Goal: Task Accomplishment & Management: Use online tool/utility

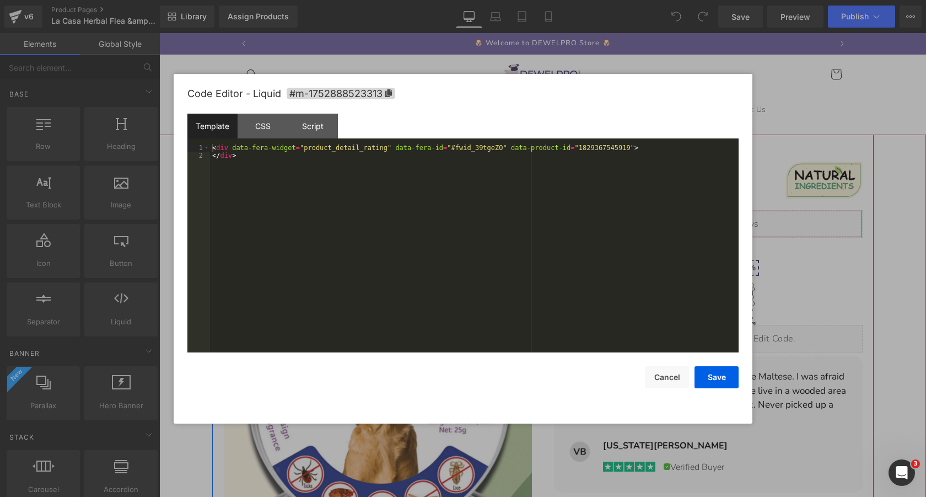
click at [720, 219] on div "Liquid" at bounding box center [708, 224] width 309 height 28
click at [666, 380] on button "Cancel" at bounding box center [667, 377] width 44 height 22
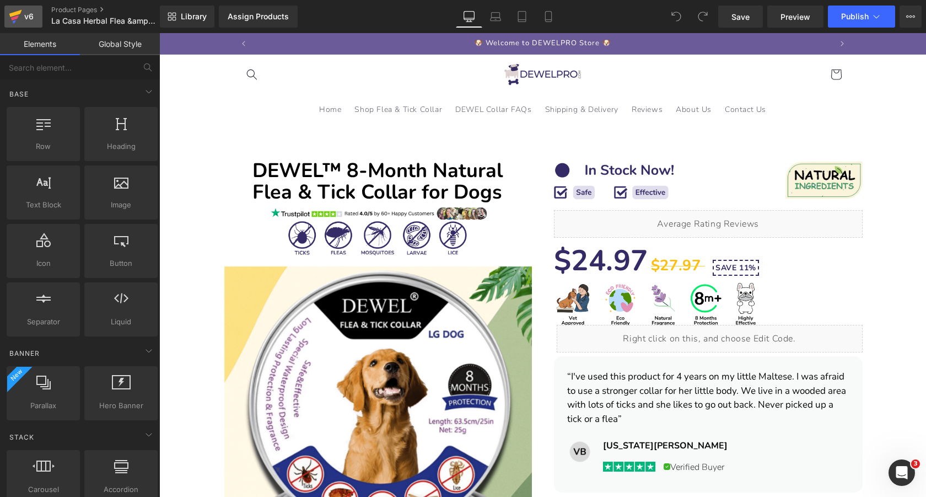
click at [17, 17] on icon at bounding box center [15, 17] width 8 height 5
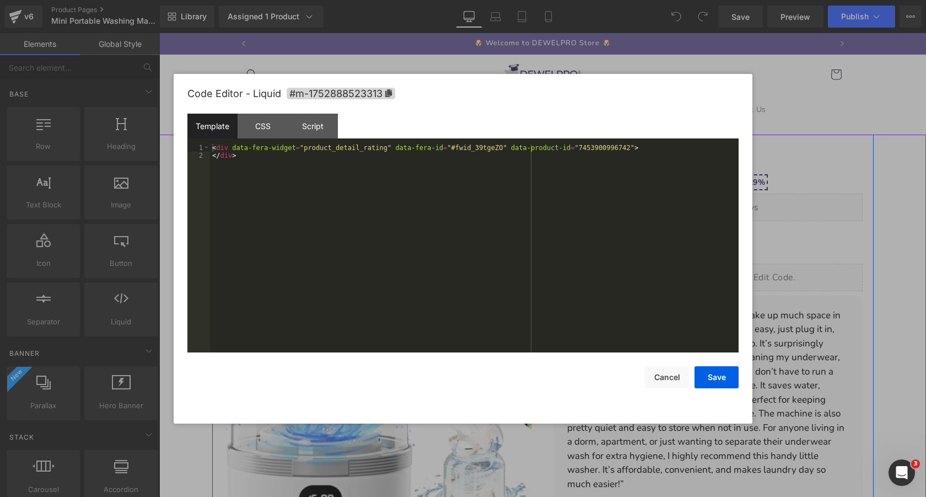
click at [728, 203] on div "Liquid" at bounding box center [708, 207] width 309 height 28
click at [671, 380] on button "Cancel" at bounding box center [667, 377] width 44 height 22
click at [719, 204] on div "Liquid" at bounding box center [708, 207] width 309 height 28
click at [560, 190] on div "< div data-fera-widget = "product_detail_rating" data-fera-id = "#fwid_39tgeZO"…" at bounding box center [474, 256] width 529 height 224
click at [726, 376] on button "Save" at bounding box center [716, 377] width 44 height 22
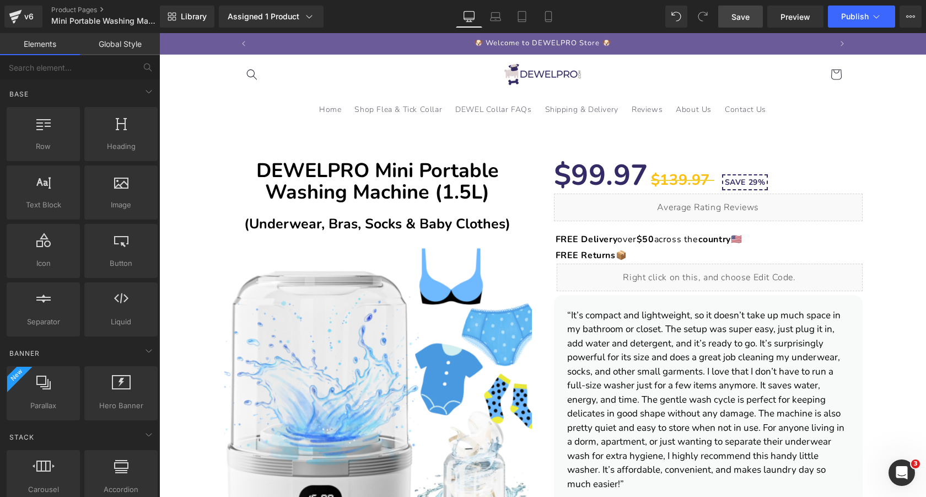
click at [746, 17] on span "Save" at bounding box center [740, 17] width 18 height 12
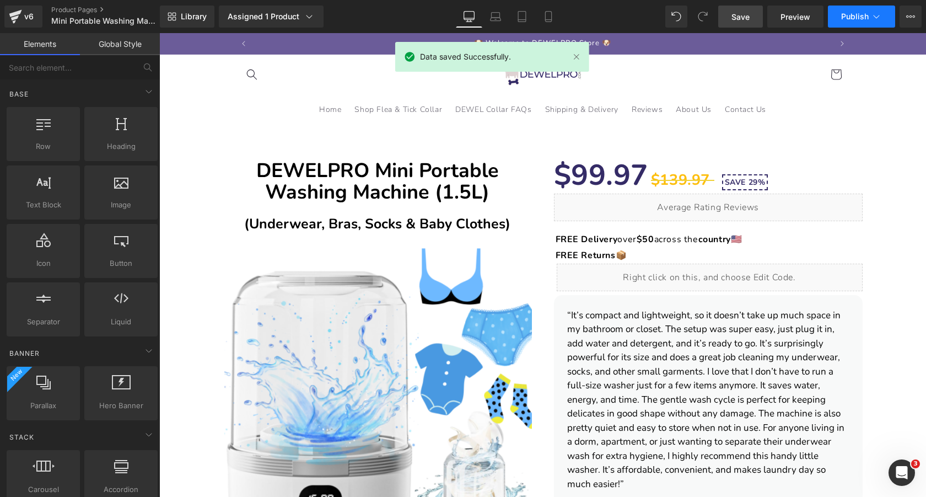
click at [850, 20] on span "Publish" at bounding box center [855, 16] width 28 height 9
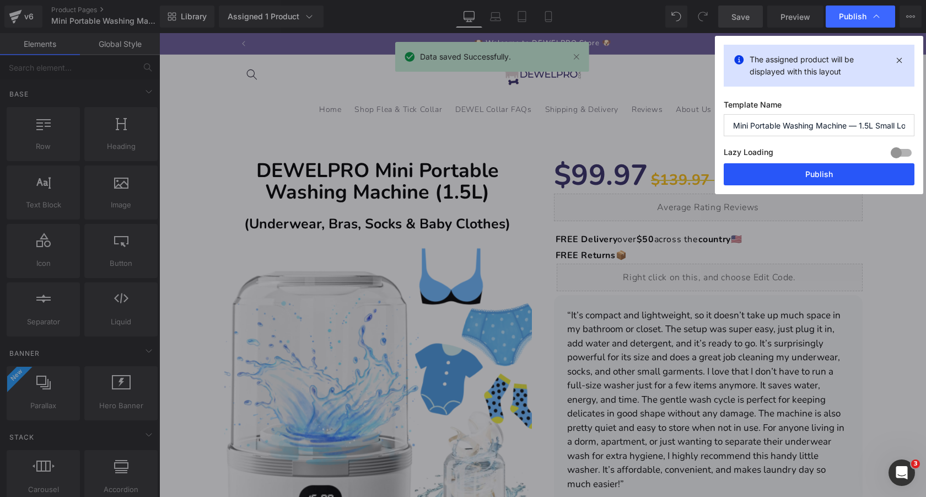
click at [787, 174] on button "Publish" at bounding box center [819, 174] width 191 height 22
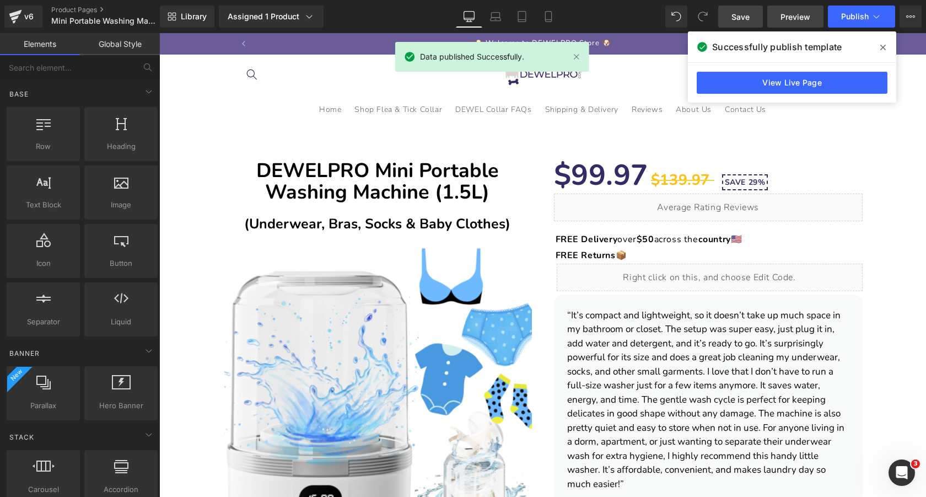
click at [781, 20] on span "Preview" at bounding box center [795, 17] width 30 height 12
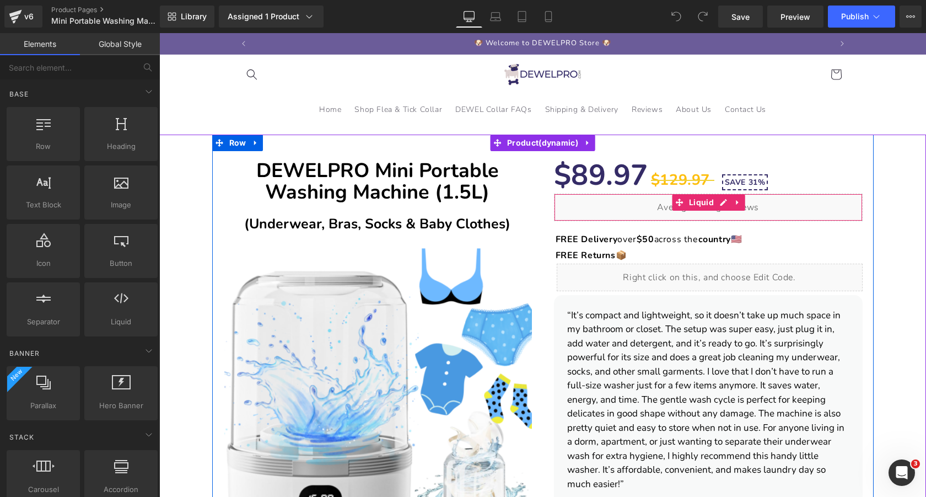
click at [725, 205] on div "Liquid" at bounding box center [708, 207] width 309 height 28
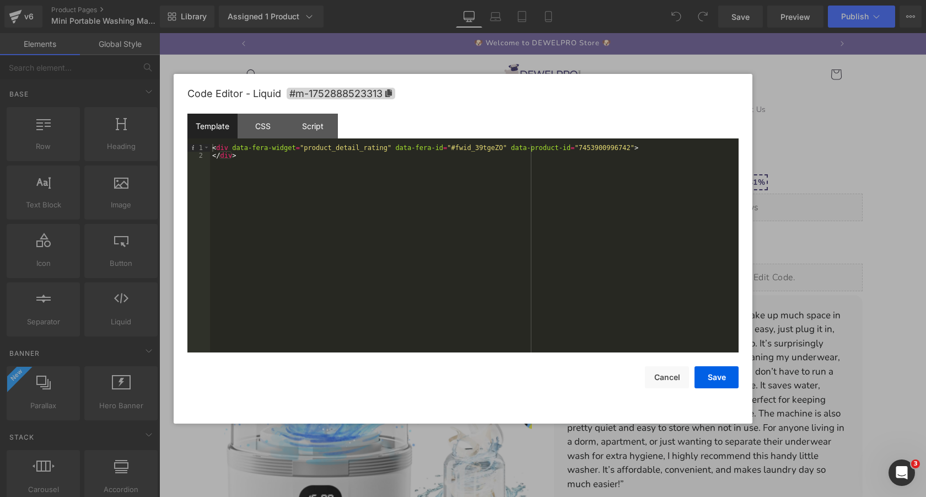
click at [661, 150] on div "< div data-fera-widget = "product_detail_rating" data-fera-id = "#fwid_39tgeZO"…" at bounding box center [474, 256] width 529 height 224
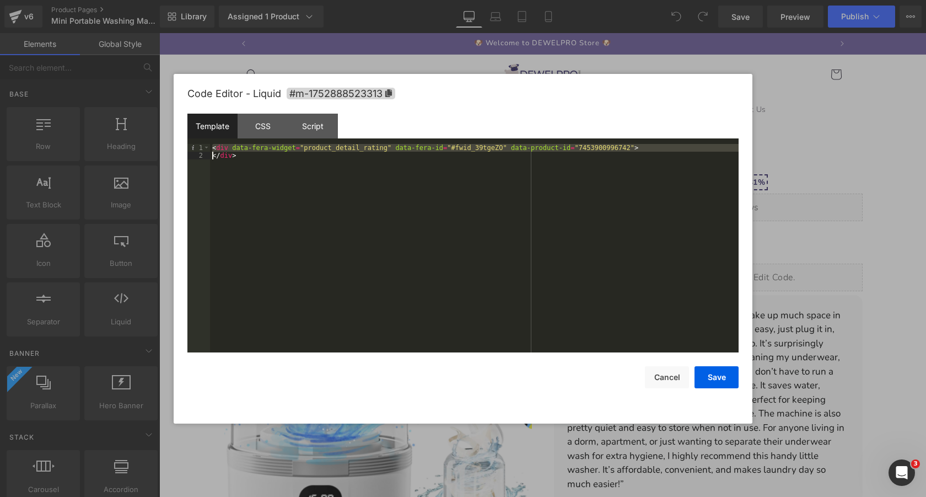
click at [661, 150] on div "< div data-fera-widget = "product_detail_rating" data-fera-id = "#fwid_39tgeZO"…" at bounding box center [474, 256] width 529 height 224
click at [440, 166] on div "< div data-fera-widget = "product_detail_rating" data-fera-id = "#fwid_39tgeZO"…" at bounding box center [474, 256] width 529 height 224
click at [661, 379] on button "Cancel" at bounding box center [667, 377] width 44 height 22
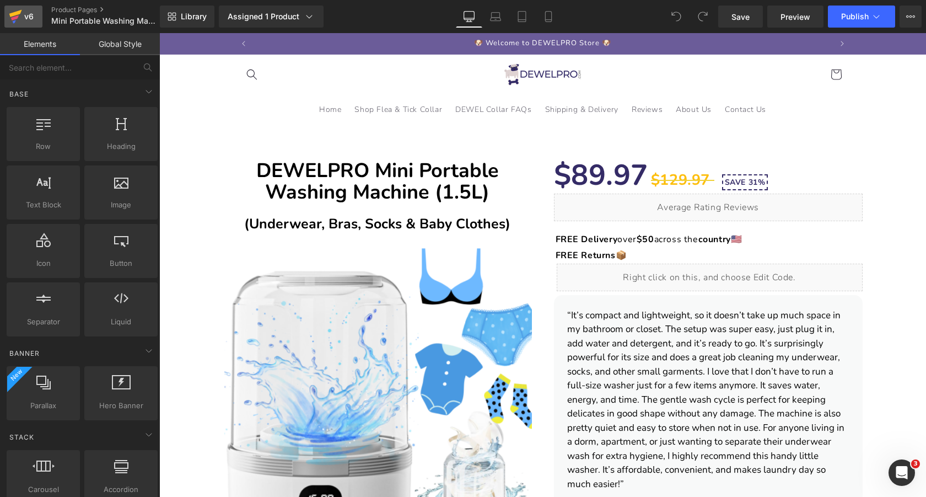
click at [32, 15] on div "v6" at bounding box center [29, 16] width 14 height 14
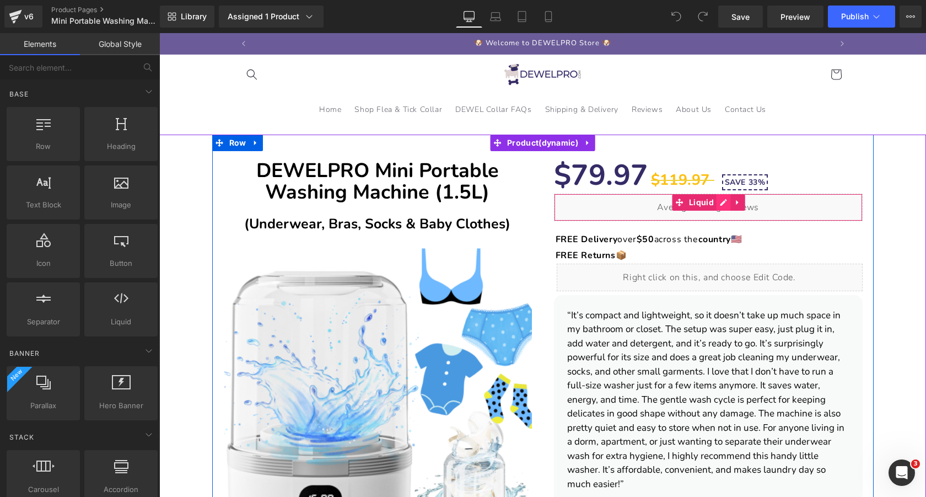
click at [723, 203] on div "Liquid" at bounding box center [708, 207] width 309 height 28
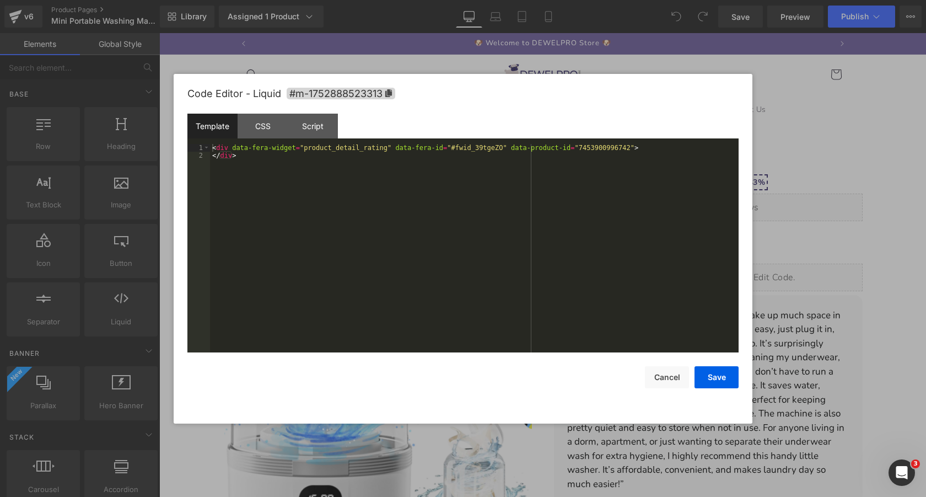
click at [632, 192] on div "< div data-fera-widget = "product_detail_rating" data-fera-id = "#fwid_39tgeZO"…" at bounding box center [474, 256] width 529 height 224
click at [712, 374] on button "Save" at bounding box center [716, 377] width 44 height 22
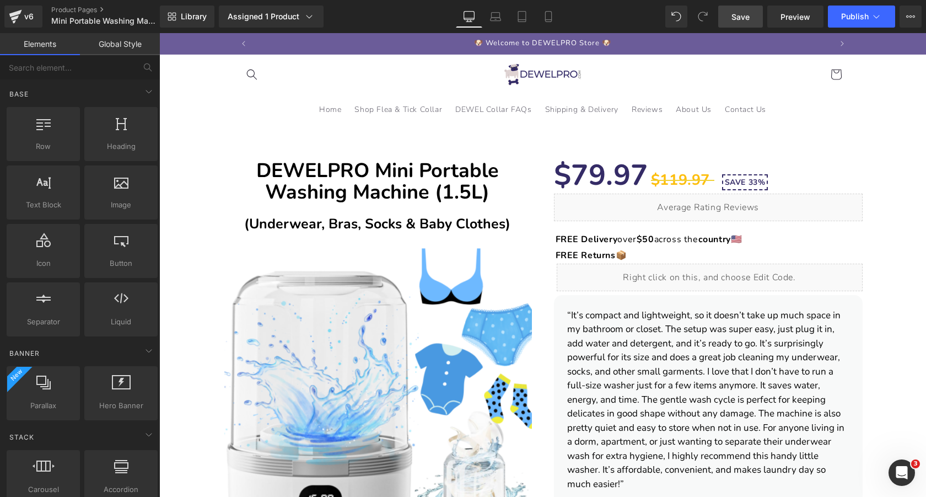
click at [739, 12] on span "Save" at bounding box center [740, 17] width 18 height 12
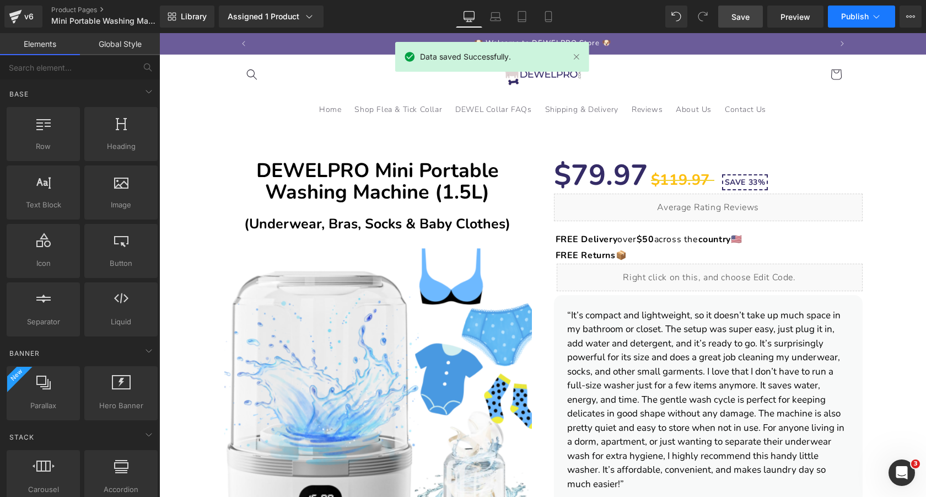
click at [850, 18] on span "Publish" at bounding box center [855, 16] width 28 height 9
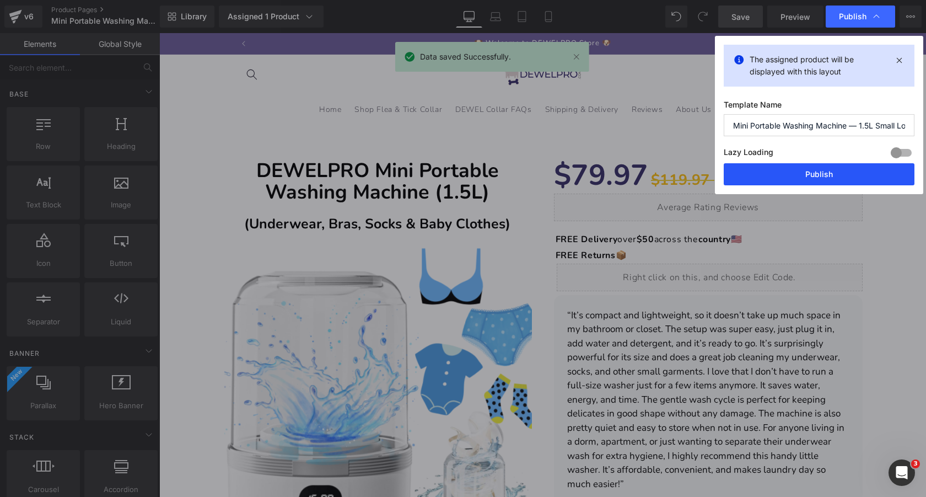
click at [780, 175] on button "Publish" at bounding box center [819, 174] width 191 height 22
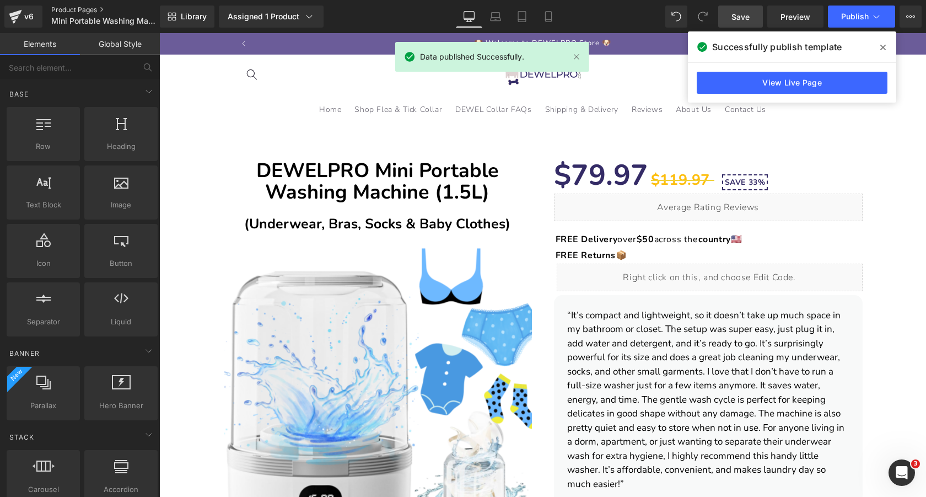
click at [64, 9] on link "Product Pages" at bounding box center [114, 10] width 127 height 9
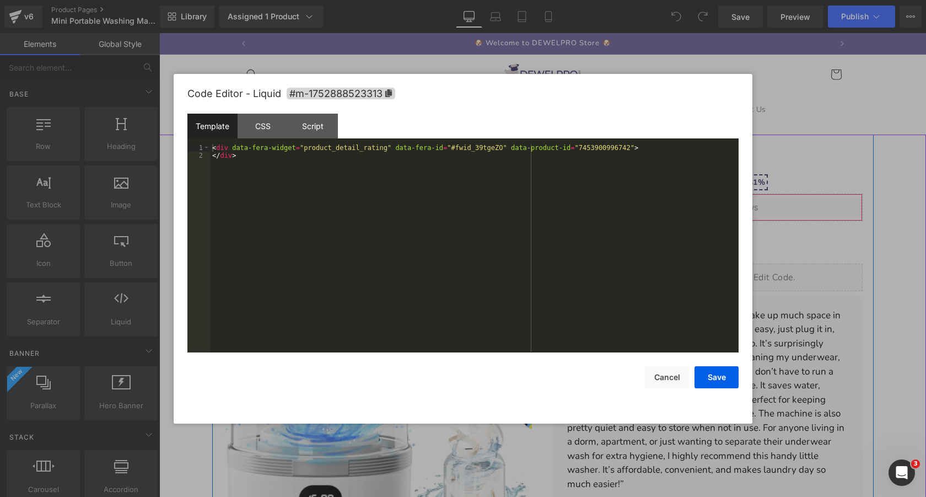
click at [719, 206] on div "Liquid" at bounding box center [708, 207] width 309 height 28
click at [659, 163] on div "< div data-fera-widget = "product_detail_rating" data-fera-id = "#fwid_39tgeZO"…" at bounding box center [474, 256] width 529 height 224
click at [723, 383] on button "Save" at bounding box center [716, 377] width 44 height 22
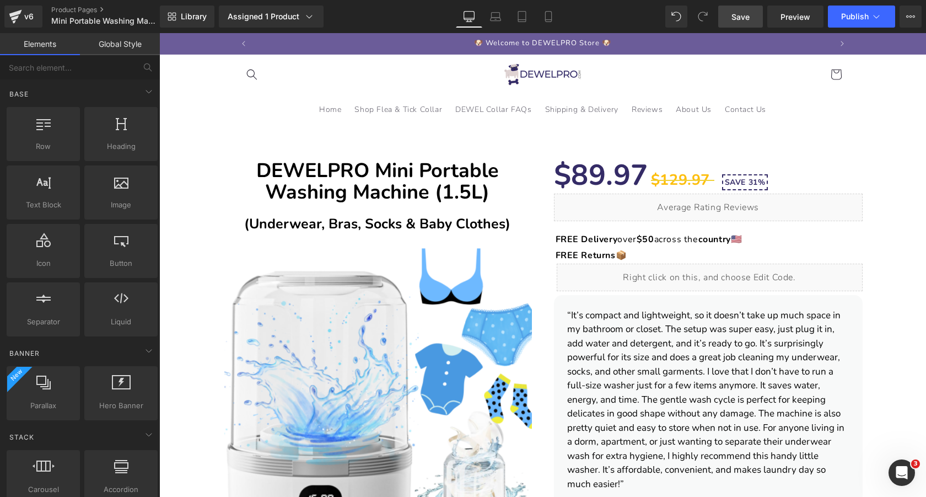
click at [737, 25] on link "Save" at bounding box center [740, 17] width 45 height 22
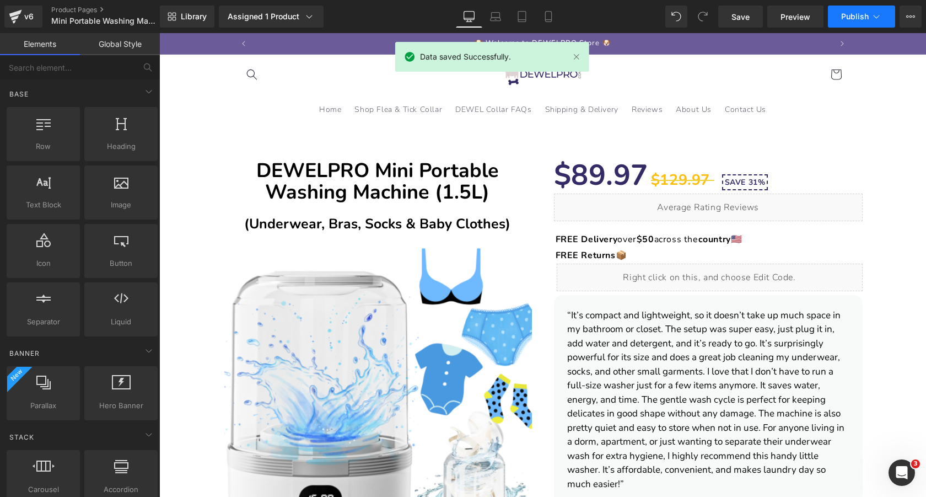
click at [866, 19] on span "Publish" at bounding box center [855, 16] width 28 height 9
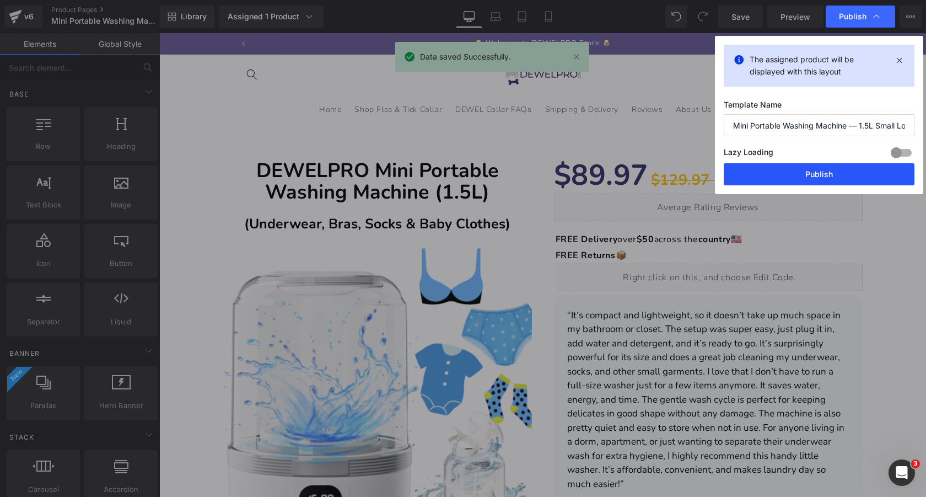
click at [815, 179] on button "Publish" at bounding box center [819, 174] width 191 height 22
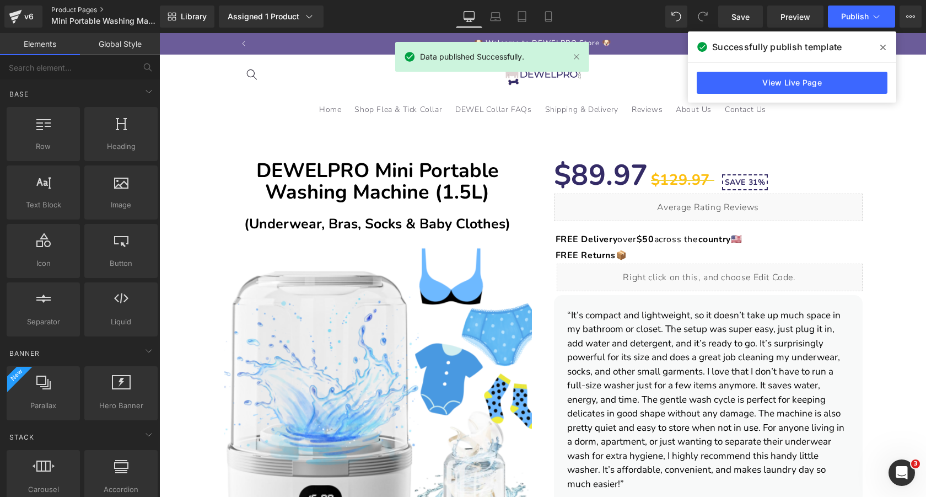
click at [75, 9] on link "Product Pages" at bounding box center [114, 10] width 127 height 9
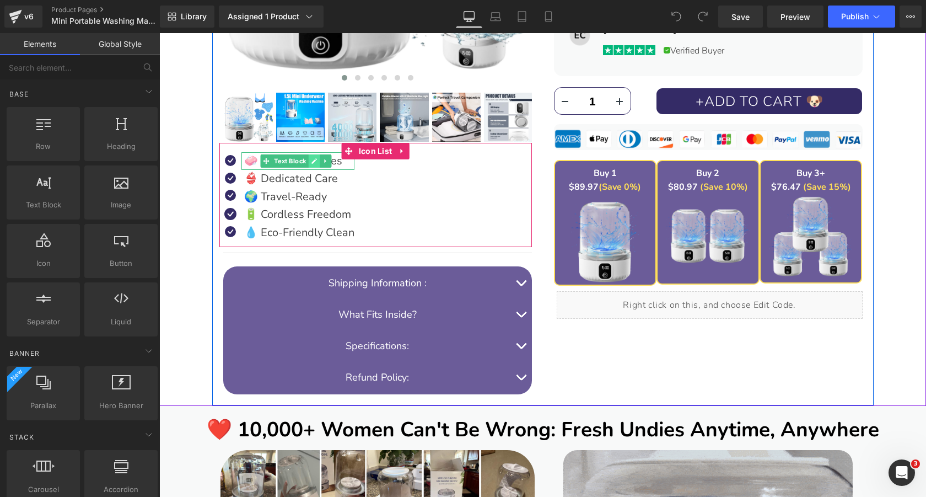
click at [314, 164] on link at bounding box center [315, 160] width 12 height 13
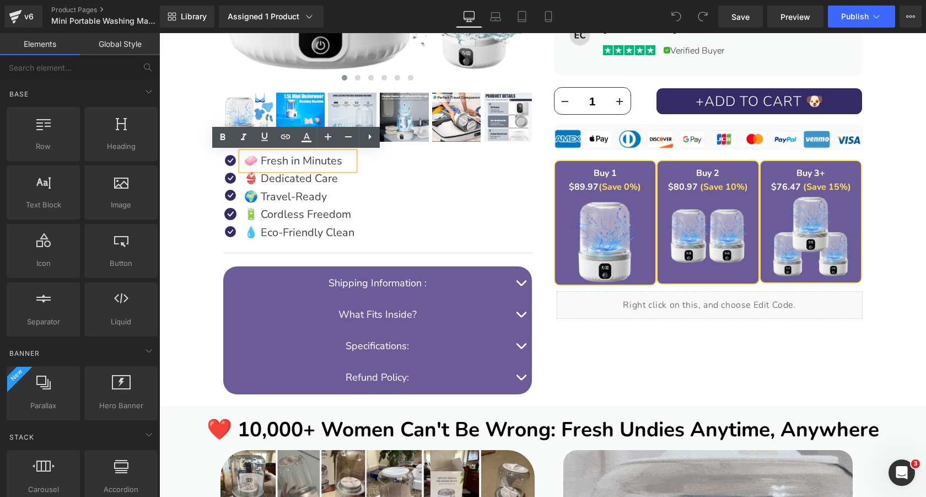
click at [303, 161] on p "🧼 Fresh in Minutes" at bounding box center [299, 161] width 110 height 18
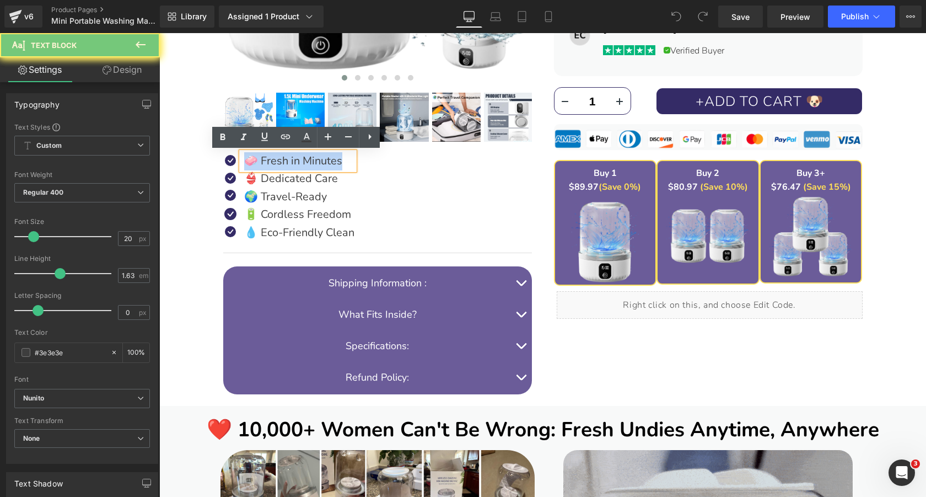
click at [303, 161] on p "🧼 Fresh in Minutes" at bounding box center [299, 161] width 110 height 18
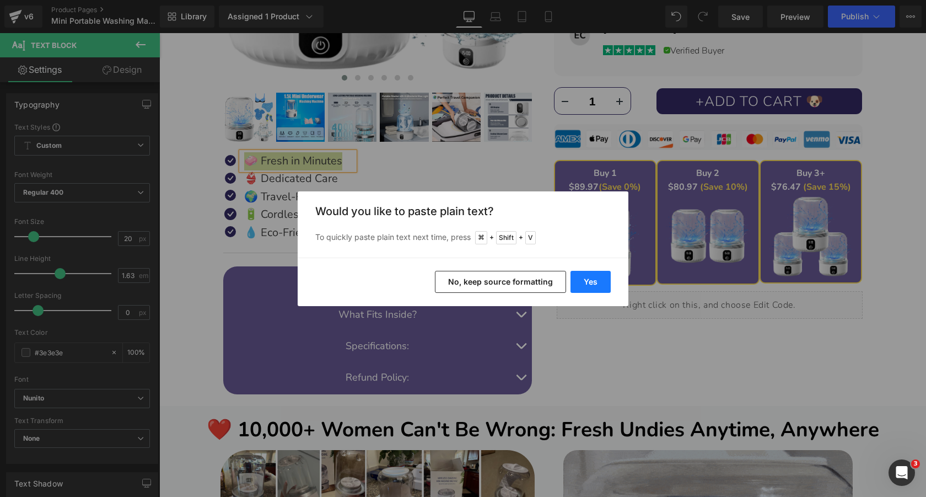
click at [588, 276] on button "Yes" at bounding box center [590, 282] width 40 height 22
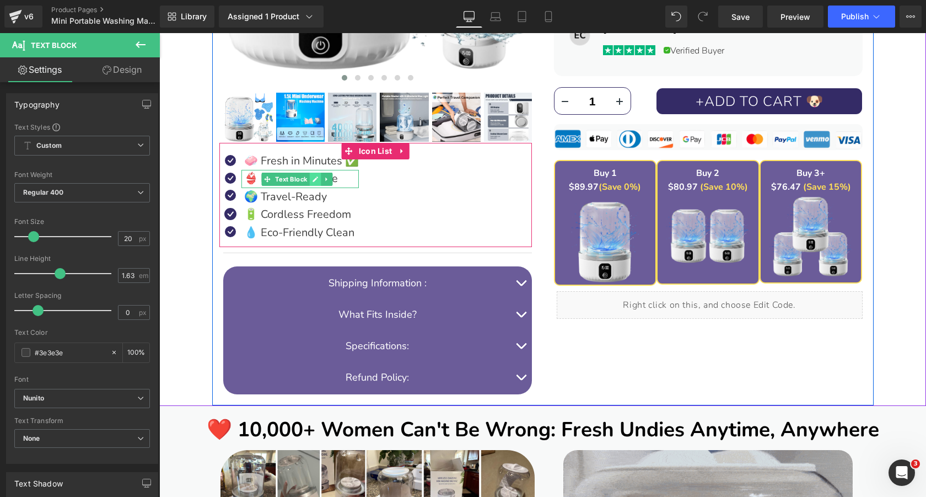
click at [310, 178] on link at bounding box center [316, 179] width 12 height 13
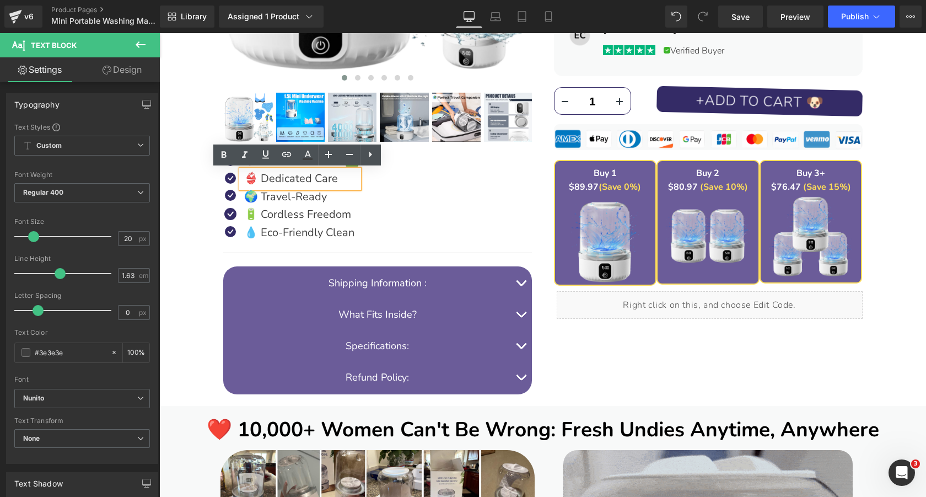
click at [309, 178] on p "👙 Dedicated Care" at bounding box center [301, 179] width 115 height 18
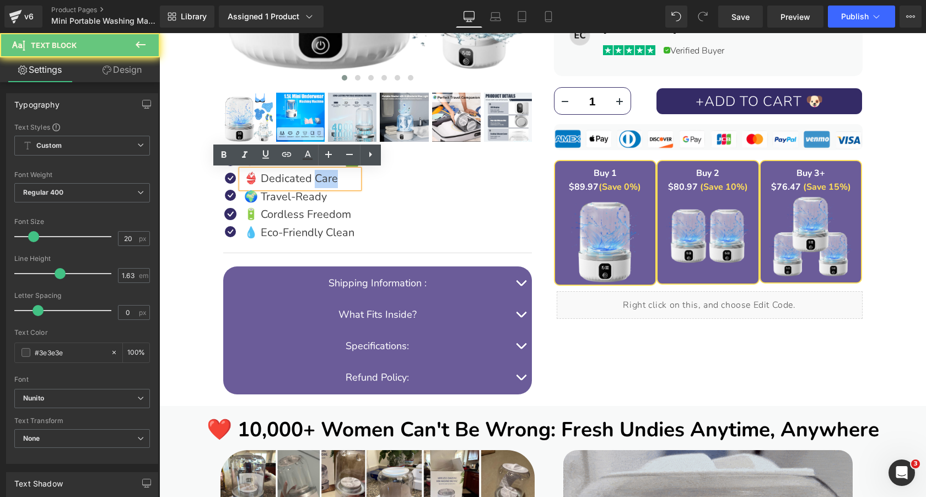
click at [309, 178] on p "👙 Dedicated Care" at bounding box center [301, 179] width 115 height 18
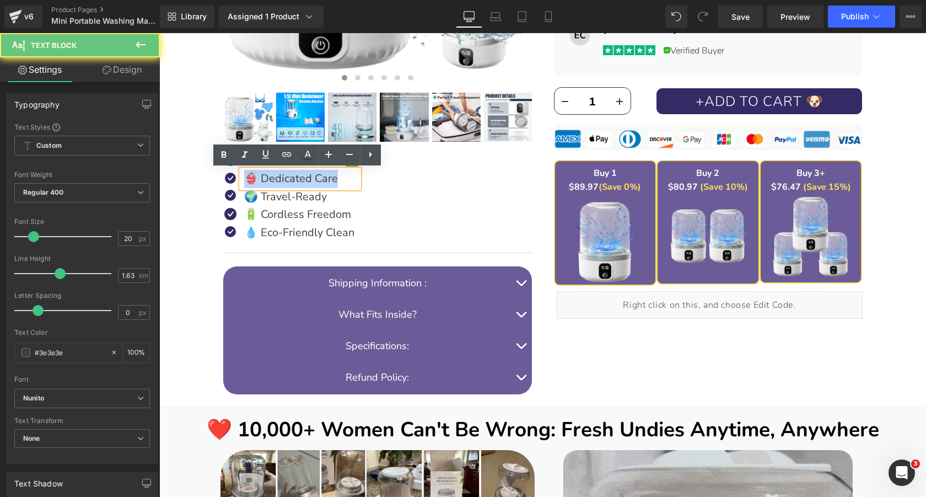
click at [309, 178] on p "👙 Dedicated Care" at bounding box center [301, 179] width 115 height 18
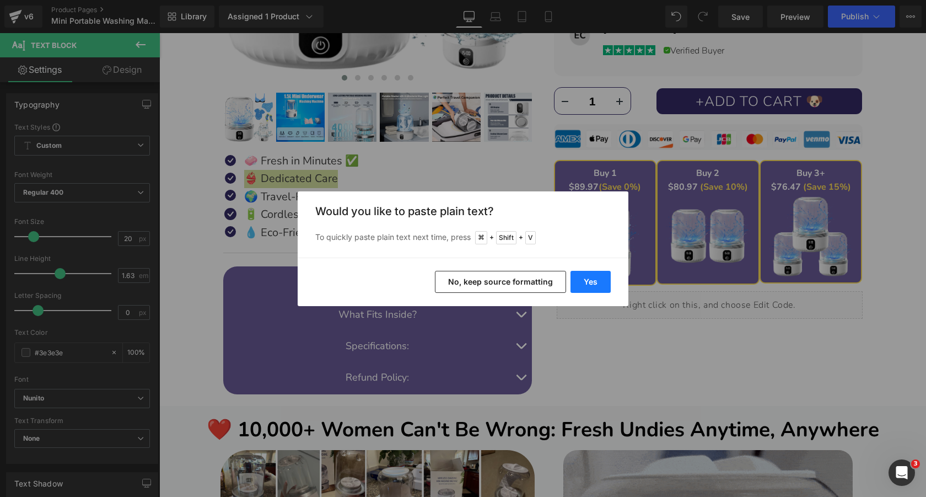
click at [595, 279] on button "Yes" at bounding box center [590, 282] width 40 height 22
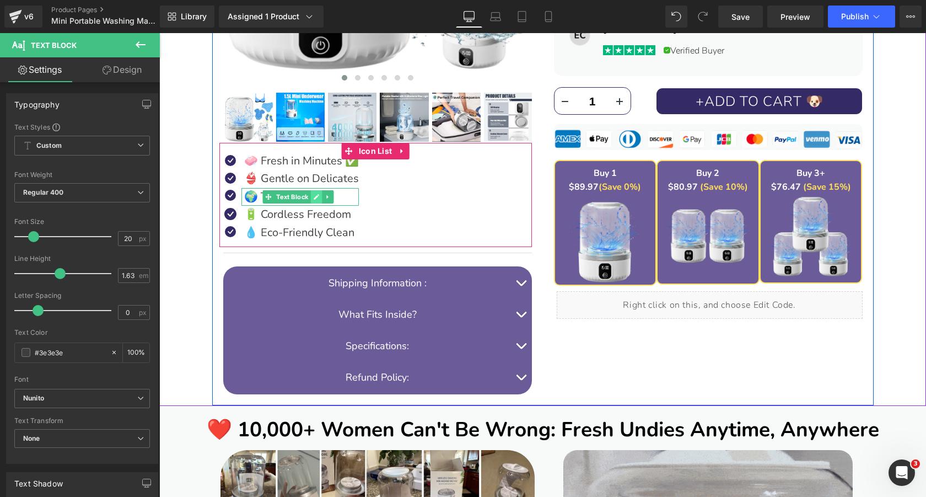
click at [313, 196] on link at bounding box center [316, 196] width 12 height 13
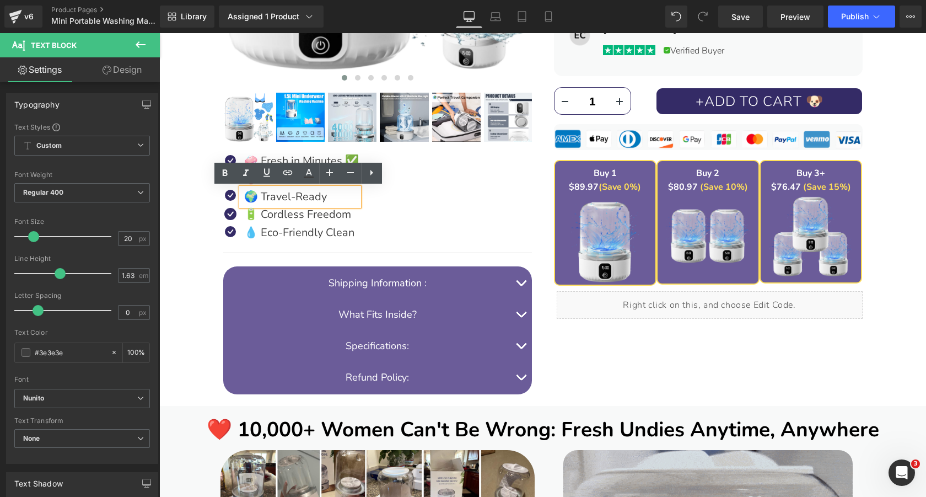
click at [313, 196] on p "🌍 Travel-Ready" at bounding box center [301, 197] width 115 height 18
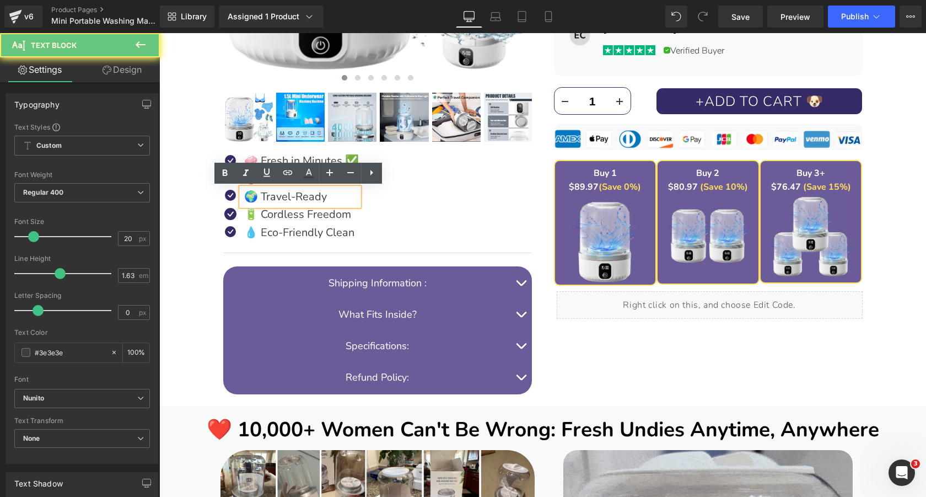
click at [313, 196] on p "🌍 Travel-Ready" at bounding box center [301, 197] width 115 height 18
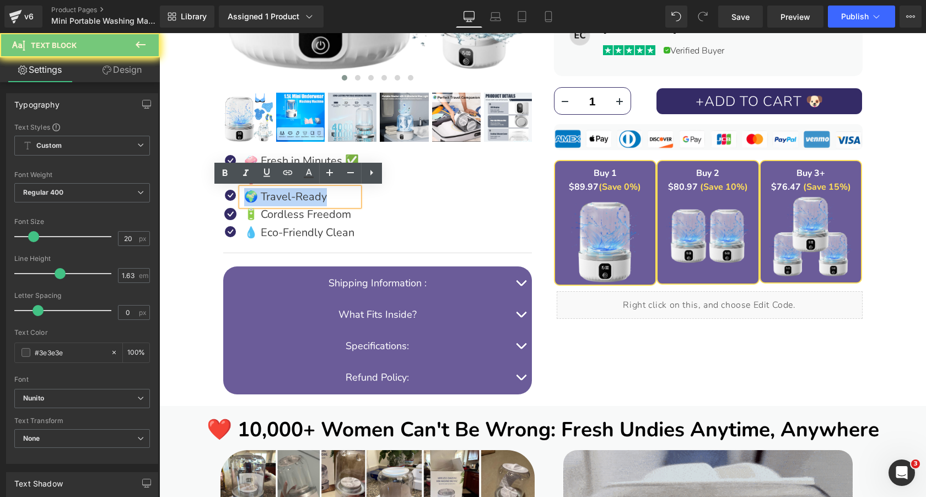
click at [313, 196] on p "🌍 Travel-Ready" at bounding box center [301, 197] width 115 height 18
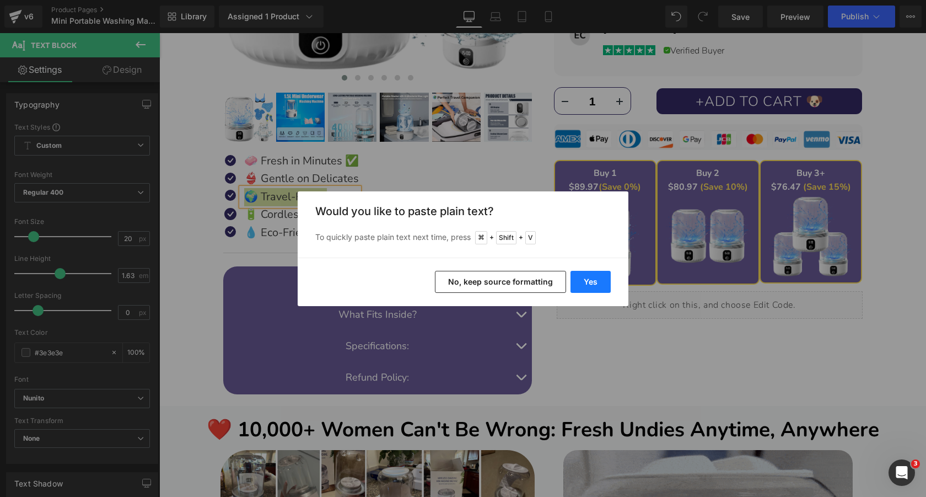
click at [585, 276] on button "Yes" at bounding box center [590, 282] width 40 height 22
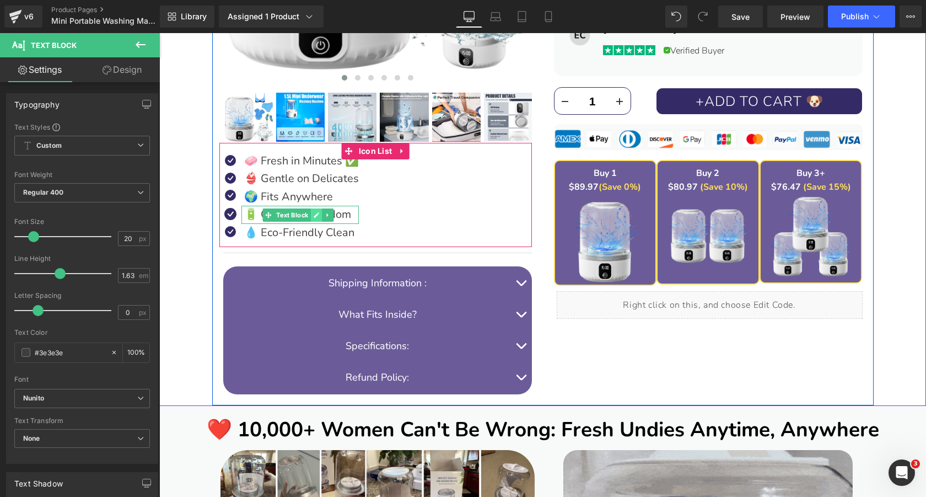
click at [315, 215] on icon at bounding box center [316, 215] width 6 height 7
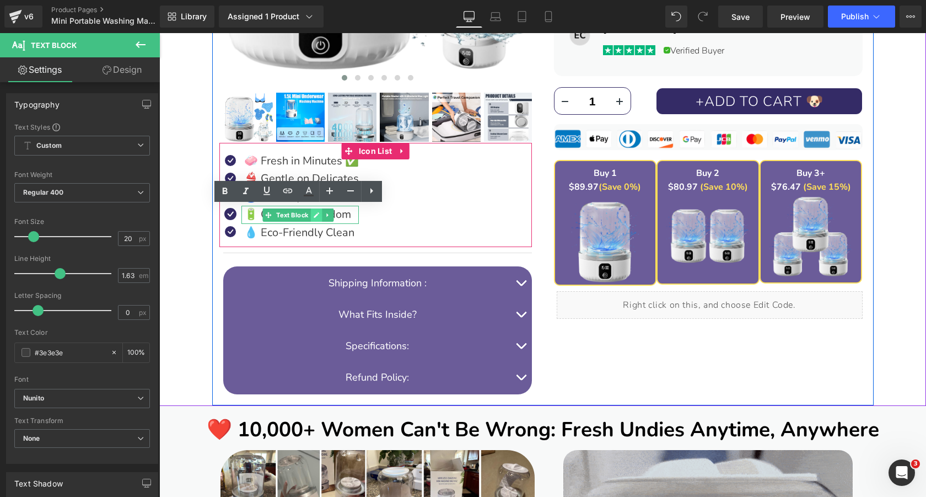
click at [315, 215] on p "🔋 Cordless Freedom" at bounding box center [301, 215] width 115 height 18
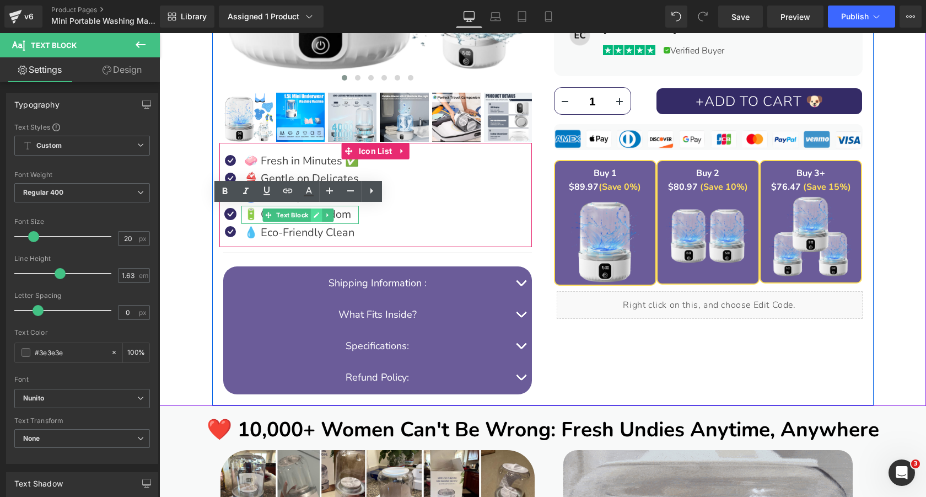
click at [315, 215] on p "🔋 Cordless Freedom" at bounding box center [301, 215] width 115 height 18
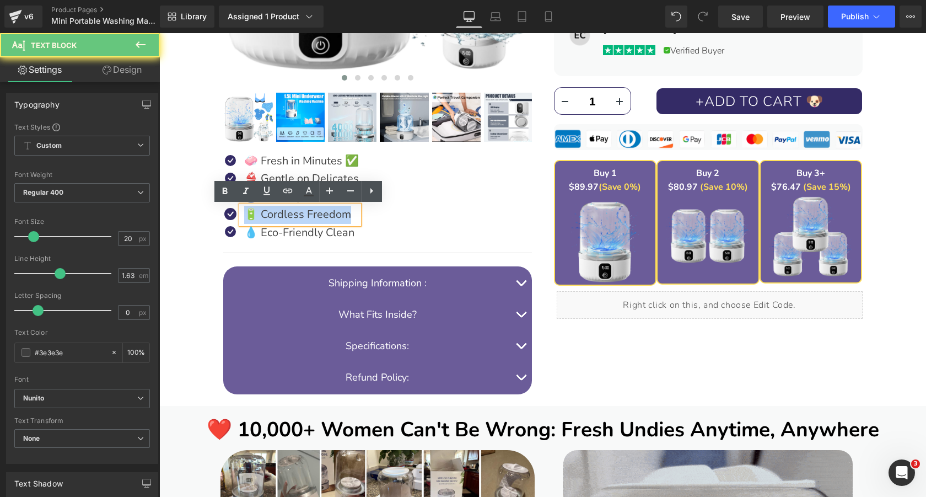
click at [315, 215] on p "🔋 Cordless Freedom" at bounding box center [301, 215] width 115 height 18
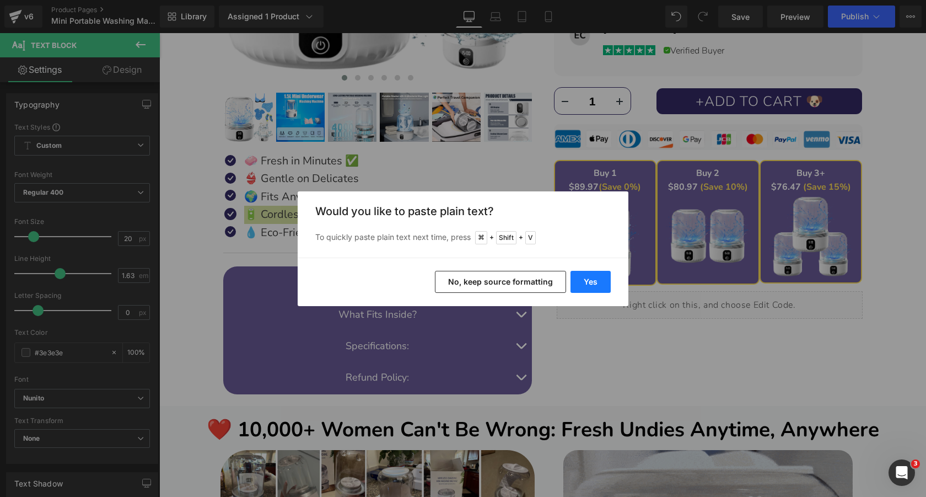
click at [580, 277] on button "Yes" at bounding box center [590, 282] width 40 height 22
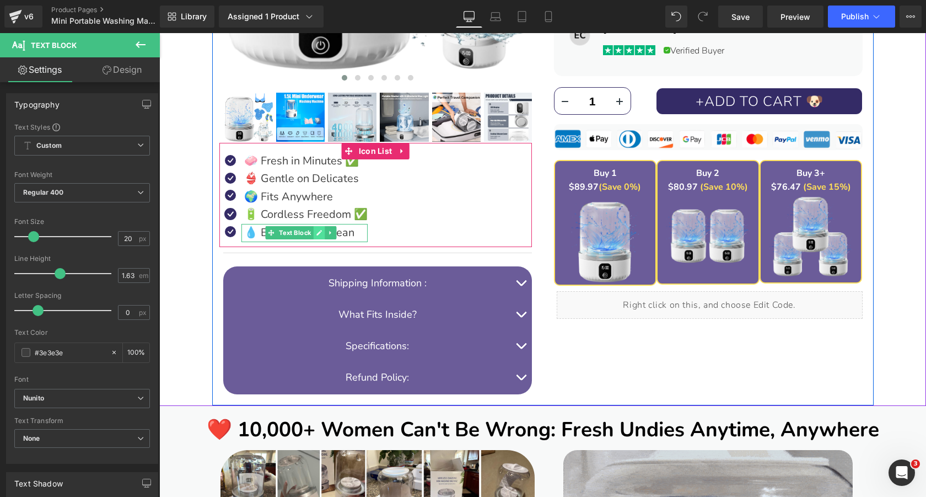
click at [320, 233] on icon at bounding box center [320, 233] width 6 height 6
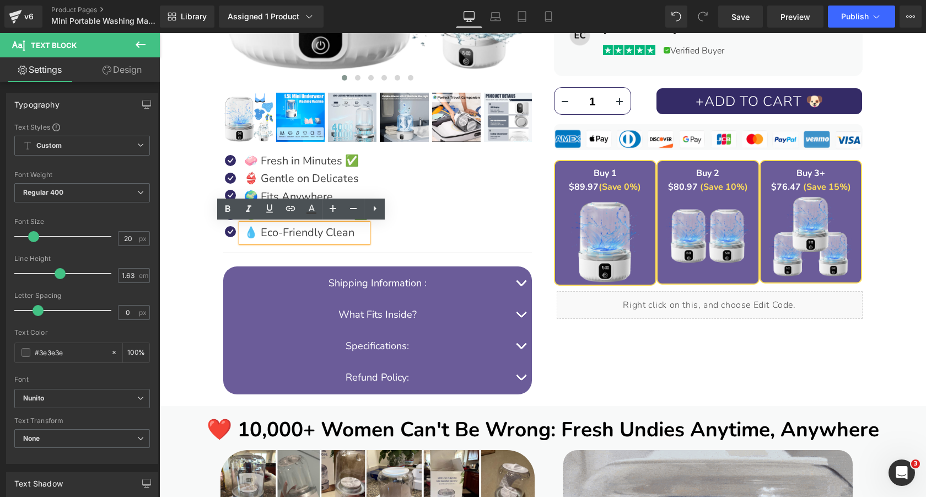
click at [320, 233] on p "💧 Eco-Friendly Clean" at bounding box center [305, 233] width 123 height 18
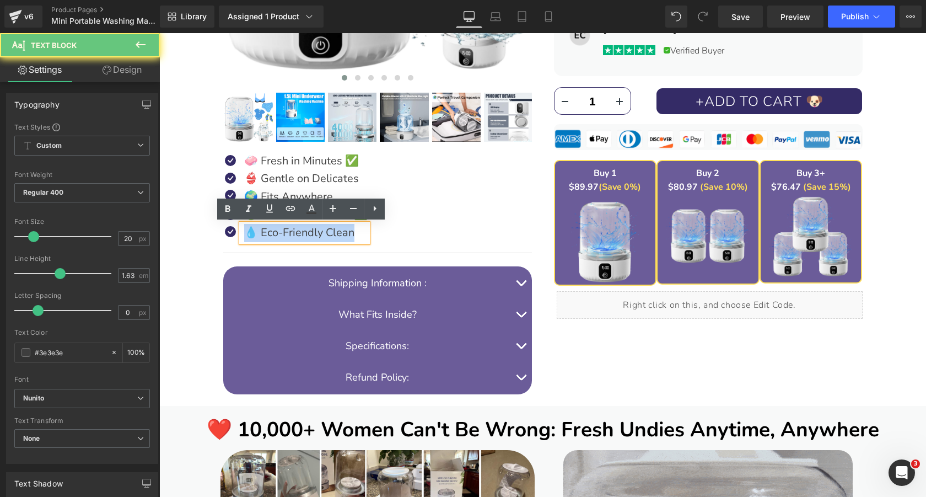
click at [320, 233] on p "💧 Eco-Friendly Clean" at bounding box center [305, 233] width 123 height 18
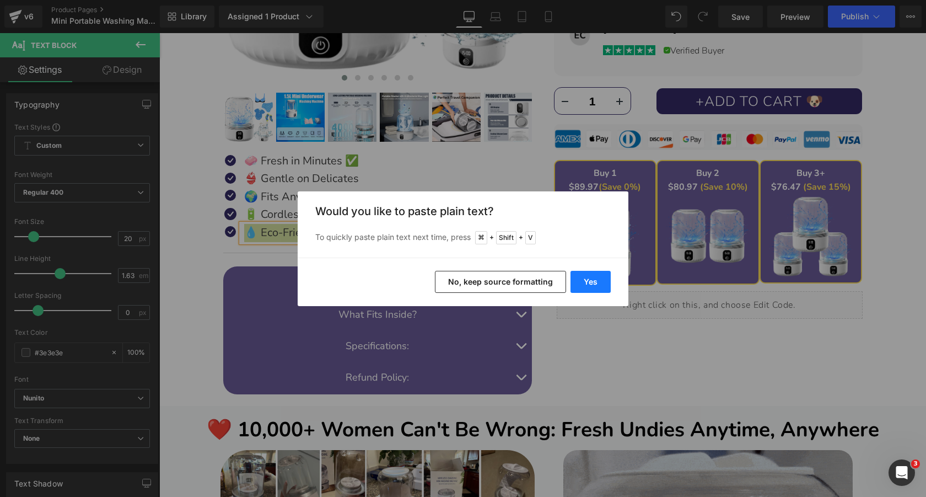
click at [583, 282] on button "Yes" at bounding box center [590, 282] width 40 height 22
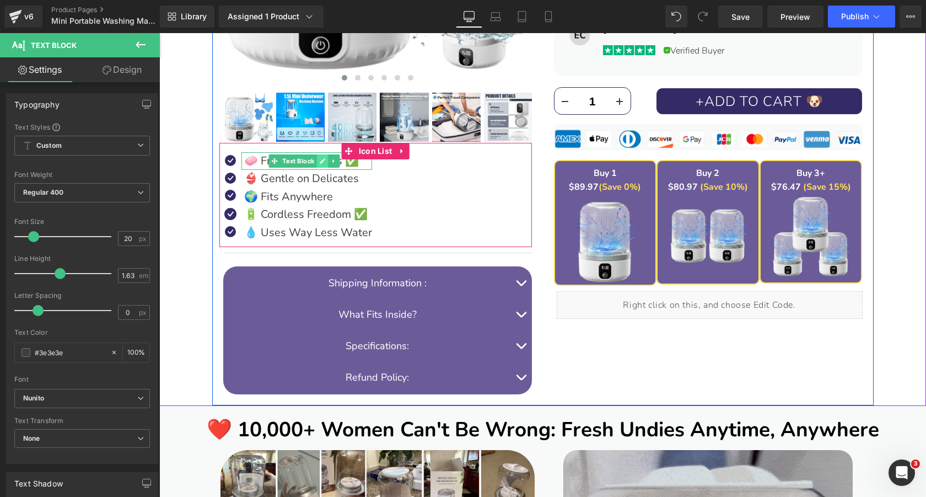
click at [327, 163] on link at bounding box center [323, 160] width 12 height 13
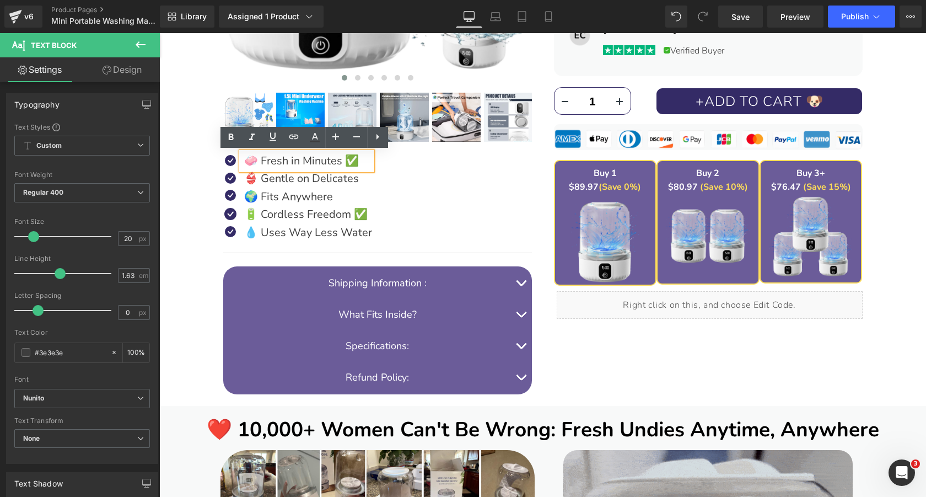
click at [361, 163] on p "🧼 Fresh in Minutes ✅" at bounding box center [308, 161] width 128 height 18
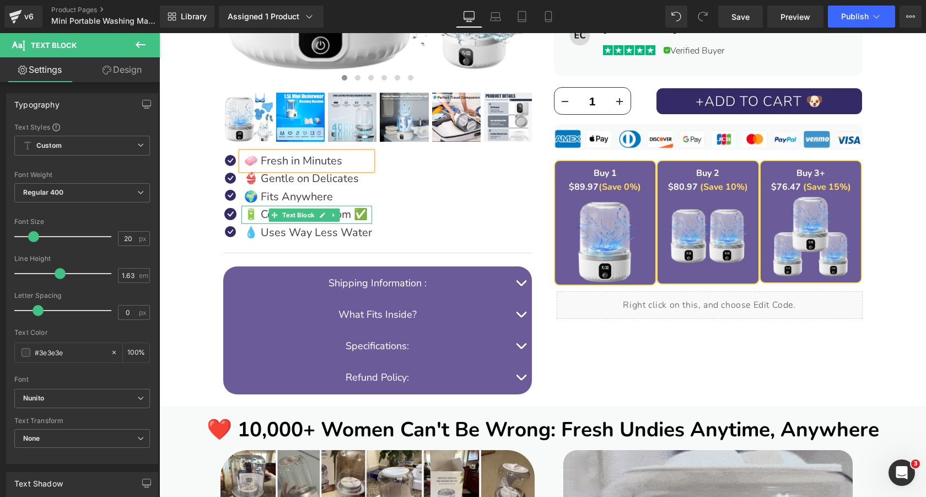
click at [352, 213] on p "🔋 Cordless Freedom ✅" at bounding box center [308, 215] width 128 height 18
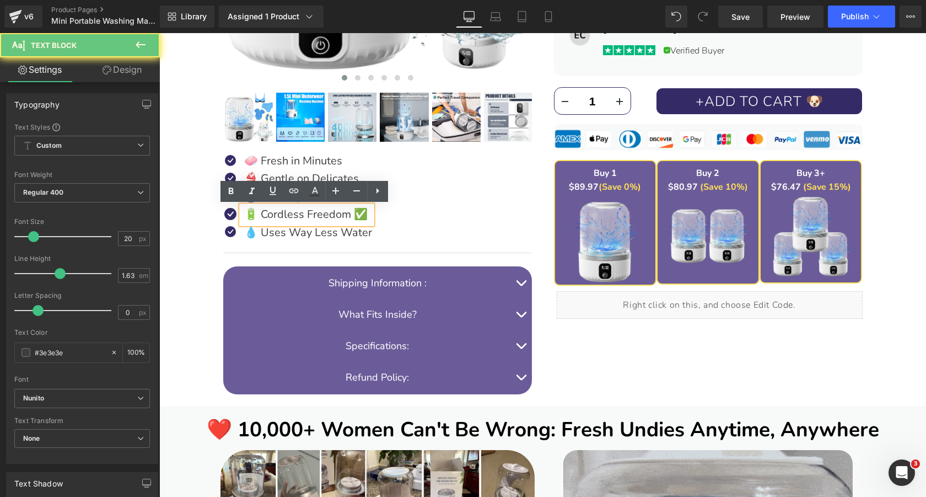
click at [359, 213] on p "🔋 Cordless Freedom ✅" at bounding box center [308, 215] width 128 height 18
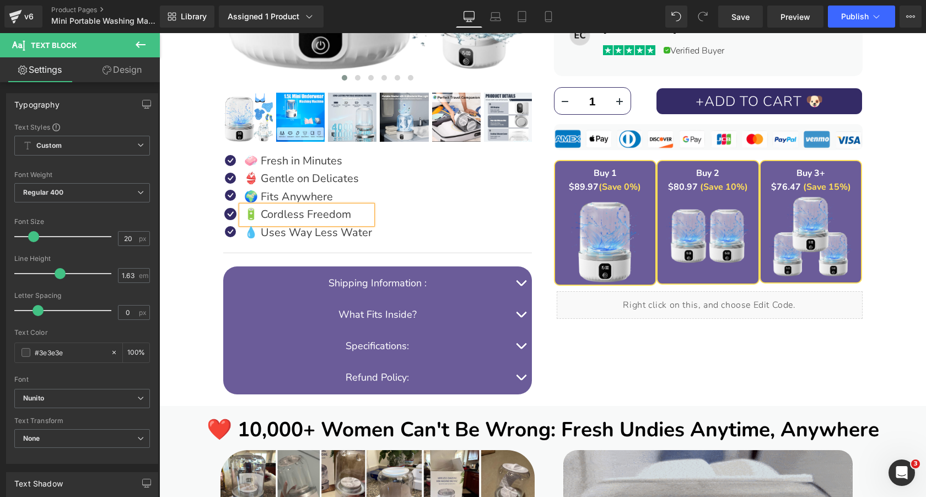
click at [203, 185] on div "DEWELPRO Mini Portable Washing Machine (1.5L) Heading (Underwear, Bras, Socks &…" at bounding box center [543, 29] width 756 height 752
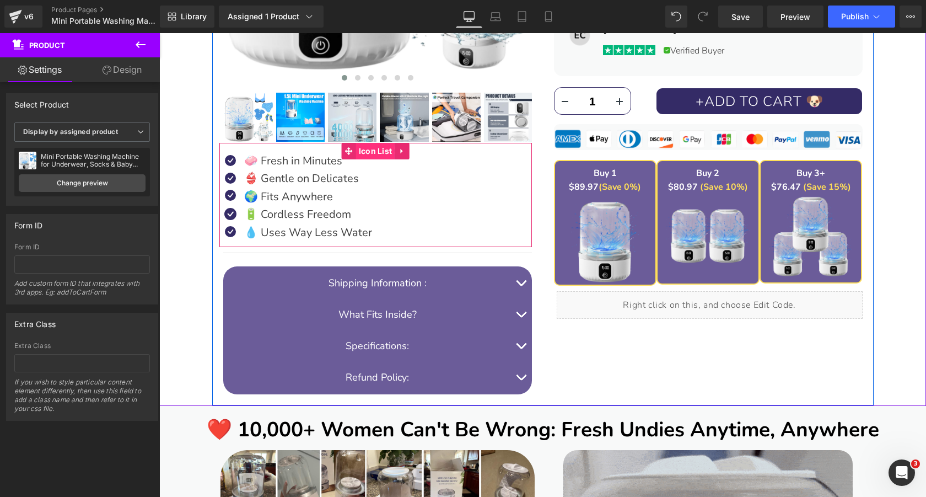
click at [374, 149] on span "Icon List" at bounding box center [375, 151] width 39 height 17
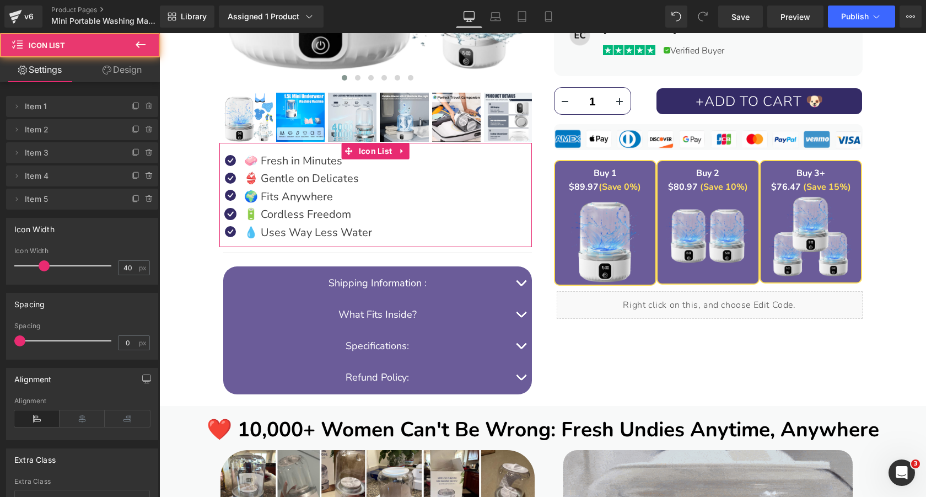
click at [122, 67] on link "Design" at bounding box center [122, 69] width 80 height 25
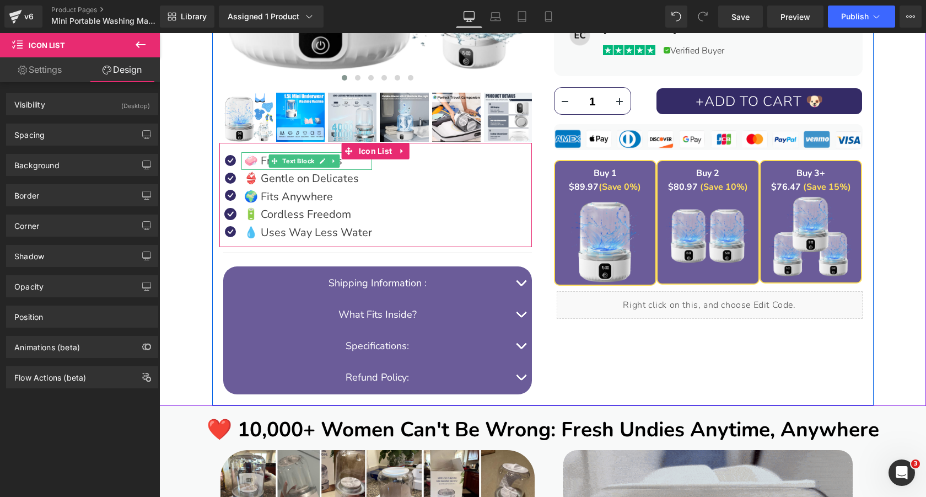
click at [256, 159] on p "🧼 Fresh in Minutes" at bounding box center [308, 161] width 128 height 18
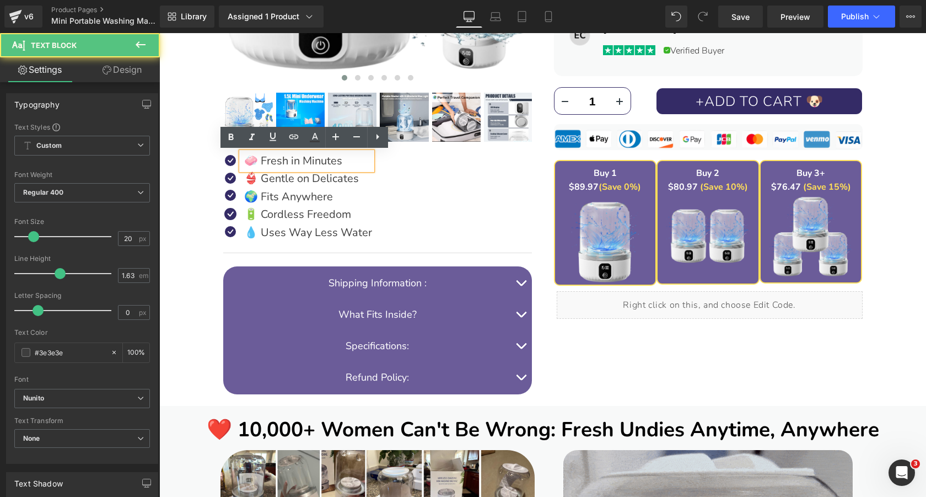
click at [256, 159] on p "🧼 Fresh in Minutes" at bounding box center [308, 161] width 128 height 18
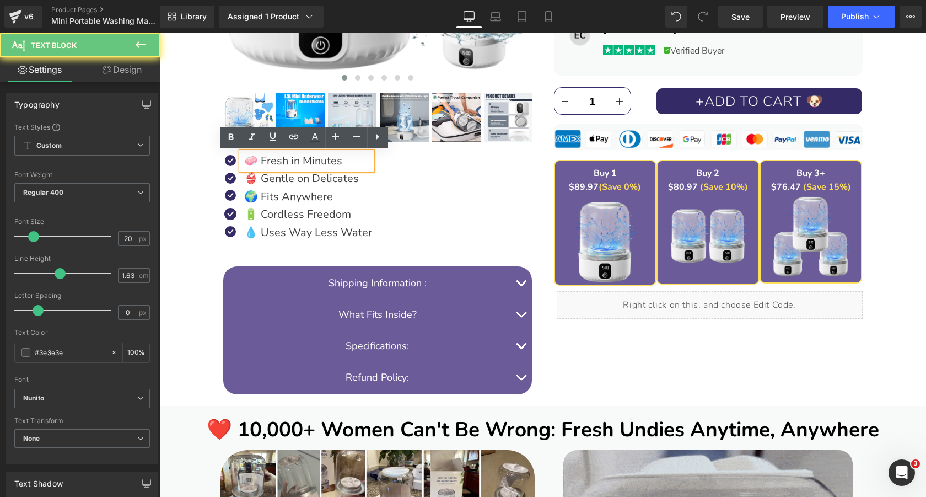
click at [256, 159] on p "🧼 Fresh in Minutes" at bounding box center [308, 161] width 128 height 18
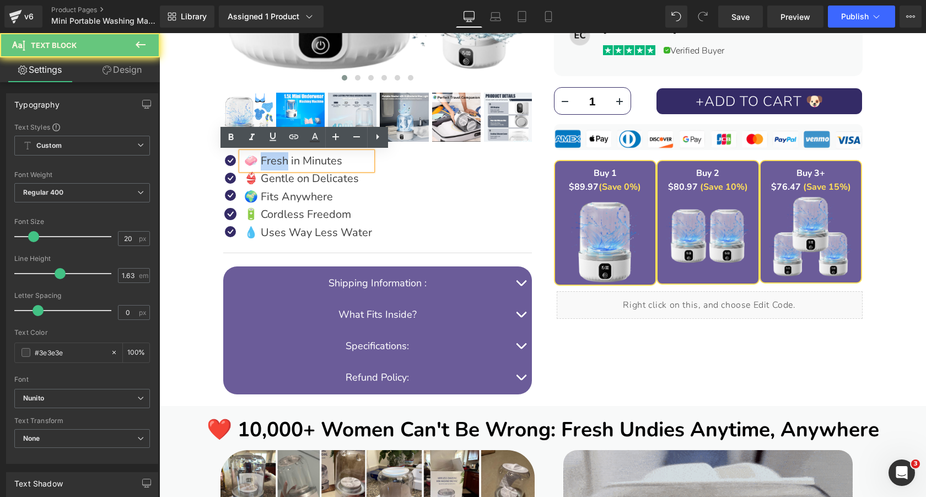
click at [256, 159] on p "🧼 Fresh in Minutes" at bounding box center [308, 161] width 128 height 18
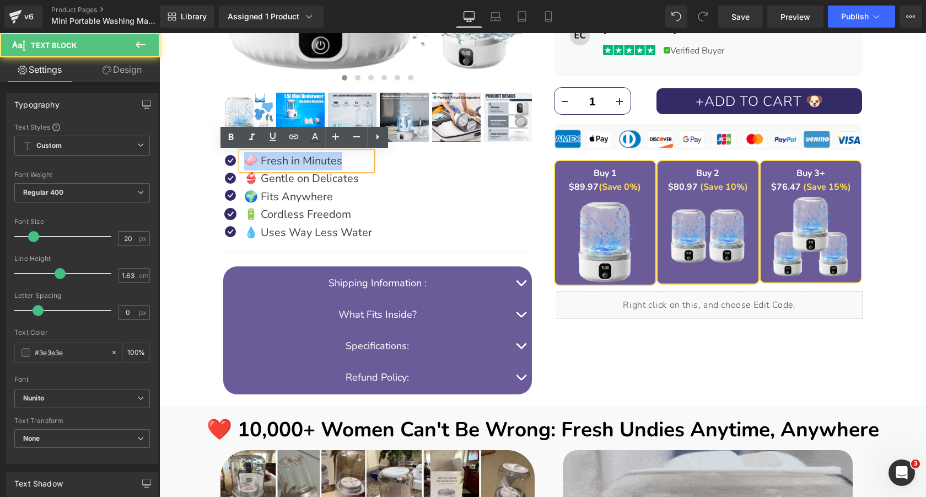
click at [256, 159] on p "🧼 Fresh in Minutes" at bounding box center [308, 161] width 128 height 18
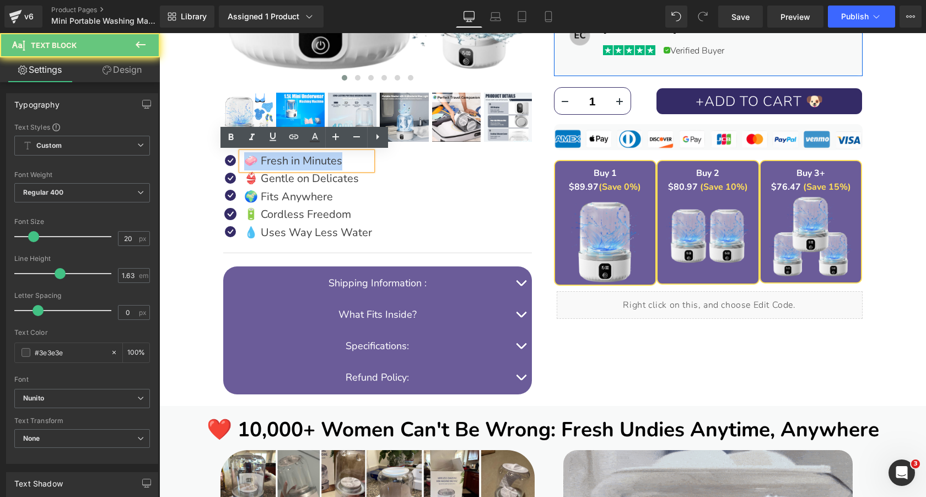
copy p "🧼 Fresh in Minutes"
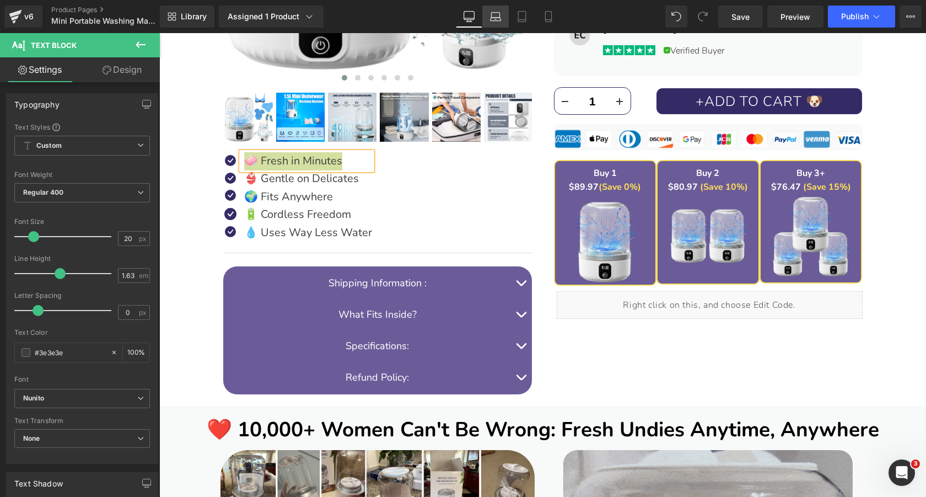
click at [497, 17] on icon at bounding box center [495, 16] width 11 height 11
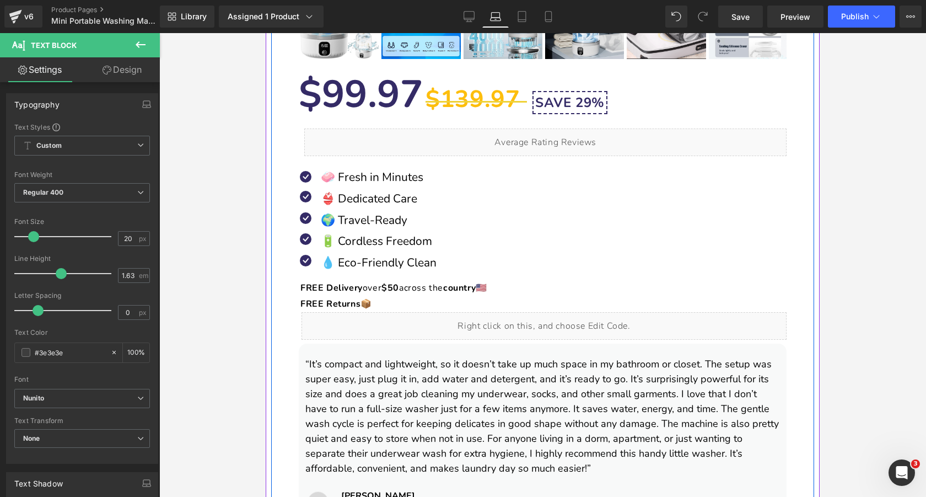
scroll to position [769, 0]
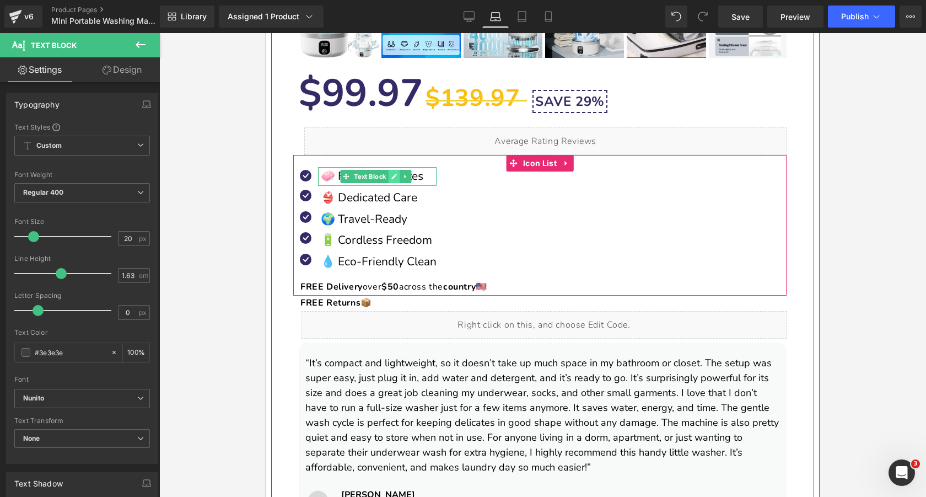
click at [391, 177] on link at bounding box center [395, 176] width 12 height 13
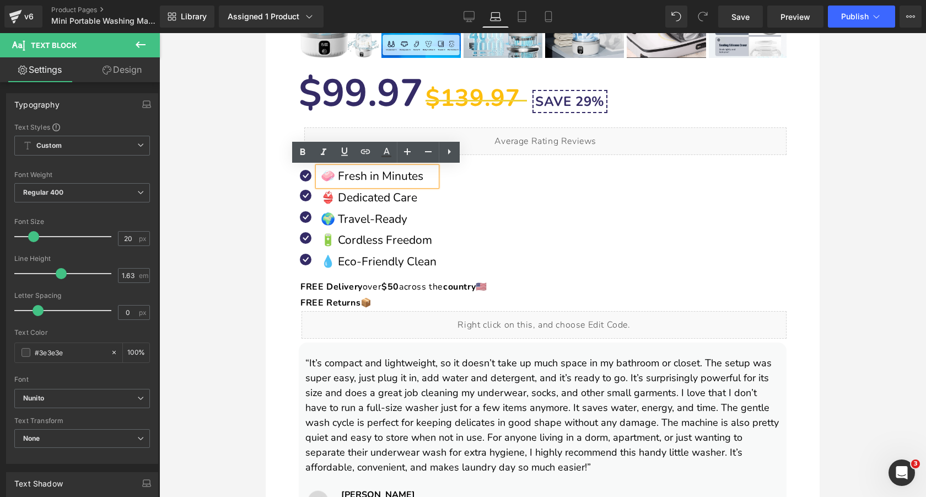
click at [378, 177] on p "🧼 Fresh in Minutes" at bounding box center [379, 176] width 116 height 19
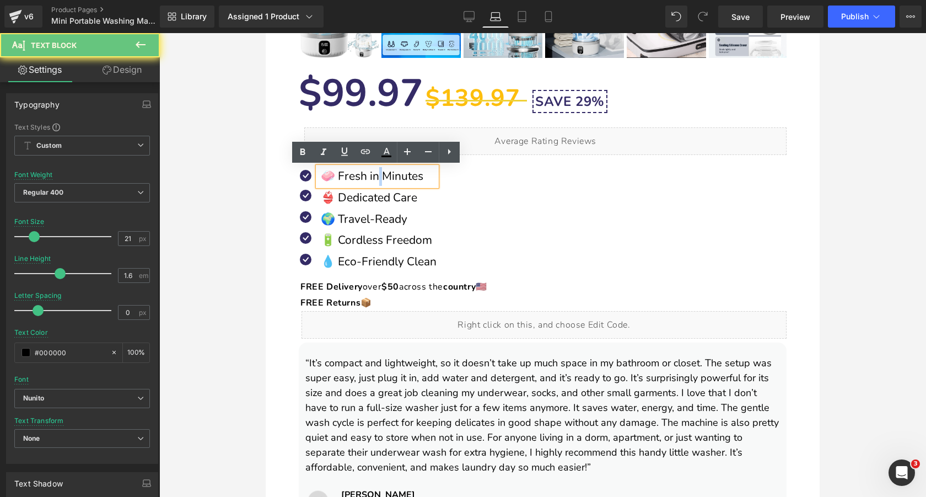
click at [378, 177] on p "🧼 Fresh in Minutes" at bounding box center [379, 176] width 116 height 19
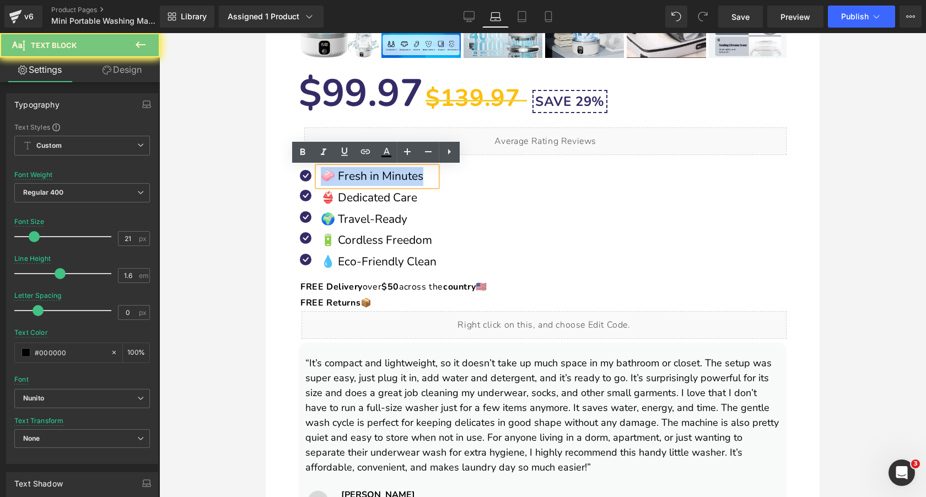
click at [378, 177] on p "🧼 Fresh in Minutes" at bounding box center [379, 176] width 116 height 19
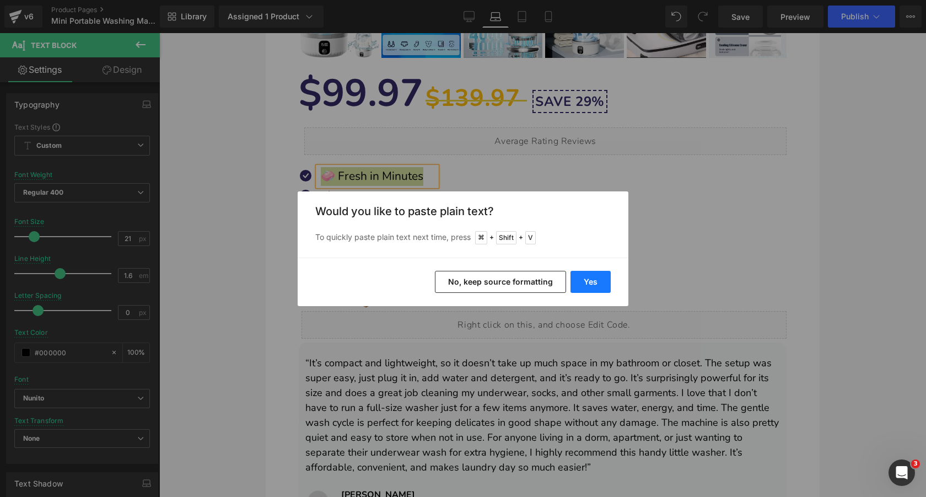
click at [583, 277] on button "Yes" at bounding box center [590, 282] width 40 height 22
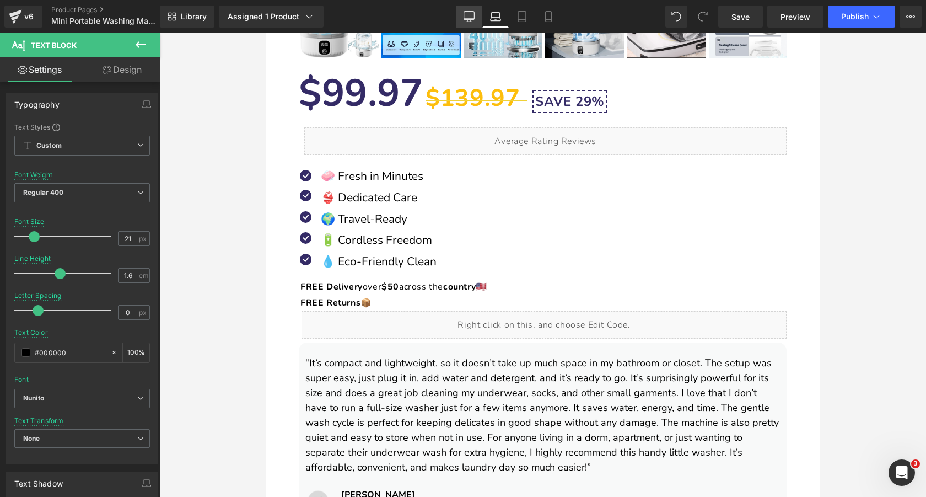
click at [471, 17] on icon at bounding box center [469, 16] width 11 height 11
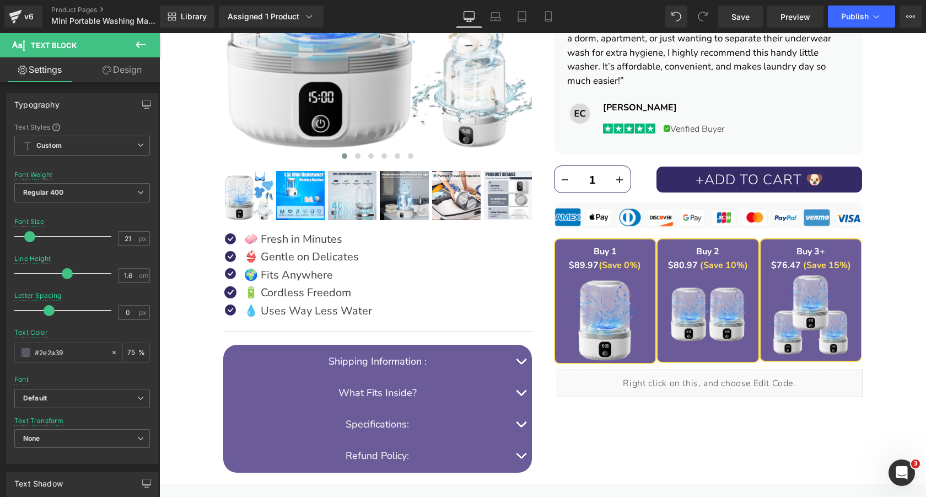
scroll to position [416, 0]
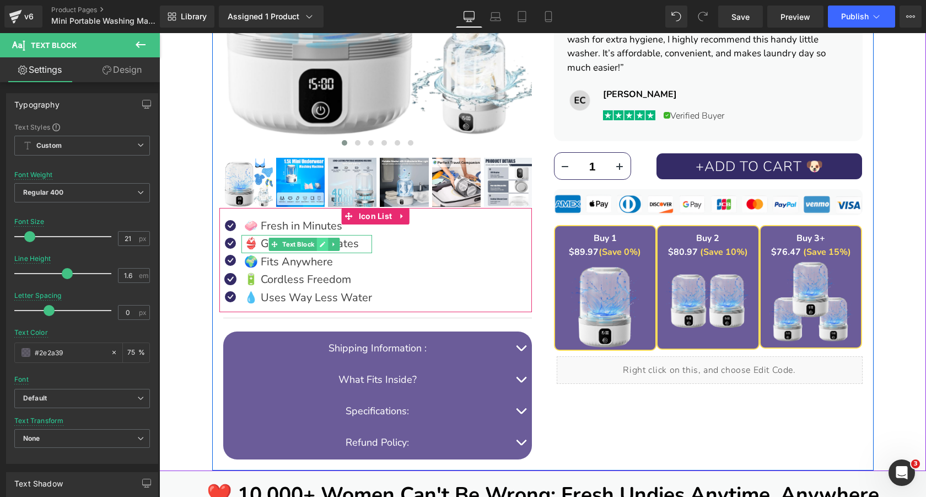
click at [325, 246] on icon at bounding box center [322, 244] width 6 height 7
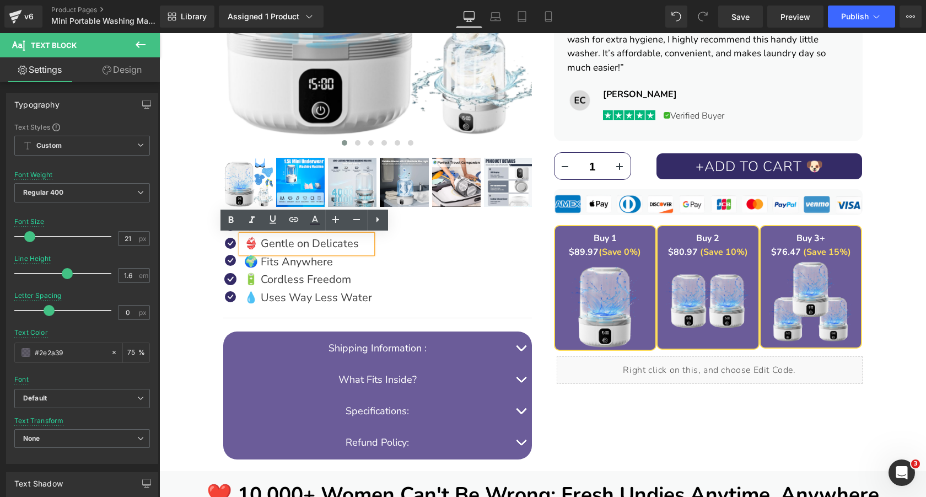
click at [315, 246] on p "👙 Gentle on Delicates" at bounding box center [308, 244] width 128 height 18
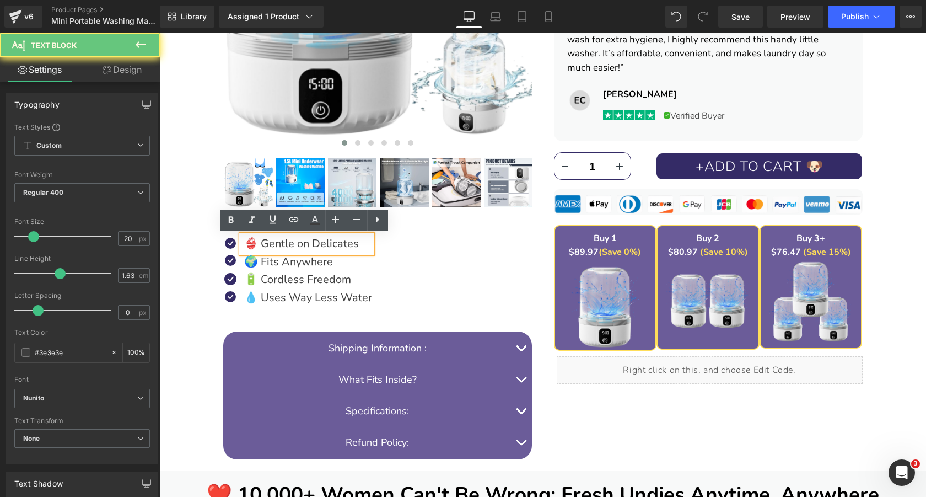
click at [315, 246] on p "👙 Gentle on Delicates" at bounding box center [308, 244] width 128 height 18
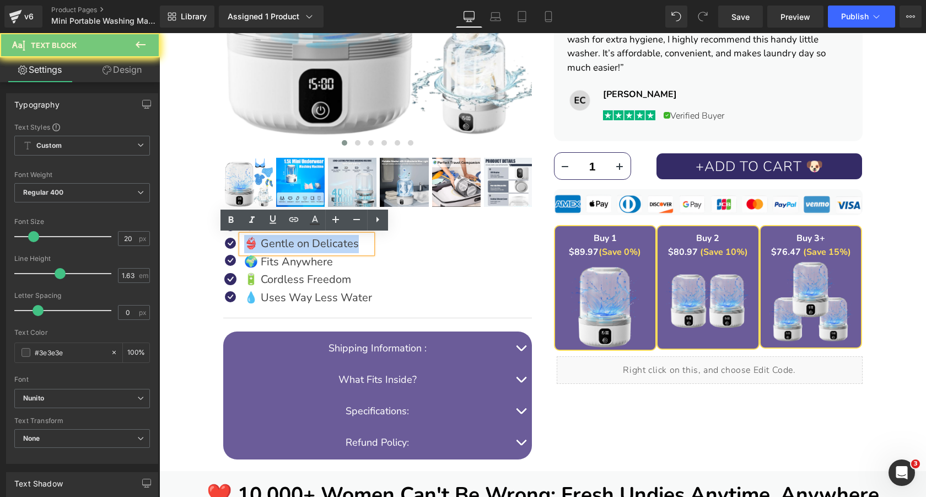
click at [315, 246] on p "👙 Gentle on Delicates" at bounding box center [308, 244] width 128 height 18
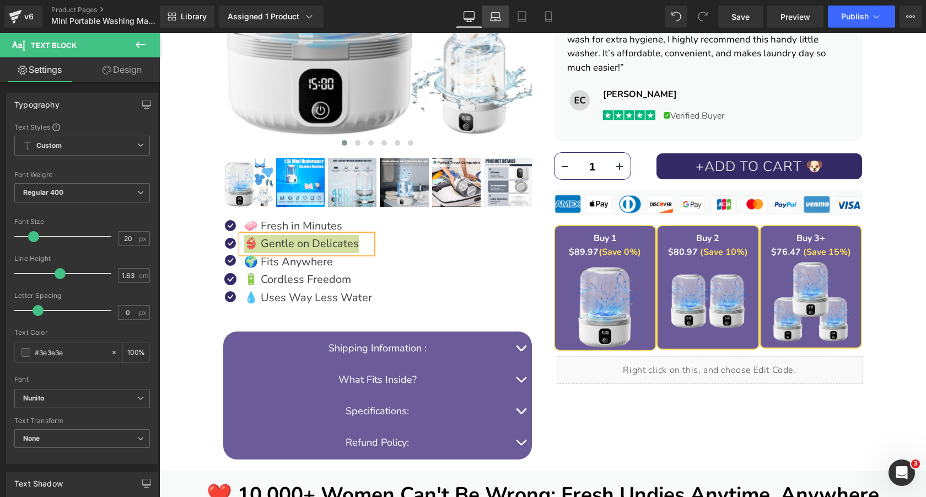
click at [494, 18] on icon at bounding box center [496, 19] width 10 height 3
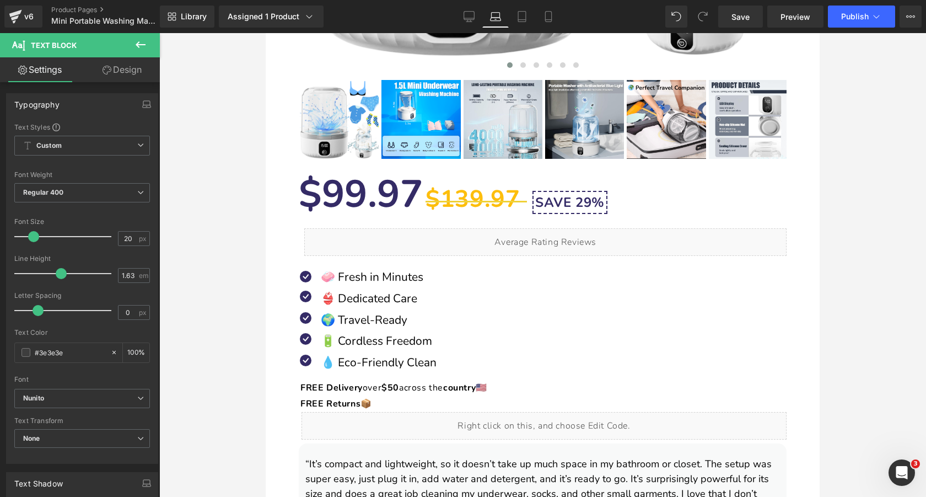
scroll to position [730, 0]
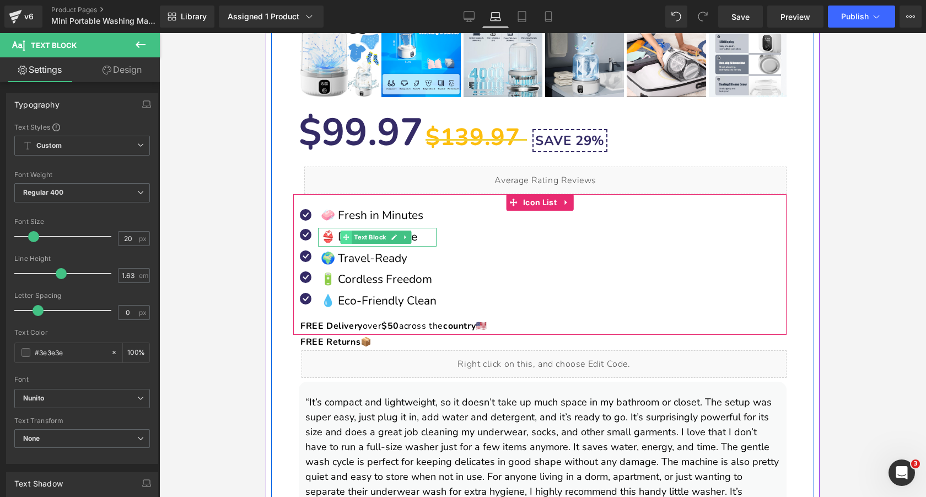
click at [342, 234] on span at bounding box center [346, 236] width 12 height 13
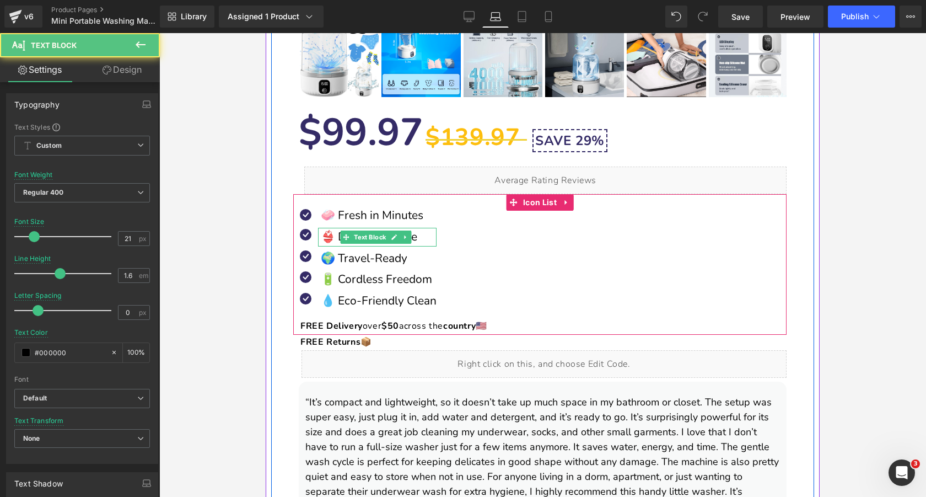
click at [336, 234] on p "👙 Dedicated Care" at bounding box center [379, 237] width 116 height 19
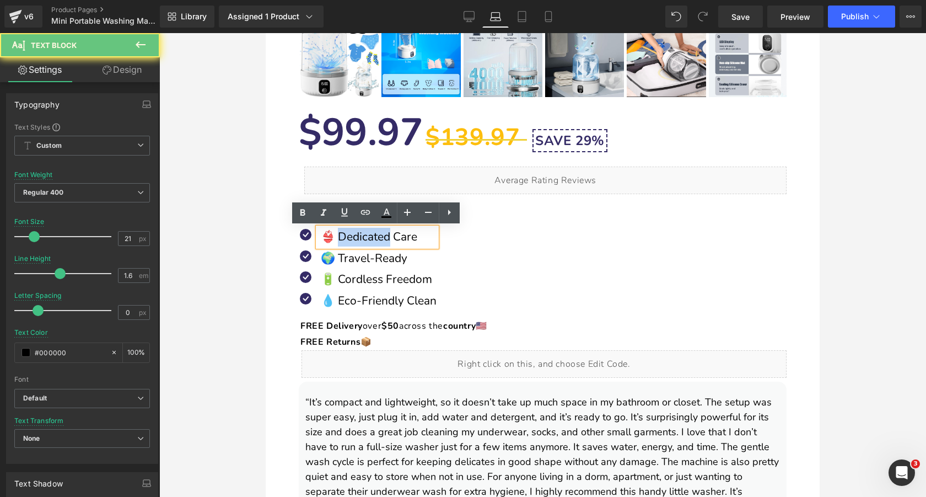
click at [336, 234] on p "👙 Dedicated Care" at bounding box center [379, 237] width 116 height 19
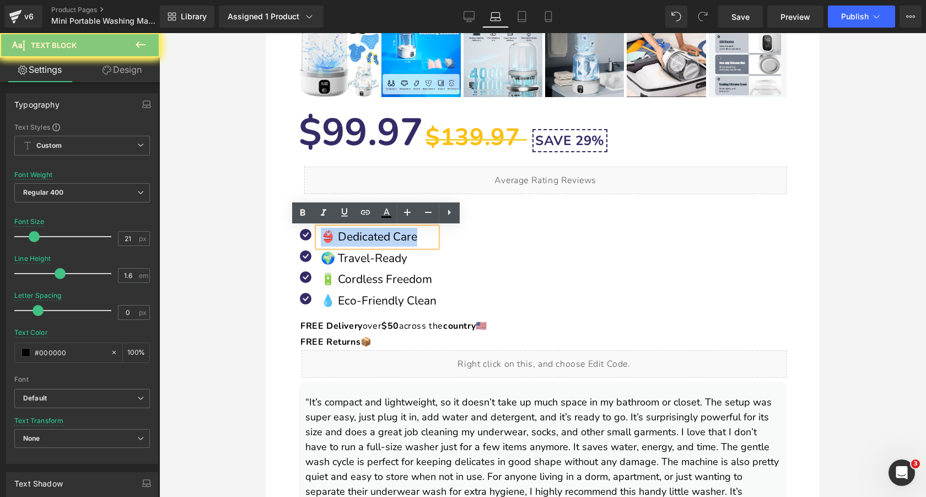
click at [336, 234] on p "👙 Dedicated Care" at bounding box center [379, 237] width 116 height 19
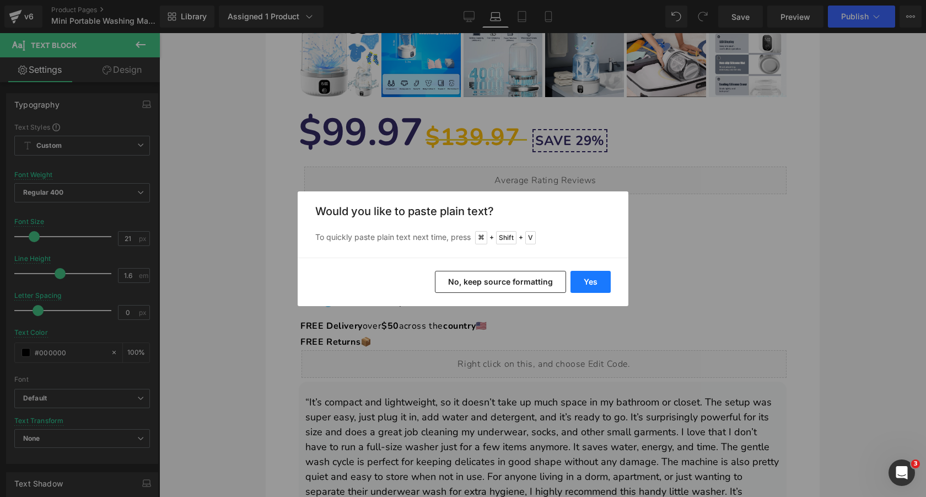
click at [591, 281] on button "Yes" at bounding box center [590, 282] width 40 height 22
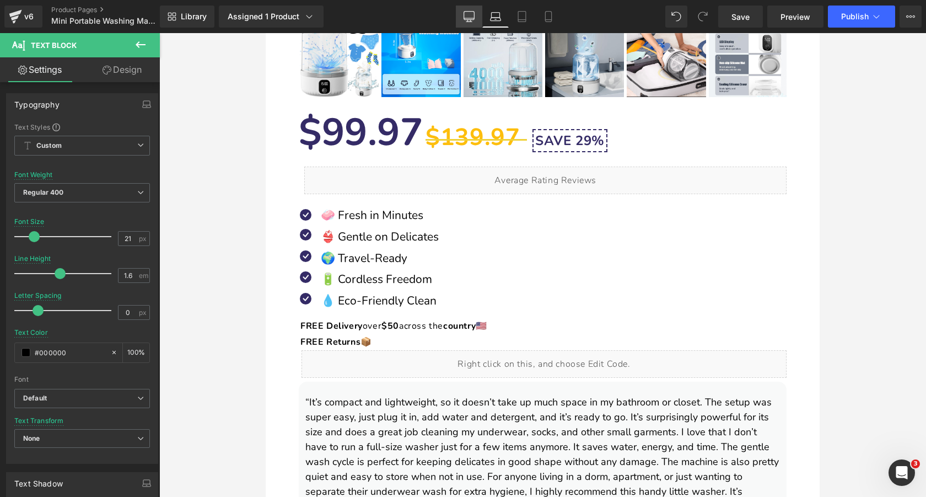
click at [469, 27] on link "Desktop" at bounding box center [469, 17] width 26 height 22
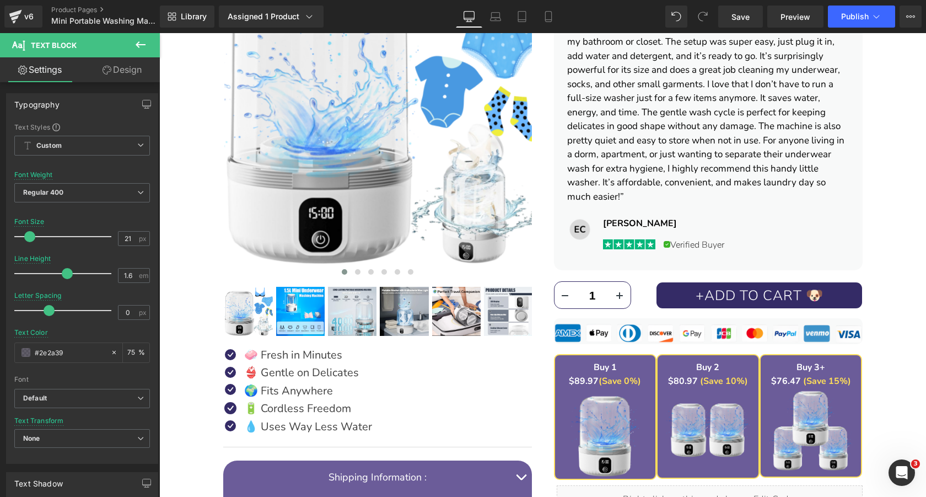
scroll to position [346, 0]
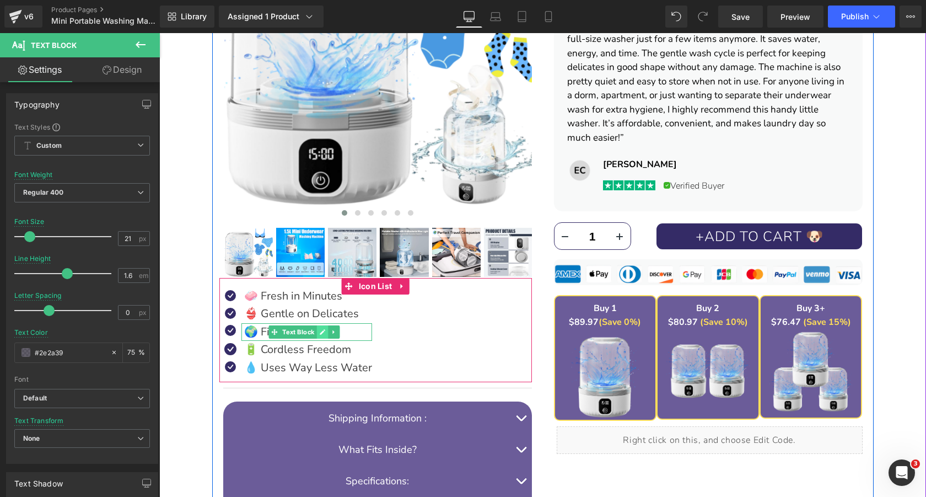
click at [322, 334] on icon at bounding box center [322, 332] width 6 height 7
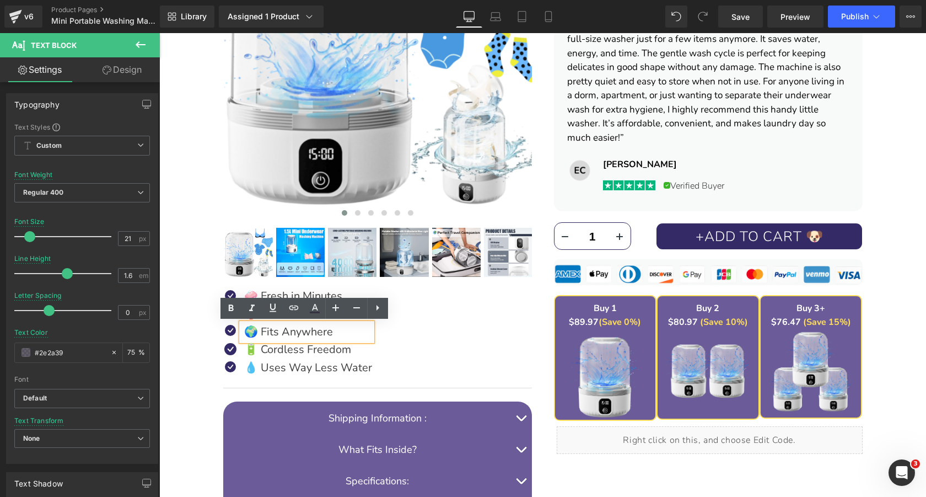
click at [308, 334] on p "🌍 Fits Anywhere" at bounding box center [308, 332] width 128 height 18
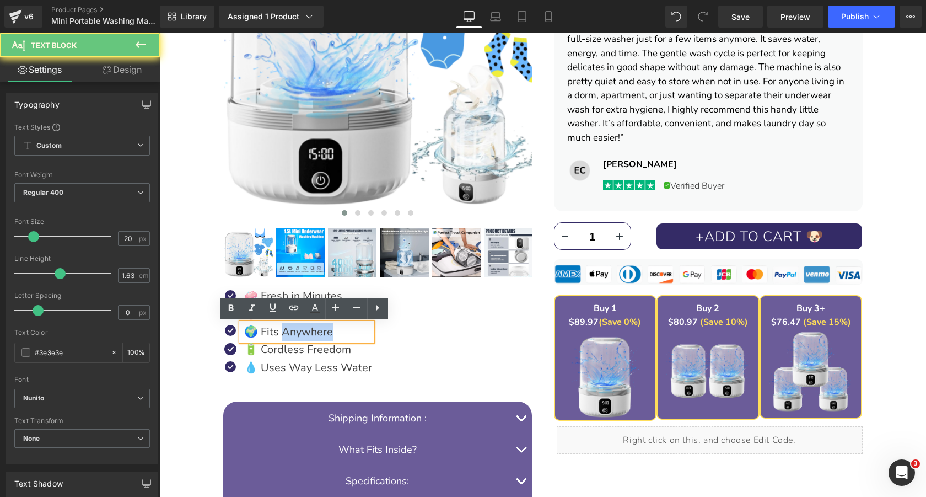
click at [308, 334] on p "🌍 Fits Anywhere" at bounding box center [308, 332] width 128 height 18
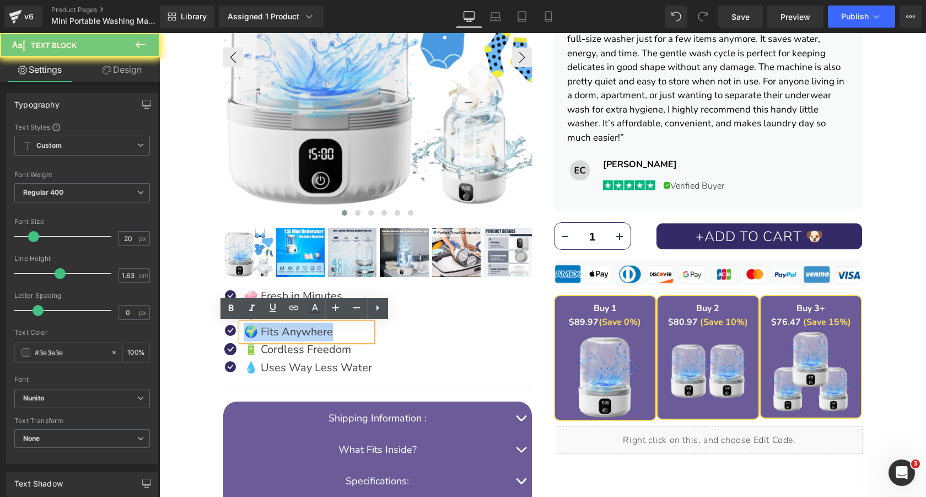
copy p "🌍 Fits Anywhere"
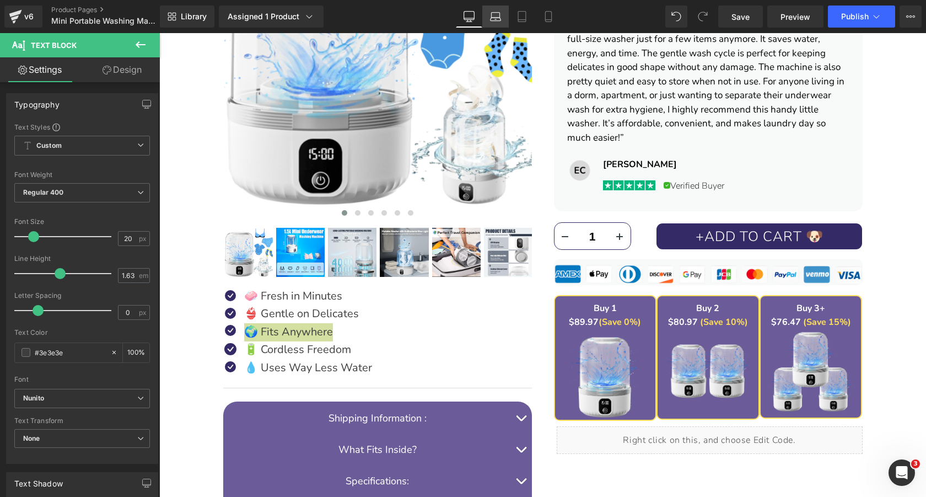
click at [494, 20] on icon at bounding box center [496, 19] width 10 height 3
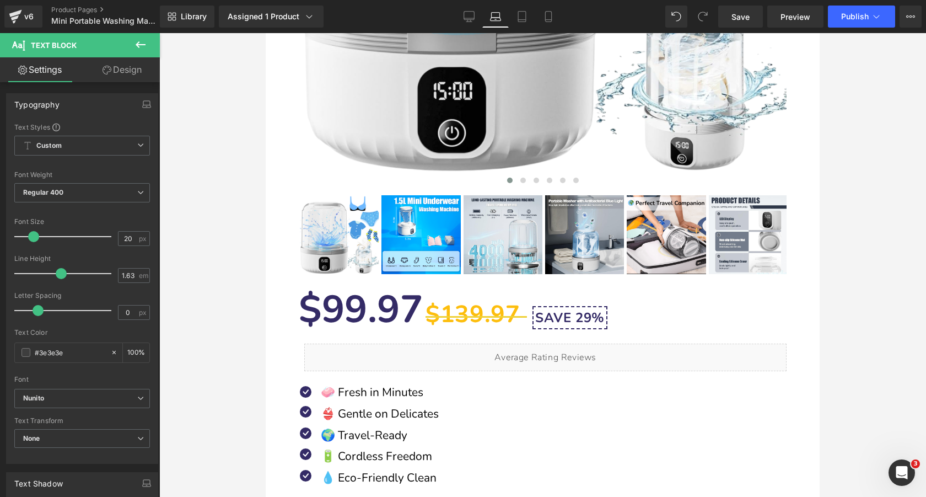
scroll to position [640, 0]
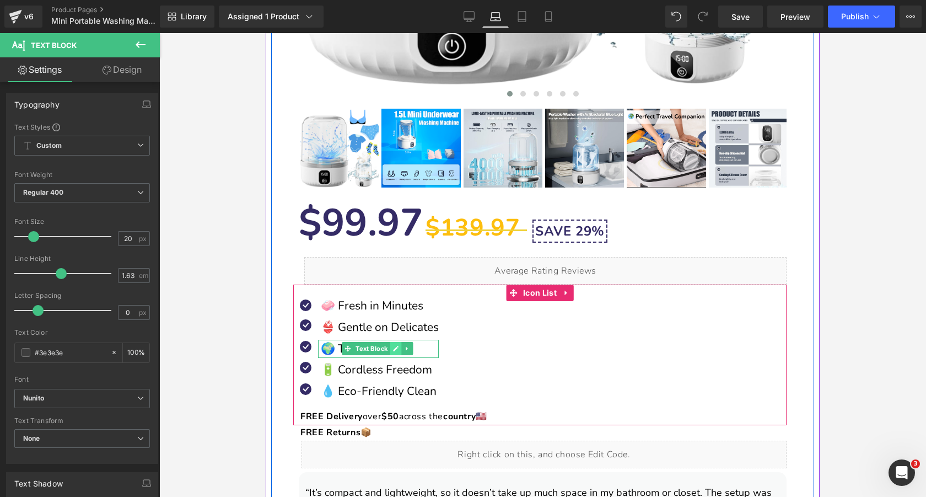
click at [398, 351] on icon at bounding box center [396, 348] width 6 height 7
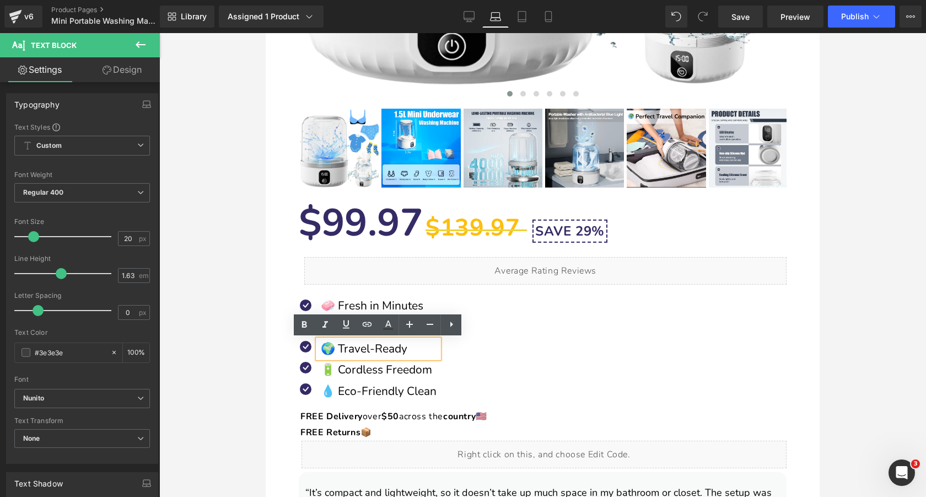
click at [390, 351] on p "🌍 Travel-Ready" at bounding box center [380, 349] width 118 height 19
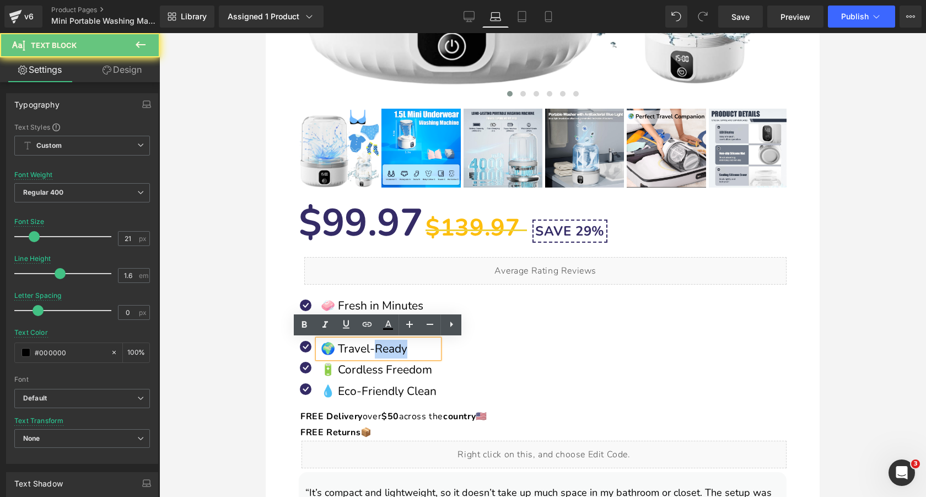
click at [390, 351] on p "🌍 Travel-Ready" at bounding box center [380, 349] width 118 height 19
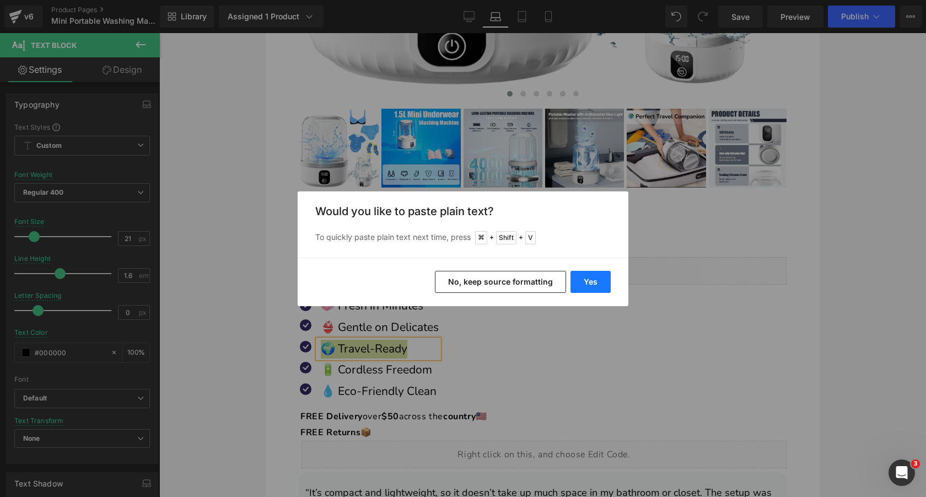
click at [583, 289] on button "Yes" at bounding box center [590, 282] width 40 height 22
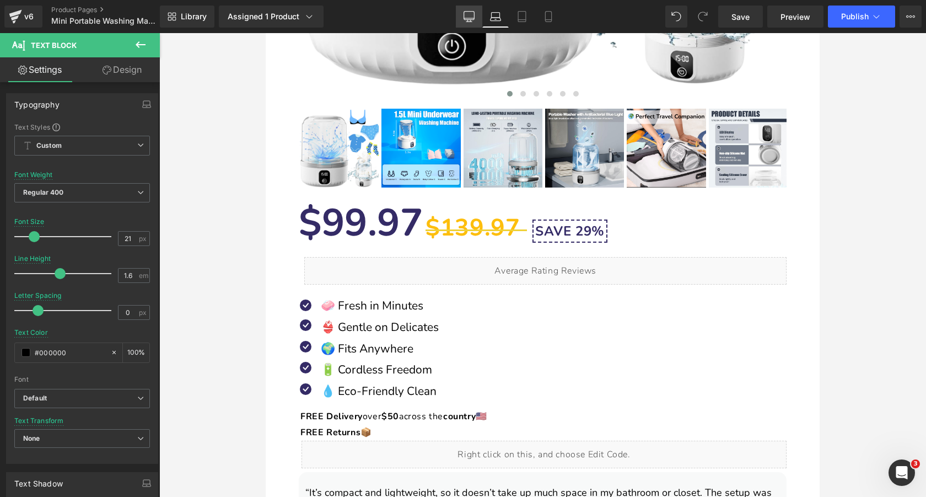
click at [470, 17] on icon at bounding box center [469, 16] width 11 height 11
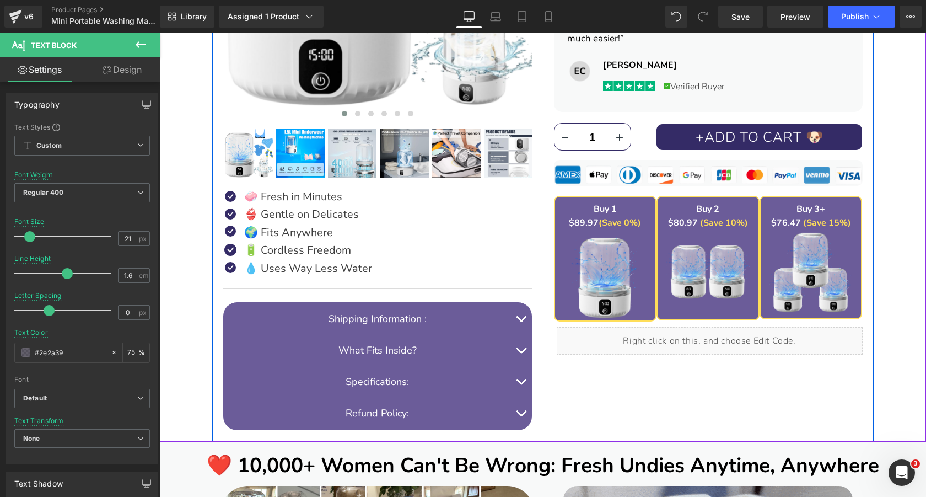
scroll to position [457, 0]
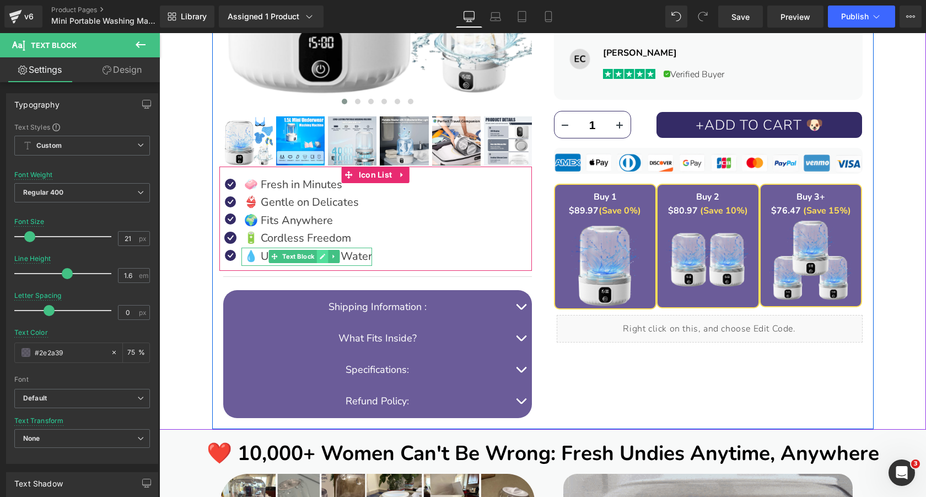
click at [325, 258] on icon at bounding box center [322, 256] width 6 height 7
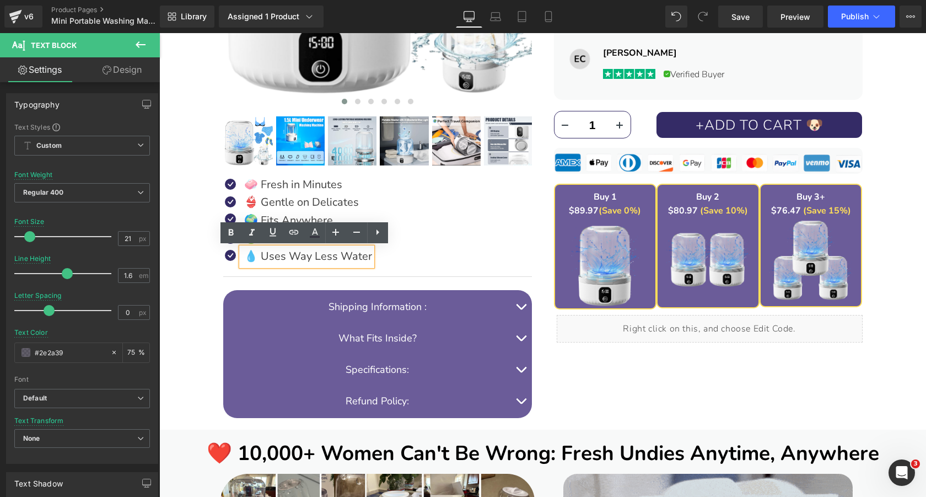
click at [327, 256] on p "💧 Uses Way Less Water" at bounding box center [308, 256] width 128 height 18
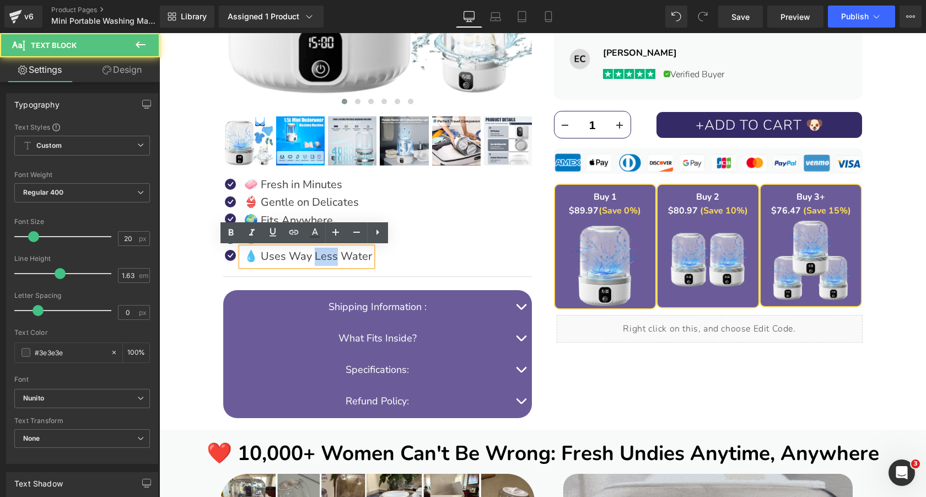
click at [327, 256] on p "💧 Uses Way Less Water" at bounding box center [308, 256] width 128 height 18
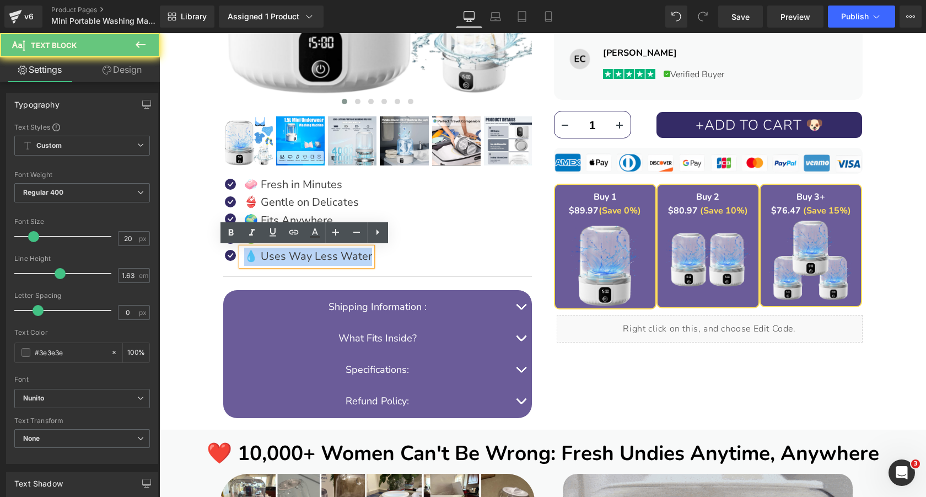
click at [327, 256] on p "💧 Uses Way Less Water" at bounding box center [308, 256] width 128 height 18
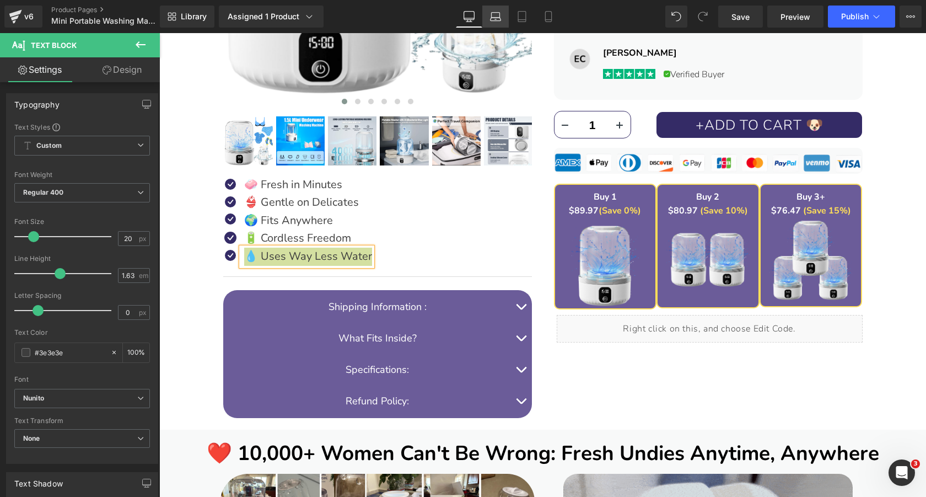
click at [495, 15] on icon at bounding box center [495, 16] width 11 height 11
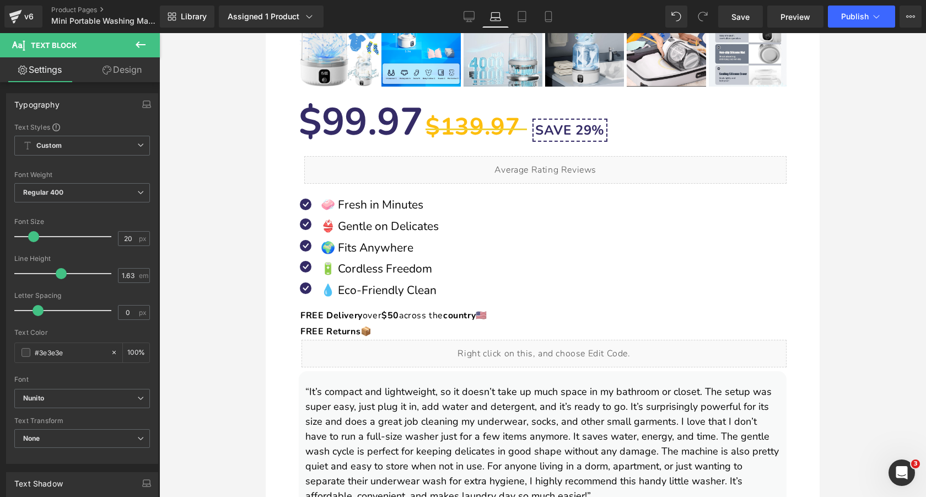
scroll to position [778, 0]
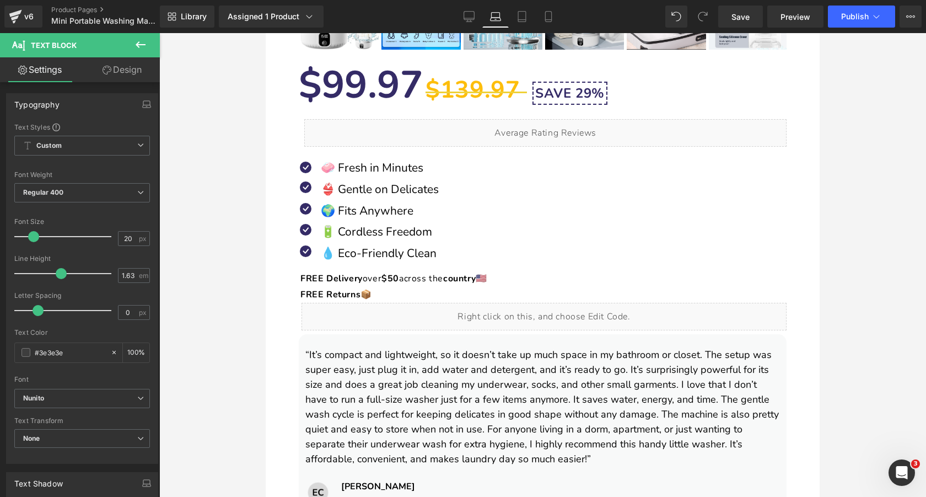
click at [390, 251] on div "💧 Eco-Friendly Clean Text Block" at bounding box center [378, 253] width 121 height 19
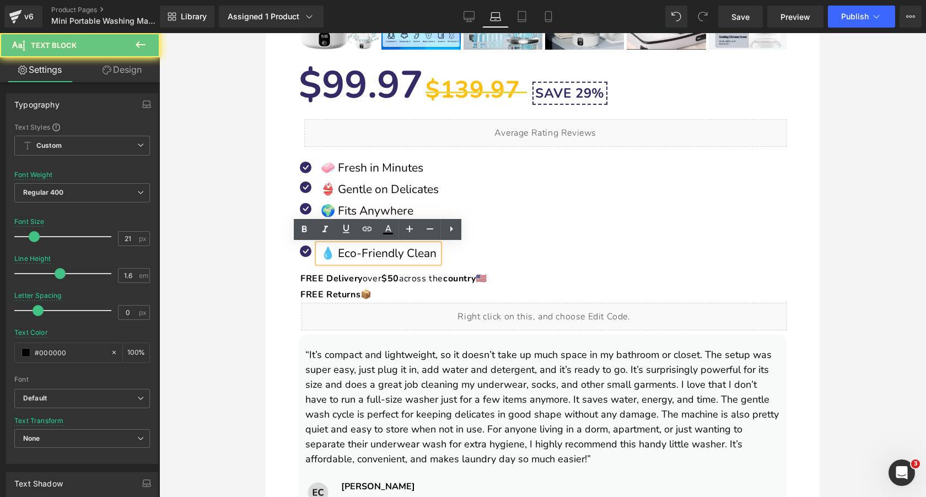
click at [395, 252] on p "💧 Eco-Friendly Clean" at bounding box center [380, 253] width 118 height 19
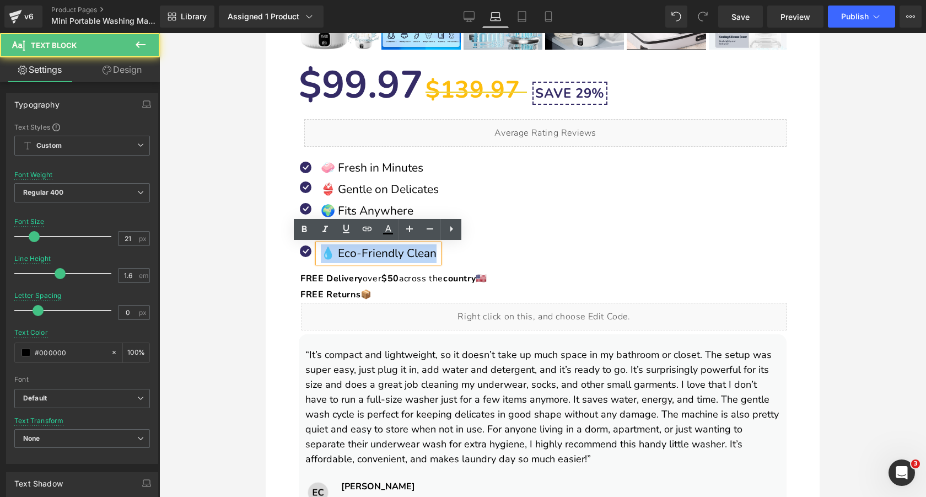
click at [395, 252] on p "💧 Eco-Friendly Clean" at bounding box center [380, 253] width 118 height 19
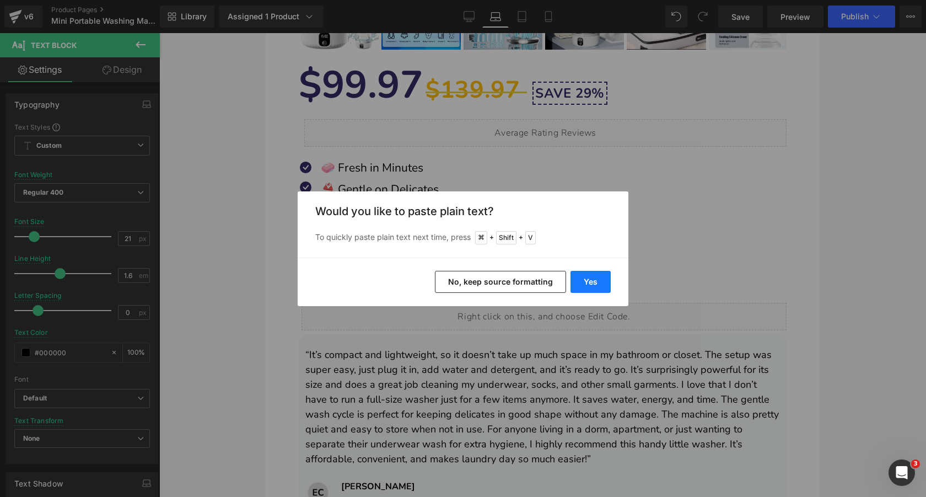
click at [599, 276] on button "Yes" at bounding box center [590, 282] width 40 height 22
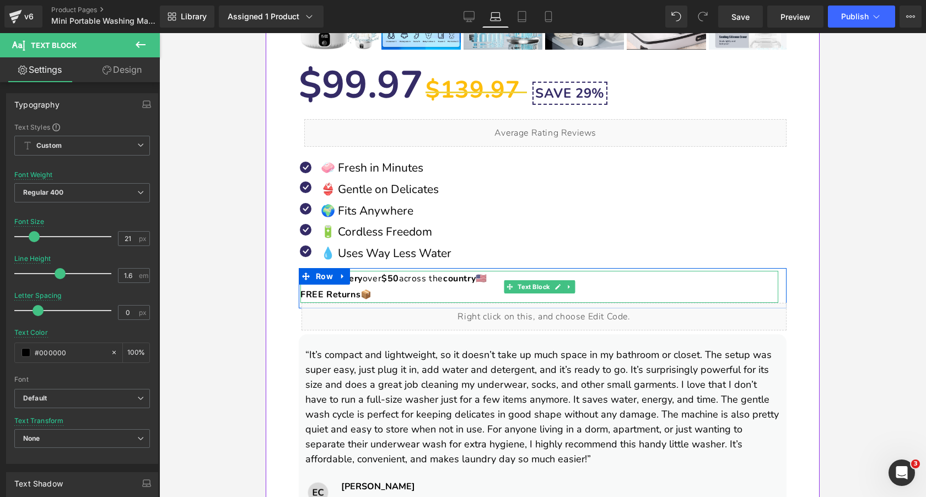
click at [469, 279] on strong "country" at bounding box center [459, 278] width 33 height 12
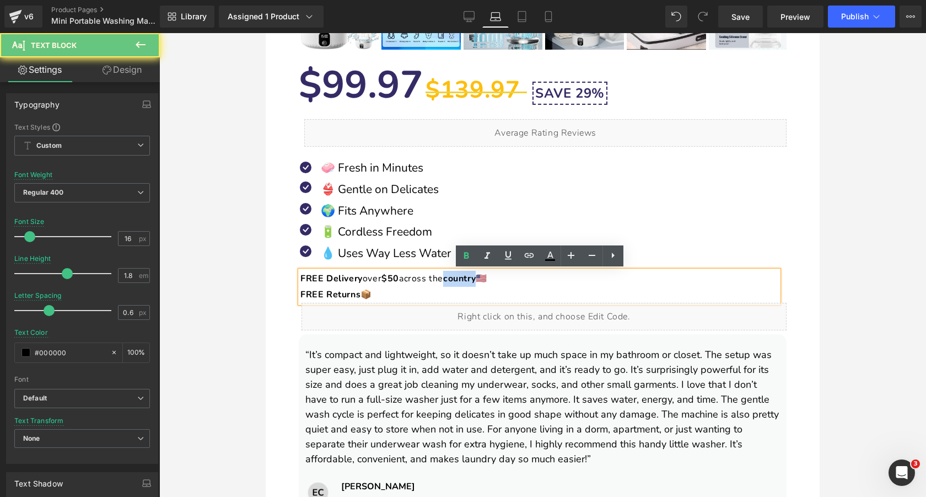
click at [469, 279] on strong "country" at bounding box center [459, 278] width 33 height 12
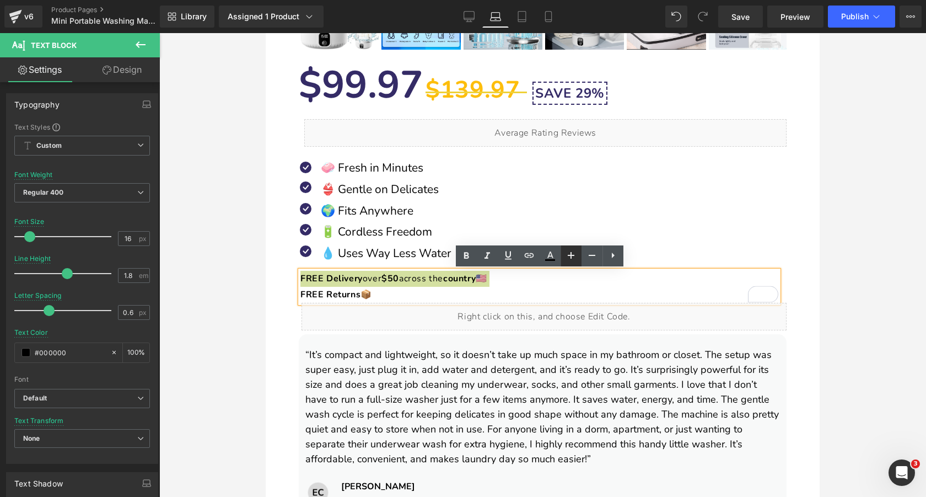
click at [568, 258] on icon at bounding box center [570, 255] width 13 height 13
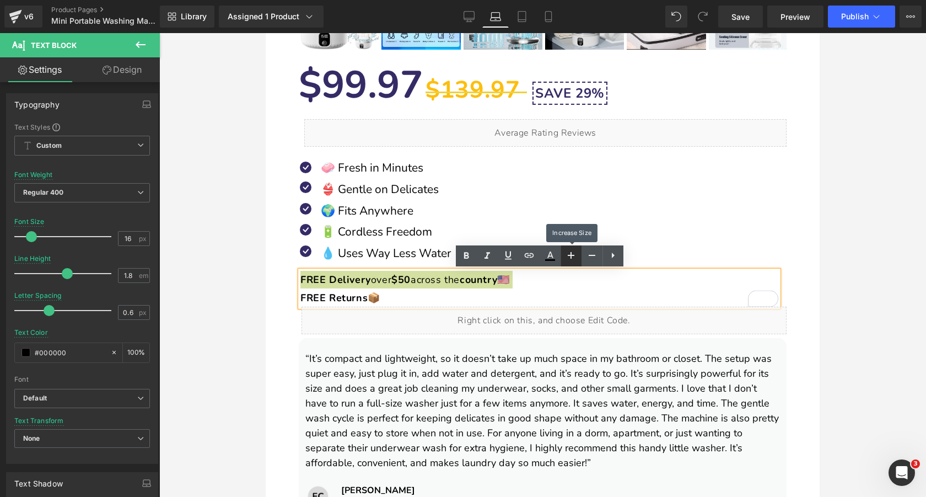
click at [568, 258] on icon at bounding box center [570, 255] width 13 height 13
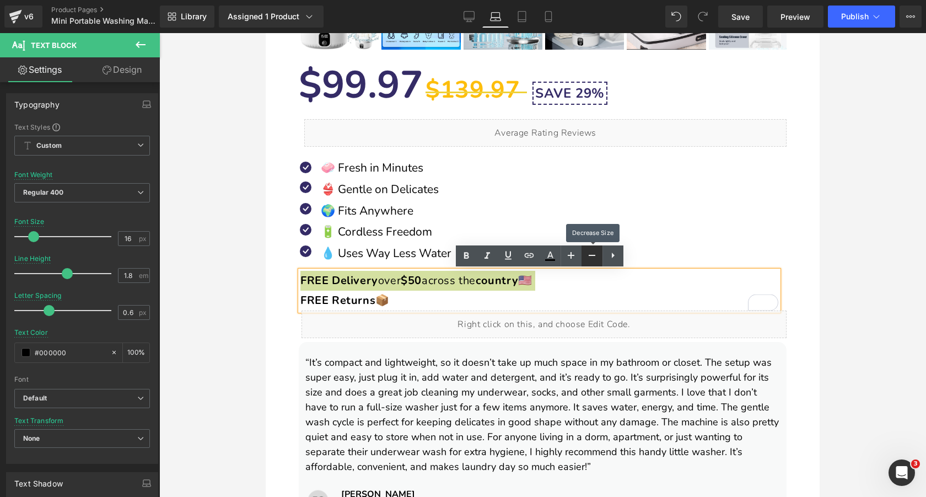
click at [584, 258] on link at bounding box center [591, 255] width 21 height 21
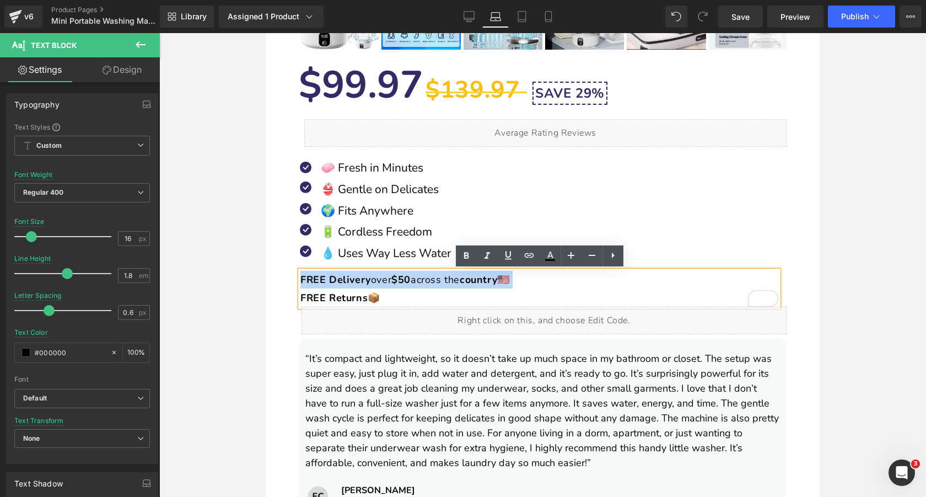
click at [414, 293] on p "FREE Delivery over $50 across the country 🇺🇸 FREE Returns 📦" at bounding box center [539, 289] width 478 height 36
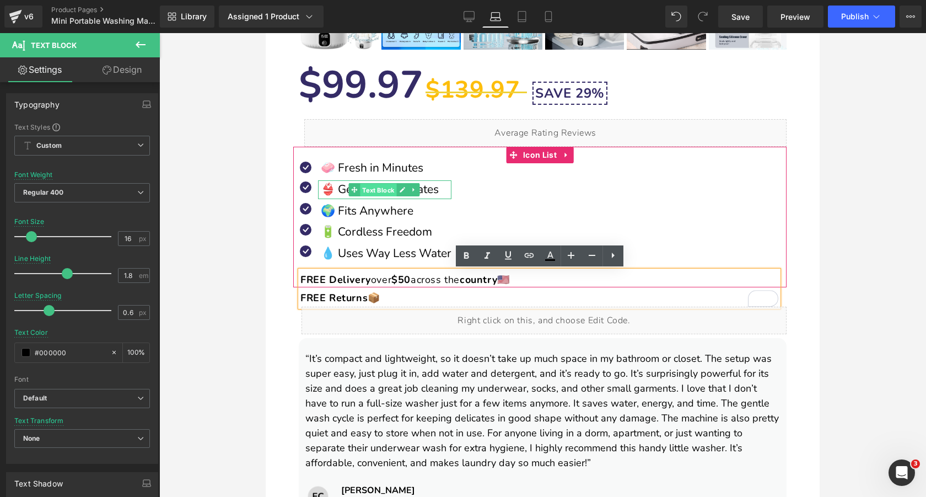
click at [389, 186] on span "Text Block" at bounding box center [378, 190] width 36 height 13
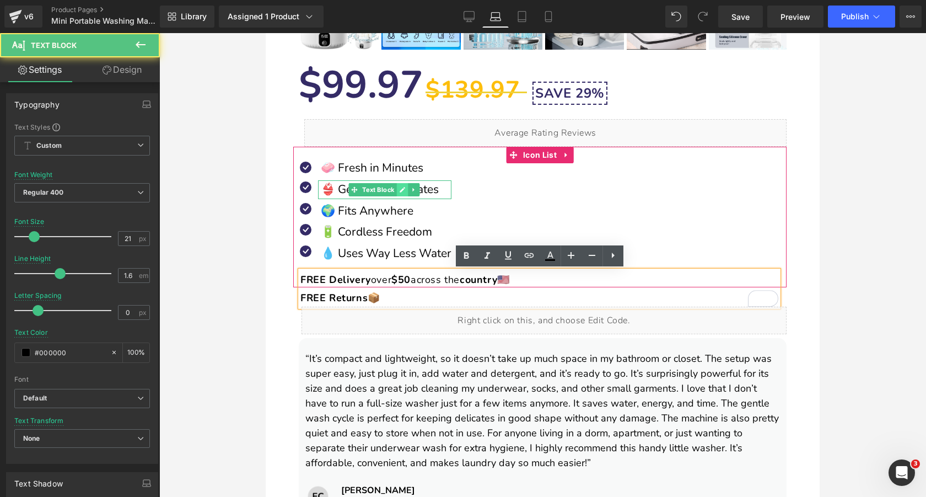
click at [400, 187] on icon at bounding box center [402, 189] width 6 height 7
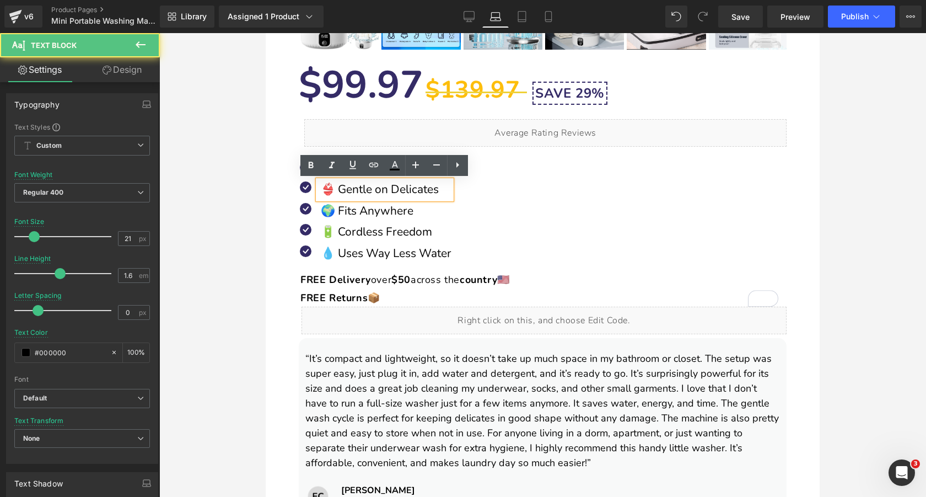
click at [411, 189] on p "👙 Gentle on Delicates" at bounding box center [386, 189] width 131 height 19
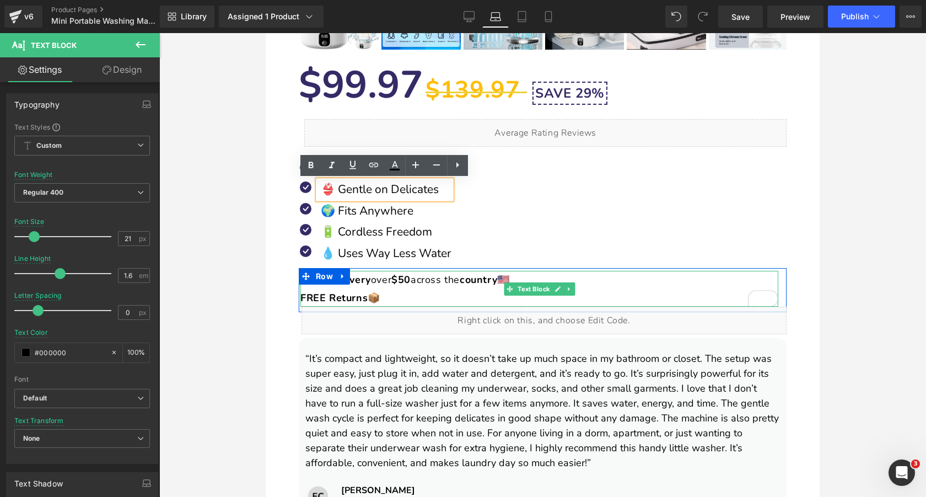
click at [380, 284] on p "FREE Delivery over $50 across the country 🇺🇸 FREE Returns 📦" at bounding box center [539, 289] width 478 height 36
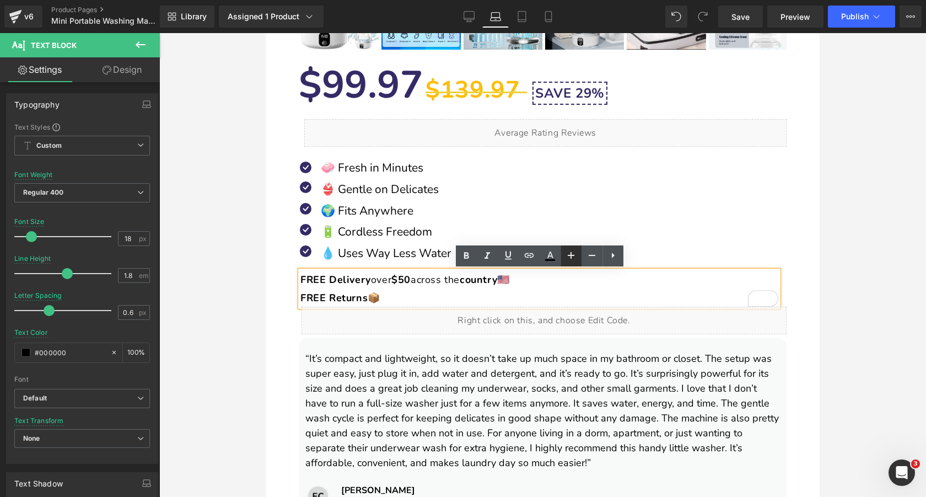
click at [573, 259] on icon at bounding box center [570, 255] width 13 height 13
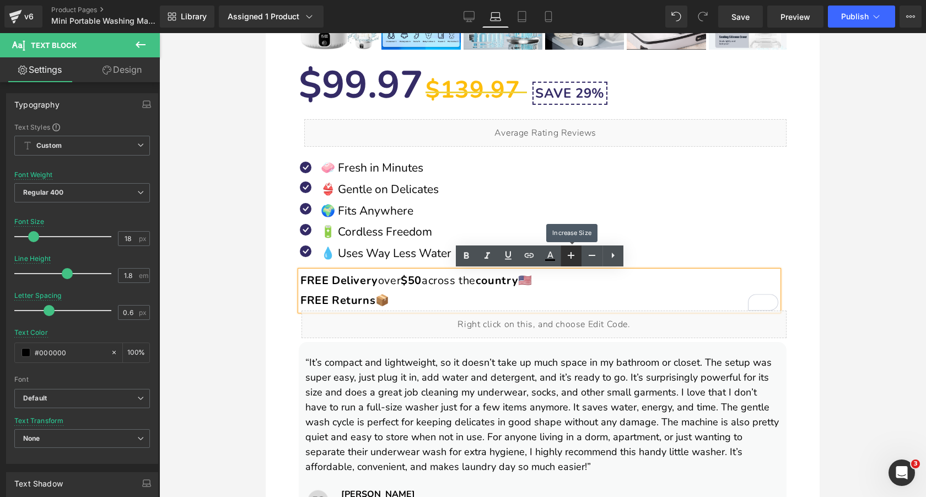
click at [573, 259] on icon at bounding box center [570, 255] width 13 height 13
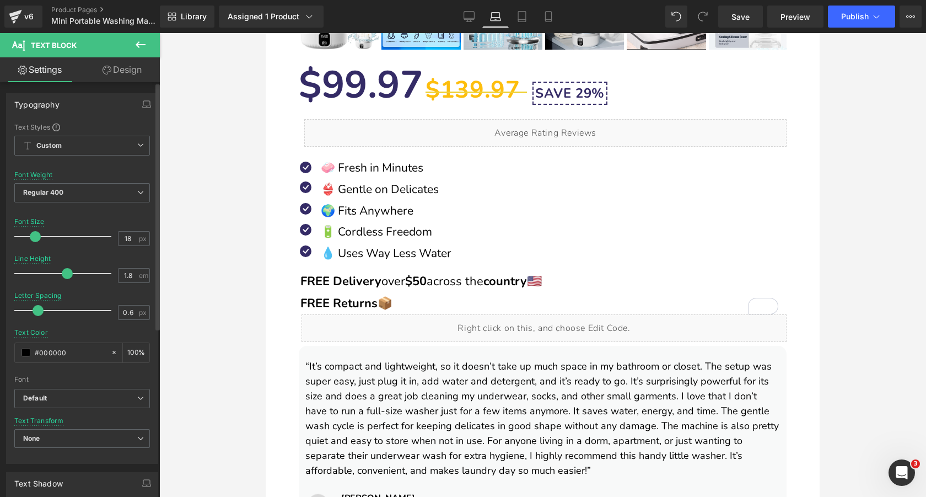
drag, startPoint x: 49, startPoint y: 306, endPoint x: 38, endPoint y: 306, distance: 10.5
click at [38, 306] on span at bounding box center [38, 310] width 11 height 11
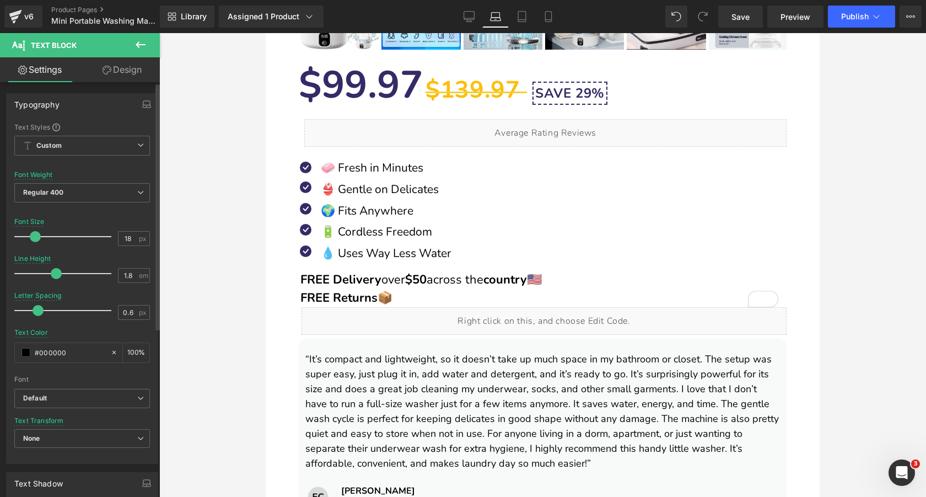
drag, startPoint x: 62, startPoint y: 273, endPoint x: 51, endPoint y: 273, distance: 11.0
click at [51, 273] on span at bounding box center [56, 273] width 11 height 11
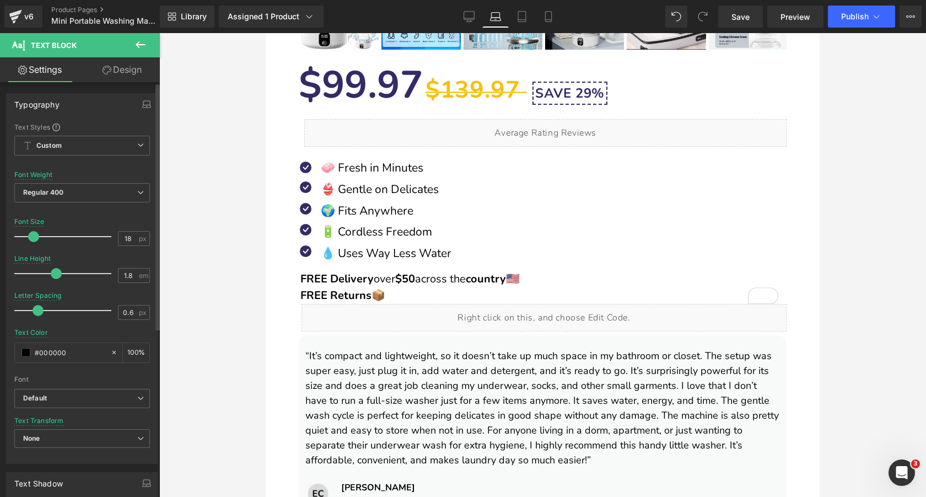
click at [33, 236] on span at bounding box center [33, 236] width 11 height 11
click at [34, 236] on span at bounding box center [34, 236] width 11 height 11
drag, startPoint x: 734, startPoint y: 21, endPoint x: 177, endPoint y: 216, distance: 589.0
click at [734, 21] on span "Save" at bounding box center [740, 17] width 18 height 12
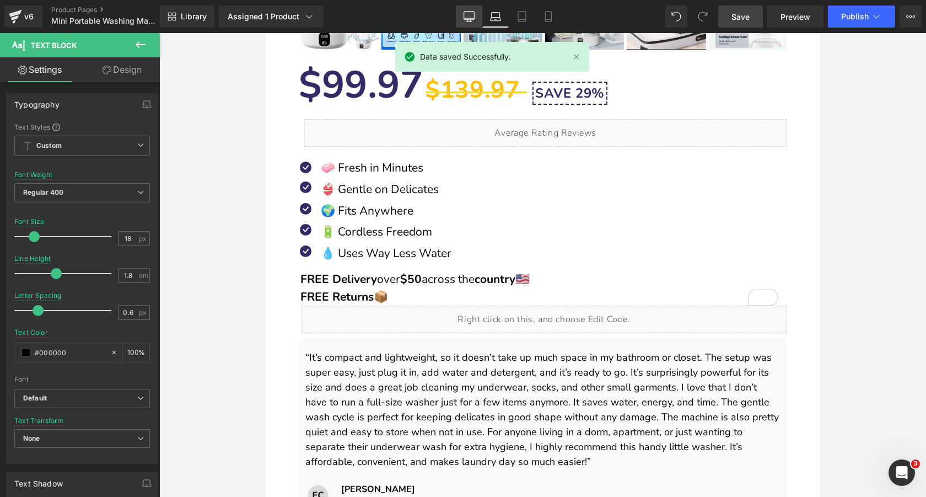
click at [459, 17] on link "Desktop" at bounding box center [469, 17] width 26 height 22
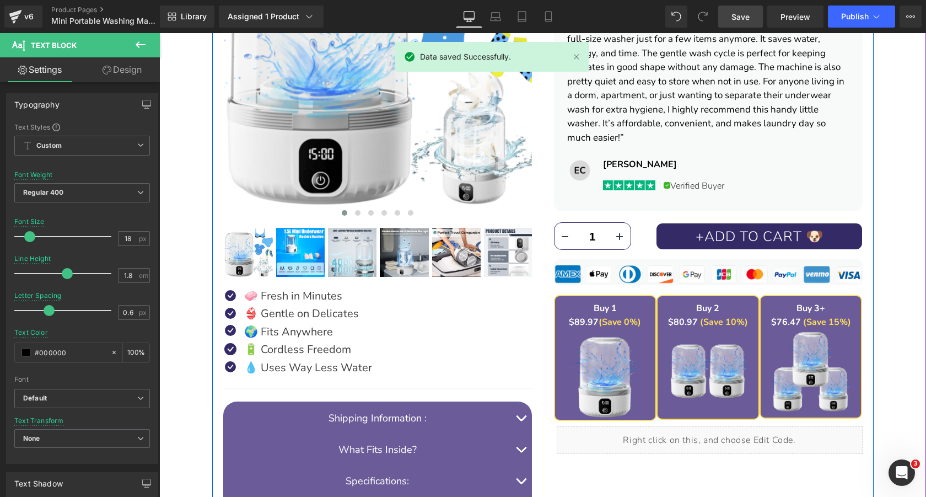
scroll to position [420, 0]
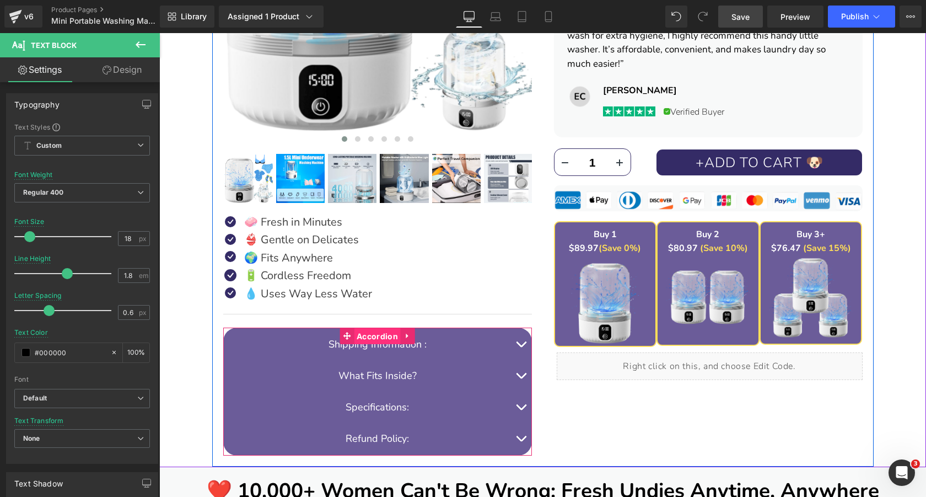
click at [374, 334] on span "Accordion" at bounding box center [377, 336] width 47 height 17
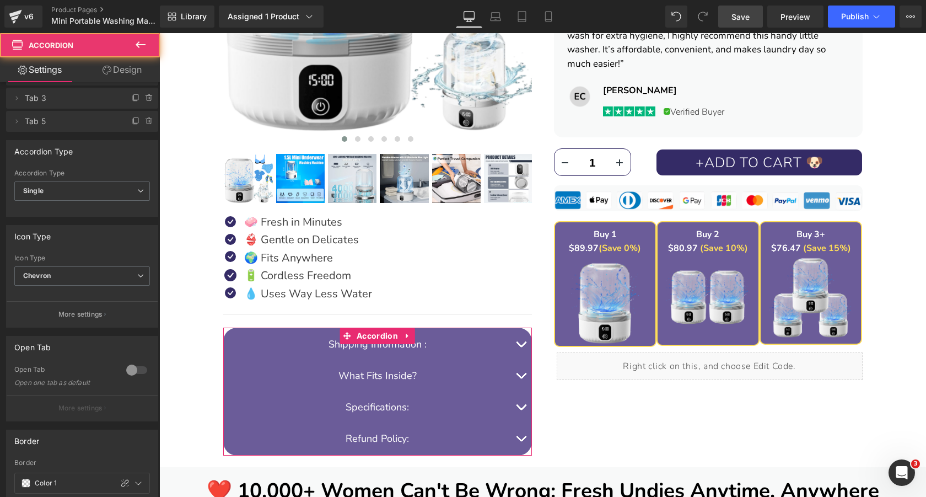
scroll to position [61, 0]
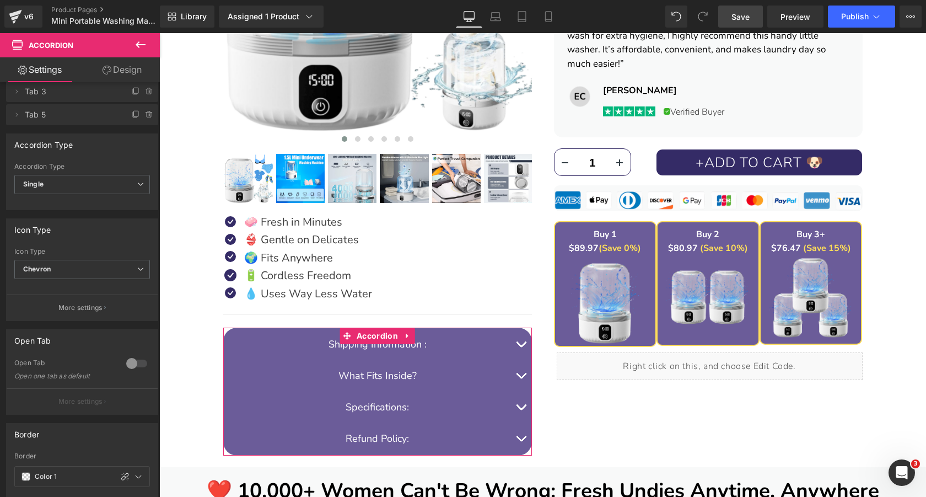
click at [127, 72] on link "Design" at bounding box center [122, 69] width 80 height 25
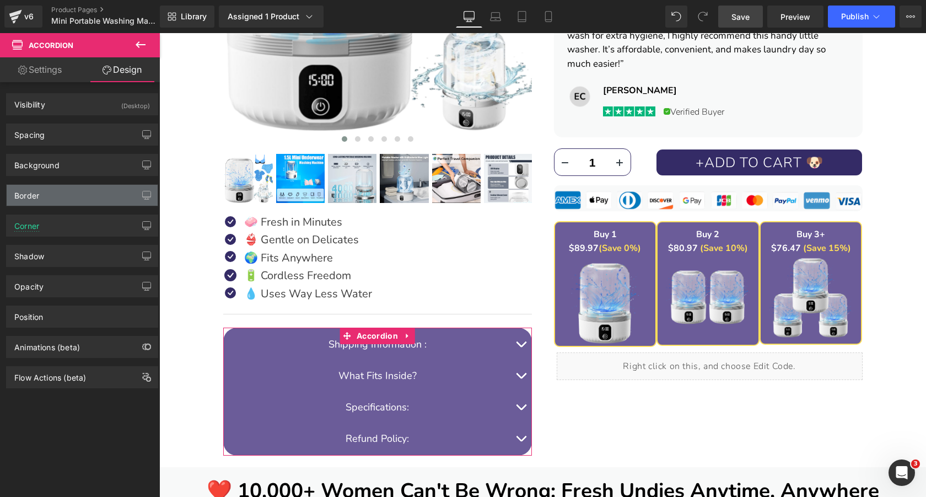
click at [72, 193] on div "Border" at bounding box center [82, 195] width 151 height 21
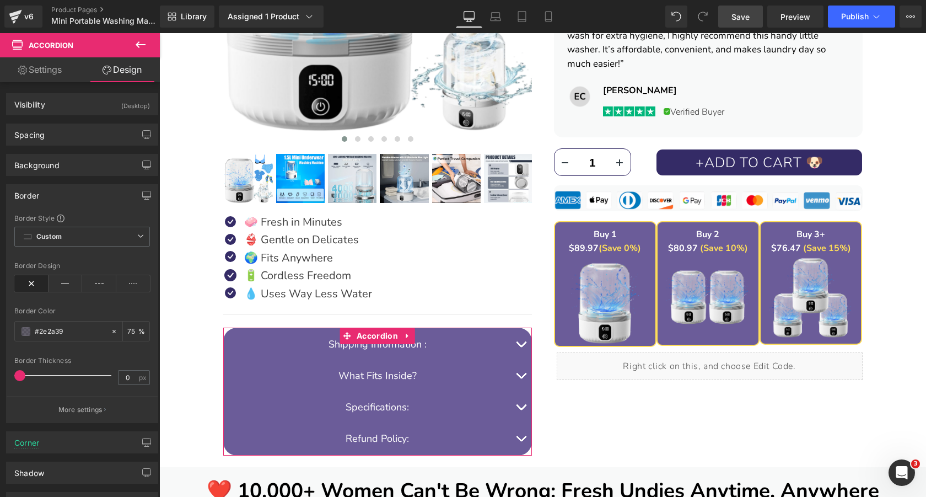
click at [72, 193] on div "Border" at bounding box center [82, 195] width 151 height 21
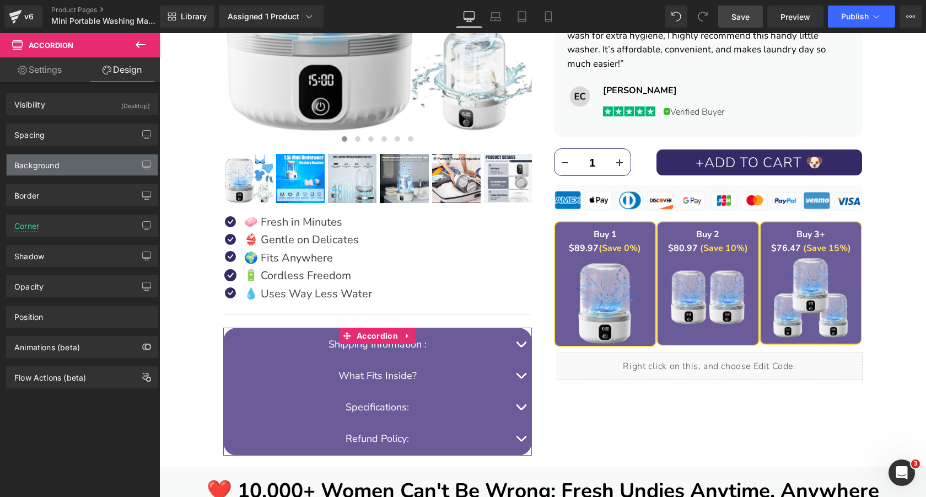
click at [72, 167] on div "Background" at bounding box center [82, 164] width 151 height 21
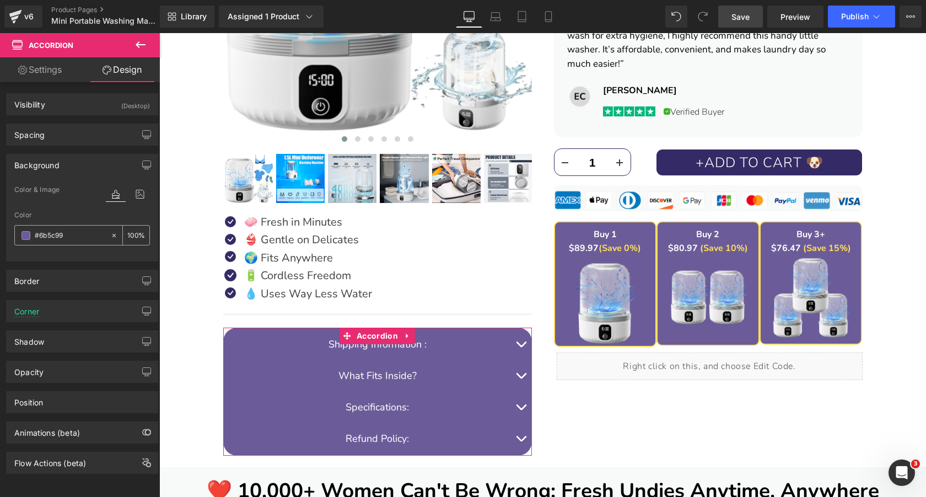
click at [73, 236] on input "#6b5c99" at bounding box center [70, 235] width 71 height 12
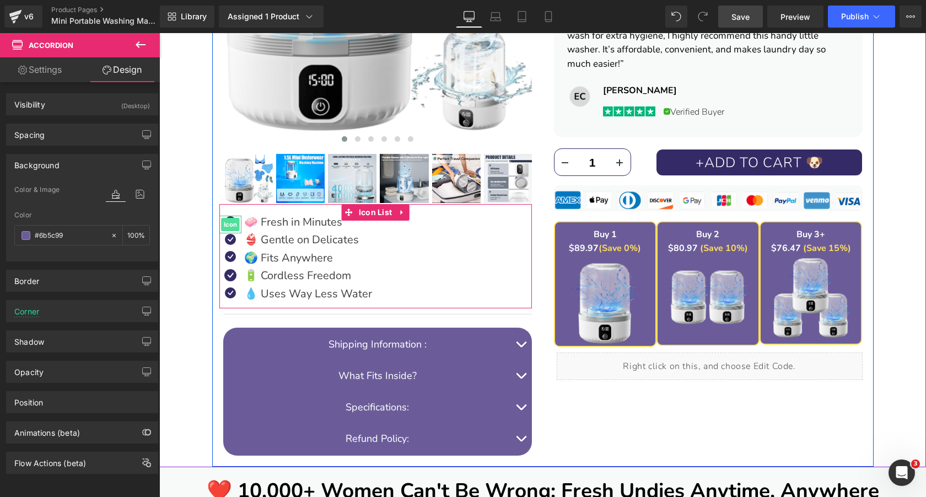
click at [233, 223] on span "Icon" at bounding box center [230, 224] width 18 height 13
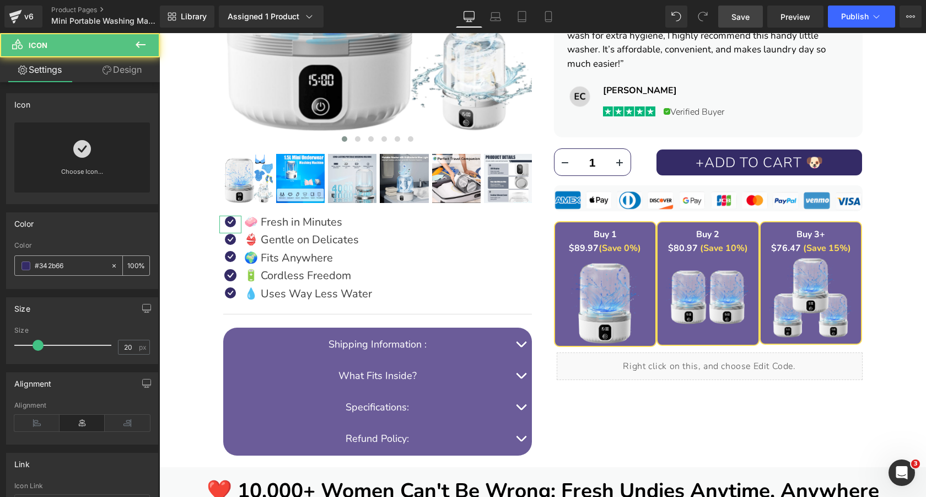
click at [73, 261] on input "#342b66" at bounding box center [70, 266] width 71 height 12
paste input "6b5c99"
type input "#6b5c99"
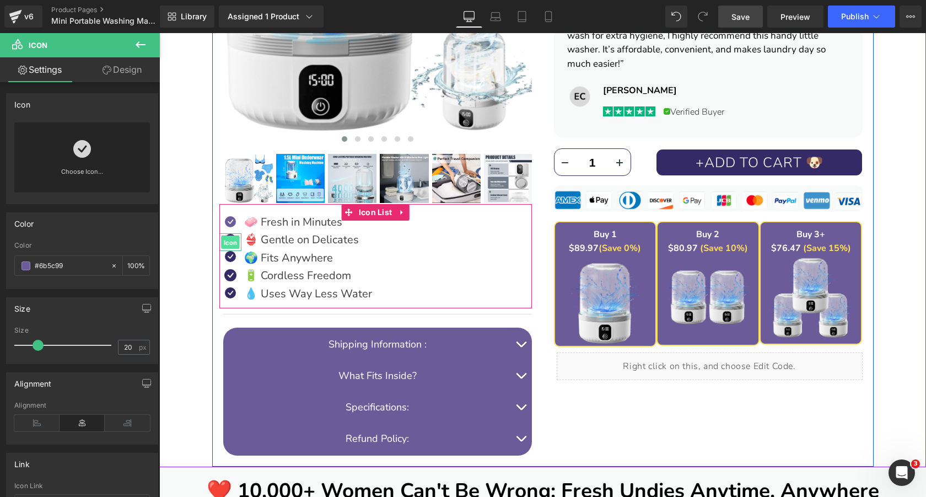
click at [230, 242] on span "Icon" at bounding box center [230, 242] width 18 height 13
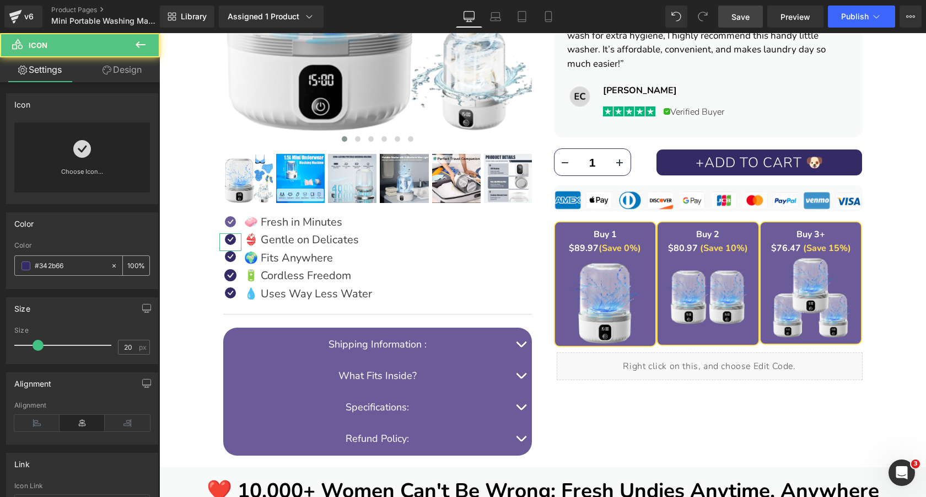
click at [66, 267] on input "#342b66" at bounding box center [70, 266] width 71 height 12
paste input "6b5c99"
type input "#6b5c99"
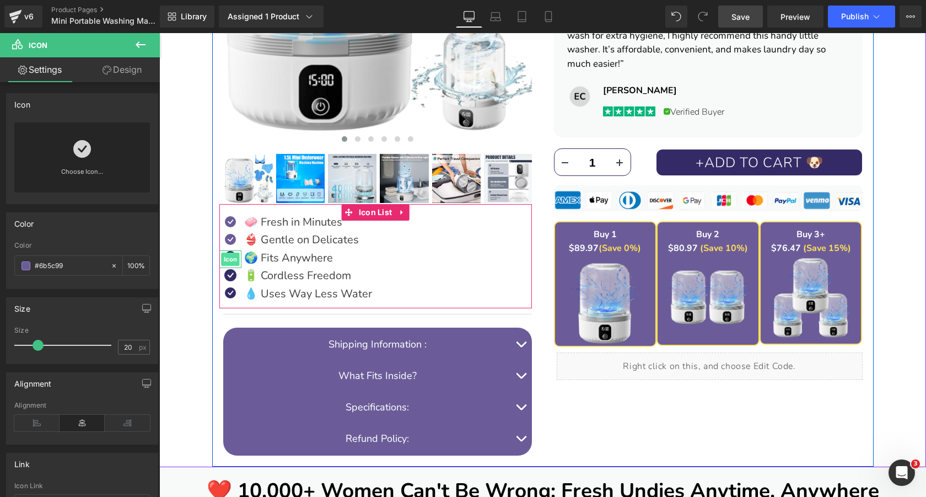
click at [229, 257] on span "Icon" at bounding box center [230, 258] width 18 height 13
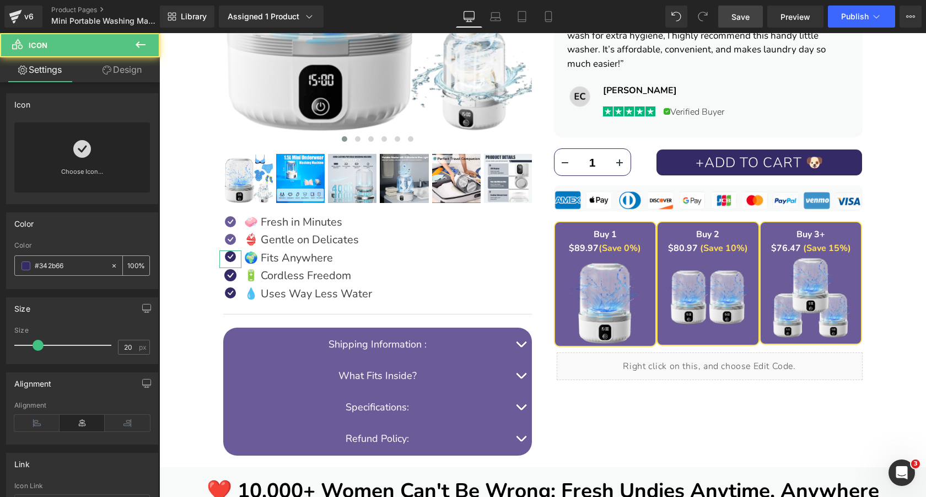
click at [67, 270] on input "#342b66" at bounding box center [70, 266] width 71 height 12
paste input "6b5c99"
type input "#6b5c99"
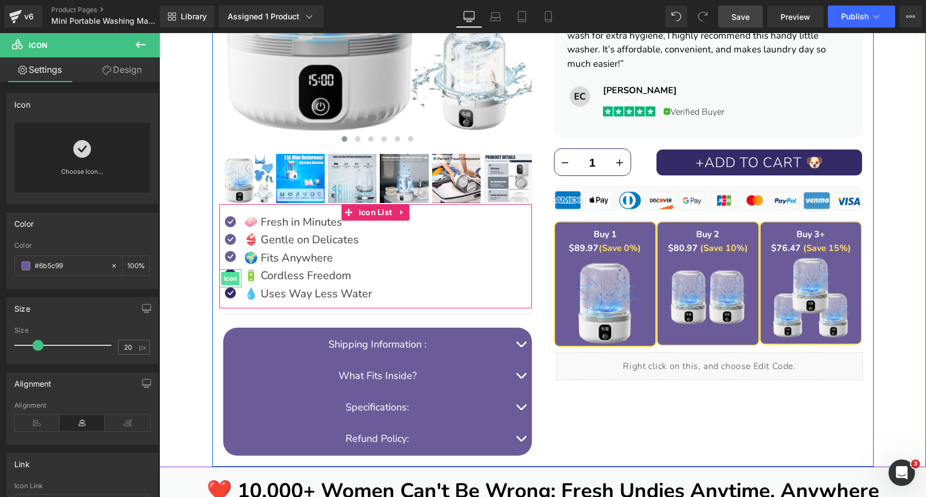
click at [230, 275] on span "Icon" at bounding box center [230, 278] width 18 height 13
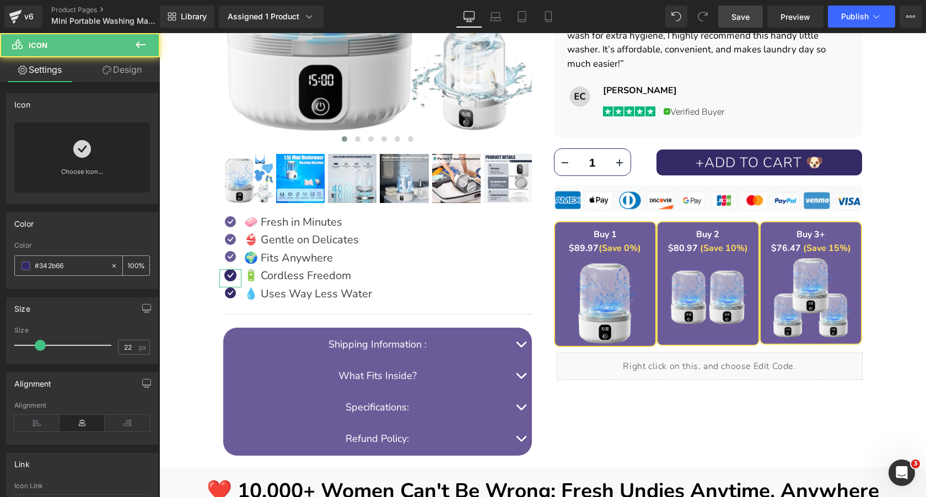
click at [101, 267] on div "#342b66" at bounding box center [62, 265] width 95 height 19
click at [83, 267] on input "#342b66" at bounding box center [70, 266] width 71 height 12
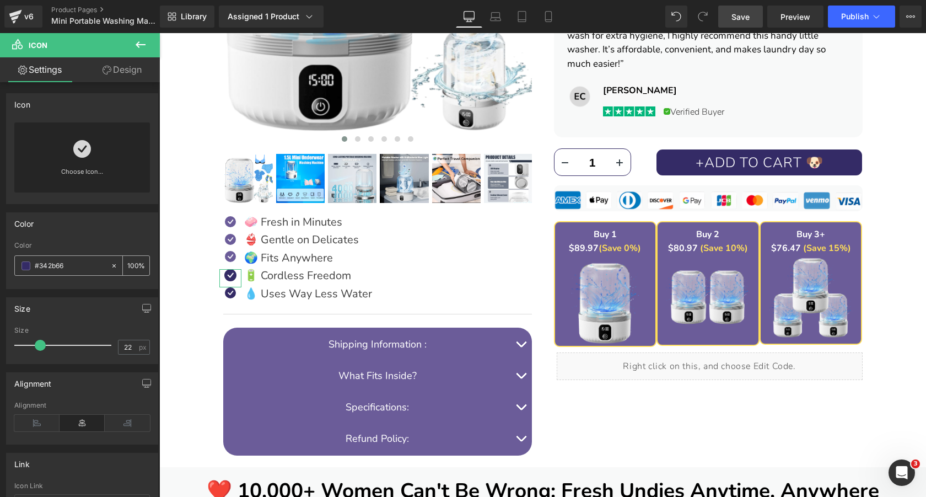
click at [83, 267] on input "#342b66" at bounding box center [70, 266] width 71 height 12
paste input "6b5c99"
type input "#6b5c99"
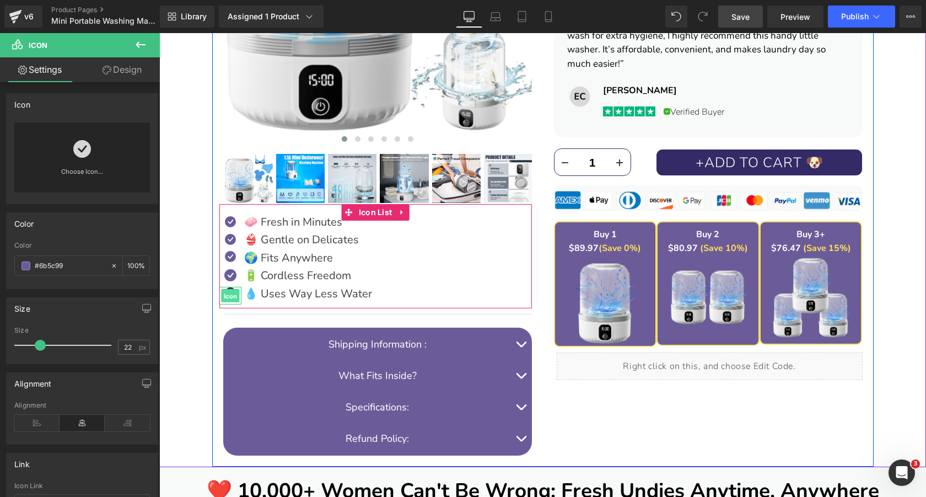
click at [227, 291] on span "Icon" at bounding box center [230, 295] width 18 height 13
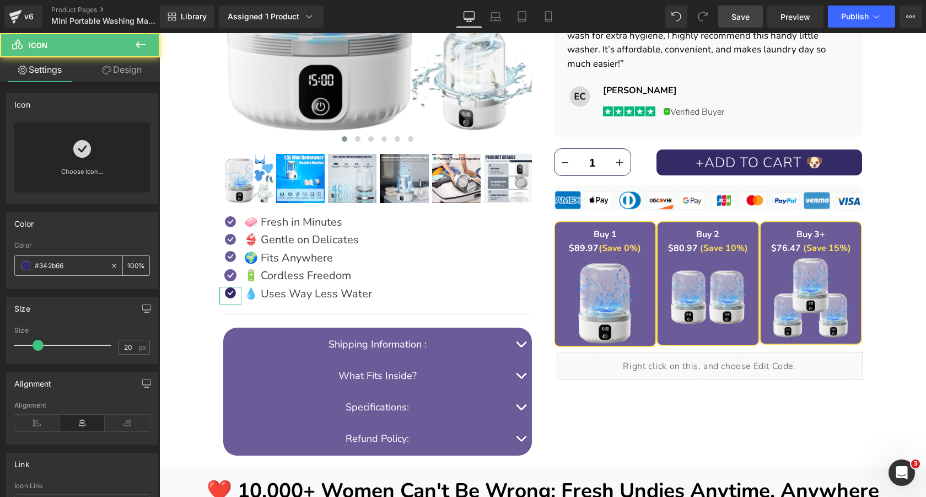
click at [86, 268] on input "#342b66" at bounding box center [70, 266] width 71 height 12
paste input "6b5c99"
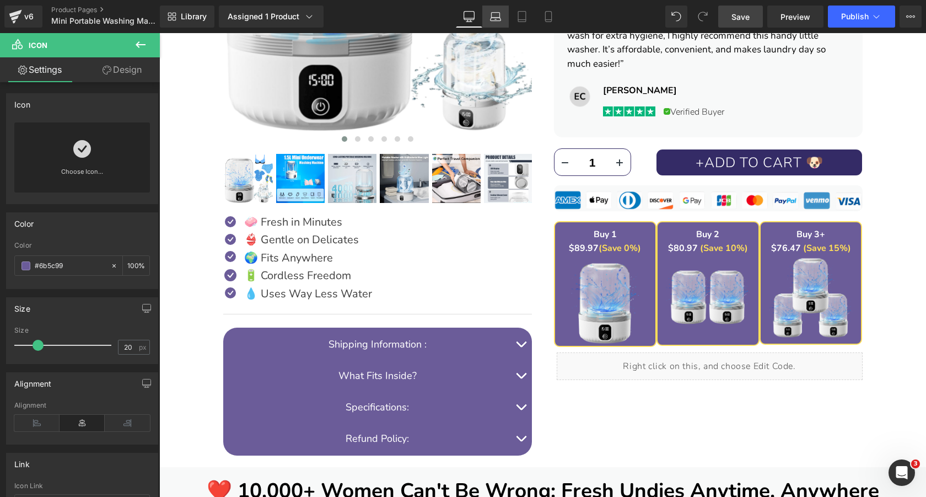
type input "#6b5c99"
click at [497, 11] on icon at bounding box center [495, 16] width 11 height 11
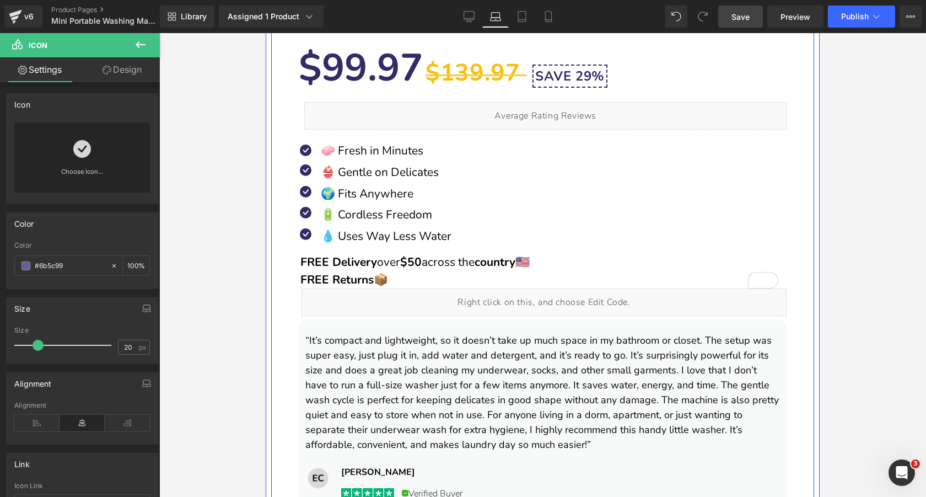
scroll to position [825, 0]
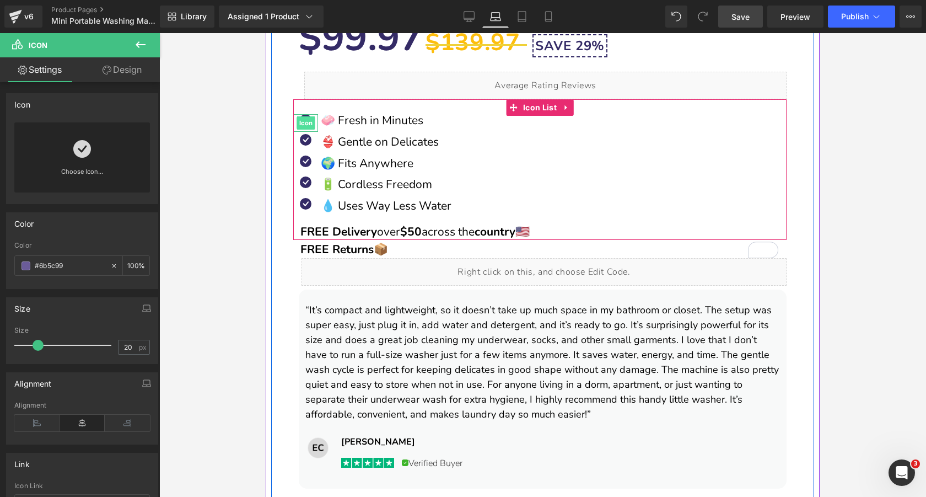
click at [304, 125] on span "Icon" at bounding box center [306, 122] width 18 height 13
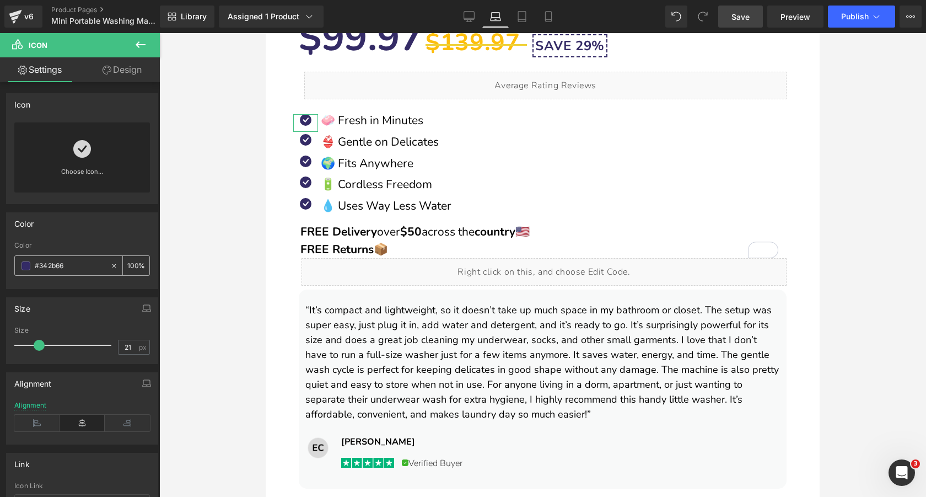
click at [84, 261] on input "#342b66" at bounding box center [70, 266] width 71 height 12
paste input "6b5c99"
type input "#6b5c99"
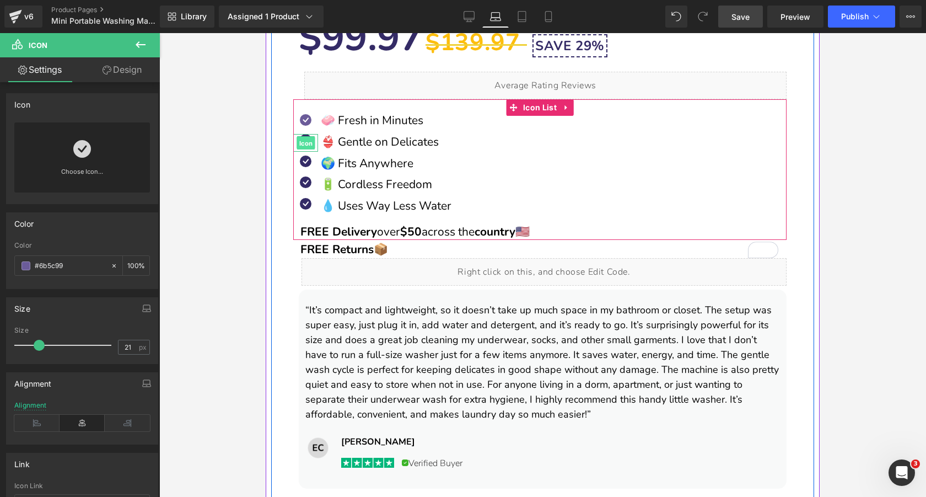
drag, startPoint x: 304, startPoint y: 142, endPoint x: 525, endPoint y: 191, distance: 226.4
click at [304, 142] on span "Icon" at bounding box center [306, 143] width 18 height 13
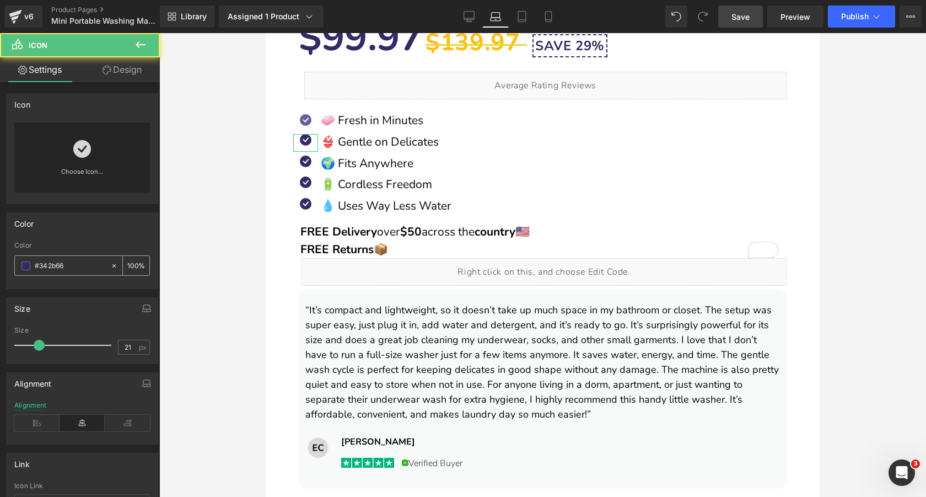
click at [72, 261] on input "#342b66" at bounding box center [70, 266] width 71 height 12
paste input "6b5c99"
type input "#6b5c99"
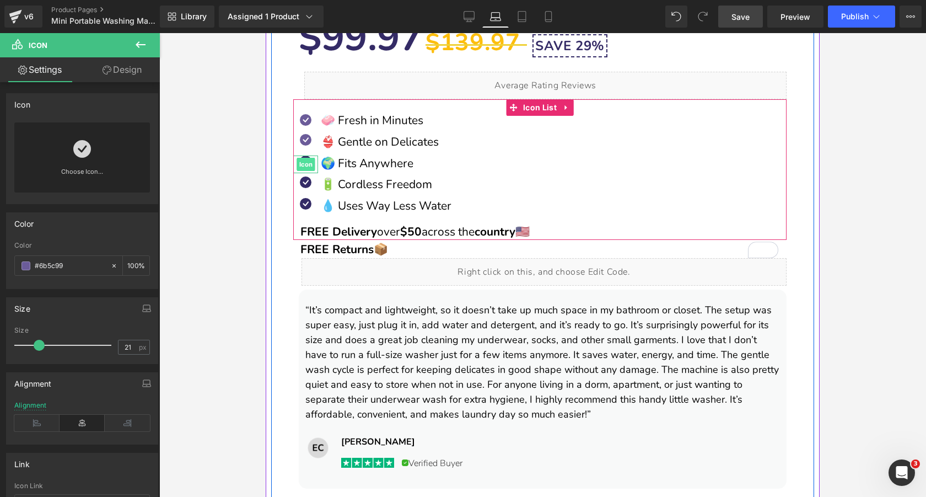
click at [304, 160] on span "Icon" at bounding box center [306, 164] width 18 height 13
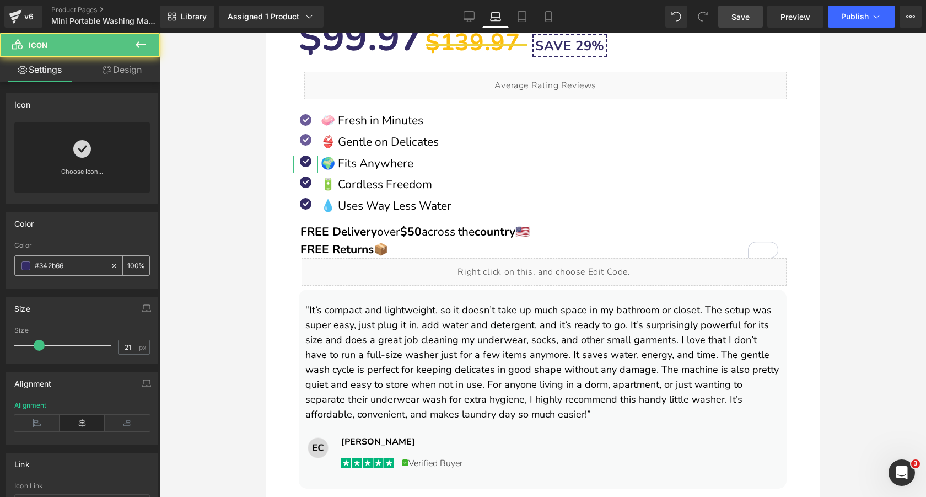
click at [68, 263] on input "#342b66" at bounding box center [70, 266] width 71 height 12
paste input "6b5c99"
type input "#6b5c99"
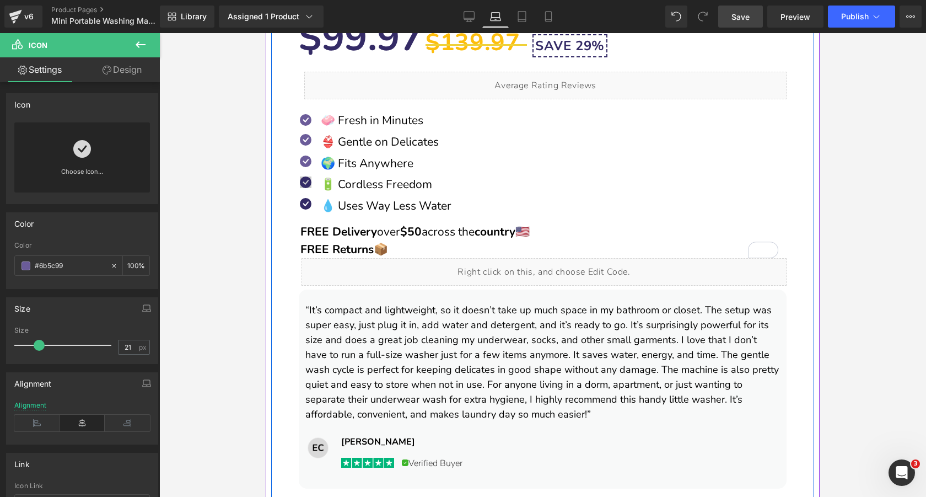
click at [306, 186] on span "Icon" at bounding box center [306, 185] width 18 height 13
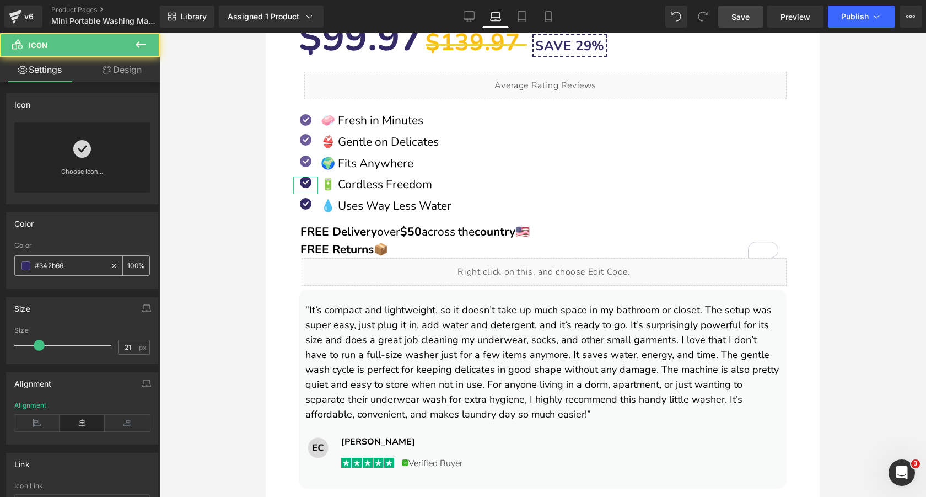
click at [78, 265] on input "#342b66" at bounding box center [70, 266] width 71 height 12
paste input "6b5c99"
type input "#6b5c99"
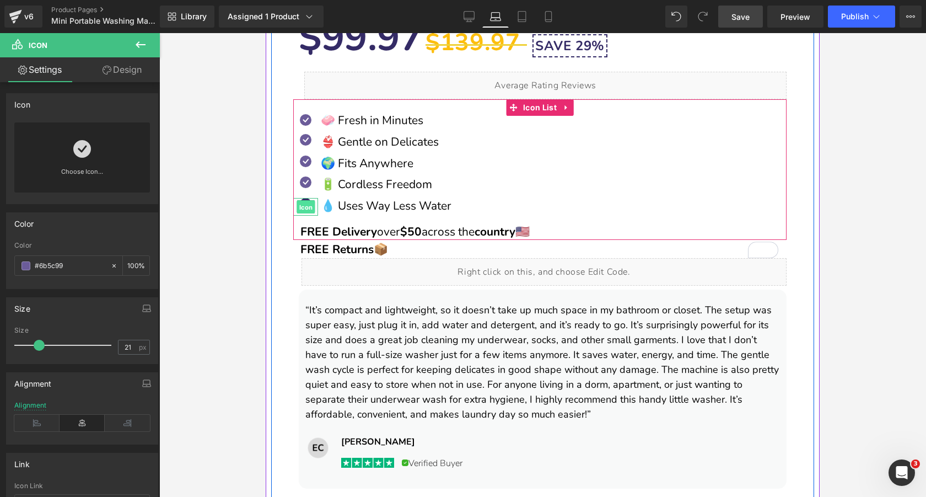
click at [312, 204] on span "Icon" at bounding box center [306, 206] width 18 height 13
click at [306, 204] on span "Icon" at bounding box center [306, 206] width 18 height 13
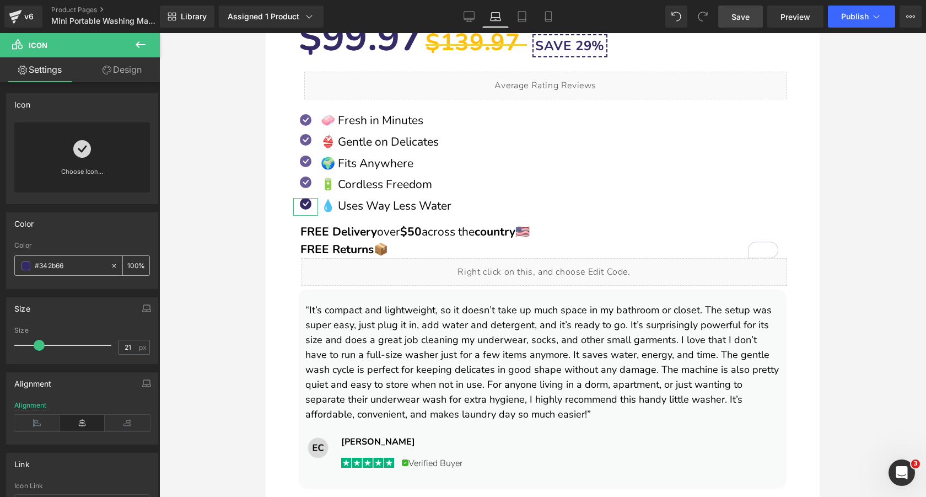
click at [77, 265] on input "#342b66" at bounding box center [70, 266] width 71 height 12
paste input "6b5c99"
type input "#6b5c99"
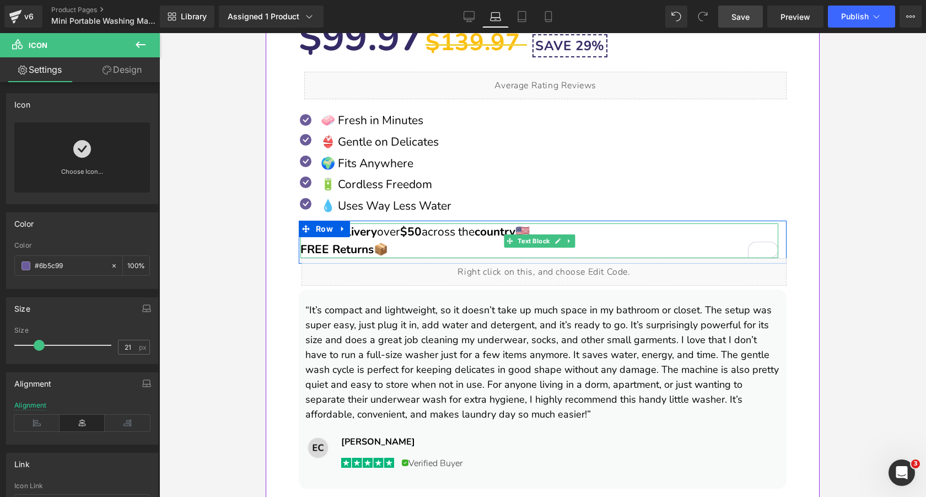
click at [469, 232] on p "FREE Delivery over $50 across the country 🇺🇸 FREE Returns 📦" at bounding box center [539, 240] width 478 height 35
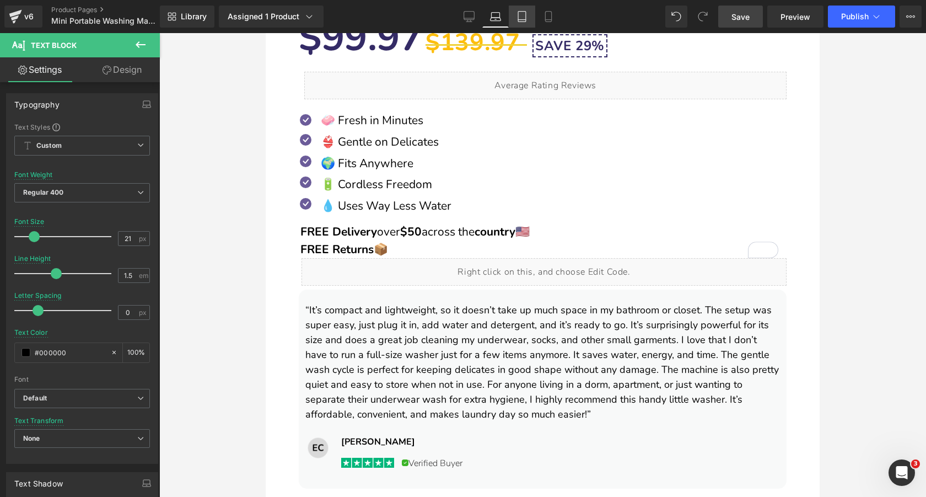
click at [523, 20] on icon at bounding box center [521, 16] width 11 height 11
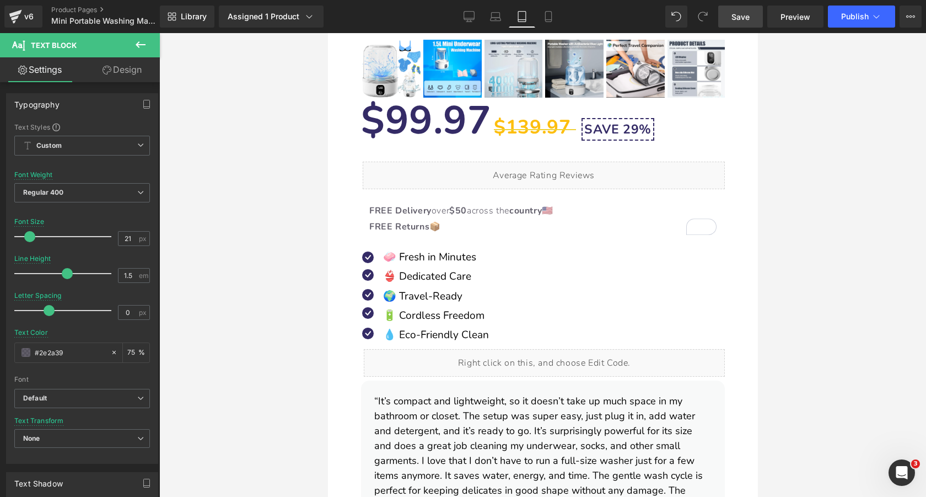
scroll to position [588, 0]
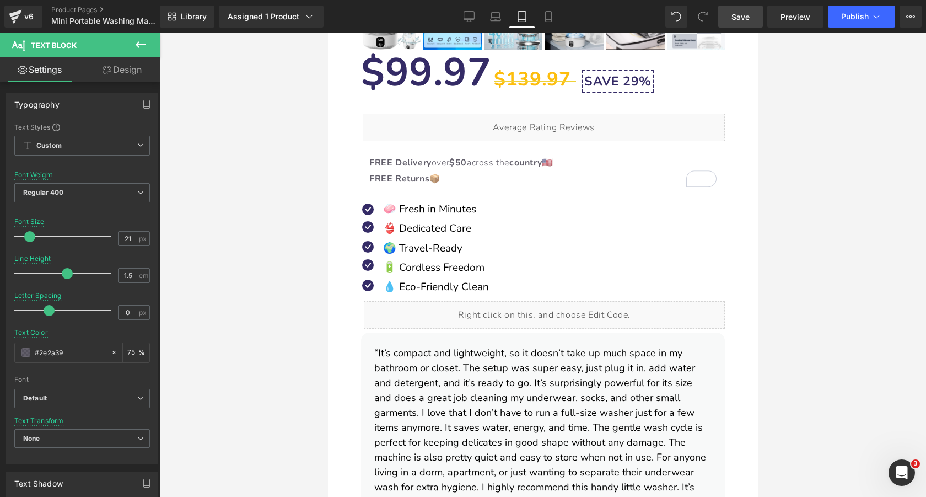
click at [367, 208] on span "Icon" at bounding box center [367, 212] width 18 height 13
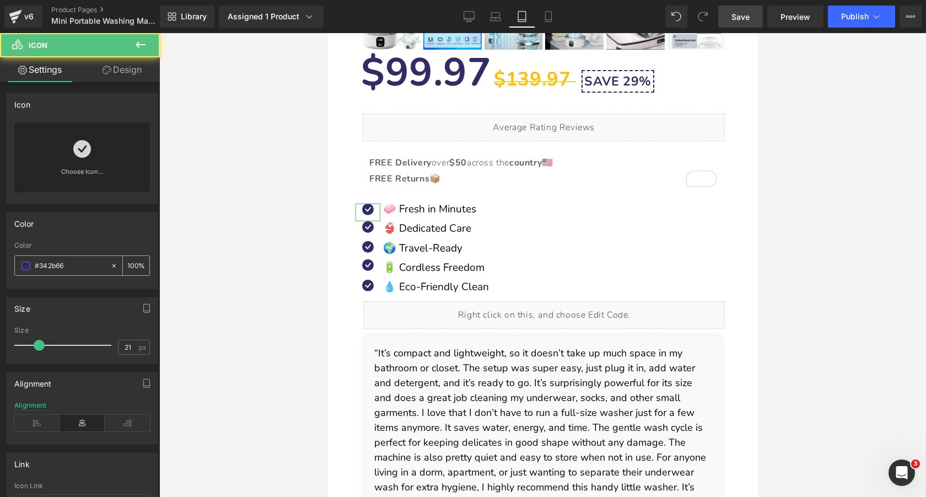
click at [64, 261] on input "#342b66" at bounding box center [70, 266] width 71 height 12
paste input "6b5c99"
paste input "#6b5c99"
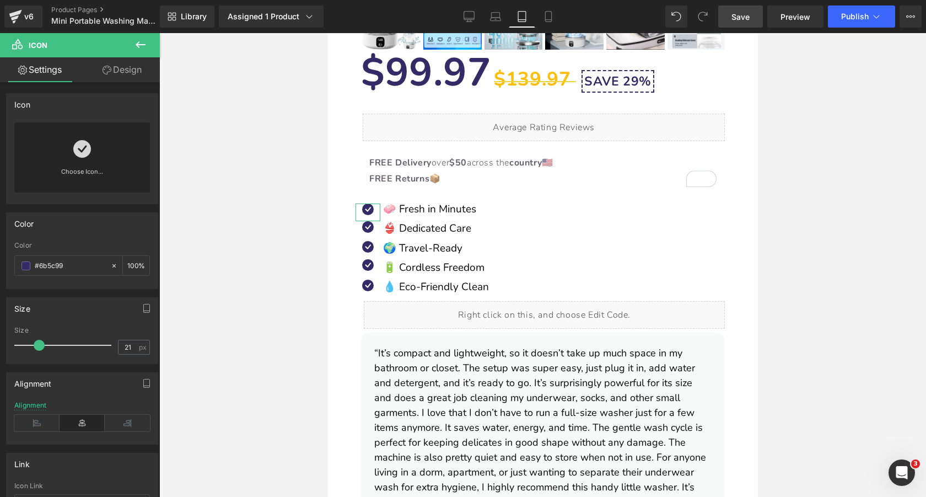
type input "#6b5c99#6b5c99"
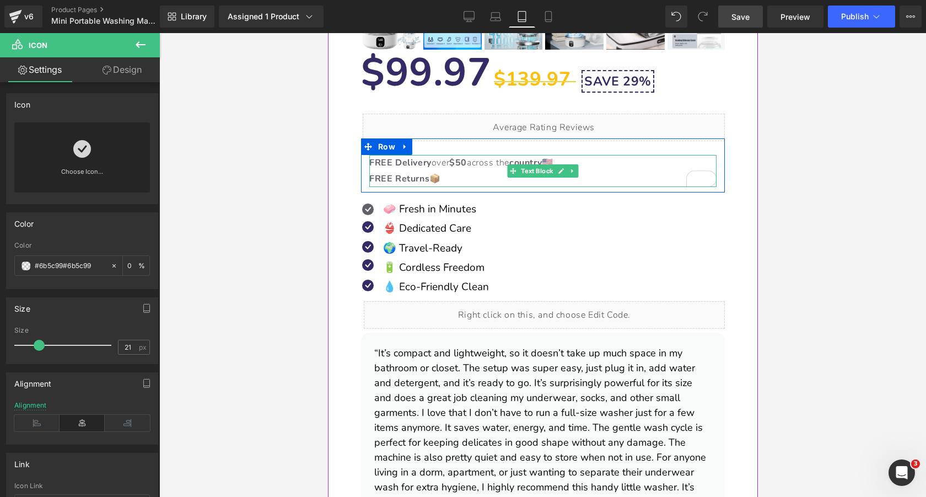
click at [419, 170] on p "FREE Delivery over $50 across the country 🇺🇸 FREE Returns 📦" at bounding box center [542, 171] width 347 height 32
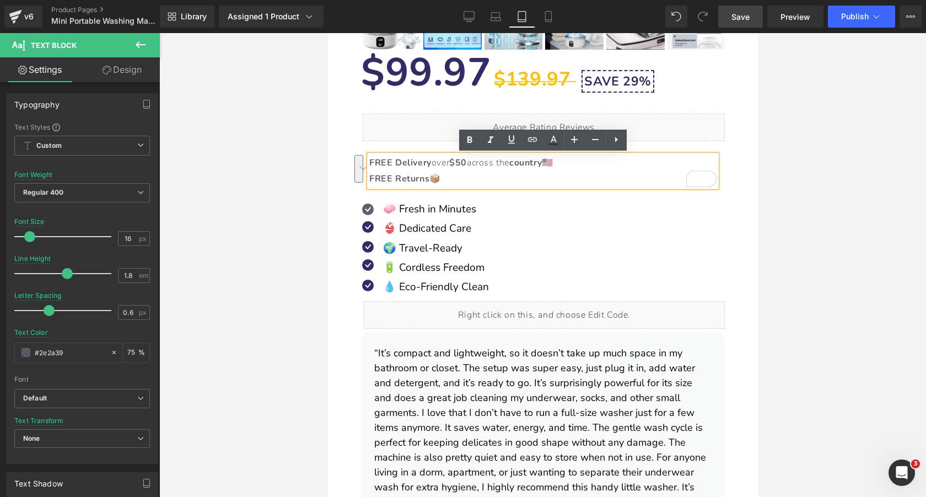
drag, startPoint x: 442, startPoint y: 176, endPoint x: 371, endPoint y: 163, distance: 72.3
click at [371, 163] on p "FREE Delivery over $50 across the country 🇺🇸 FREE Returns 📦" at bounding box center [542, 171] width 347 height 32
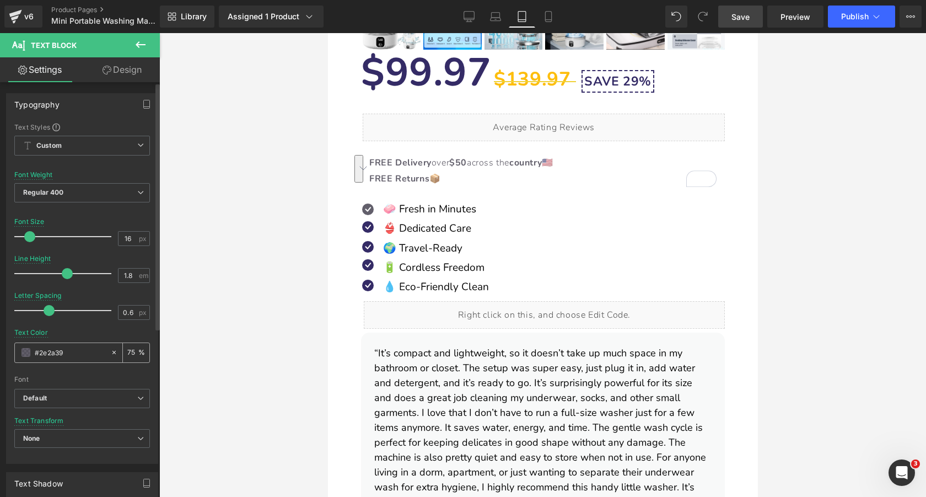
click at [127, 353] on input "75" at bounding box center [132, 352] width 11 height 12
type input "100"
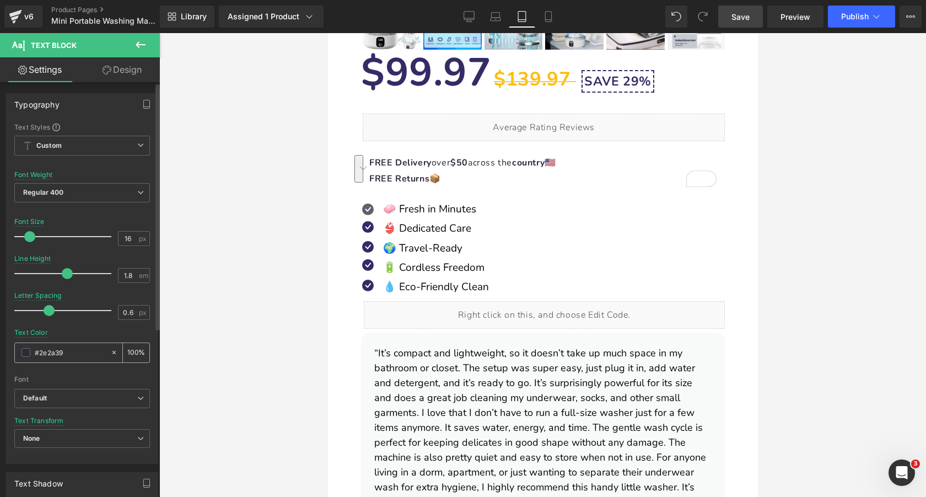
click at [26, 357] on div "#2e2a39" at bounding box center [62, 352] width 95 height 19
click at [21, 352] on div "#2e2a39" at bounding box center [62, 352] width 95 height 19
click at [27, 349] on span at bounding box center [25, 352] width 9 height 9
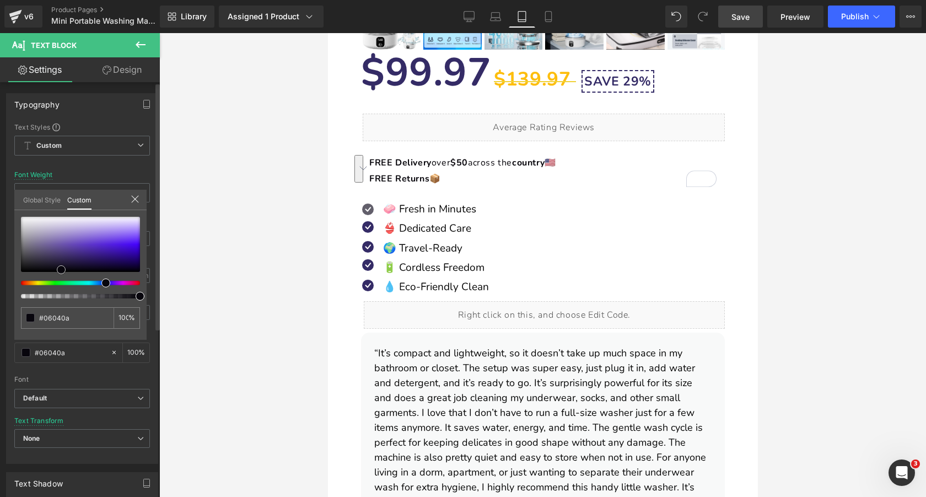
click at [61, 270] on div at bounding box center [80, 244] width 119 height 55
drag, startPoint x: 91, startPoint y: 239, endPoint x: 185, endPoint y: 288, distance: 105.8
click at [185, 288] on div "Icon You are previewing how the will restyle your page. You can not edit Elemen…" at bounding box center [463, 257] width 926 height 515
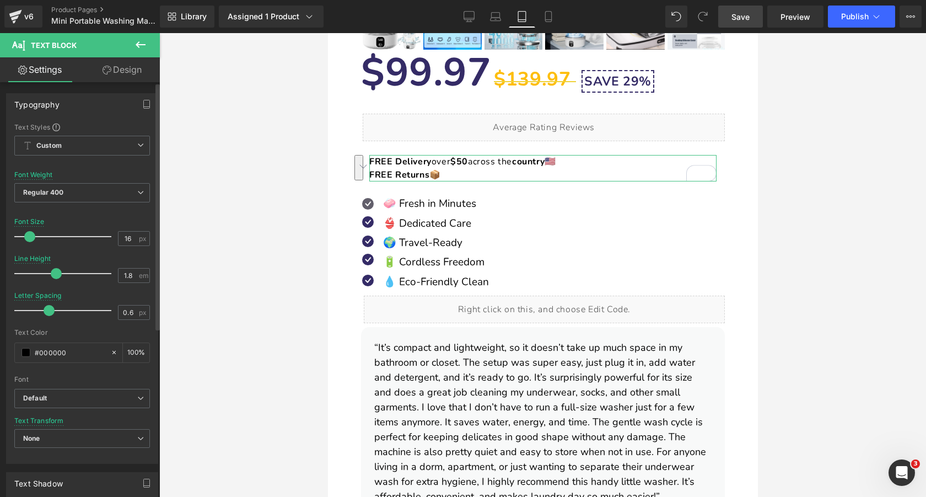
drag, startPoint x: 67, startPoint y: 272, endPoint x: 55, endPoint y: 271, distance: 11.6
click at [55, 271] on span at bounding box center [56, 273] width 11 height 11
drag, startPoint x: 49, startPoint y: 309, endPoint x: 38, endPoint y: 309, distance: 10.5
click at [38, 309] on span at bounding box center [38, 310] width 11 height 11
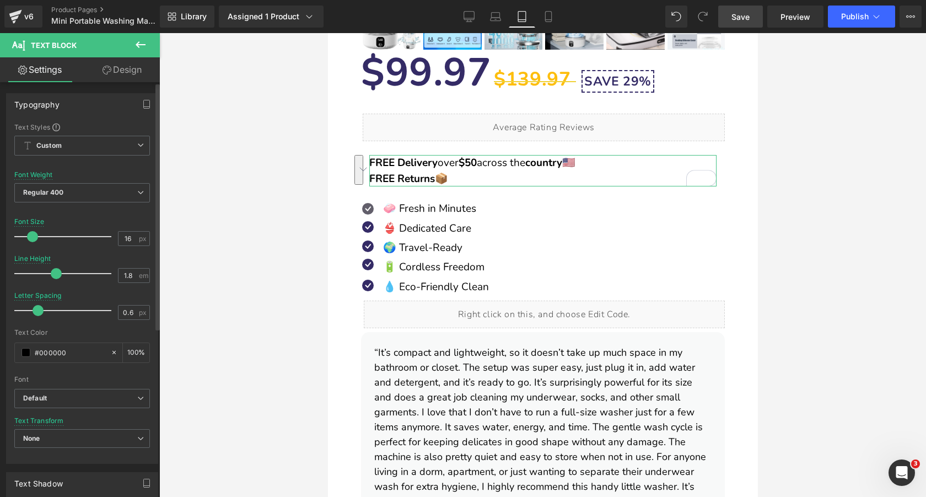
click at [30, 239] on span at bounding box center [32, 236] width 11 height 11
click at [471, 15] on icon at bounding box center [469, 16] width 11 height 11
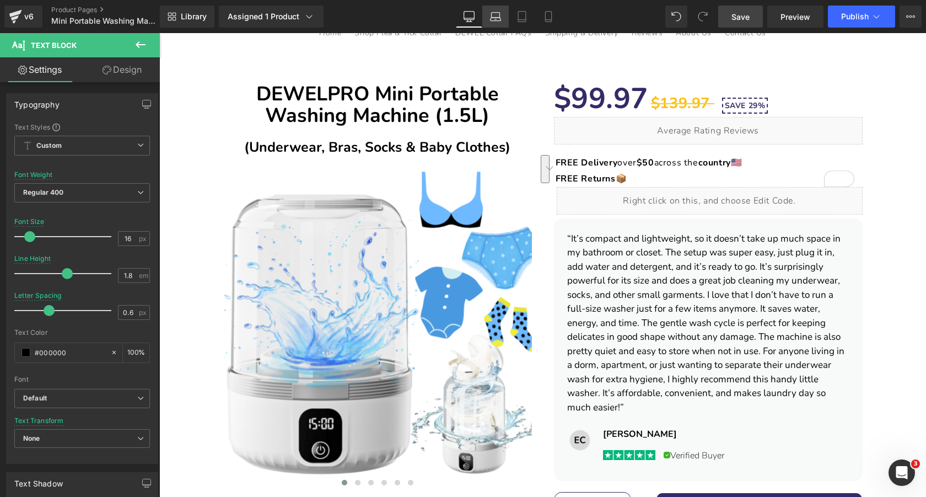
click at [501, 24] on link "Laptop" at bounding box center [495, 17] width 26 height 22
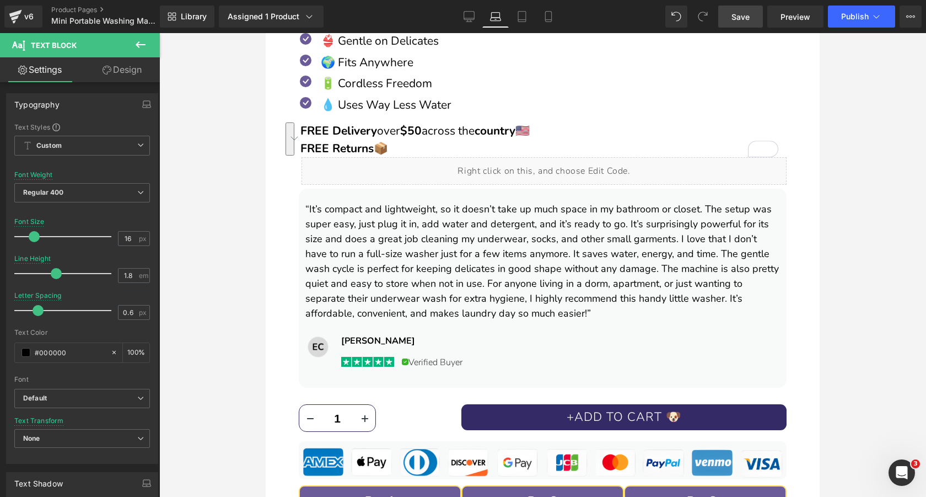
scroll to position [800, 0]
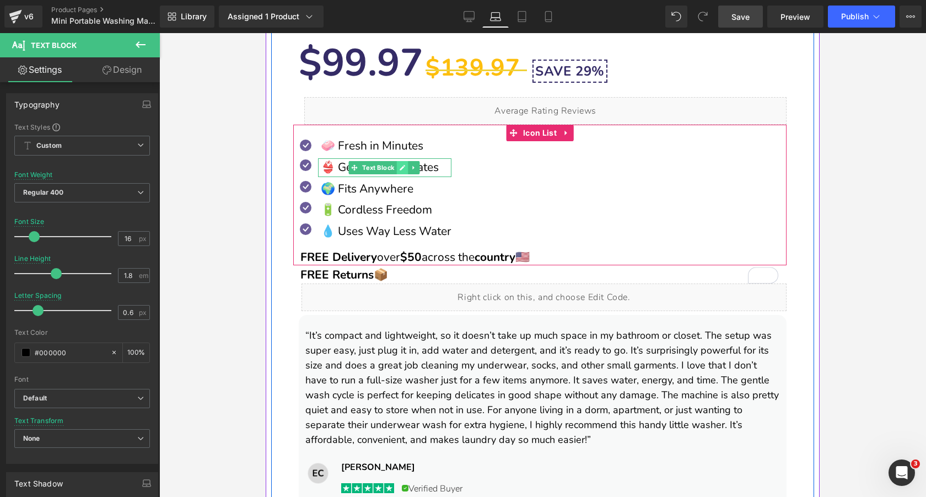
click at [401, 167] on icon at bounding box center [403, 168] width 6 height 6
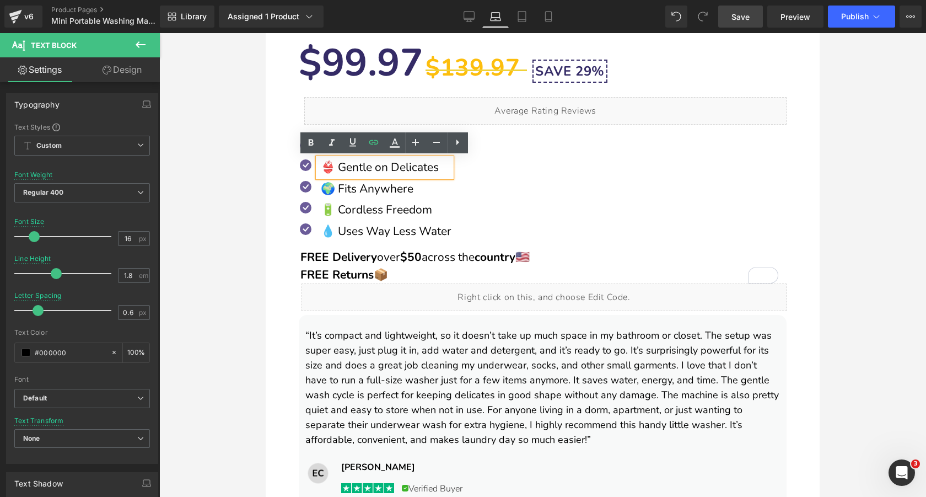
click at [401, 167] on p "👙 Gentle on Delicates" at bounding box center [386, 167] width 131 height 19
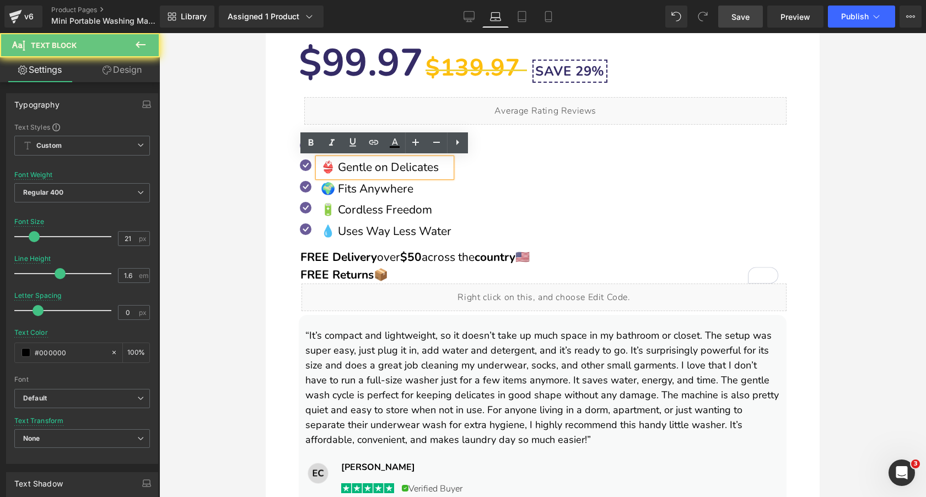
click at [401, 167] on p "👙 Gentle on Delicates" at bounding box center [386, 167] width 131 height 19
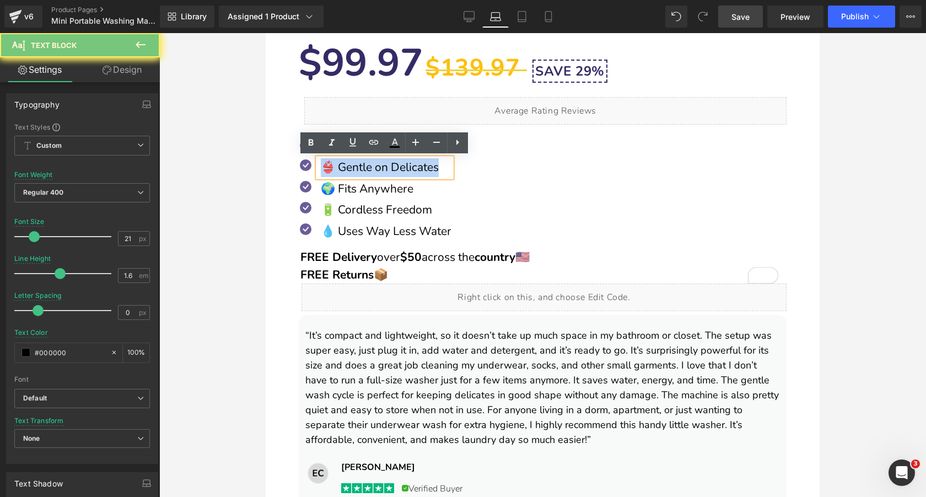
click at [401, 167] on p "👙 Gentle on Delicates" at bounding box center [386, 167] width 131 height 19
copy p "👙 Gentle on Delicates"
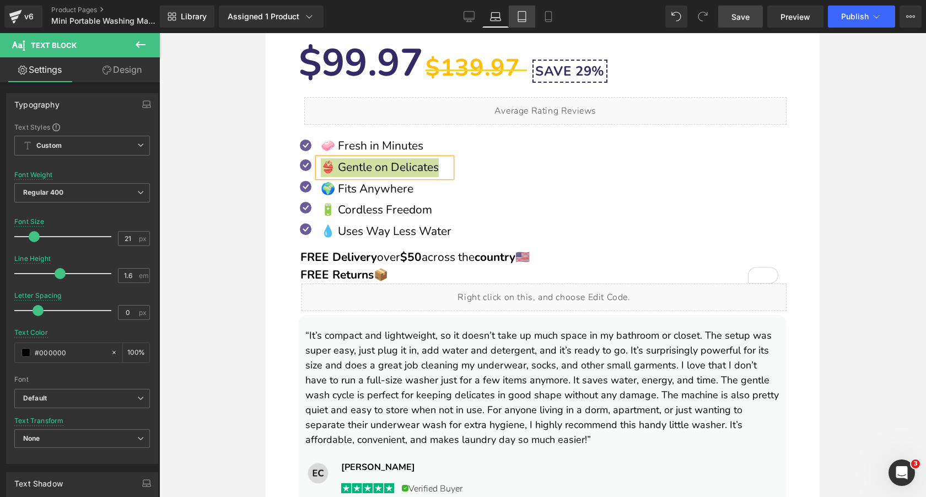
drag, startPoint x: 527, startPoint y: 16, endPoint x: 106, endPoint y: 139, distance: 438.1
click at [527, 16] on icon at bounding box center [521, 16] width 11 height 11
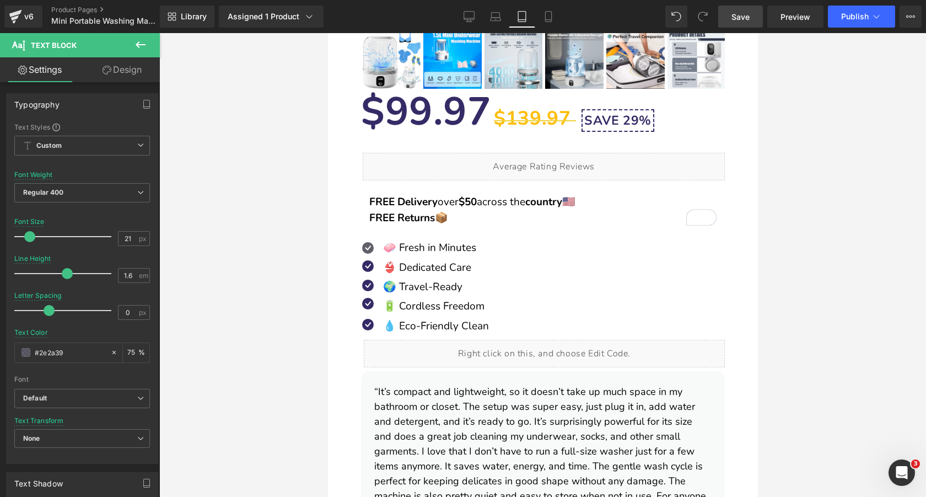
scroll to position [590, 0]
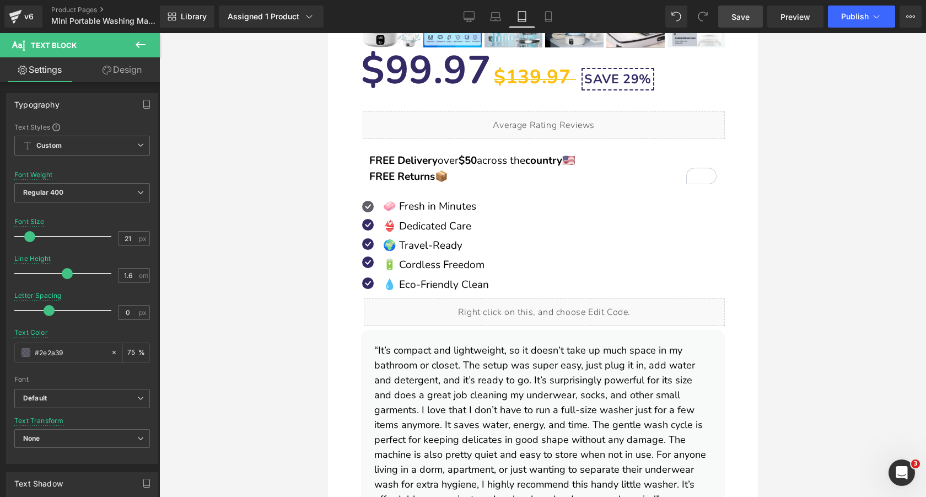
click at [430, 224] on div "👙 Dedicated Care Text Block" at bounding box center [434, 226] width 109 height 17
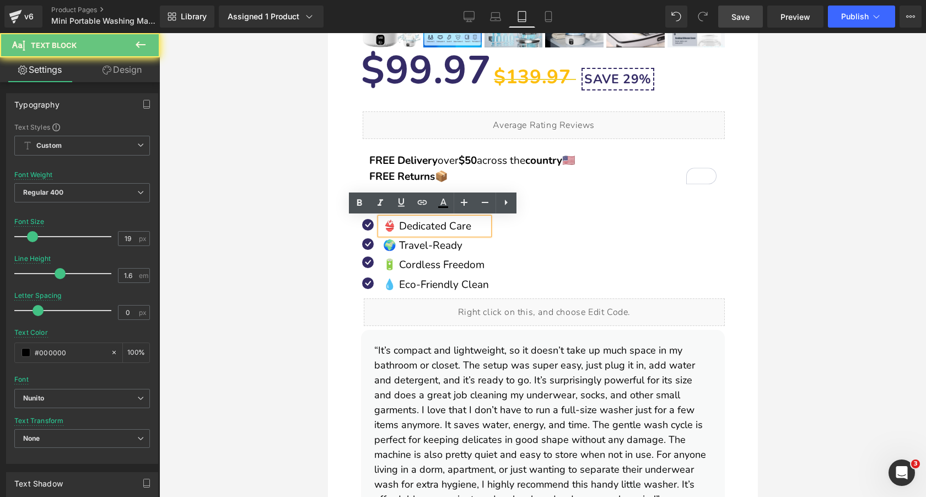
click at [441, 227] on p "👙 Dedicated Care" at bounding box center [436, 226] width 106 height 17
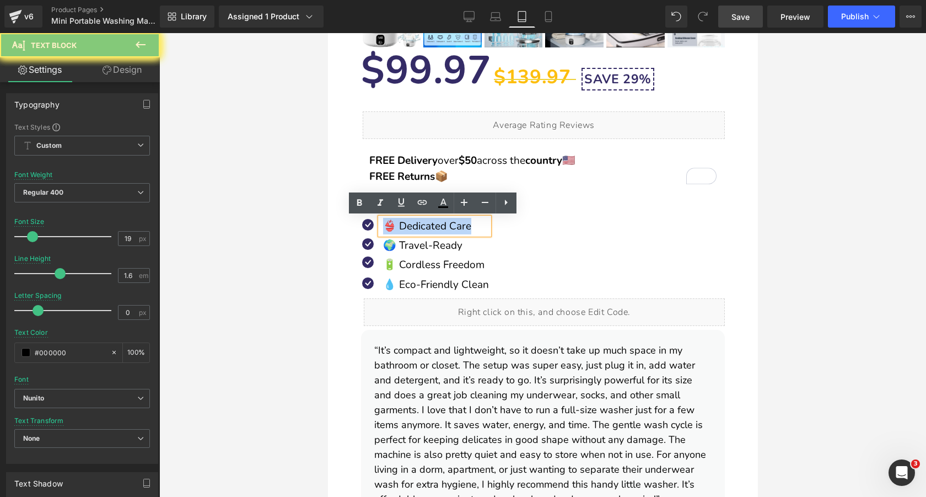
click at [441, 227] on p "👙 Dedicated Care" at bounding box center [436, 226] width 106 height 17
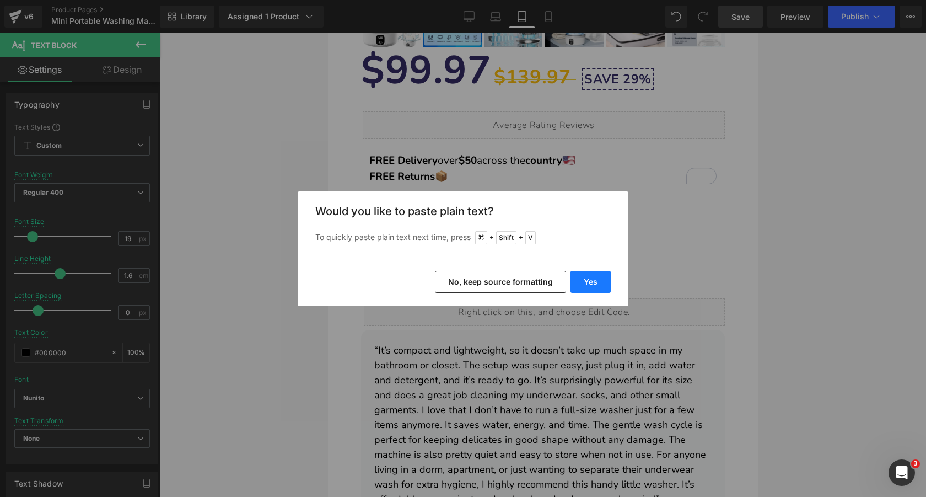
click at [591, 286] on button "Yes" at bounding box center [590, 282] width 40 height 22
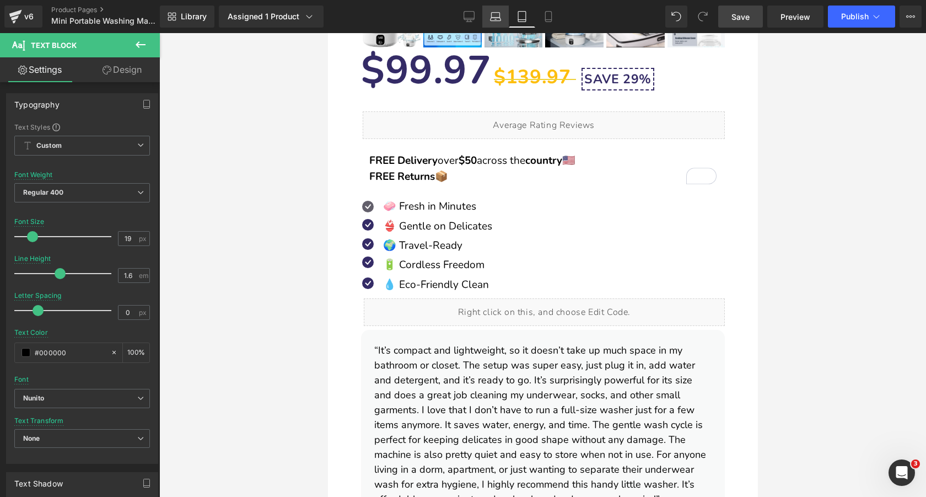
click at [498, 19] on icon at bounding box center [495, 16] width 11 height 11
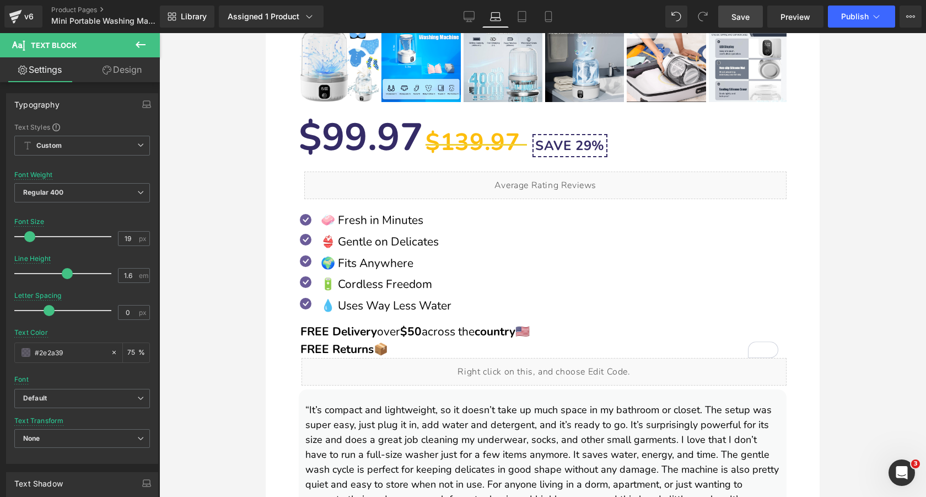
scroll to position [735, 0]
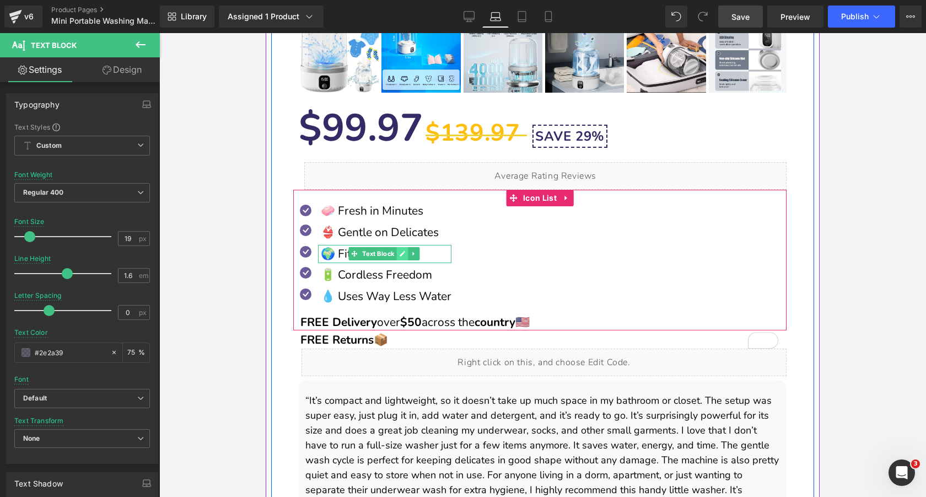
click at [399, 255] on link at bounding box center [403, 253] width 12 height 13
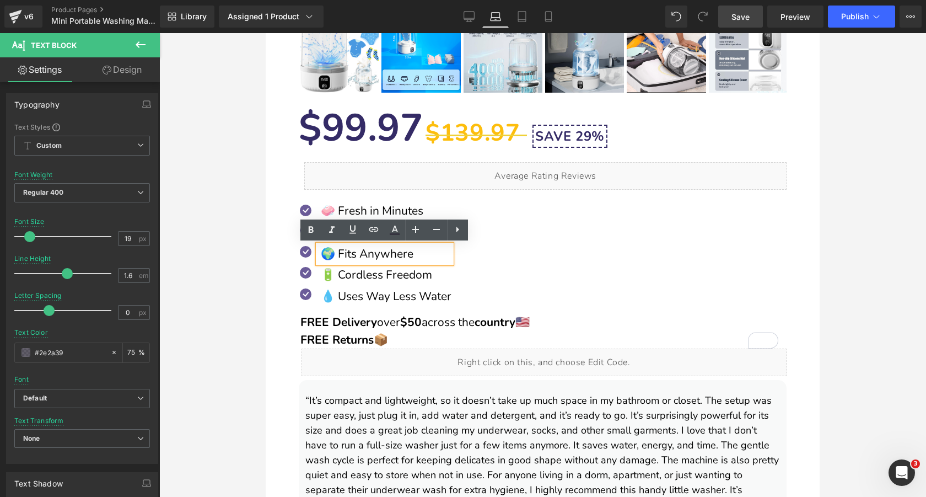
click at [385, 255] on p "🌍 Fits Anywhere" at bounding box center [386, 254] width 131 height 19
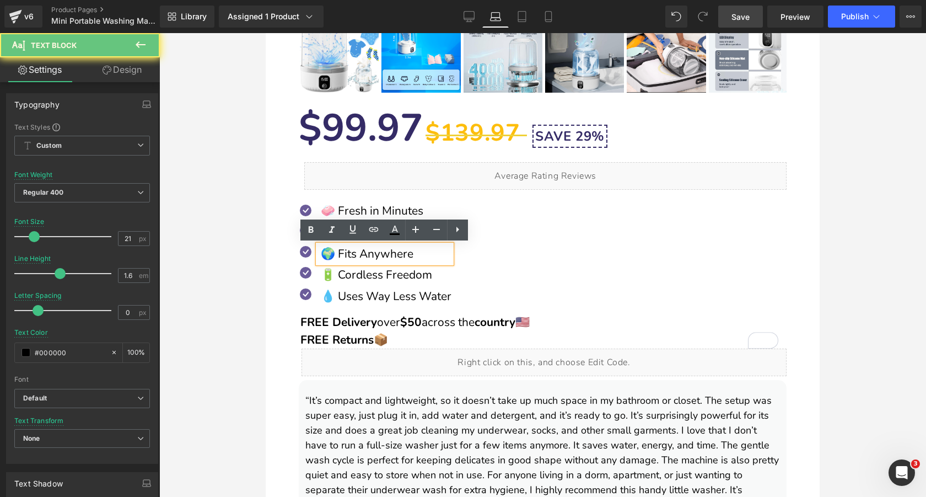
click at [385, 255] on p "🌍 Fits Anywhere" at bounding box center [386, 254] width 131 height 19
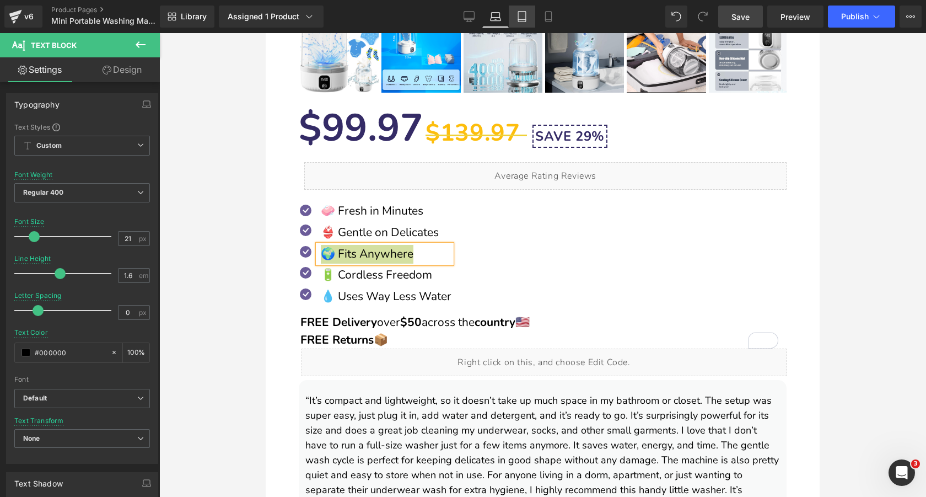
drag, startPoint x: 522, startPoint y: 17, endPoint x: 76, endPoint y: 177, distance: 474.6
click at [522, 17] on icon at bounding box center [521, 16] width 11 height 11
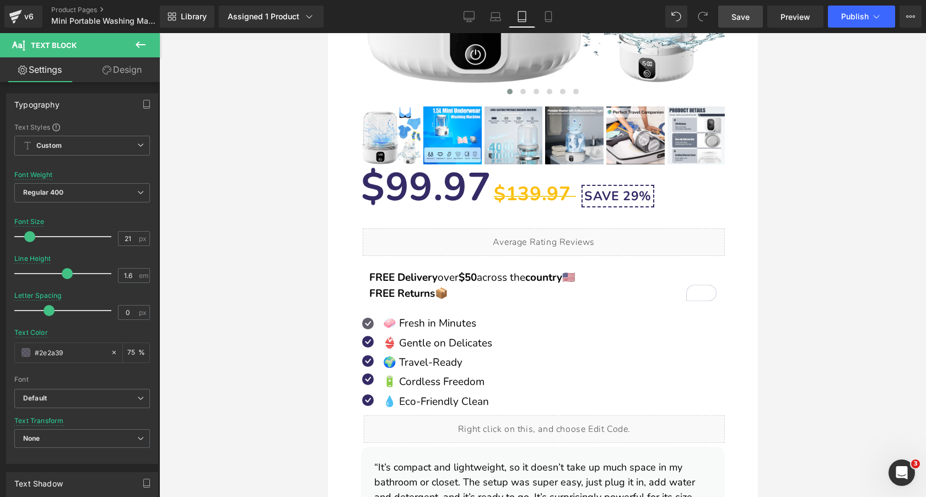
scroll to position [489, 0]
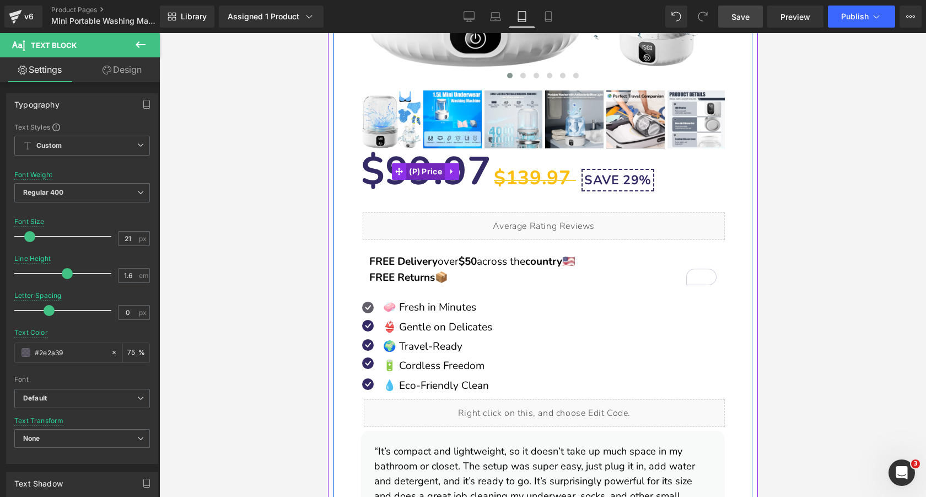
click at [428, 169] on span "(P) Price" at bounding box center [425, 171] width 39 height 17
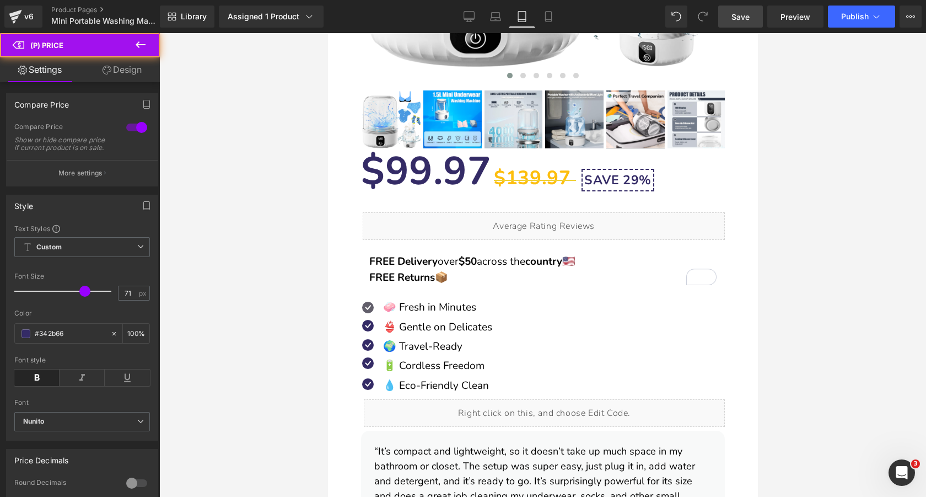
click at [126, 71] on link "Design" at bounding box center [122, 69] width 80 height 25
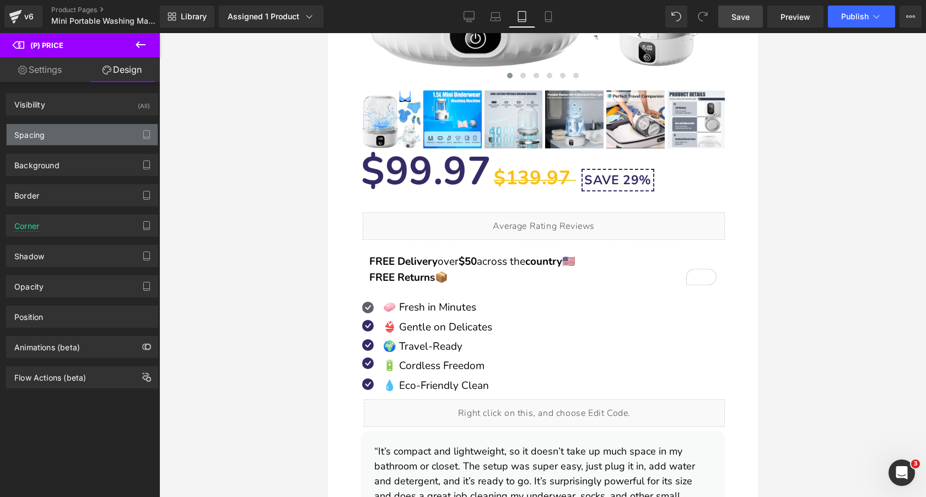
click at [72, 138] on div "Spacing" at bounding box center [82, 134] width 151 height 21
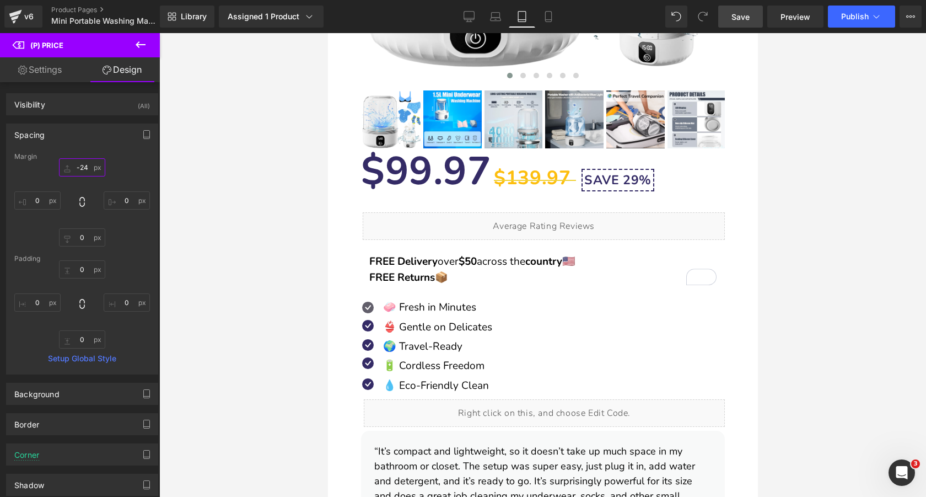
click at [79, 165] on input "text" at bounding box center [82, 167] width 46 height 18
type input "-24"
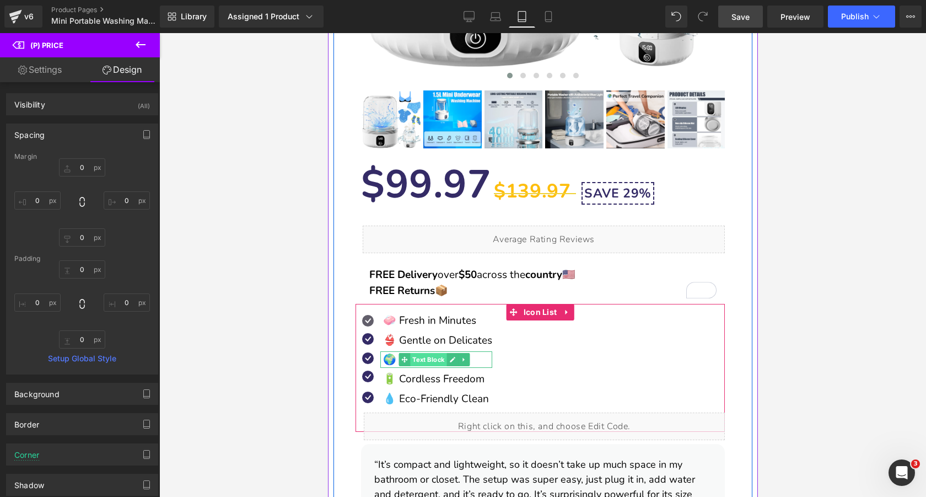
click at [440, 358] on span "Text Block" at bounding box center [428, 359] width 36 height 13
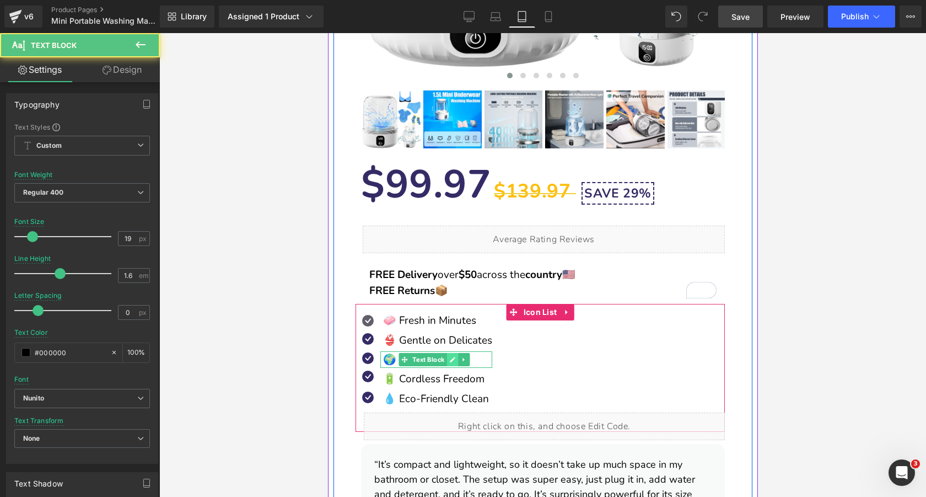
click at [453, 359] on icon at bounding box center [452, 360] width 6 height 6
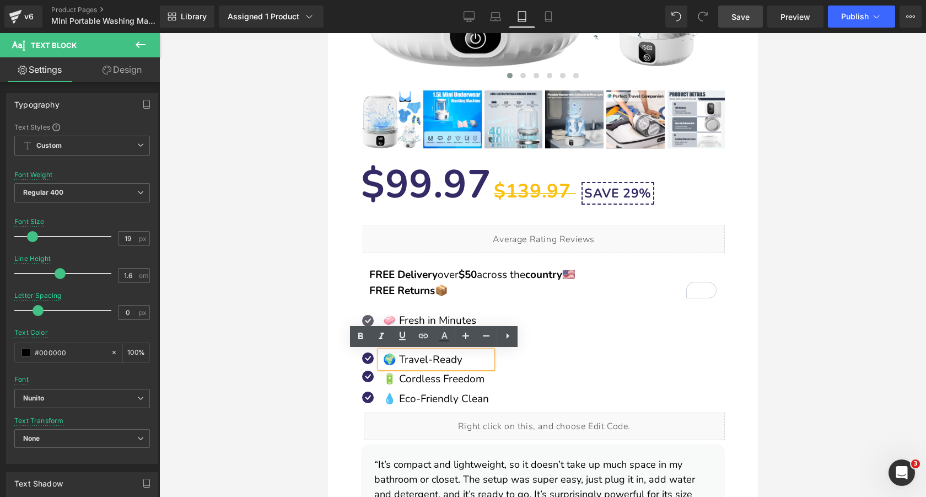
click at [441, 359] on p "🌍 Travel-Ready" at bounding box center [437, 359] width 109 height 17
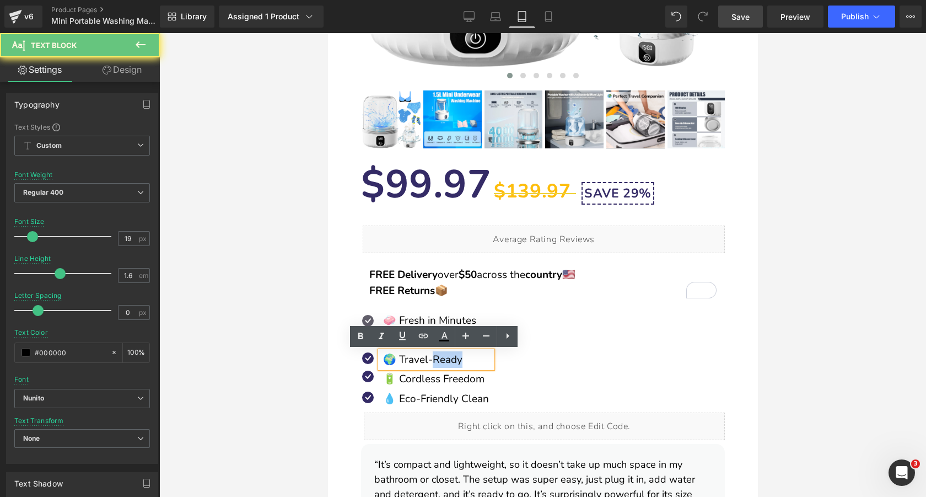
click at [441, 359] on p "🌍 Travel-Ready" at bounding box center [437, 359] width 109 height 17
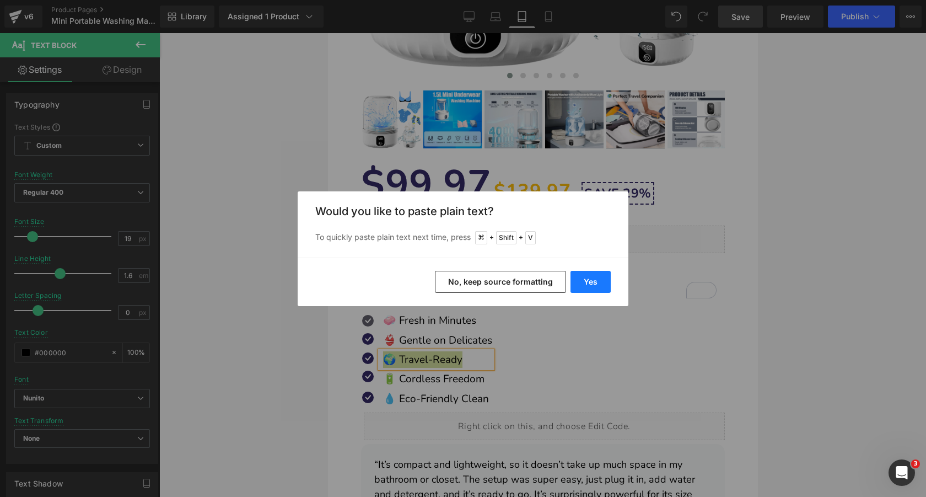
click at [598, 277] on button "Yes" at bounding box center [590, 282] width 40 height 22
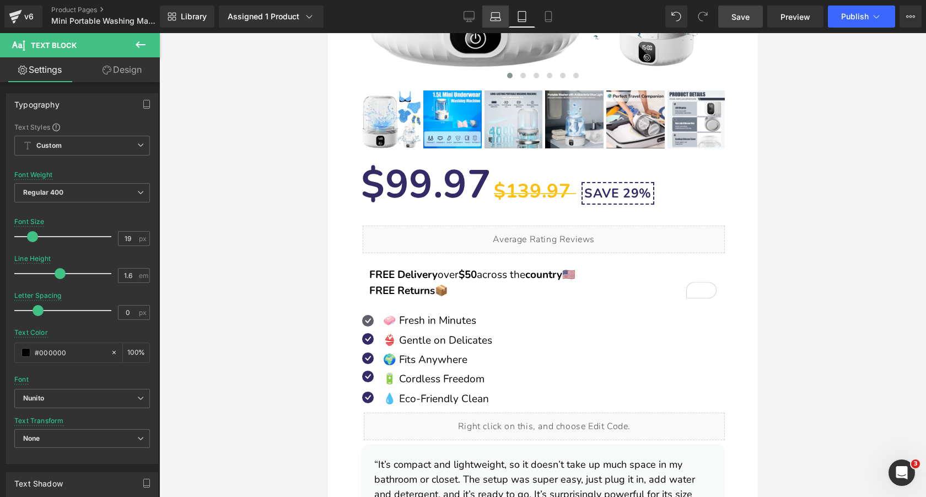
click at [499, 19] on icon at bounding box center [495, 16] width 11 height 11
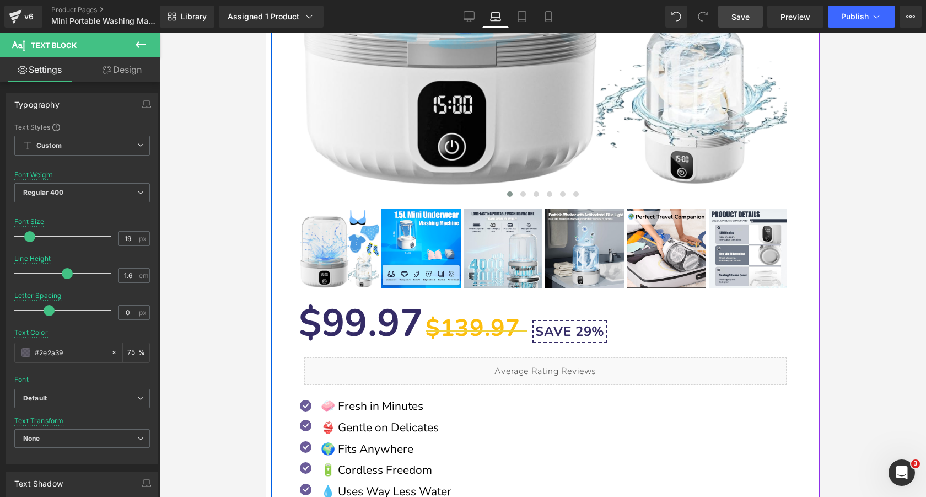
scroll to position [572, 0]
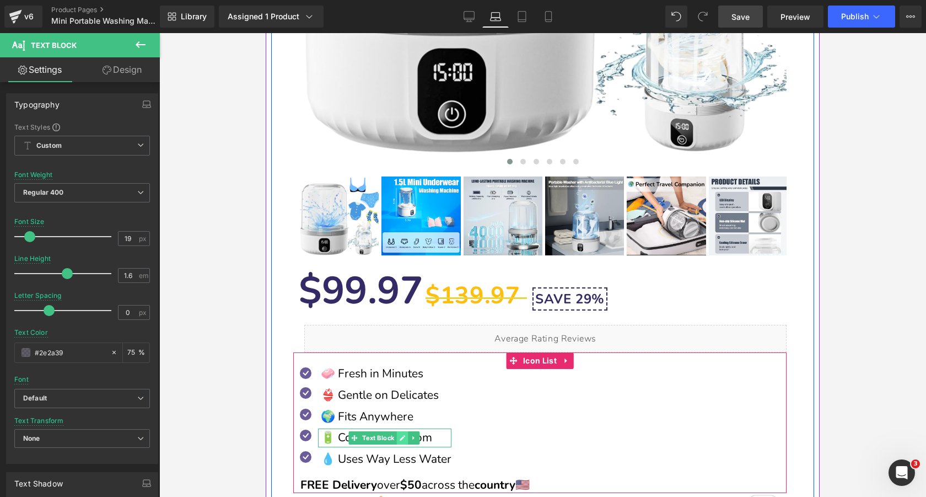
click at [399, 438] on link at bounding box center [403, 437] width 12 height 13
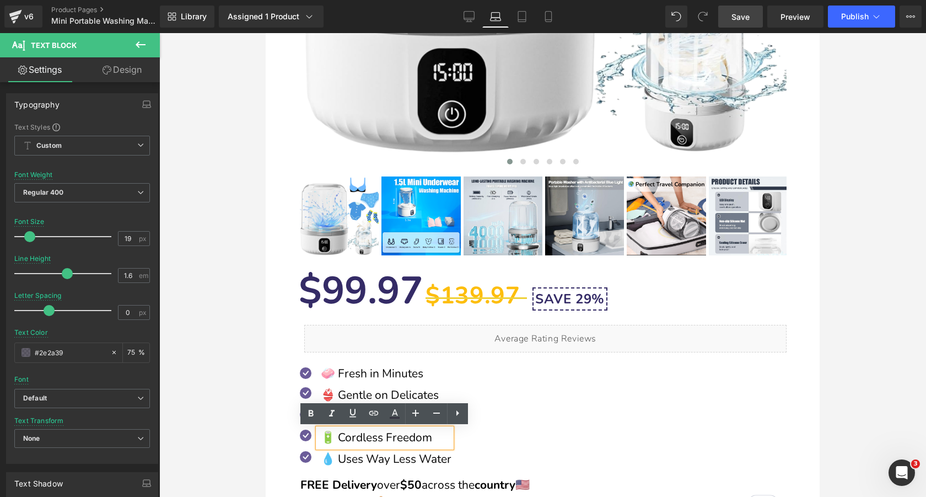
click at [399, 438] on p "🔋 Cordless Freedom" at bounding box center [386, 437] width 131 height 19
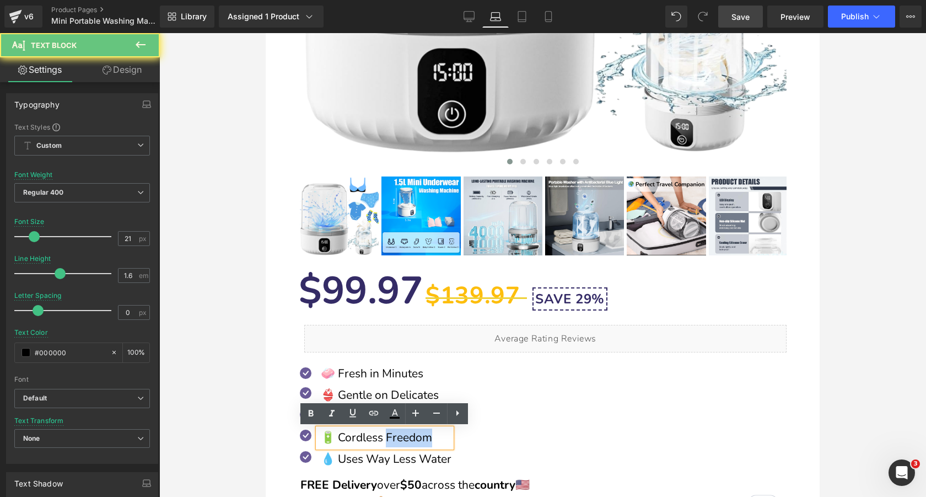
click at [399, 438] on p "🔋 Cordless Freedom" at bounding box center [386, 437] width 131 height 19
copy p "🔋 Cordless Freedom"
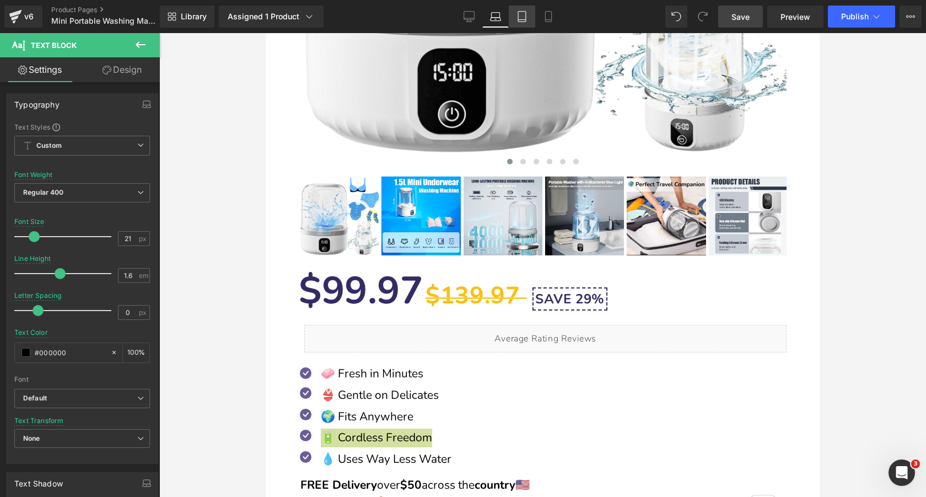
click at [513, 24] on link "Tablet" at bounding box center [522, 17] width 26 height 22
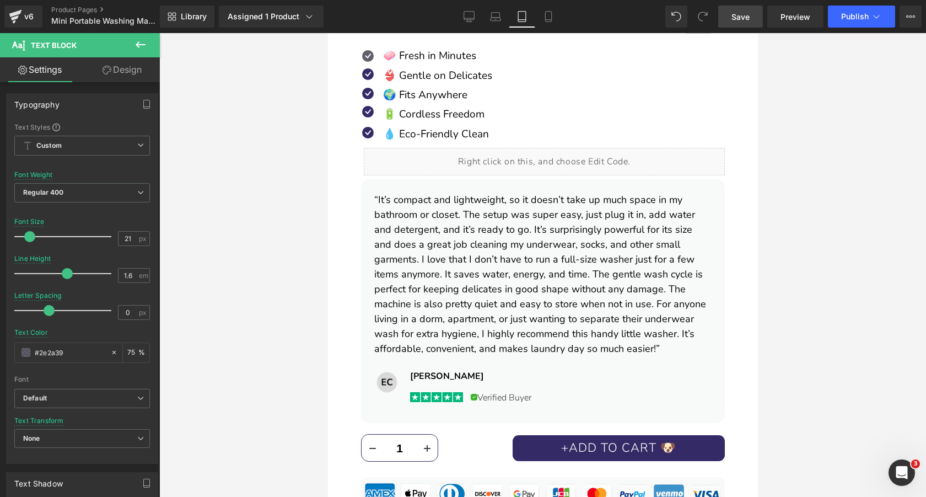
scroll to position [713, 0]
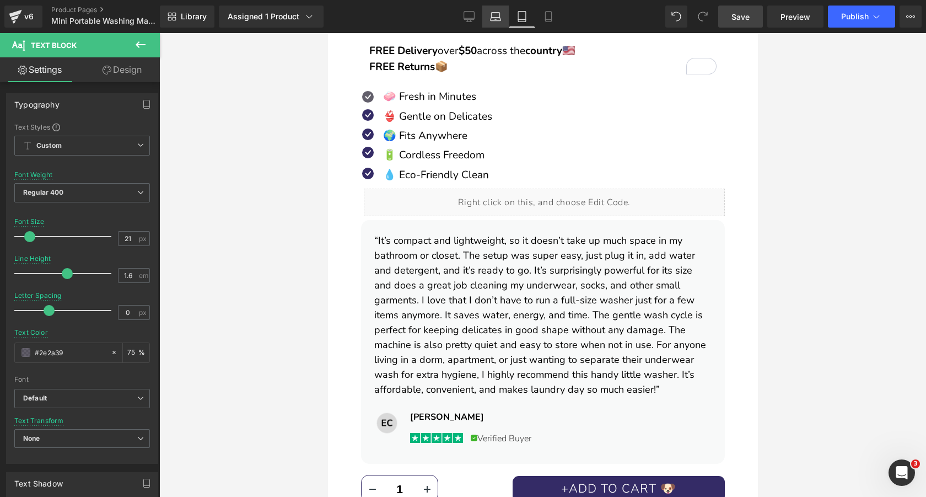
click at [496, 20] on icon at bounding box center [495, 16] width 11 height 11
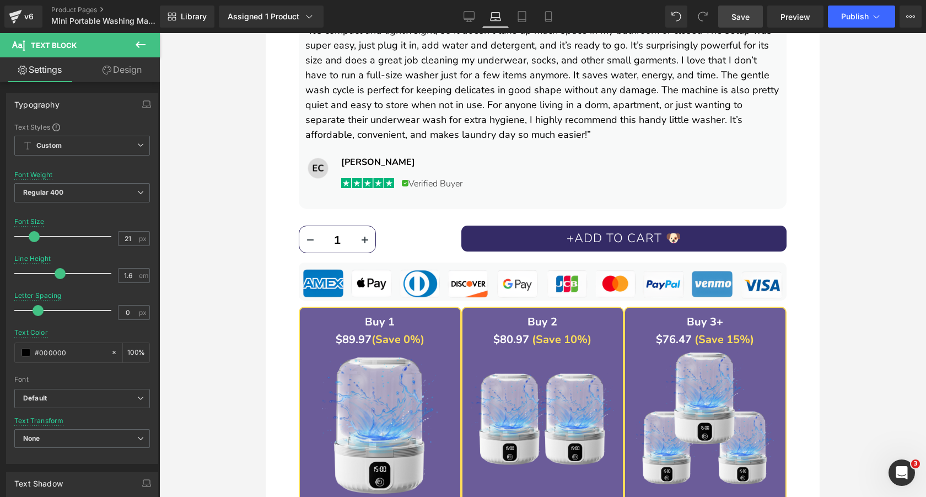
scroll to position [862, 0]
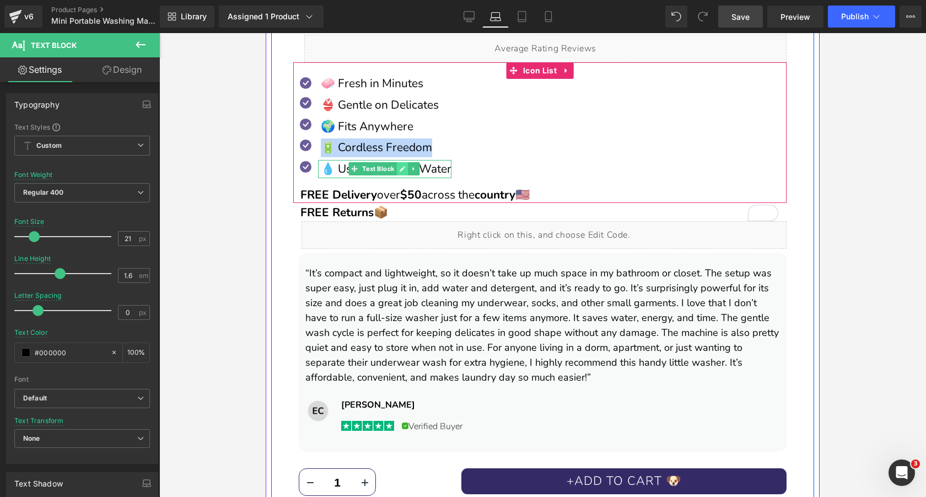
click at [403, 170] on icon at bounding box center [402, 168] width 6 height 7
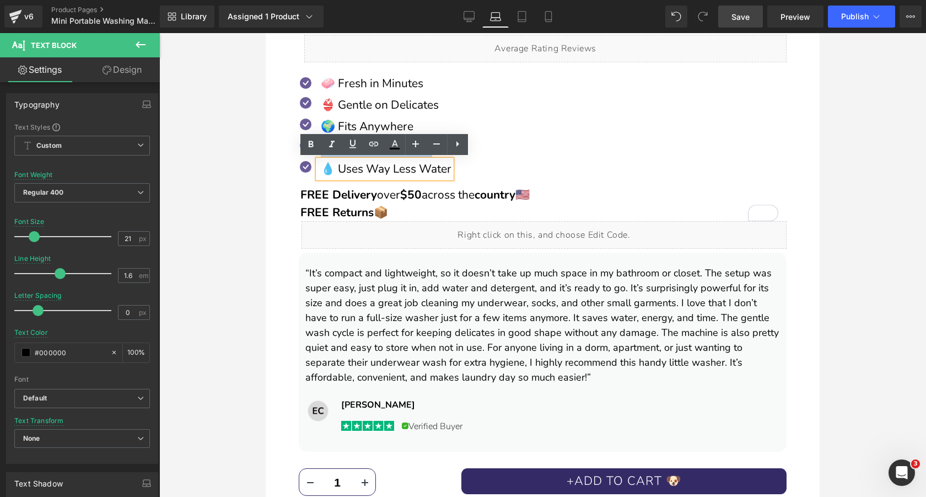
click at [413, 170] on p "💧 Uses Way Less Water" at bounding box center [386, 169] width 131 height 19
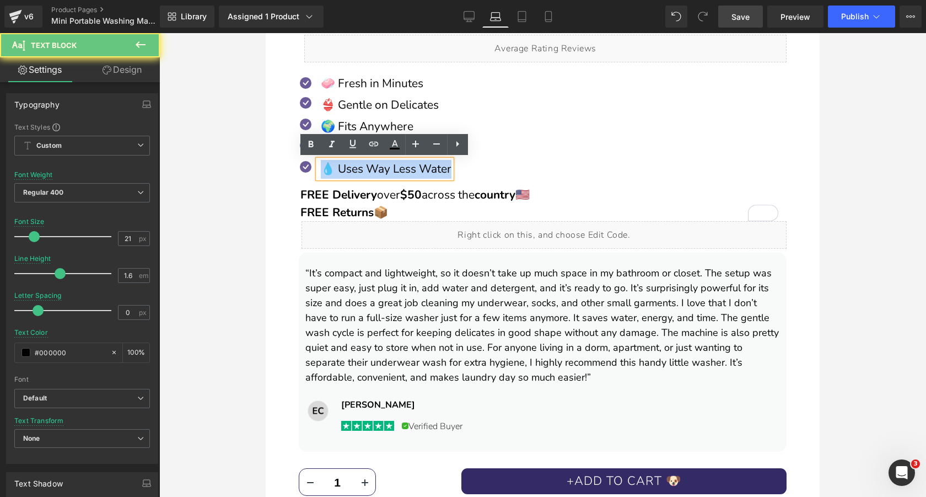
click at [413, 170] on p "💧 Uses Way Less Water" at bounding box center [386, 169] width 131 height 19
copy p "💧 Uses Way Less Water"
click at [460, 118] on div "Icon 🧼 Fresh in Minutes Text Block Icon 👙 Gentle on Delicates Text Block Icon 🌍…" at bounding box center [539, 131] width 493 height 110
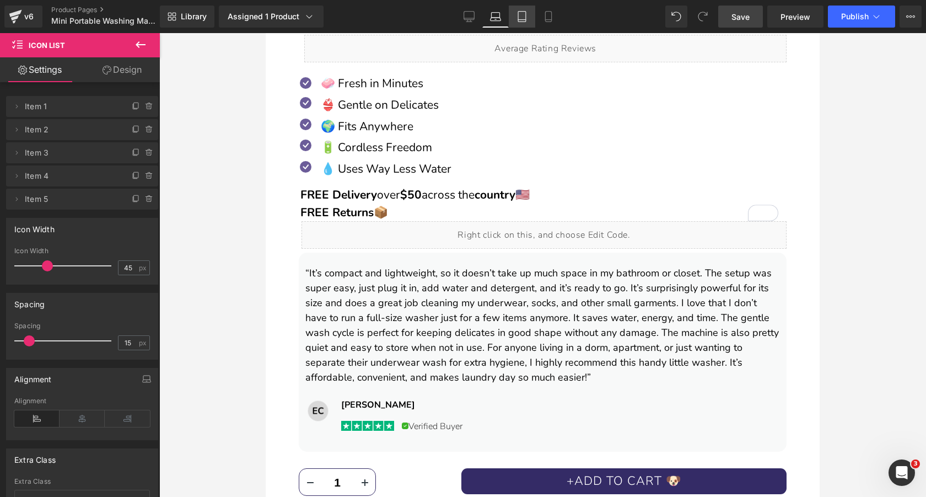
click at [517, 25] on link "Tablet" at bounding box center [522, 17] width 26 height 22
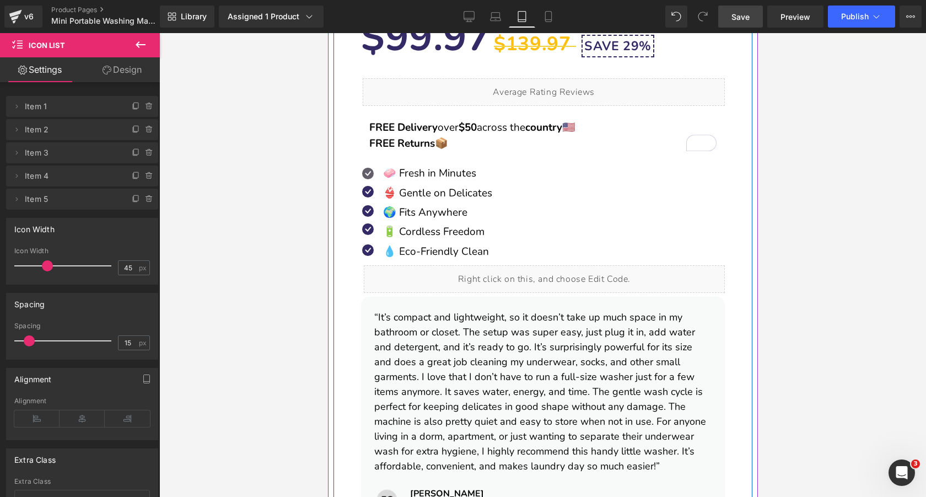
scroll to position [645, 0]
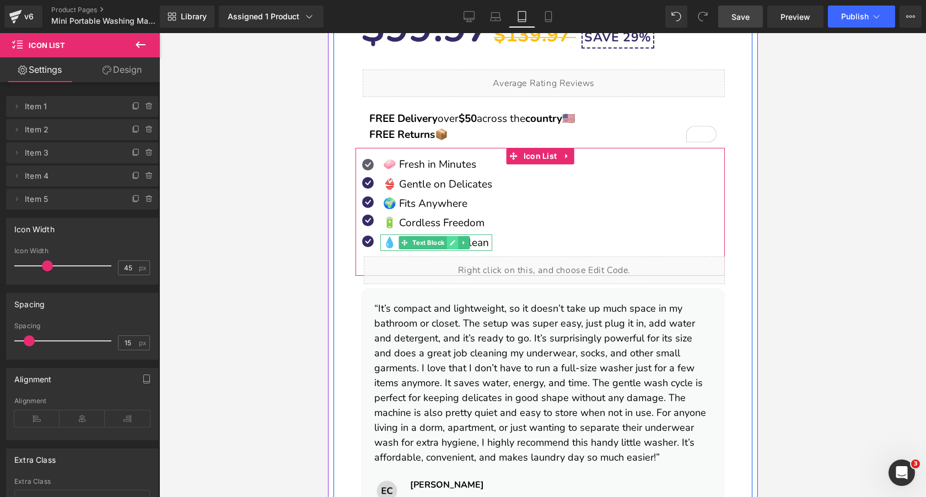
click at [451, 240] on icon at bounding box center [452, 242] width 6 height 7
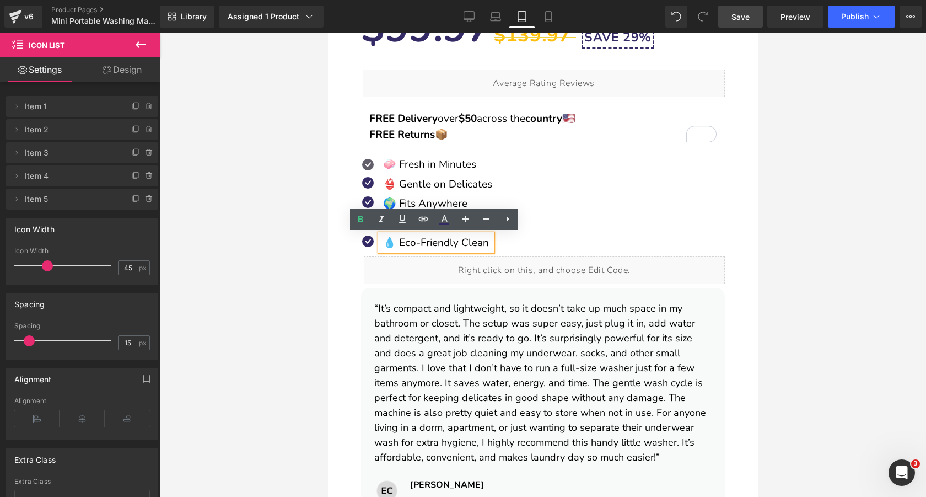
click at [464, 241] on p "💧 Eco-Friendly Clean" at bounding box center [437, 242] width 109 height 17
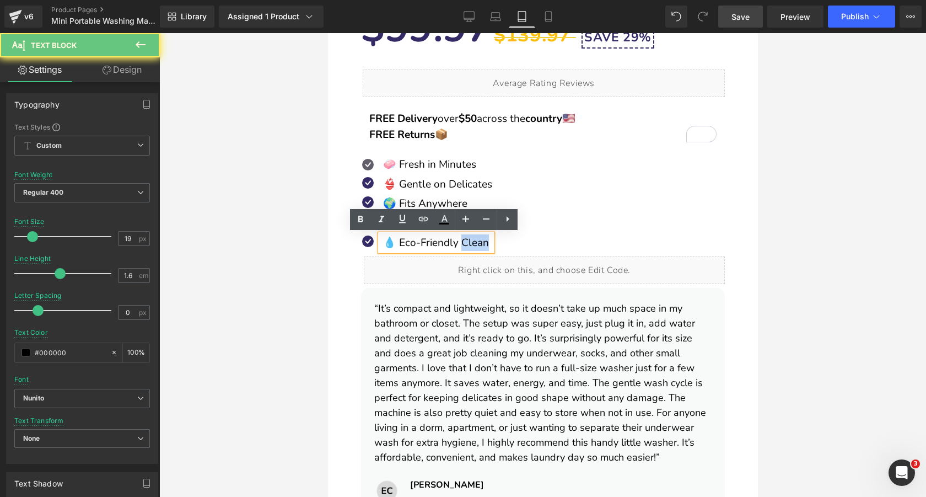
click at [464, 241] on p "💧 Eco-Friendly Clean" at bounding box center [437, 242] width 109 height 17
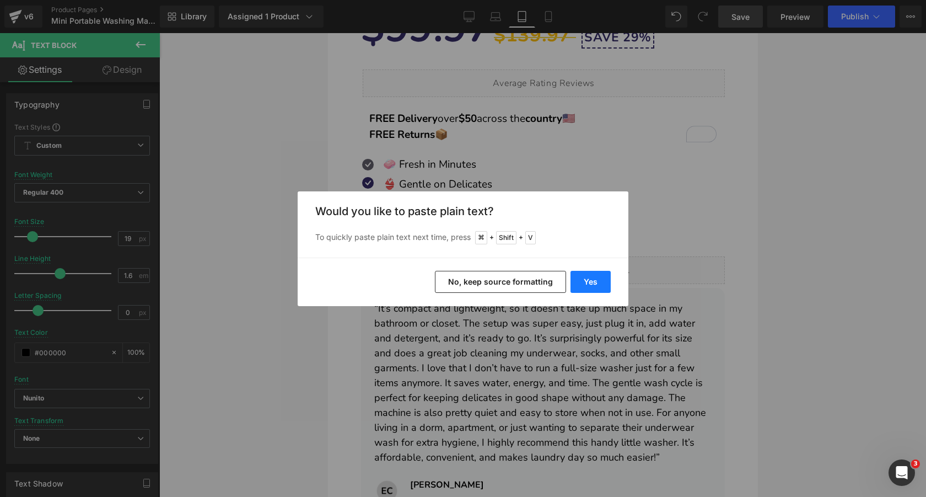
click at [577, 277] on button "Yes" at bounding box center [590, 282] width 40 height 22
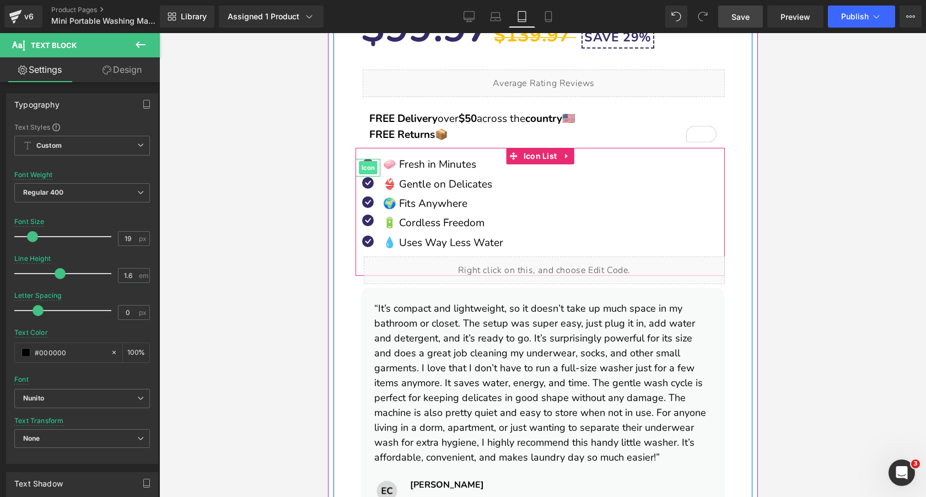
click at [368, 164] on span "Icon" at bounding box center [367, 167] width 18 height 13
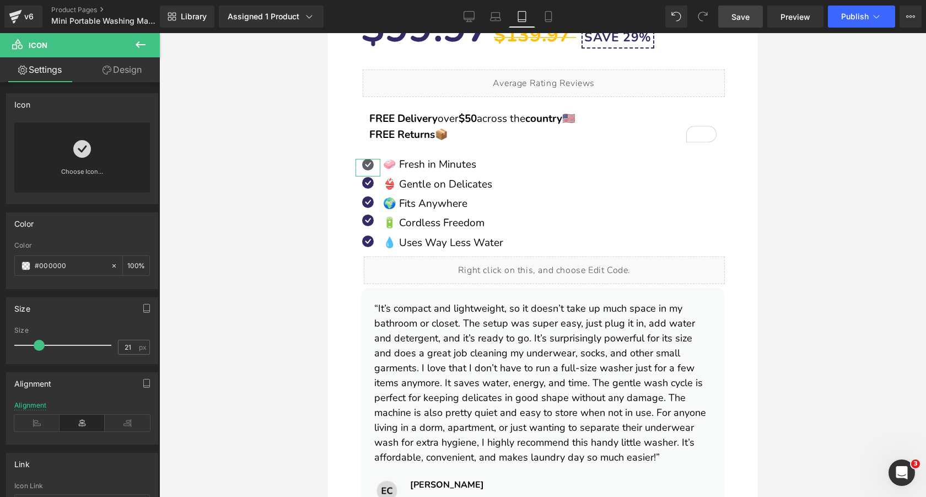
click at [116, 69] on link "Design" at bounding box center [122, 69] width 80 height 25
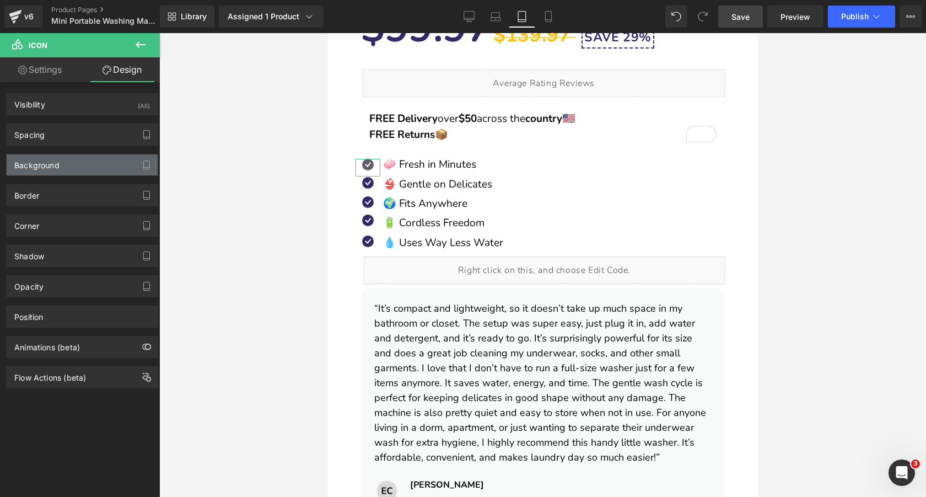
click at [93, 168] on div "Background" at bounding box center [82, 164] width 151 height 21
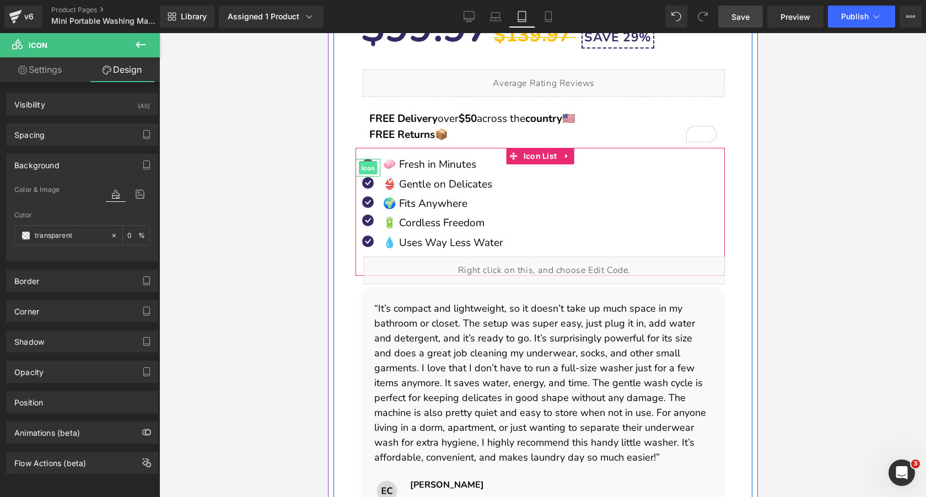
click at [367, 168] on span "Icon" at bounding box center [367, 167] width 18 height 13
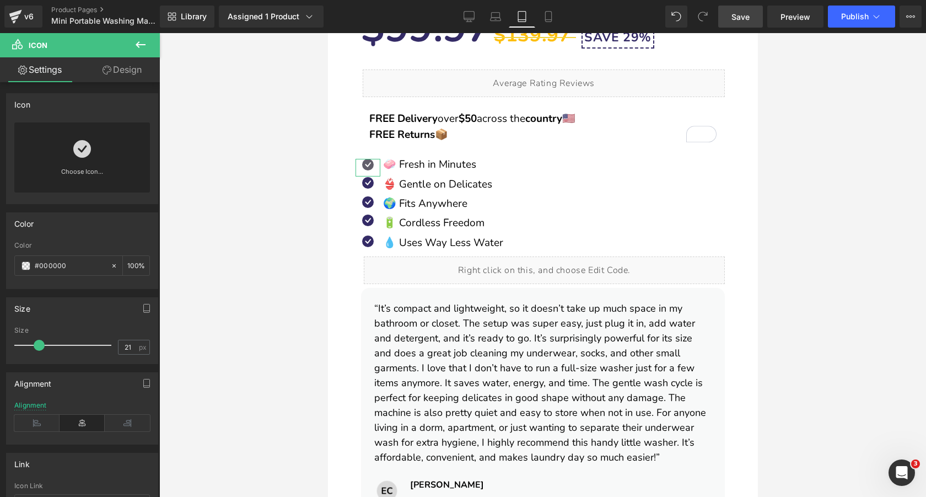
click at [113, 73] on link "Design" at bounding box center [122, 69] width 80 height 25
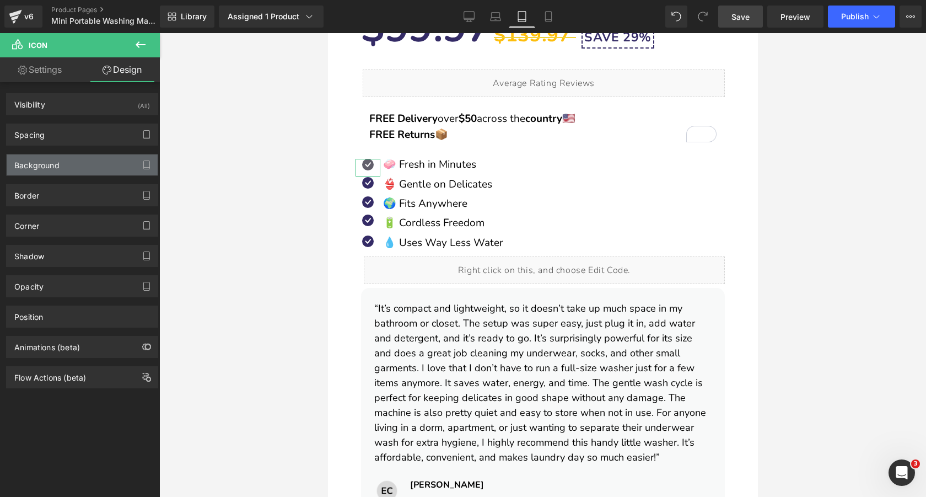
click at [76, 161] on div "Background" at bounding box center [82, 164] width 151 height 21
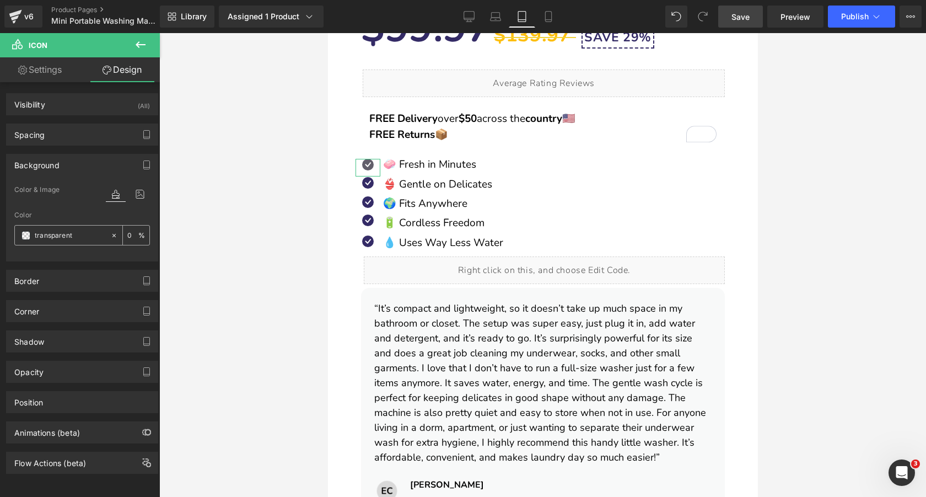
click at [79, 238] on input "transparent" at bounding box center [70, 235] width 71 height 12
click at [23, 235] on span at bounding box center [25, 235] width 9 height 9
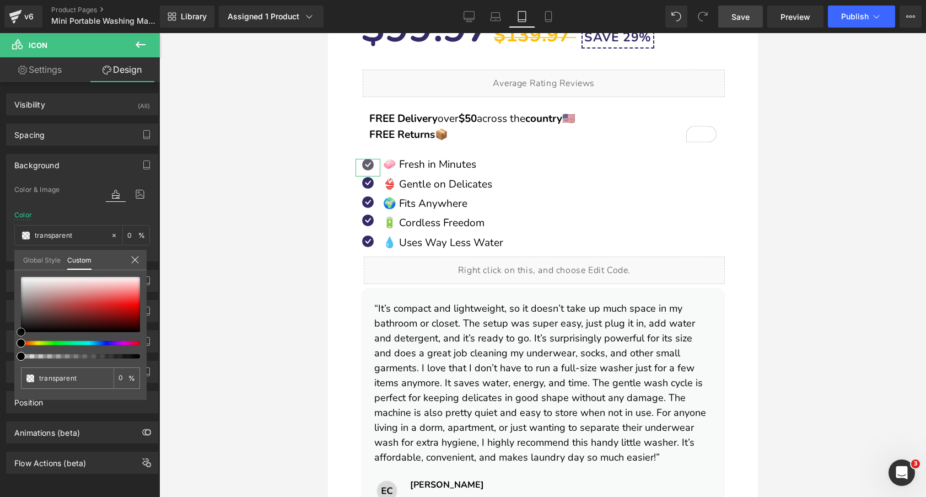
click at [78, 293] on div at bounding box center [80, 304] width 119 height 55
click at [138, 261] on icon at bounding box center [135, 259] width 9 height 9
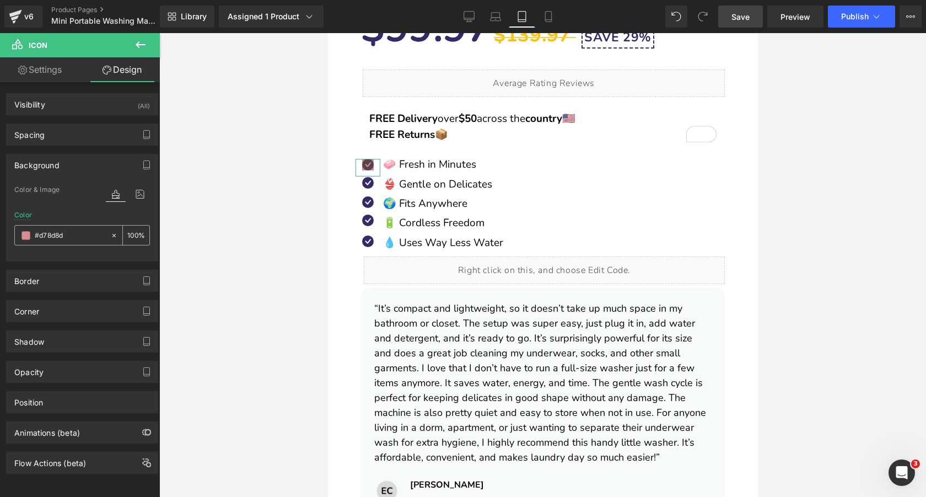
click at [110, 235] on icon at bounding box center [114, 235] width 8 height 8
click at [94, 164] on div "Background" at bounding box center [82, 164] width 151 height 21
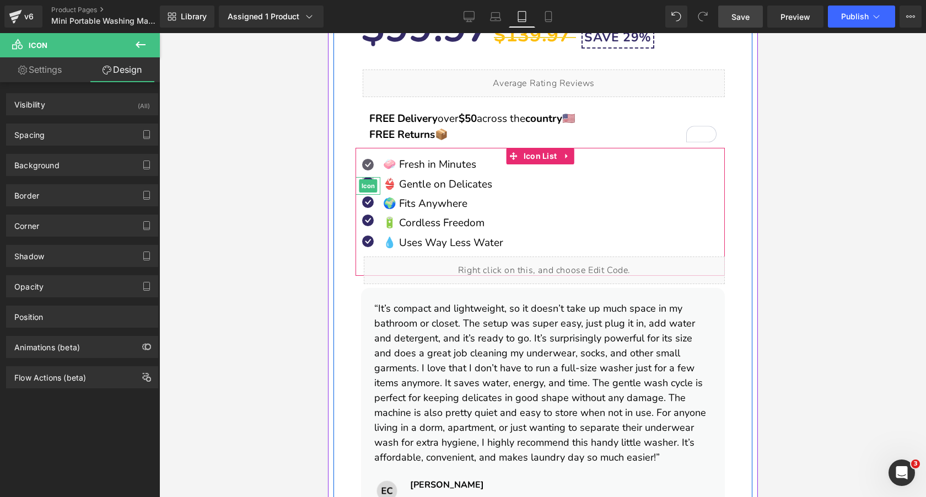
click at [364, 180] on span "Icon" at bounding box center [367, 185] width 18 height 13
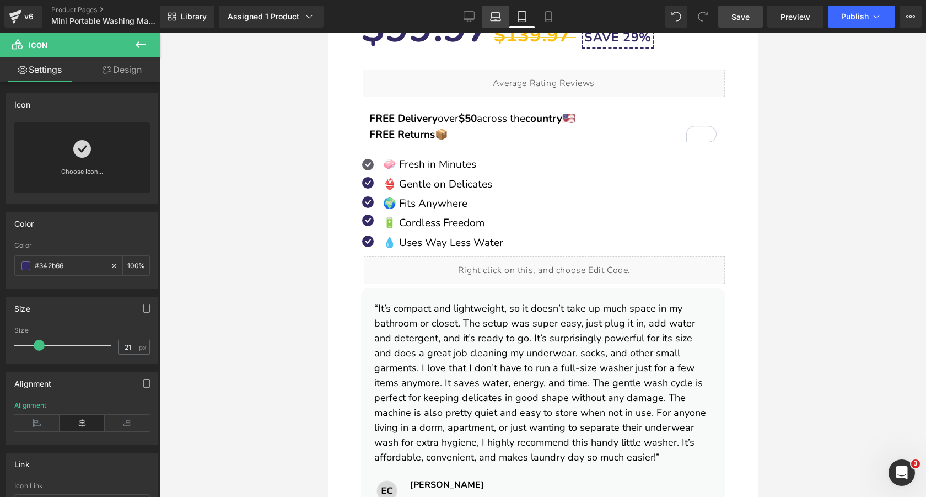
click at [489, 20] on link "Laptop" at bounding box center [495, 17] width 26 height 22
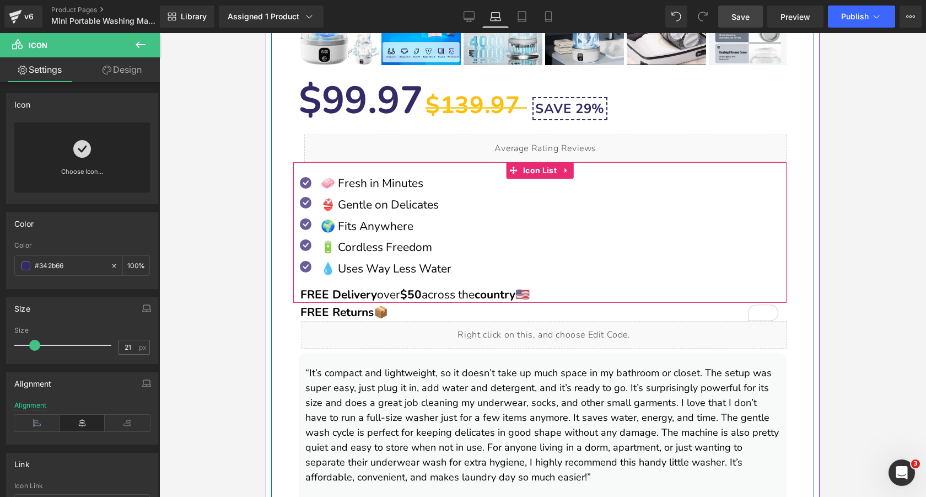
scroll to position [837, 0]
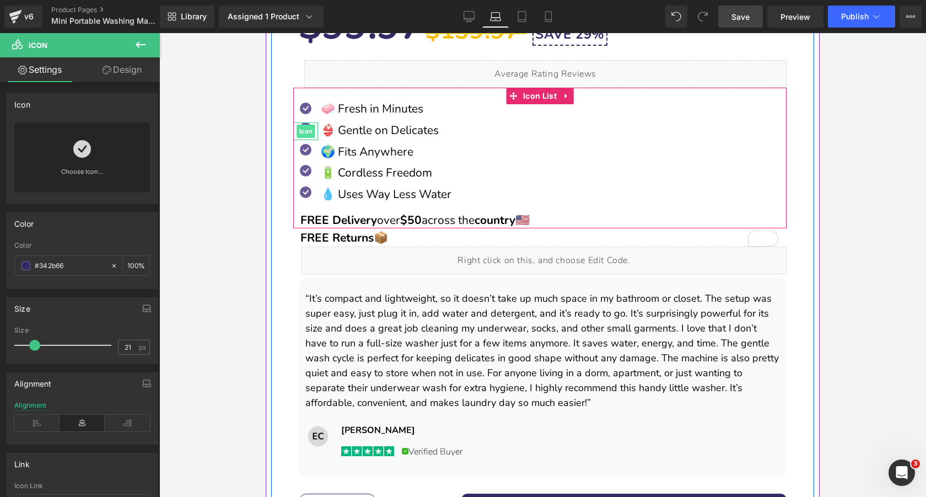
click at [309, 131] on span "Icon" at bounding box center [306, 131] width 18 height 13
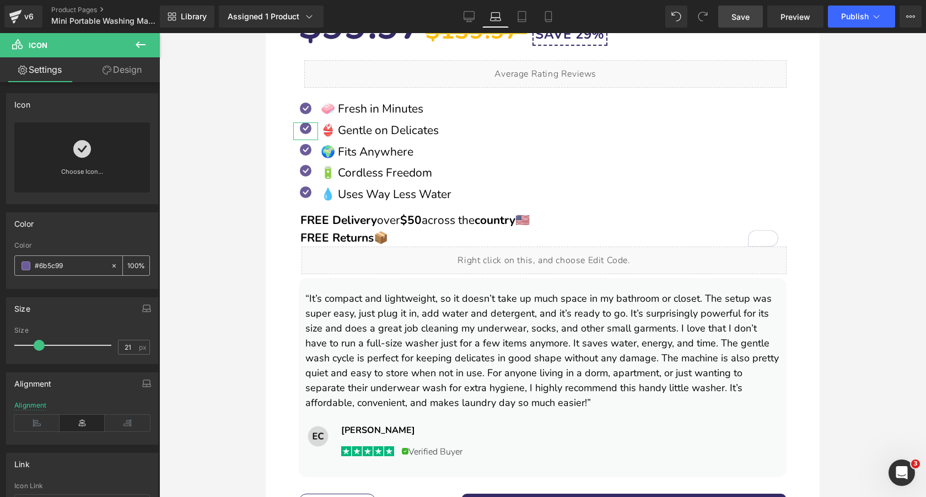
click at [82, 268] on input "#6b5c99" at bounding box center [70, 266] width 71 height 12
click at [520, 14] on icon at bounding box center [521, 16] width 11 height 11
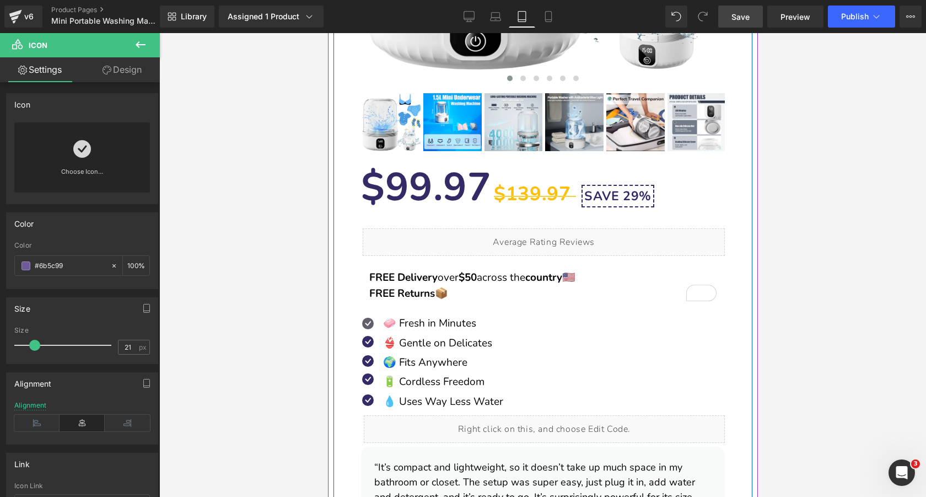
scroll to position [551, 0]
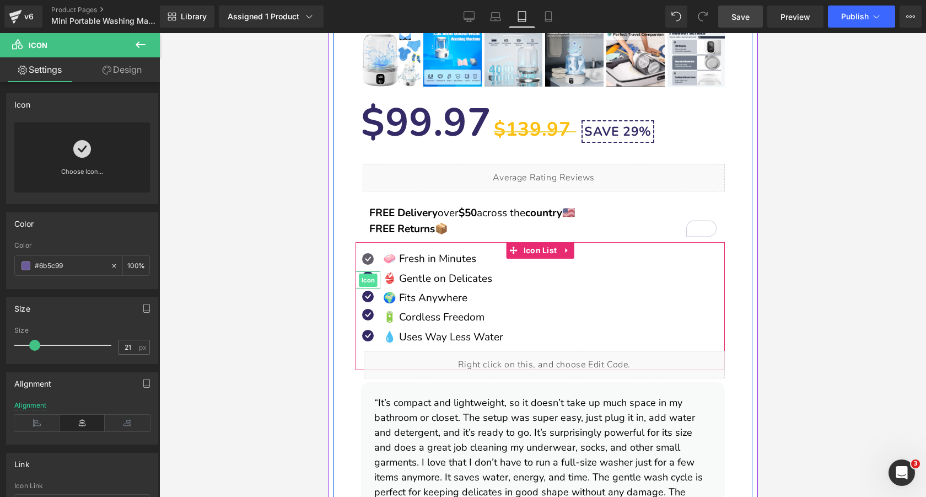
click at [365, 275] on span "Icon" at bounding box center [367, 279] width 18 height 13
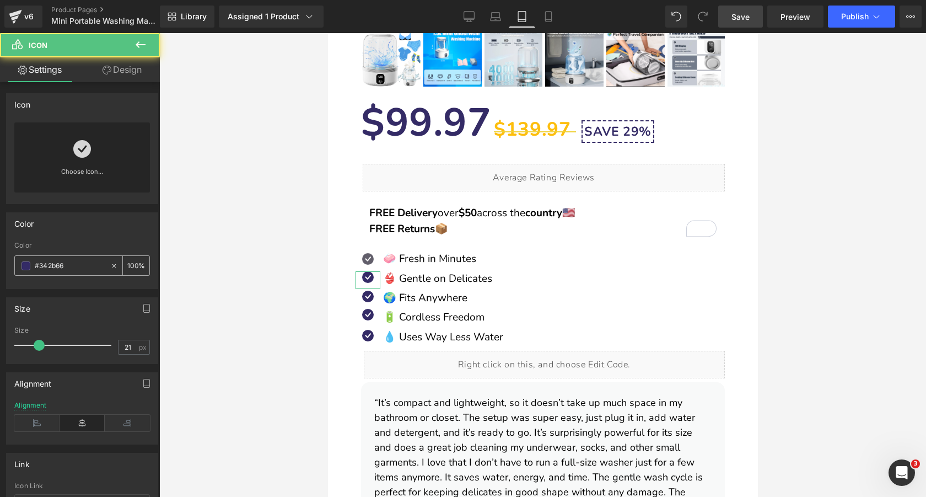
click at [66, 264] on input "#342b66" at bounding box center [70, 266] width 71 height 12
paste input "6b5c99"
type input "#6b5c99"
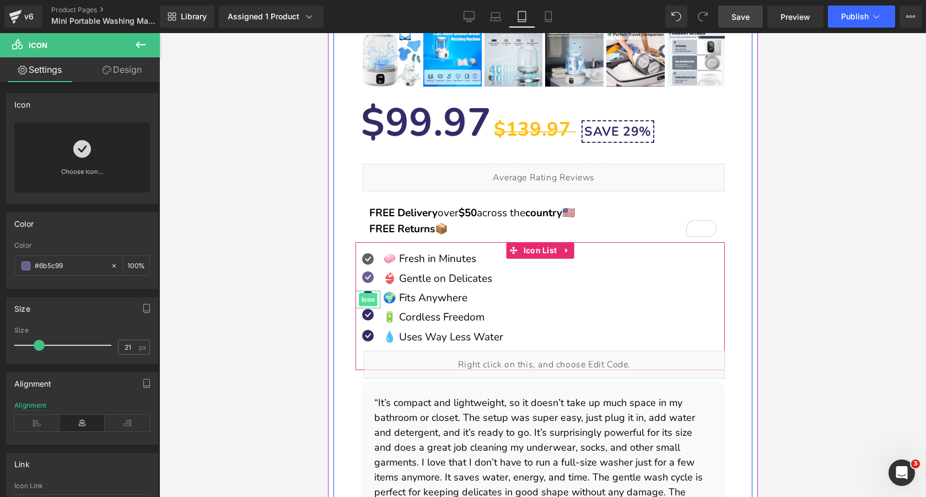
click at [367, 295] on span "Icon" at bounding box center [367, 299] width 18 height 13
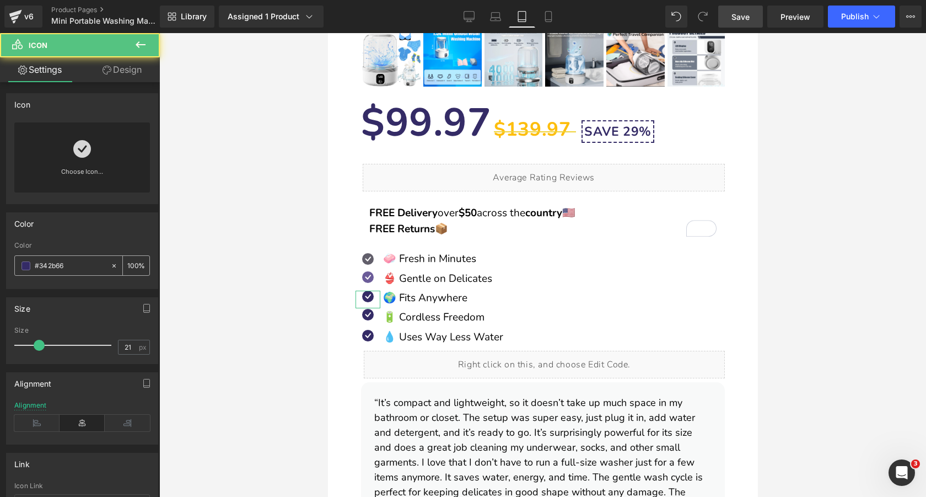
click at [88, 267] on input "#342b66" at bounding box center [70, 266] width 71 height 12
paste input "6b5c99"
type input "#6b5c99"
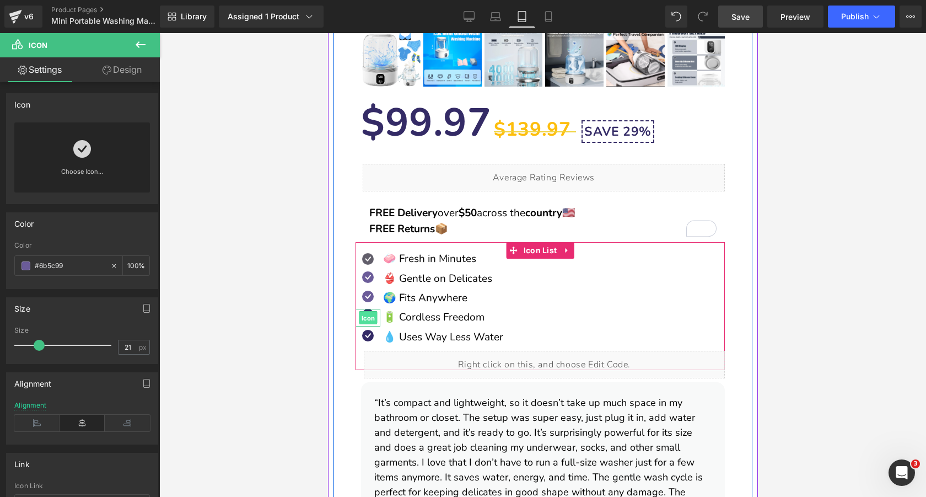
click at [368, 315] on span "Icon" at bounding box center [367, 317] width 18 height 13
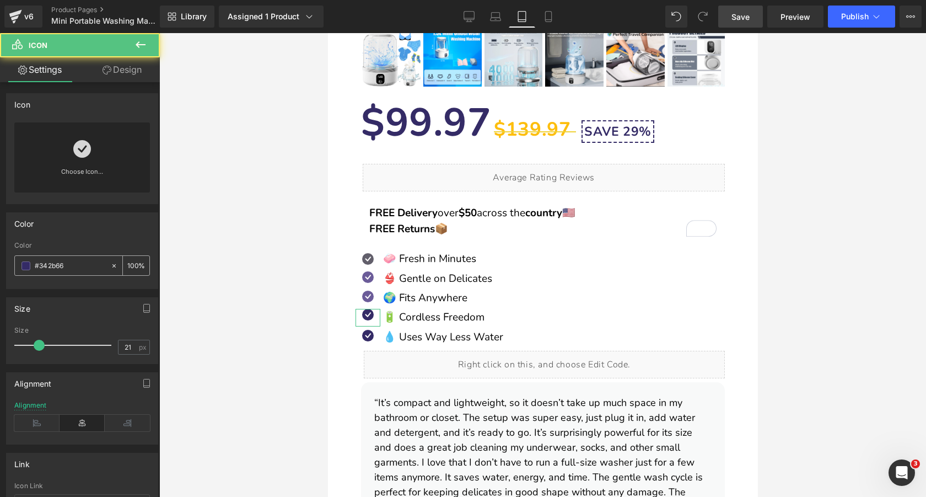
click at [94, 265] on input "#342b66" at bounding box center [70, 266] width 71 height 12
paste input "6b5c99"
type input "#6b5c99"
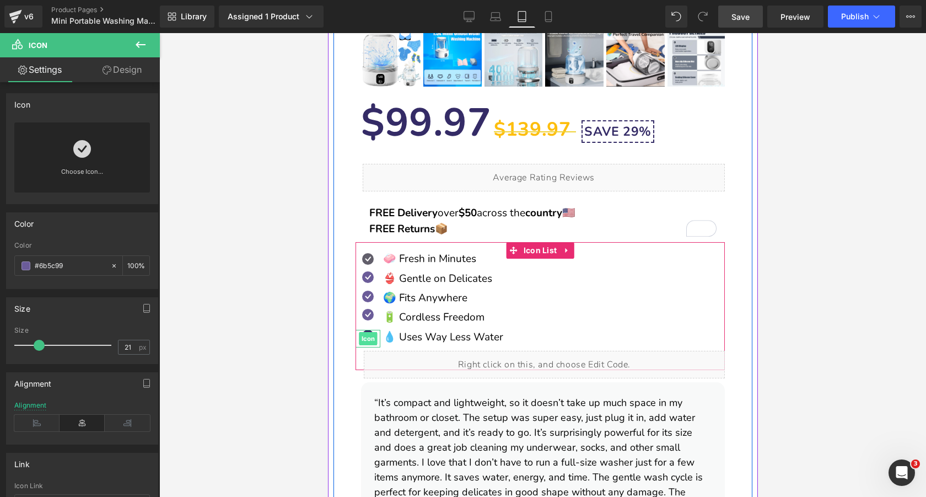
click at [367, 336] on span "Icon" at bounding box center [367, 338] width 18 height 13
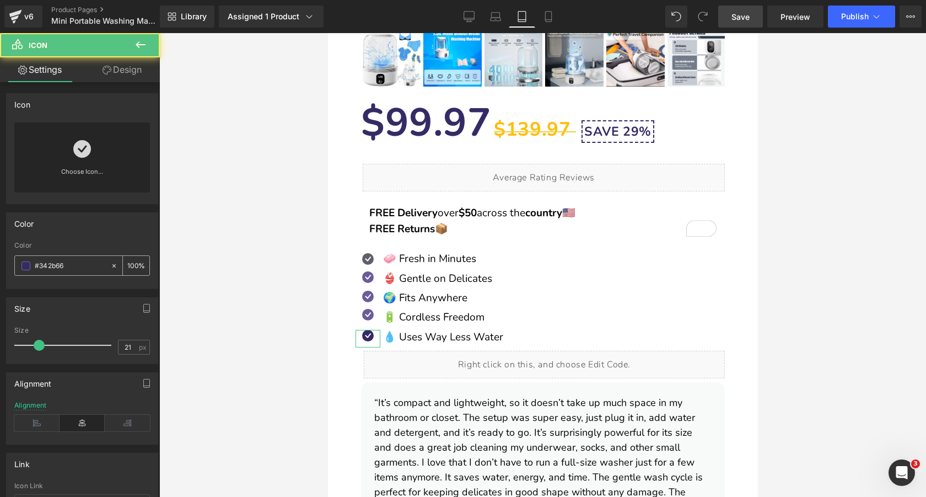
click at [81, 261] on input "#342b66" at bounding box center [70, 266] width 71 height 12
paste input "6b5c99"
type input "#6b5c99"
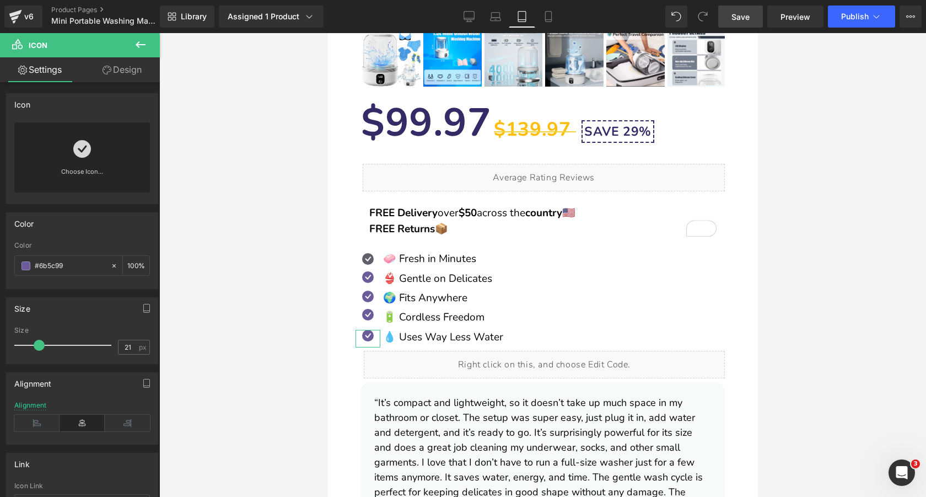
click at [95, 236] on div "Color rgb(52, 43, 102) Color #6b5c99 100 %" at bounding box center [82, 250] width 152 height 77
click at [736, 17] on span "Save" at bounding box center [740, 17] width 18 height 12
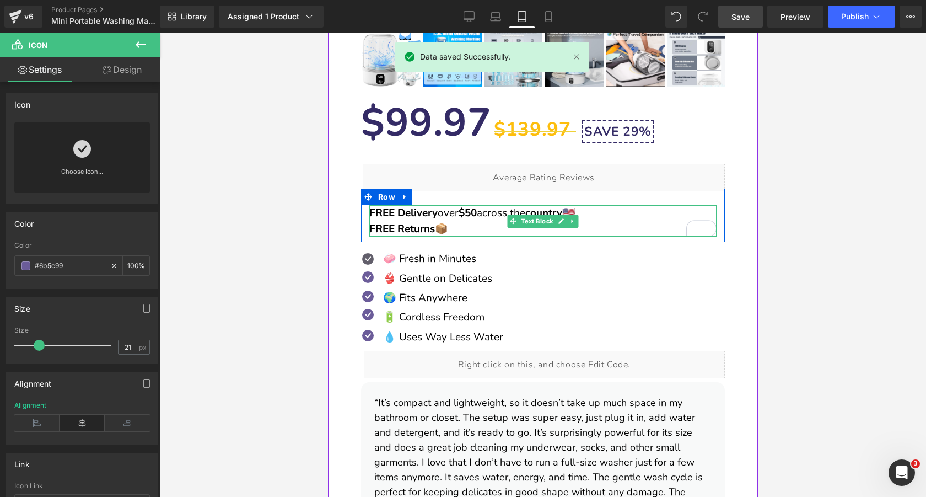
click at [390, 215] on strong "FREE Delivery" at bounding box center [403, 213] width 68 height 14
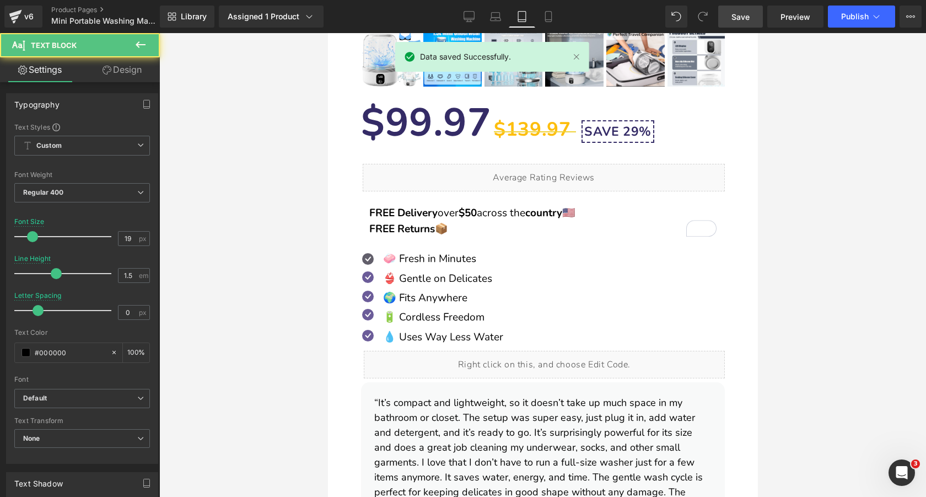
click at [134, 71] on link "Design" at bounding box center [122, 69] width 80 height 25
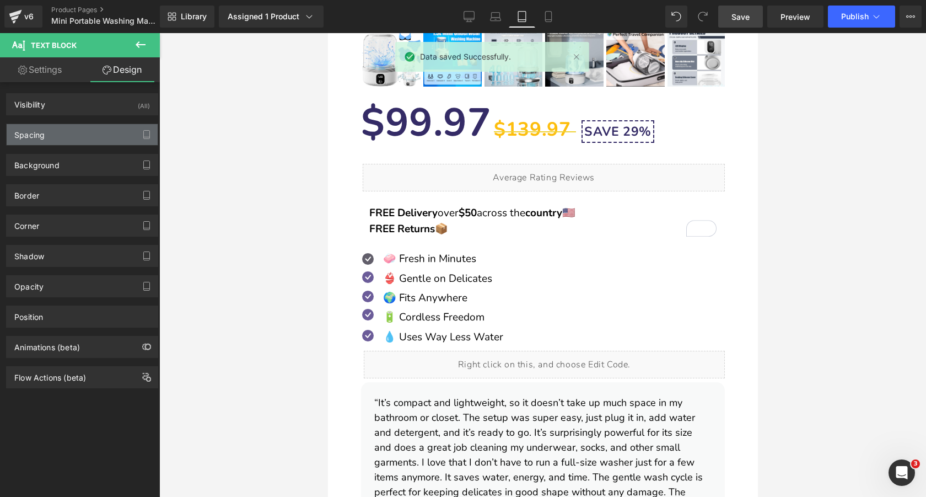
click at [76, 138] on div "Spacing" at bounding box center [82, 134] width 151 height 21
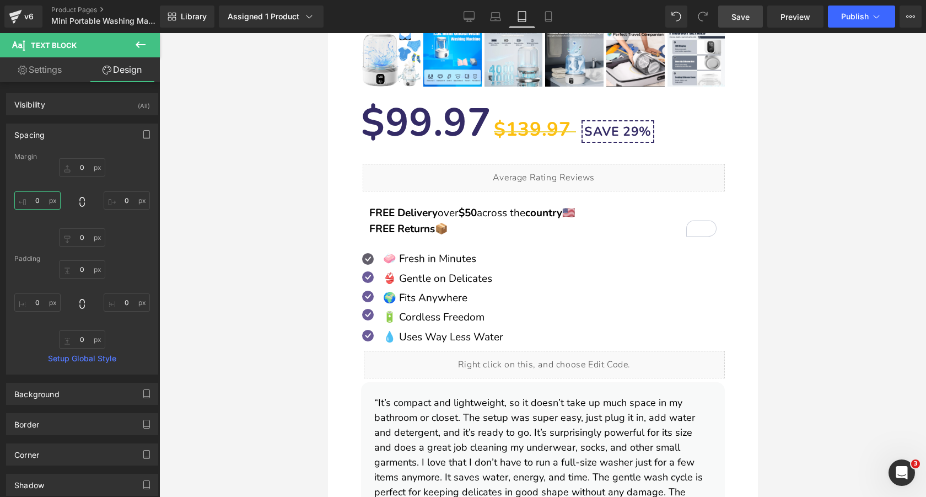
click at [45, 200] on input "text" at bounding box center [37, 200] width 46 height 18
type input "-10"
click at [496, 18] on icon at bounding box center [496, 19] width 10 height 3
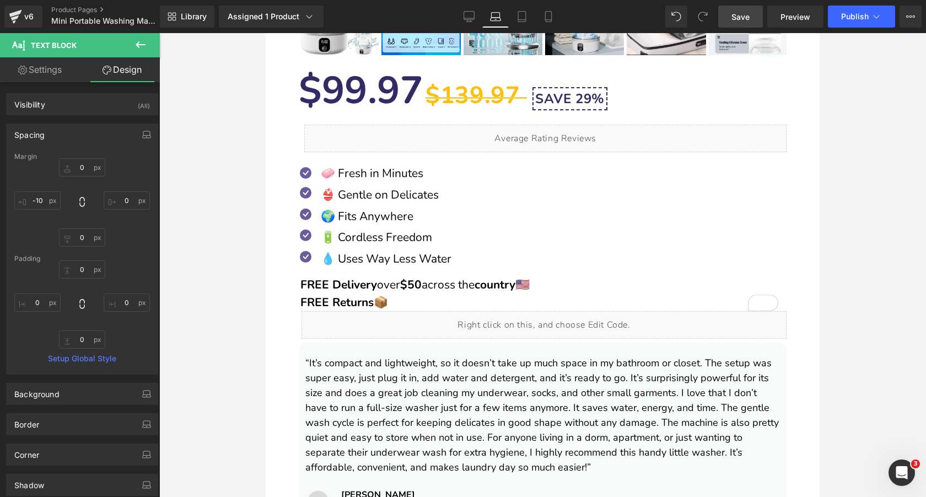
scroll to position [759, 0]
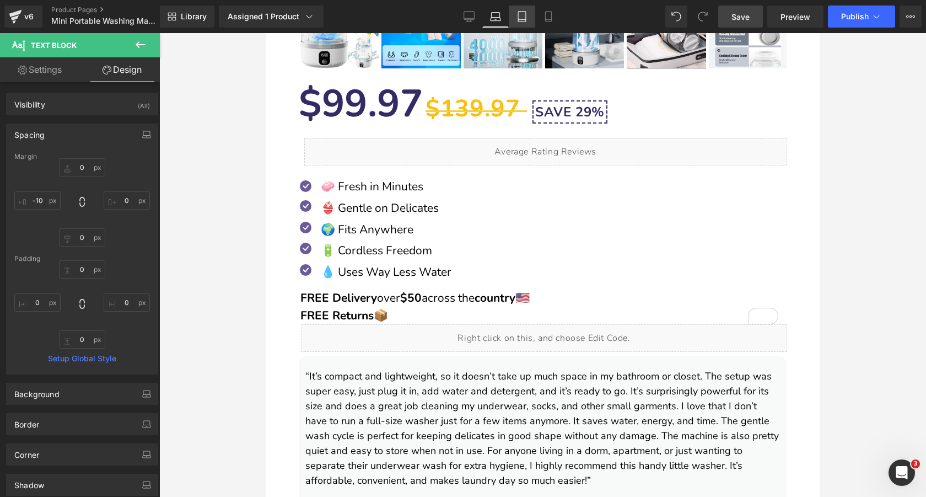
click at [520, 17] on icon at bounding box center [521, 16] width 11 height 11
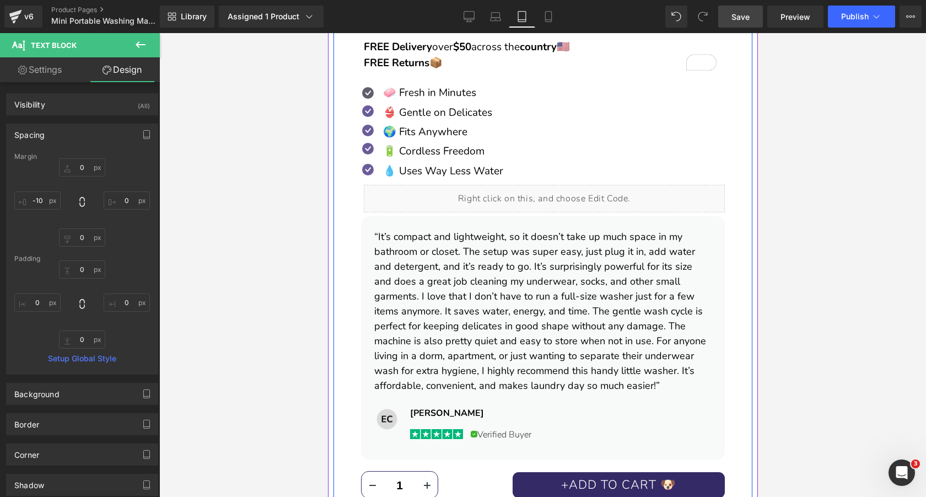
scroll to position [745, 0]
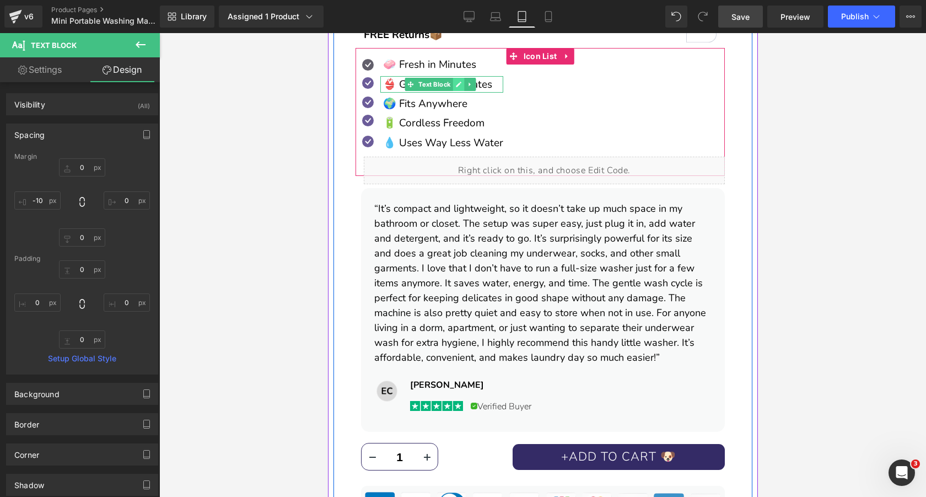
click at [454, 89] on link at bounding box center [458, 84] width 12 height 13
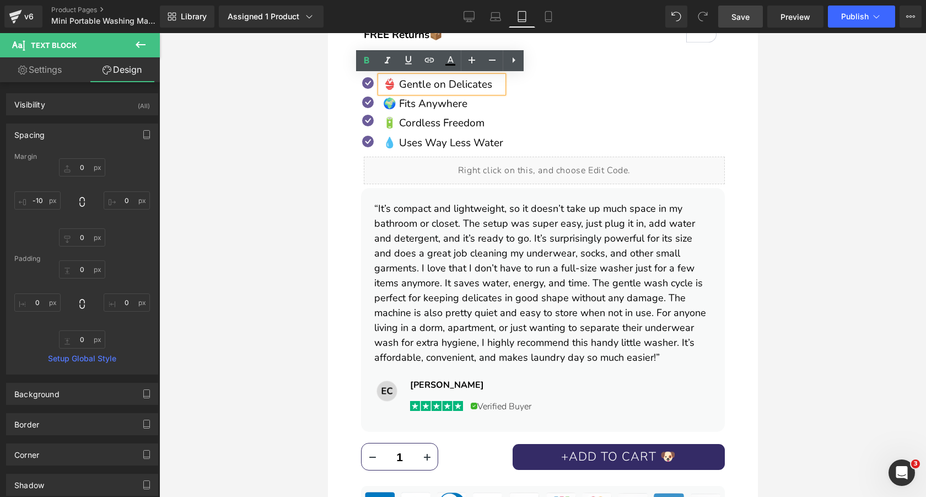
click at [454, 89] on p "👙 Gentle on Delicates" at bounding box center [443, 84] width 120 height 17
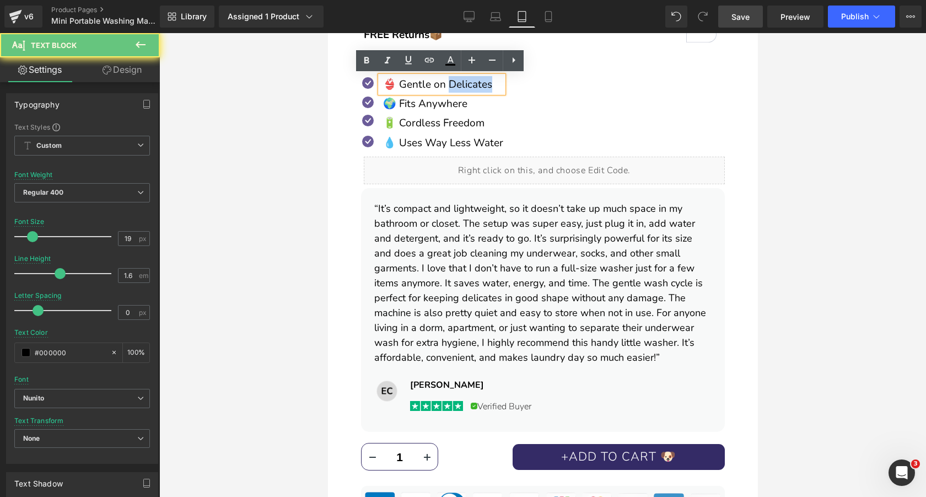
click at [454, 89] on p "👙 Gentle on Delicates" at bounding box center [443, 84] width 120 height 17
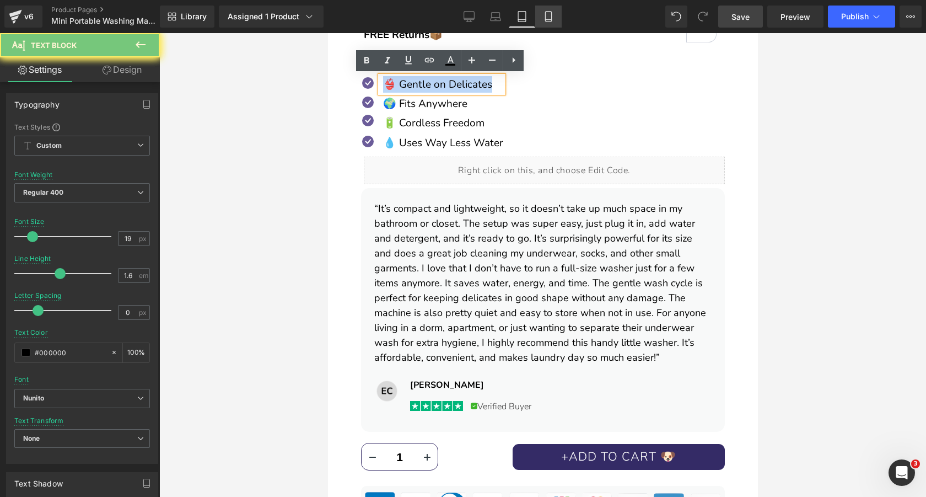
copy p "👙 Gentle on Delicates"
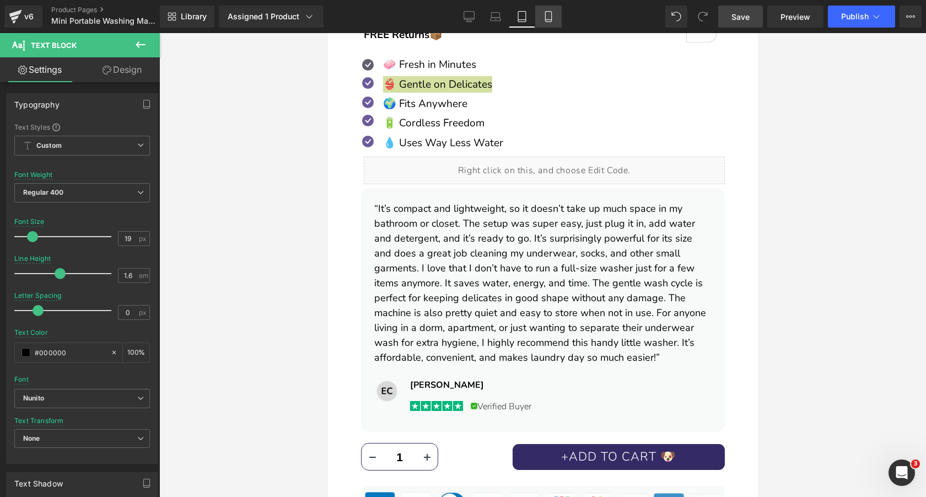
click at [552, 15] on icon at bounding box center [548, 16] width 11 height 11
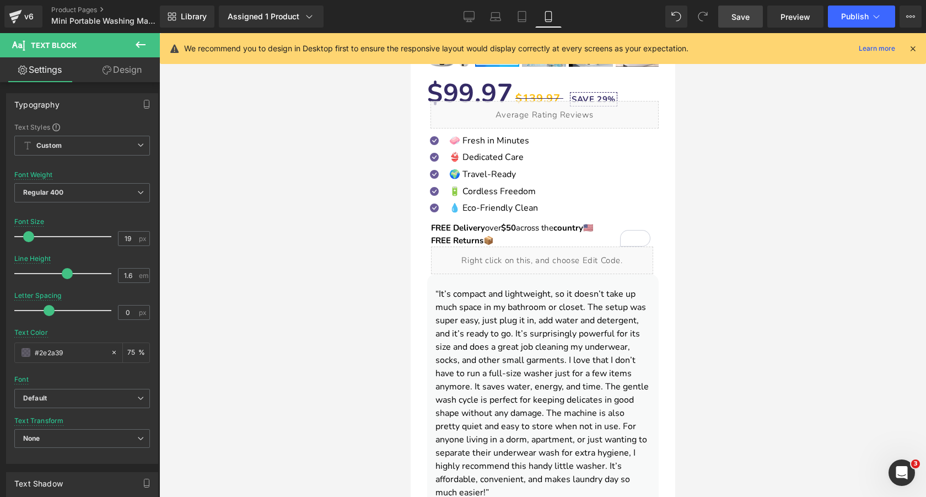
scroll to position [337, 0]
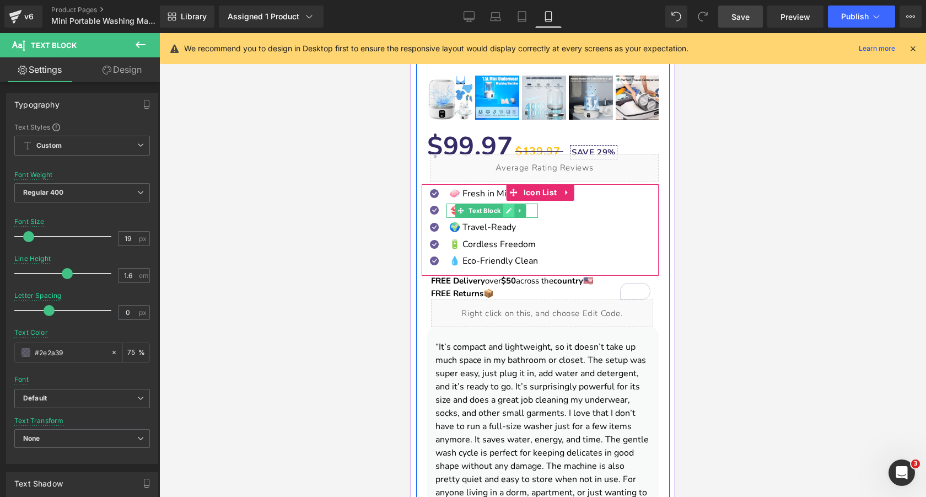
click at [508, 211] on icon at bounding box center [509, 211] width 6 height 6
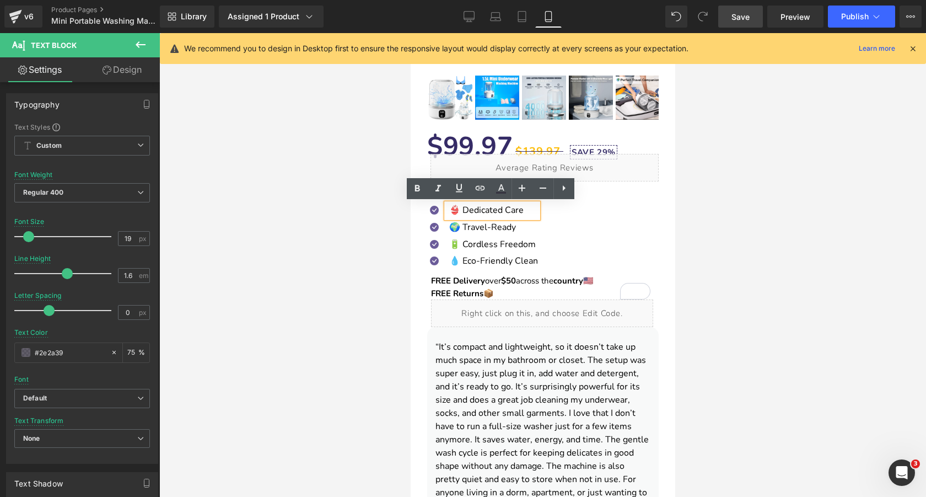
click at [496, 211] on p "👙 Dedicated Care" at bounding box center [493, 210] width 89 height 14
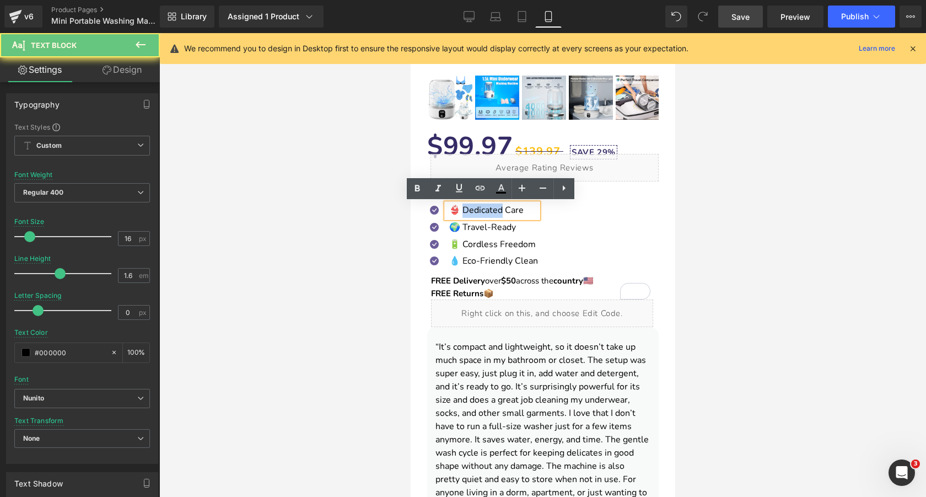
click at [496, 211] on p "👙 Dedicated Care" at bounding box center [493, 210] width 89 height 14
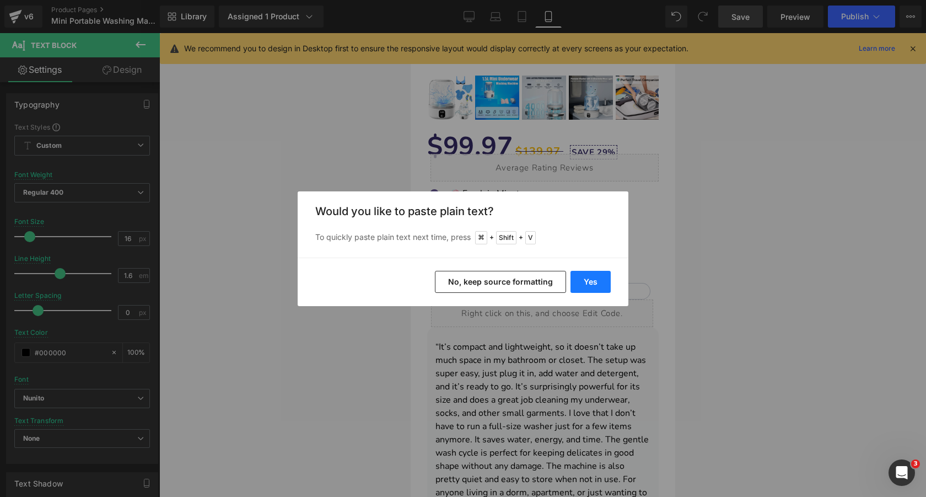
click at [584, 274] on button "Yes" at bounding box center [590, 282] width 40 height 22
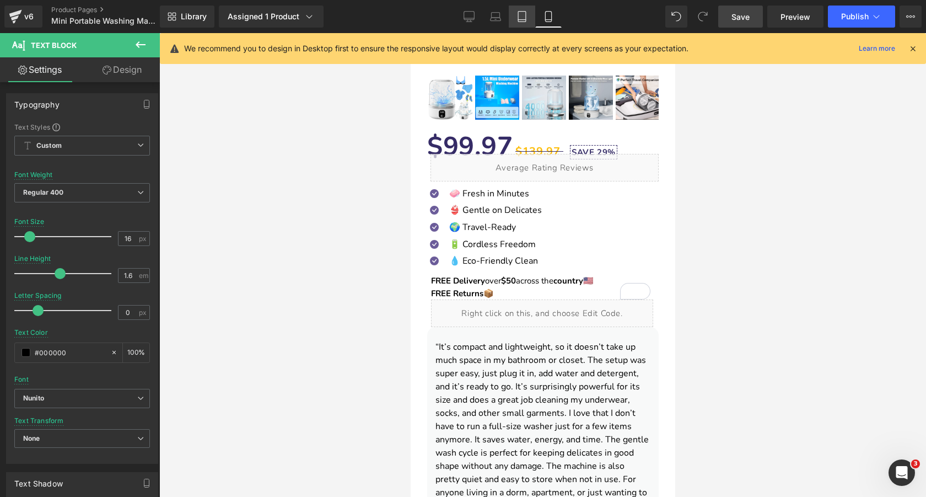
click at [519, 17] on icon at bounding box center [521, 16] width 11 height 11
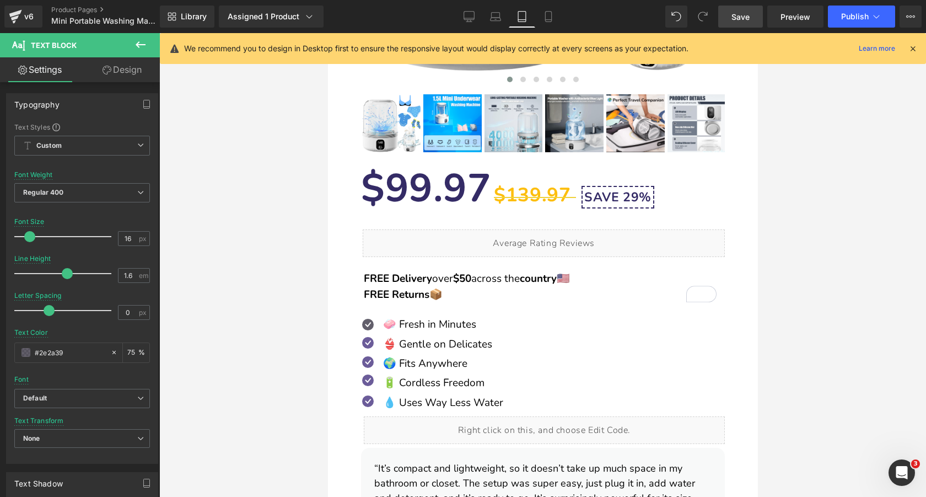
scroll to position [573, 0]
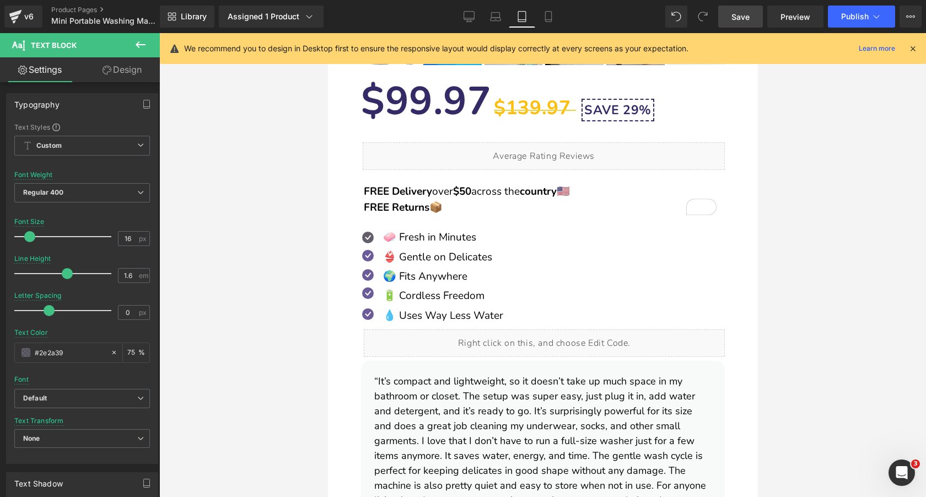
click at [447, 277] on div "🌍 Fits Anywhere Text Block" at bounding box center [441, 276] width 123 height 17
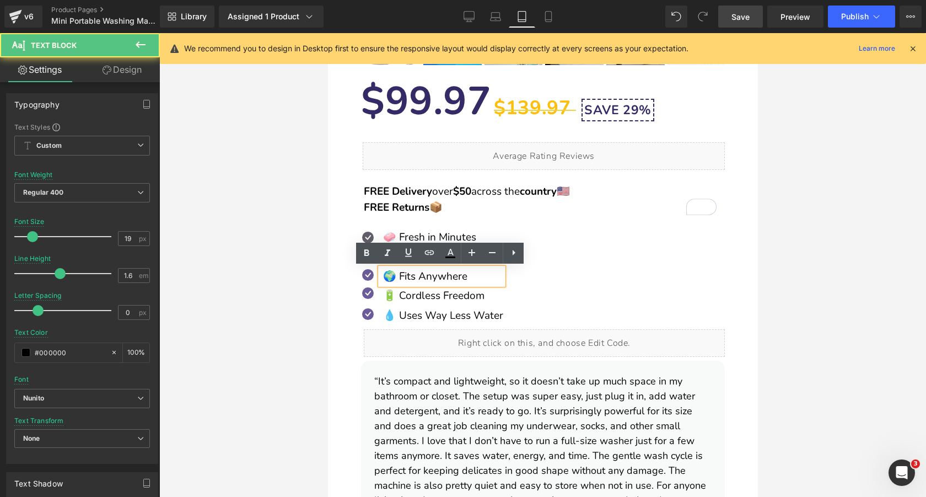
click at [433, 277] on p "🌍 Fits Anywhere" at bounding box center [443, 276] width 120 height 17
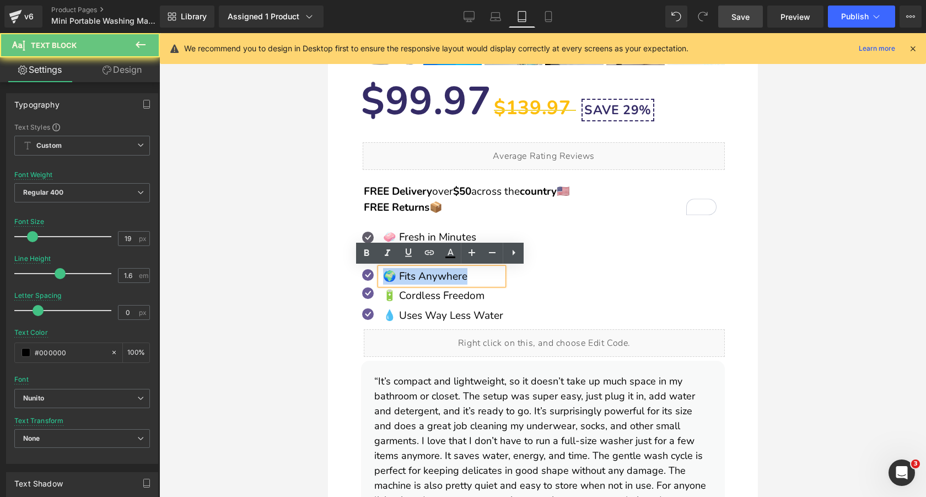
click at [433, 277] on p "🌍 Fits Anywhere" at bounding box center [443, 276] width 120 height 17
copy p "🌍 Fits Anywhere"
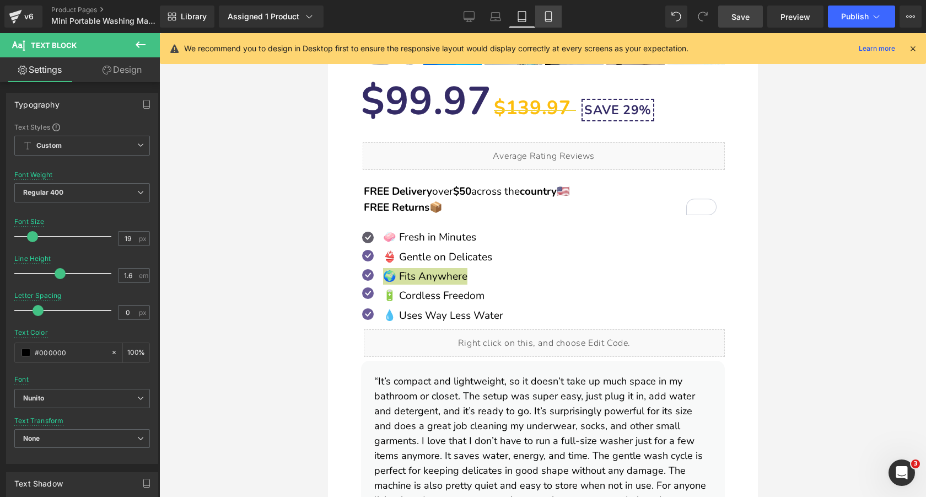
click at [544, 21] on icon at bounding box center [548, 16] width 11 height 11
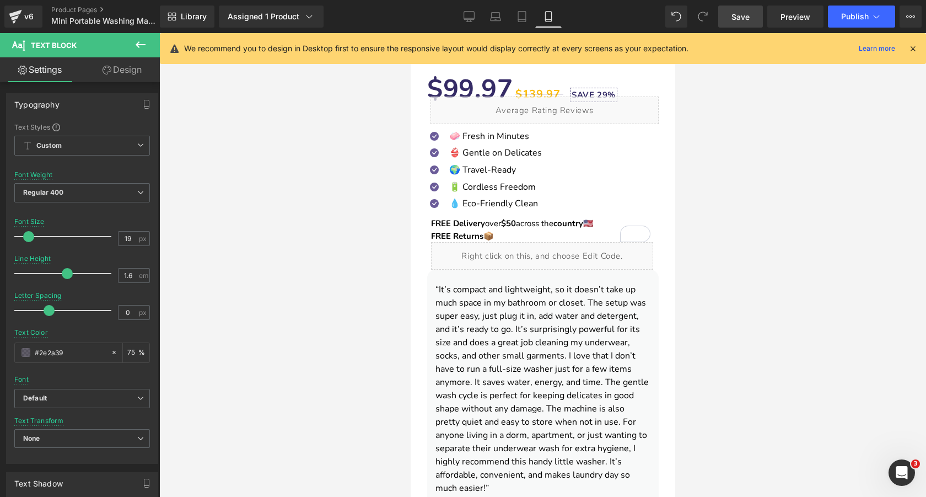
scroll to position [381, 0]
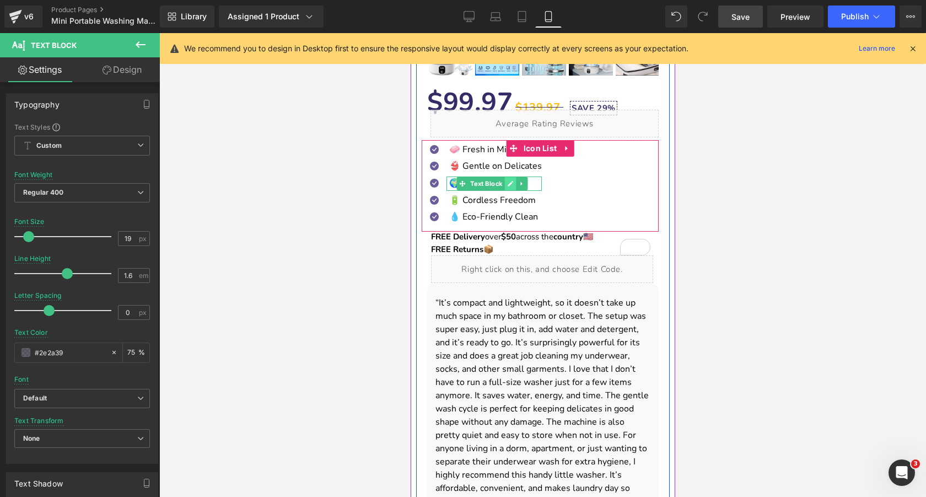
click at [511, 184] on icon at bounding box center [510, 183] width 6 height 7
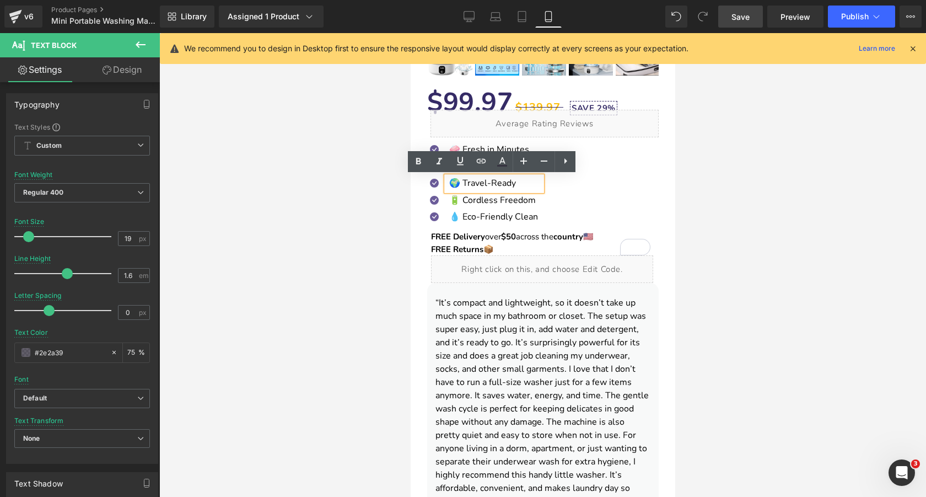
click at [505, 184] on p "🌍 Travel-Ready" at bounding box center [495, 183] width 93 height 14
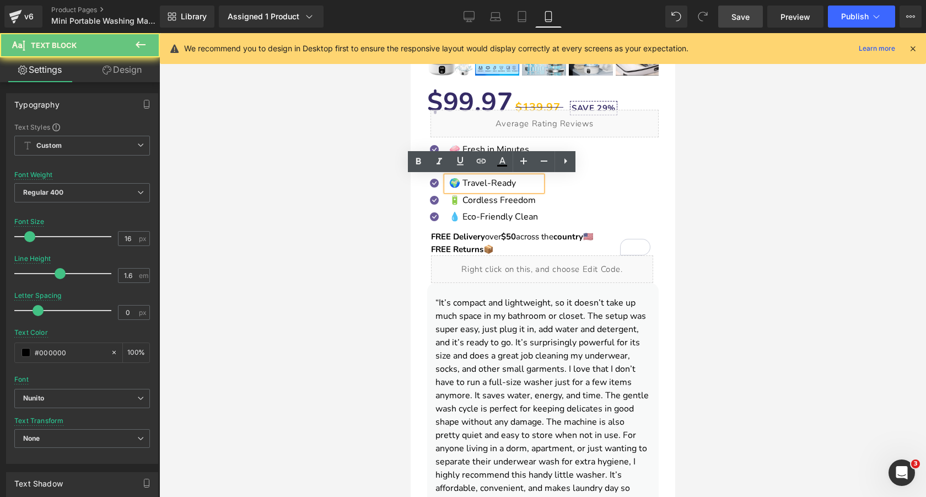
click at [505, 184] on p "🌍 Travel-Ready" at bounding box center [495, 183] width 93 height 14
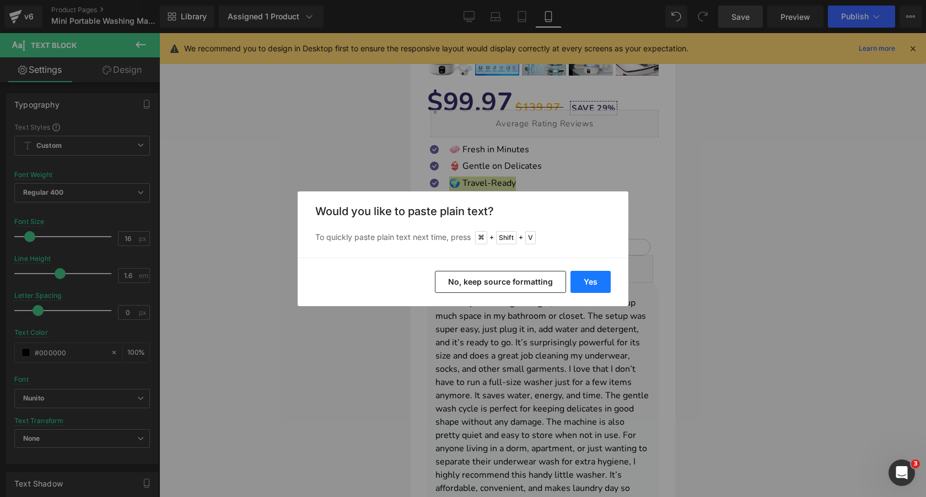
click at [581, 276] on button "Yes" at bounding box center [590, 282] width 40 height 22
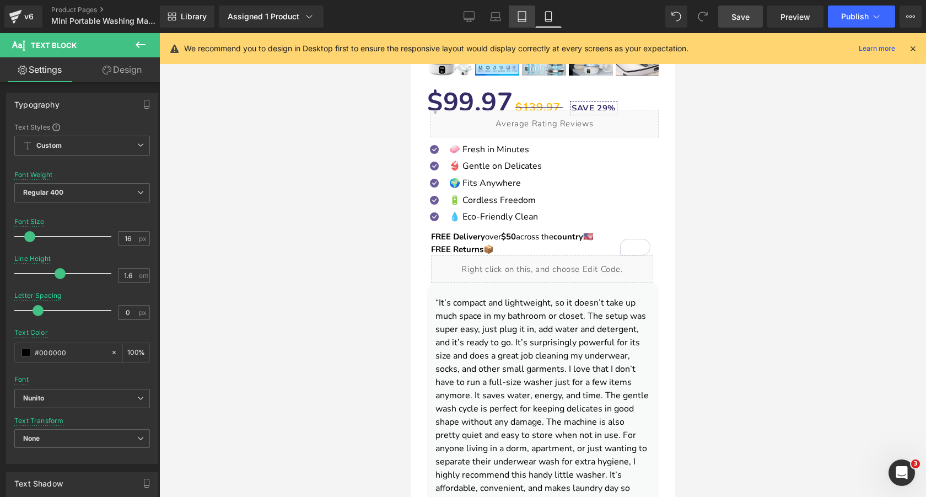
click at [526, 17] on icon at bounding box center [522, 17] width 8 height 10
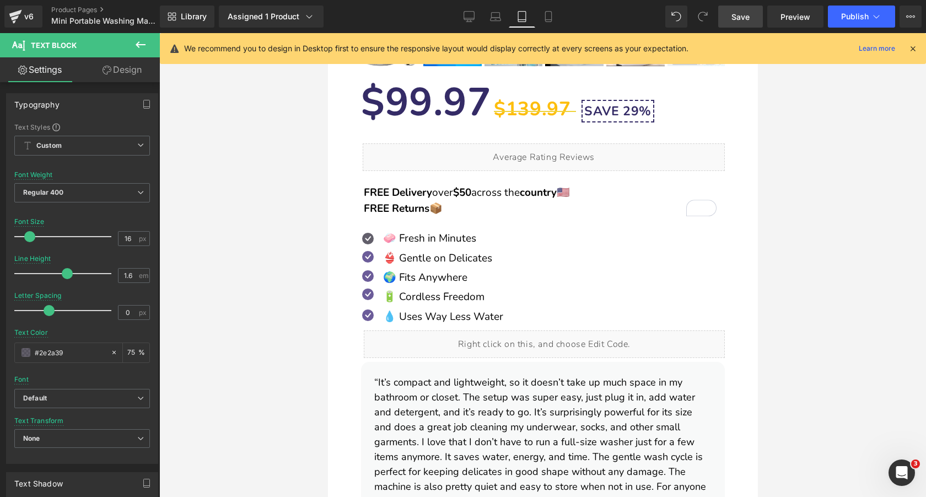
scroll to position [596, 0]
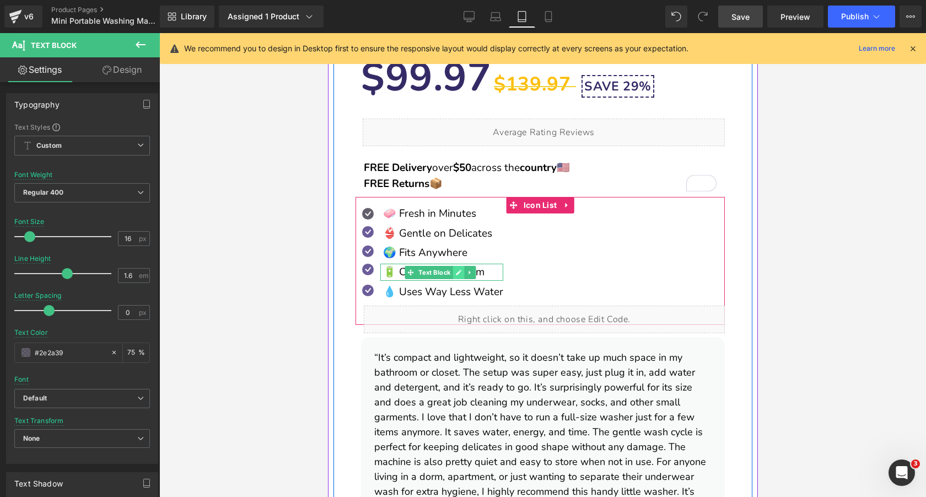
click at [457, 273] on icon at bounding box center [458, 273] width 6 height 6
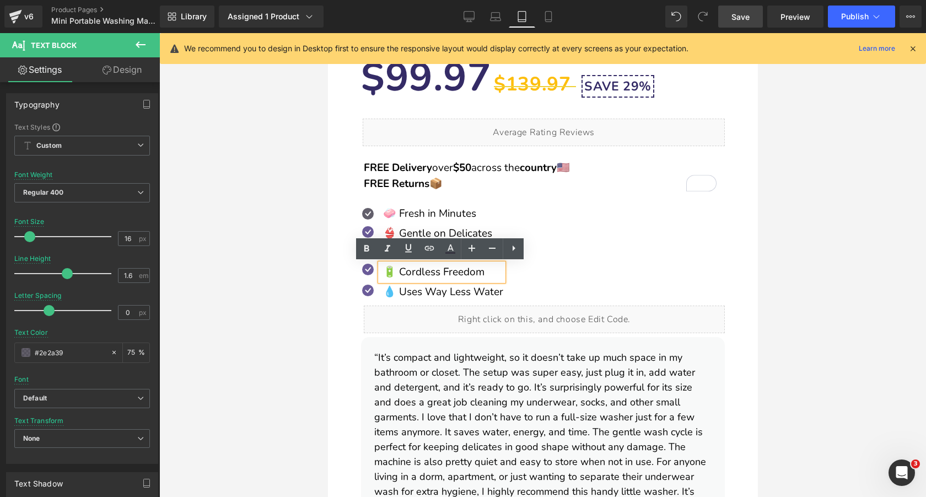
click at [457, 273] on p "🔋 Cordless Freedom" at bounding box center [443, 271] width 120 height 17
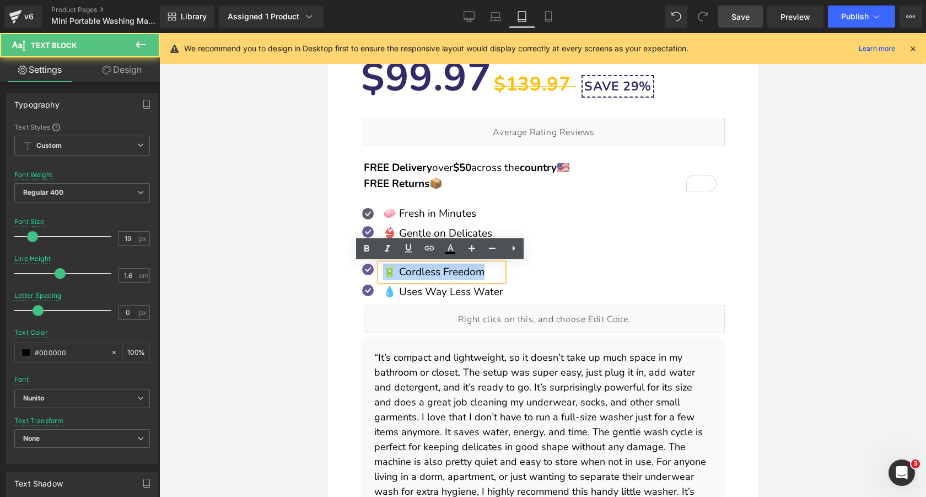
click at [457, 273] on p "🔋 Cordless Freedom" at bounding box center [443, 271] width 120 height 17
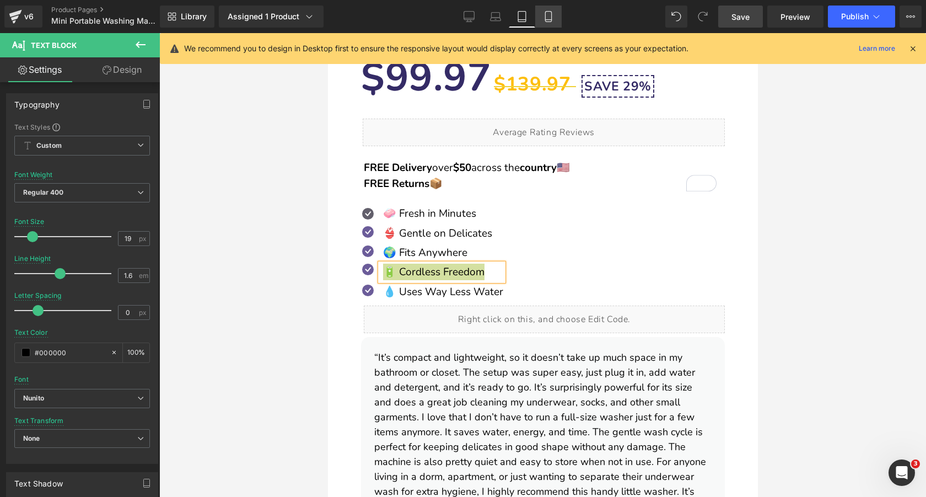
click at [546, 20] on icon at bounding box center [548, 20] width 6 height 0
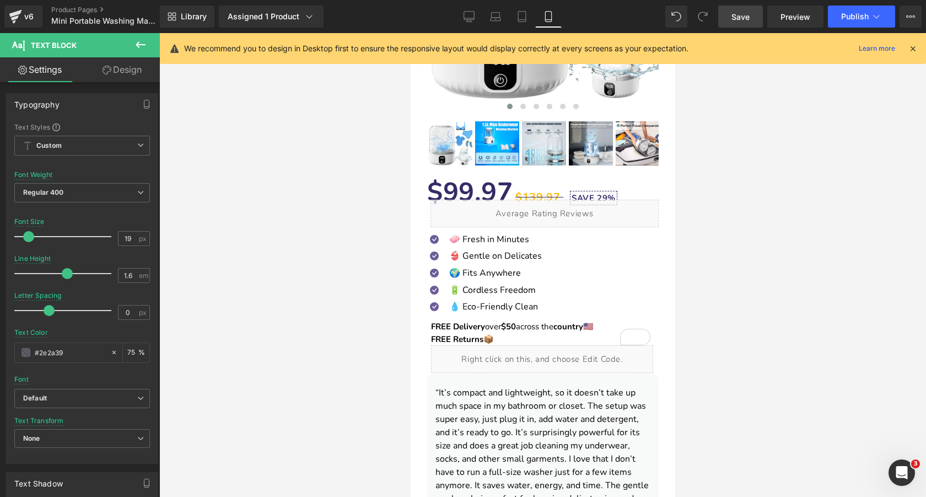
scroll to position [347, 0]
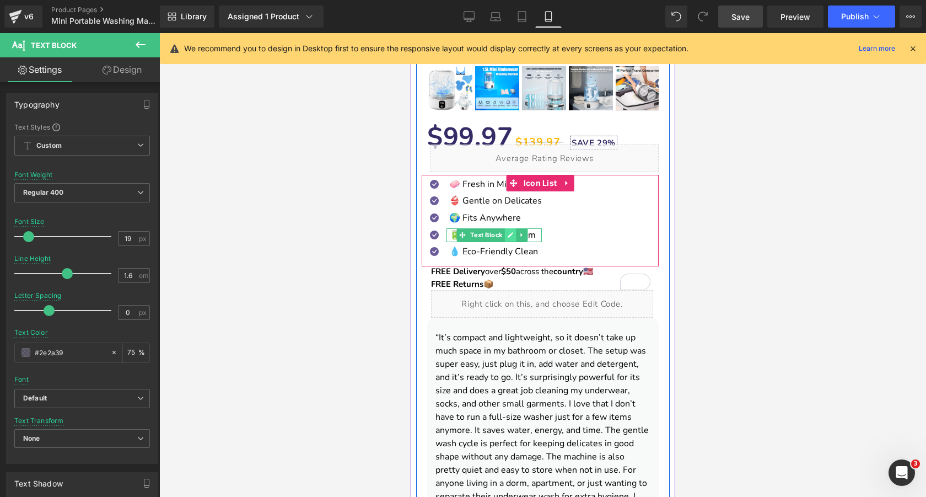
click at [511, 233] on icon at bounding box center [510, 236] width 6 height 6
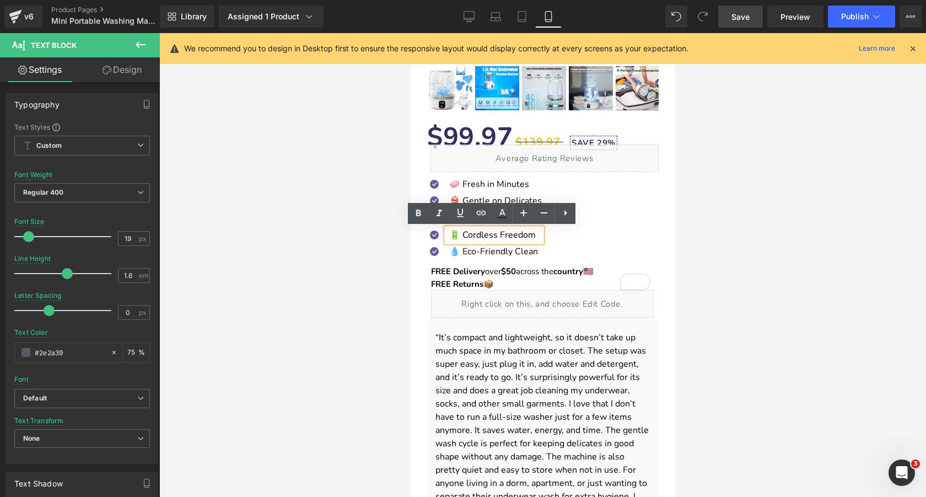
click at [504, 233] on span "🔋 Cordless Freedom" at bounding box center [492, 235] width 87 height 12
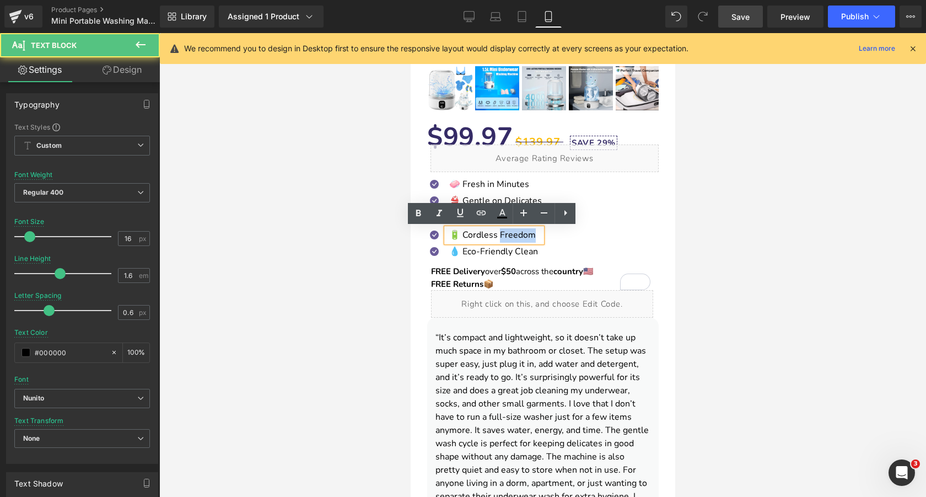
click at [504, 233] on span "🔋 Cordless Freedom" at bounding box center [492, 235] width 87 height 12
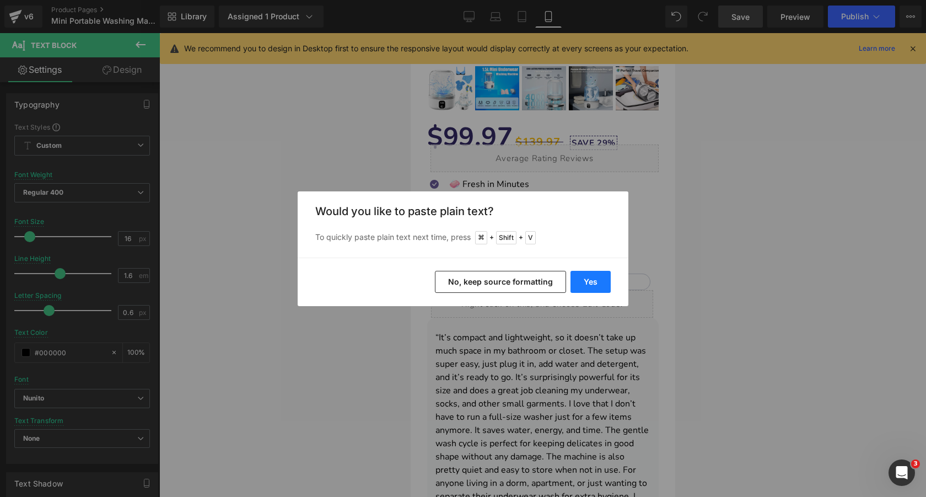
click at [597, 281] on button "Yes" at bounding box center [590, 282] width 40 height 22
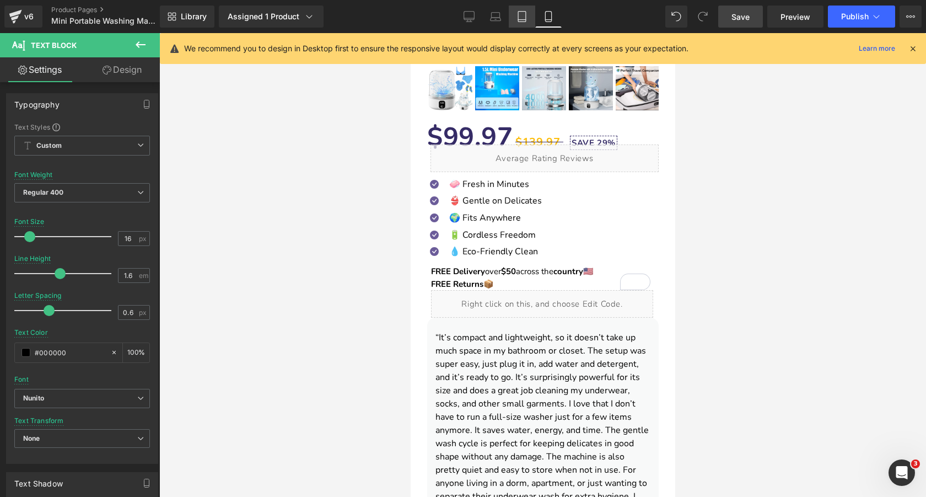
click at [526, 18] on icon at bounding box center [522, 17] width 8 height 10
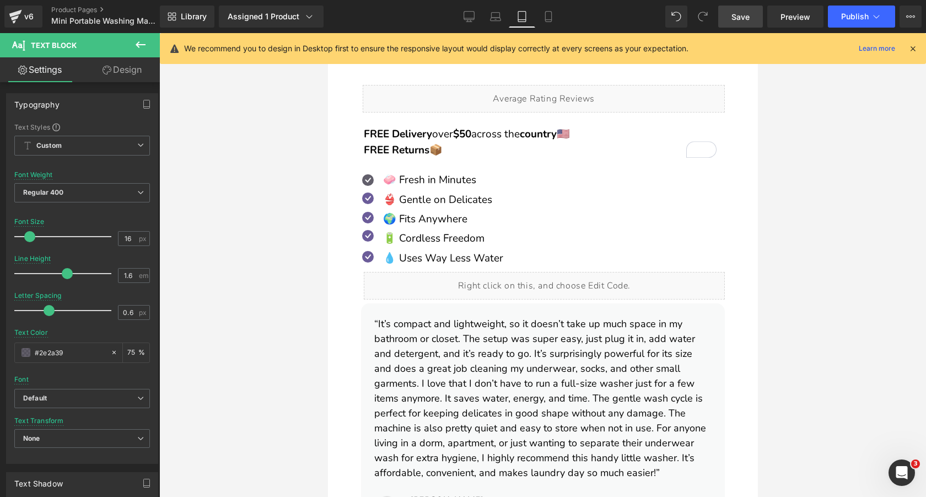
scroll to position [642, 0]
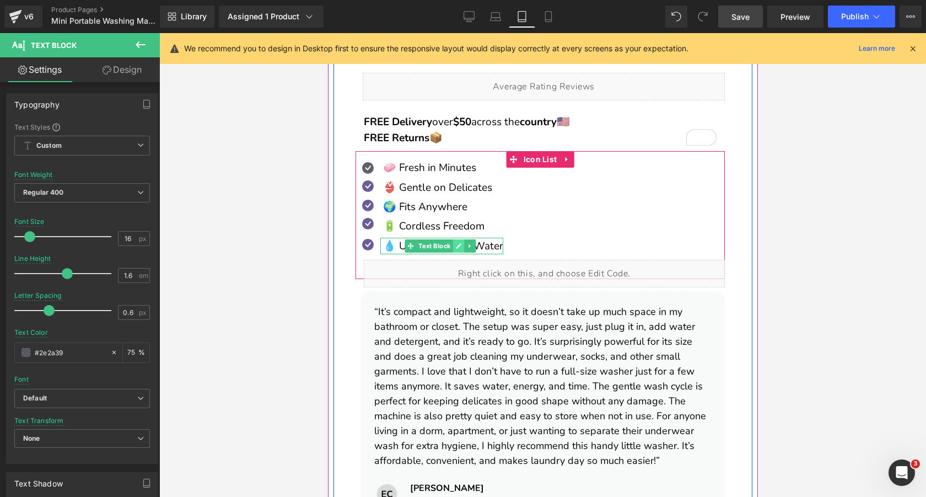
click at [456, 244] on icon at bounding box center [458, 246] width 6 height 7
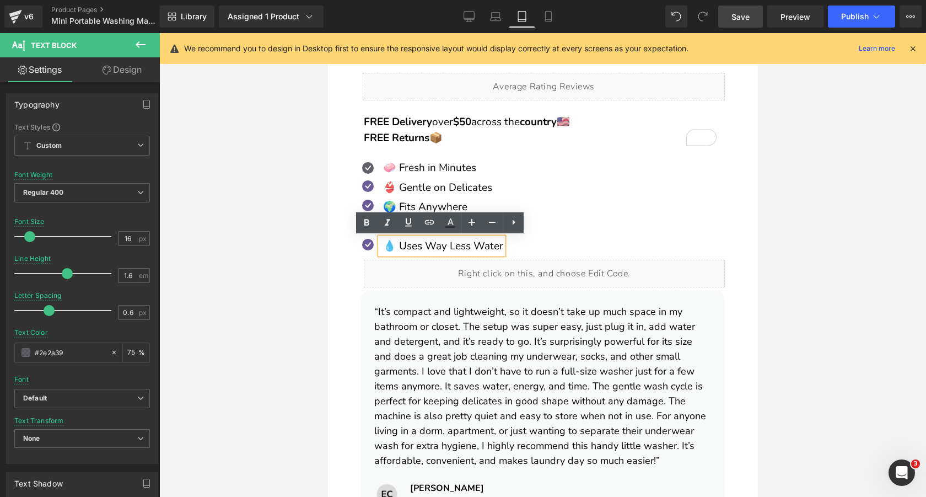
click at [459, 244] on p "💧 Uses Way Less Water" at bounding box center [443, 246] width 120 height 17
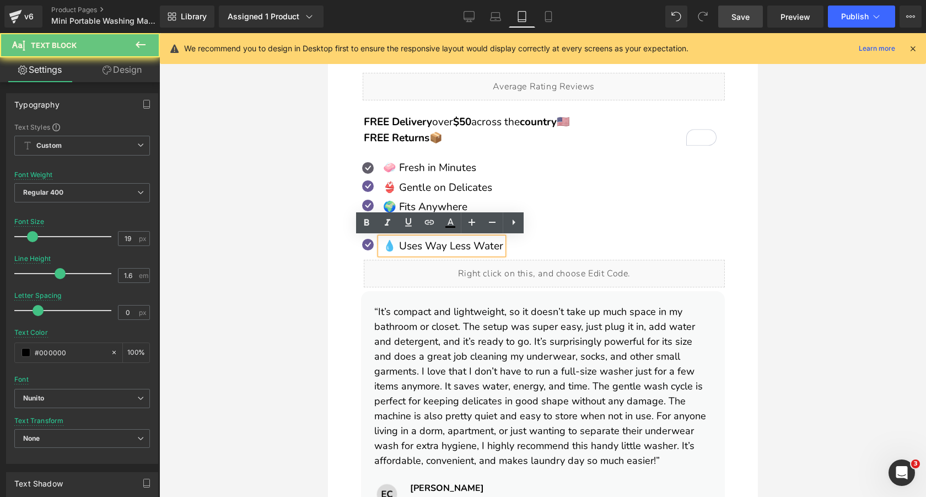
click at [459, 244] on p "💧 Uses Way Less Water" at bounding box center [443, 246] width 120 height 17
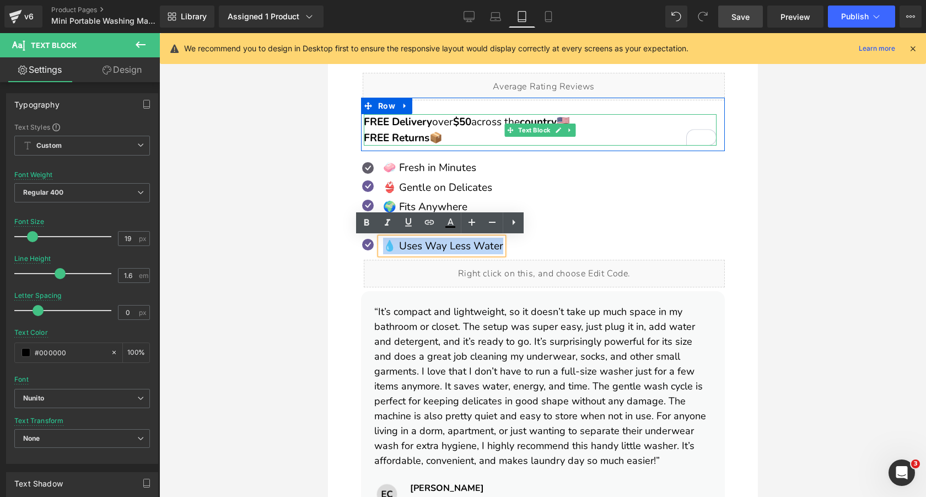
copy p "💧 Uses Way Less Water"
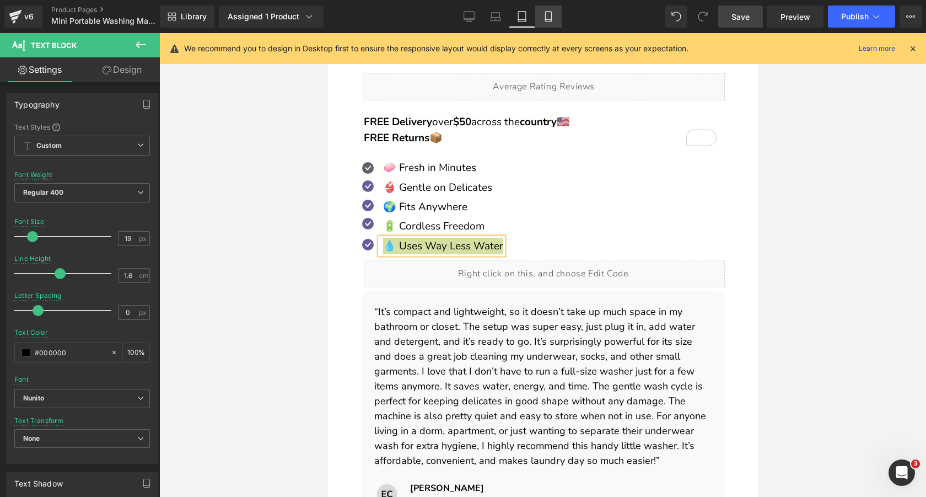
drag, startPoint x: 543, startPoint y: 17, endPoint x: 122, endPoint y: 106, distance: 430.3
click at [543, 17] on icon at bounding box center [548, 16] width 11 height 11
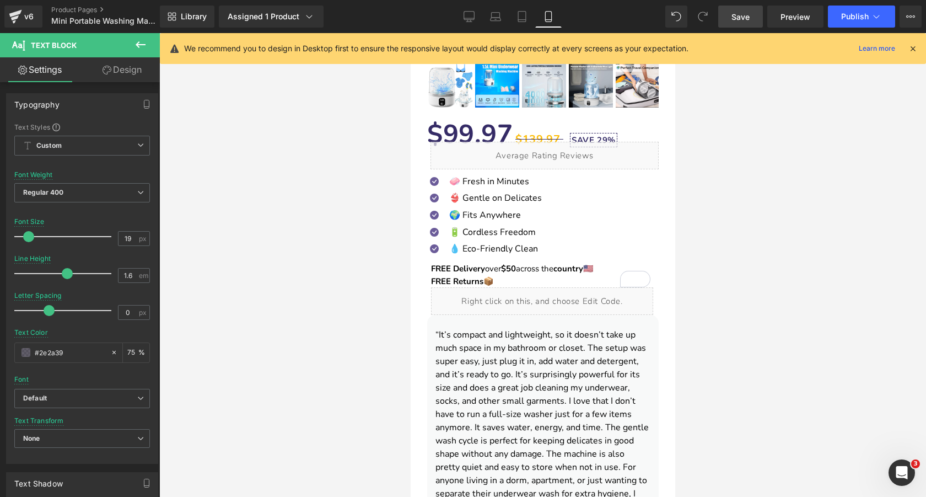
scroll to position [367, 0]
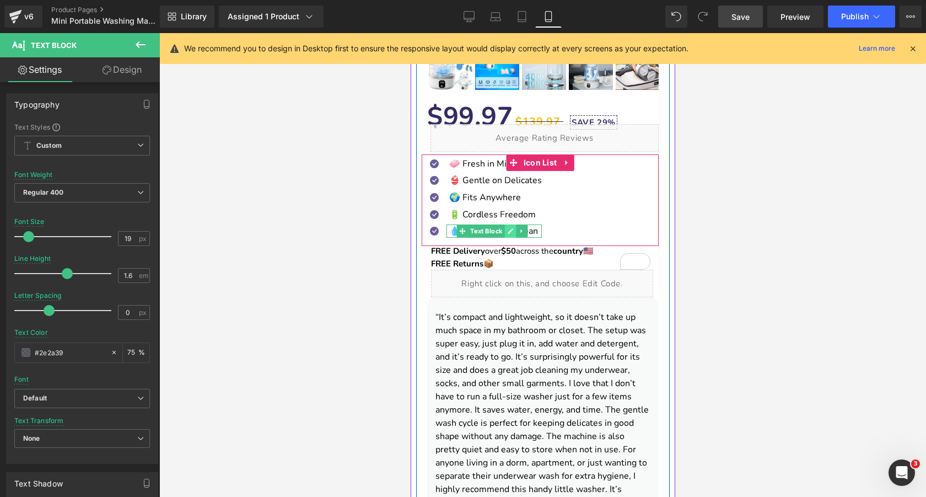
click at [506, 234] on link at bounding box center [510, 230] width 12 height 13
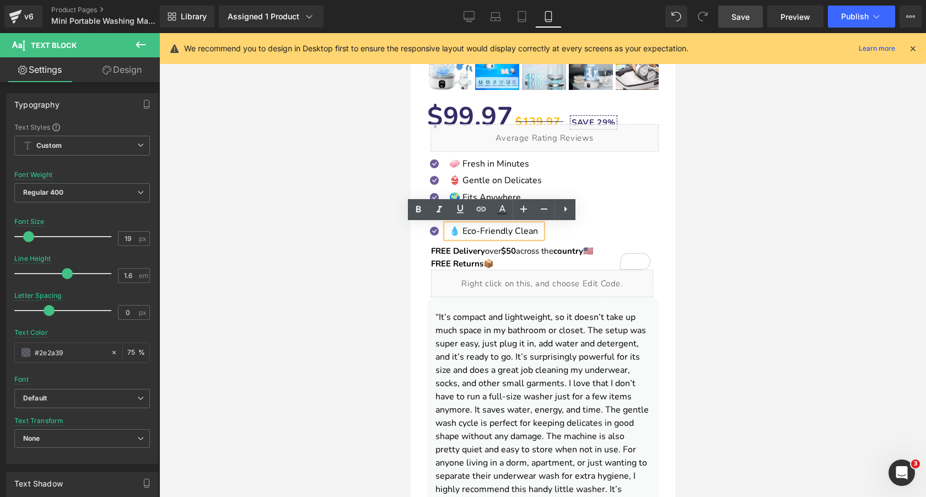
click at [504, 234] on font "💧 Eco-Friendly Clean" at bounding box center [493, 231] width 89 height 12
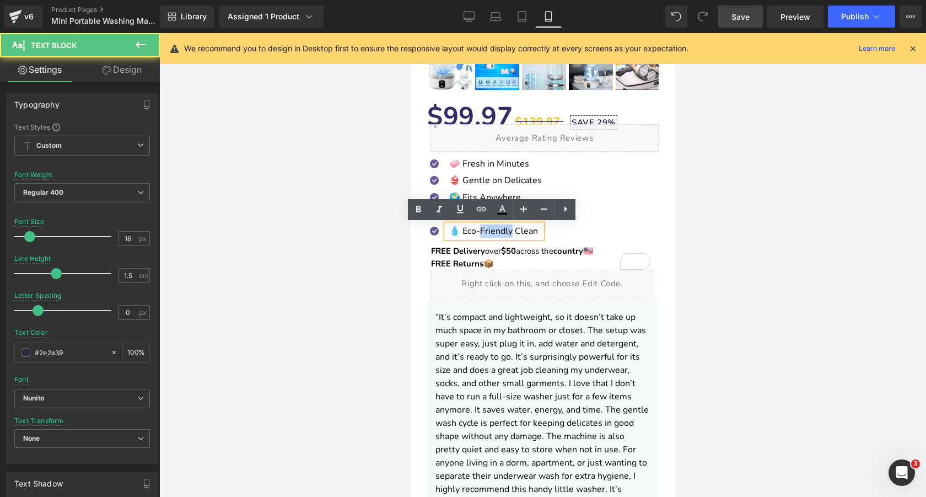
click at [504, 234] on font "💧 Eco-Friendly Clean" at bounding box center [493, 231] width 89 height 12
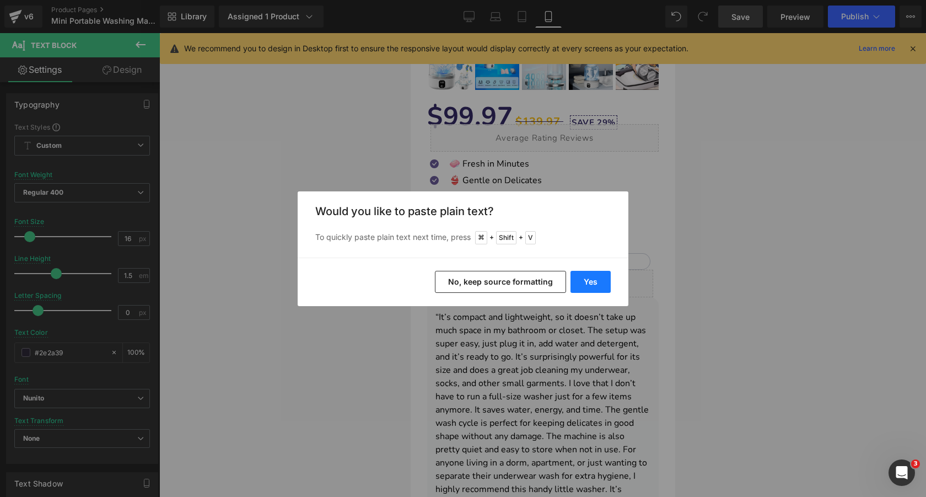
click at [595, 279] on button "Yes" at bounding box center [590, 282] width 40 height 22
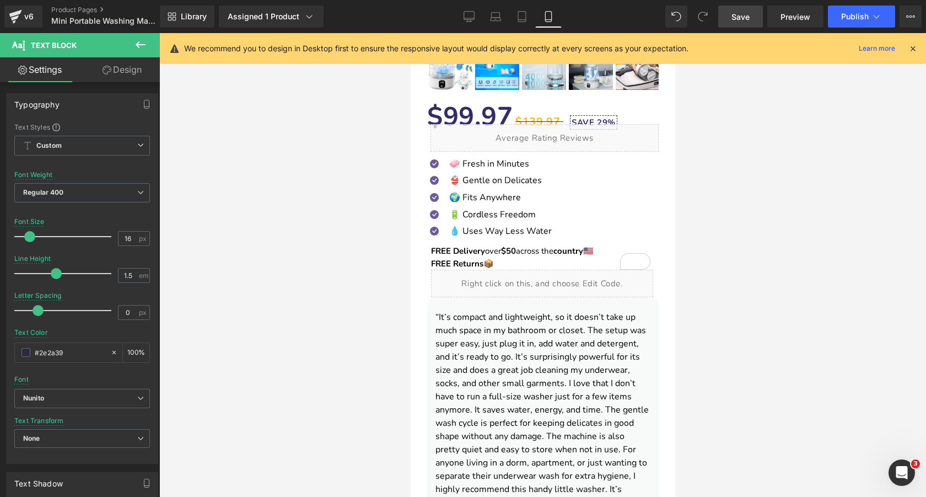
drag, startPoint x: 745, startPoint y: 12, endPoint x: 236, endPoint y: 127, distance: 522.2
click at [745, 12] on span "Save" at bounding box center [740, 17] width 18 height 12
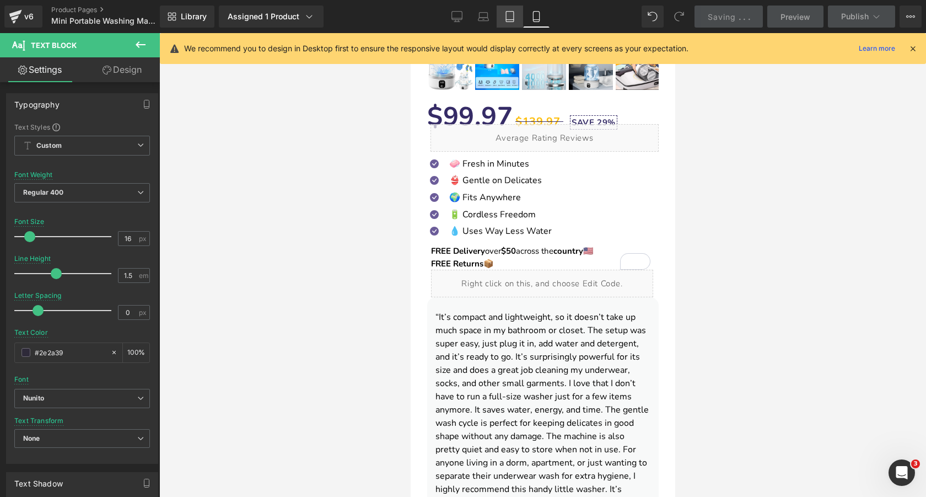
click at [508, 16] on icon at bounding box center [509, 16] width 11 height 11
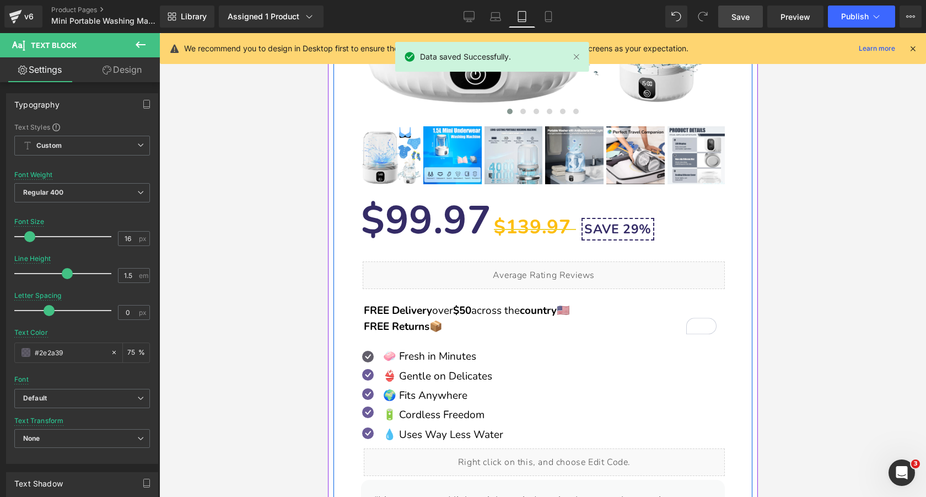
scroll to position [456, 0]
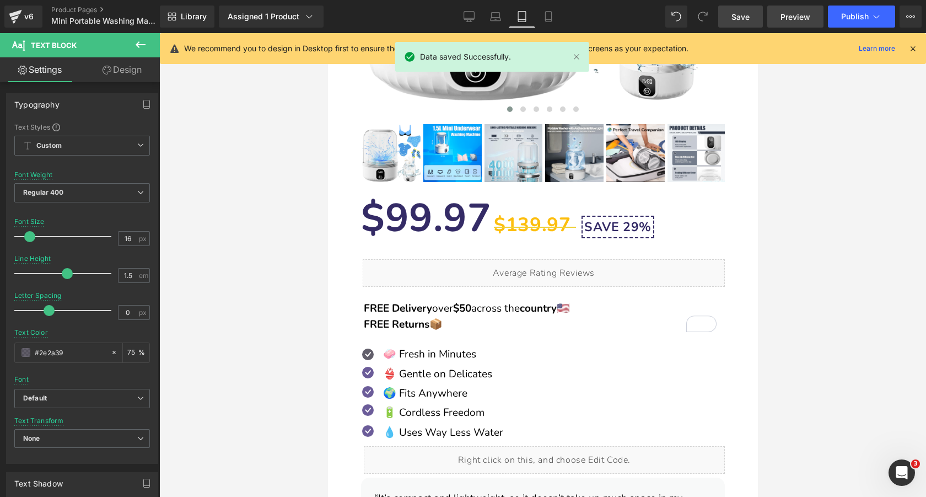
click at [804, 16] on span "Preview" at bounding box center [795, 17] width 30 height 12
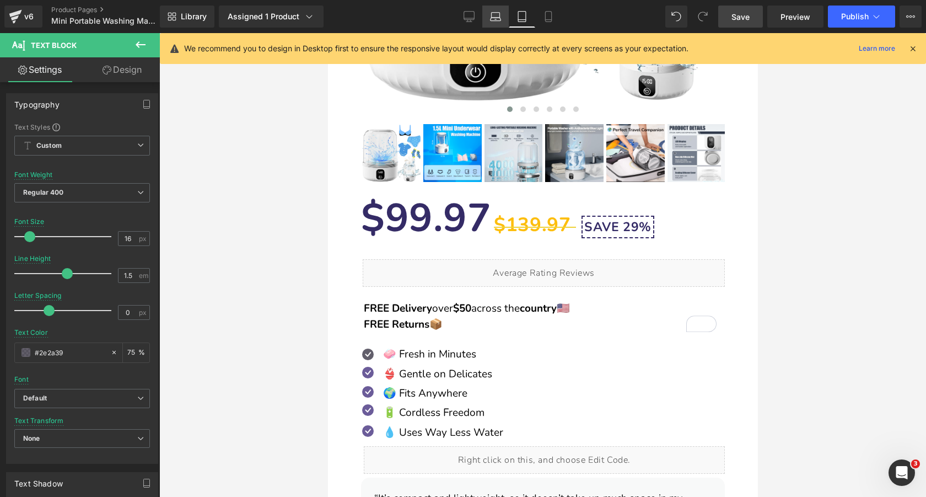
click at [494, 15] on icon at bounding box center [495, 16] width 11 height 11
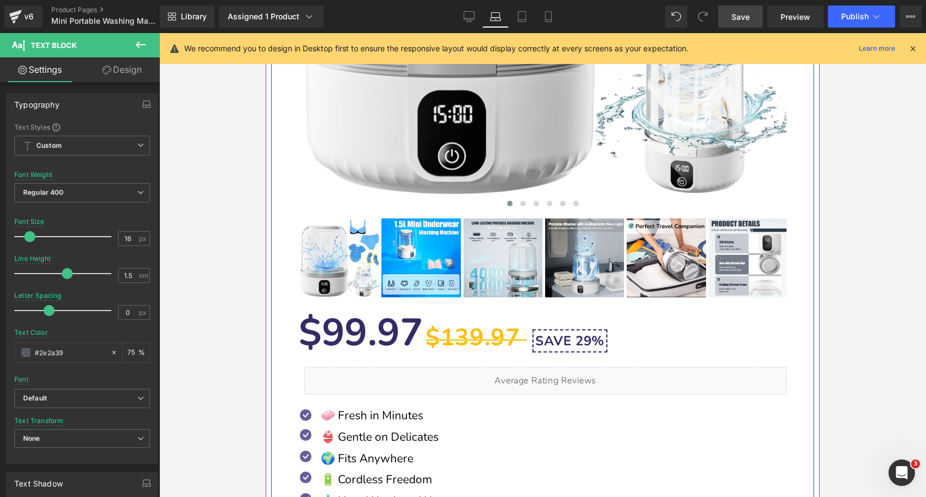
scroll to position [567, 0]
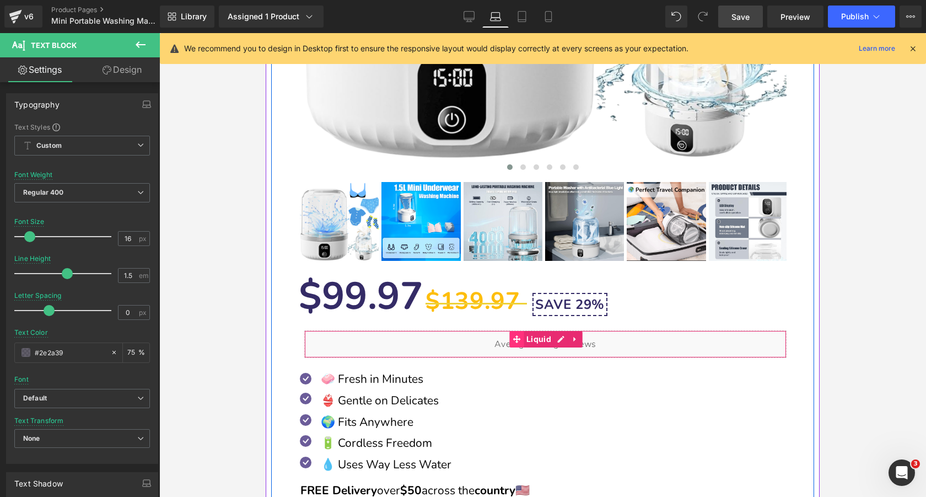
click at [515, 340] on icon at bounding box center [517, 339] width 8 height 8
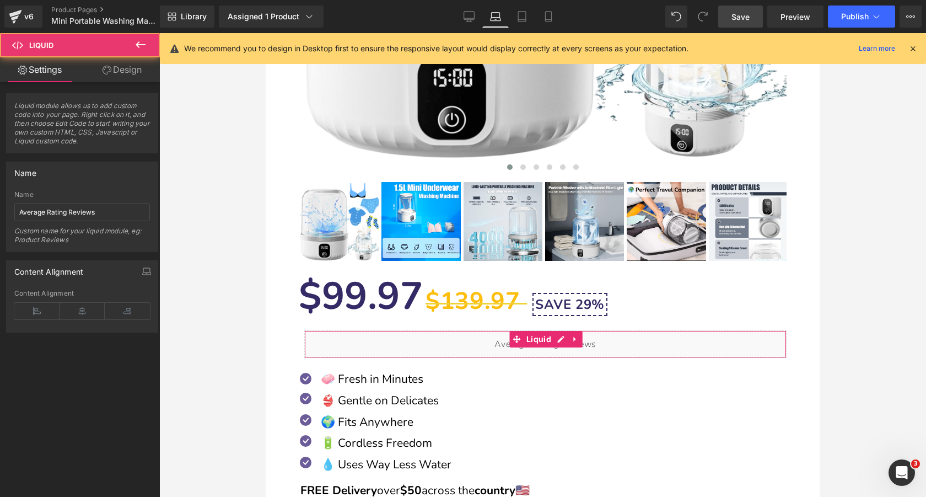
drag, startPoint x: 115, startPoint y: 72, endPoint x: 93, endPoint y: 119, distance: 52.0
click at [115, 71] on link "Design" at bounding box center [122, 69] width 80 height 25
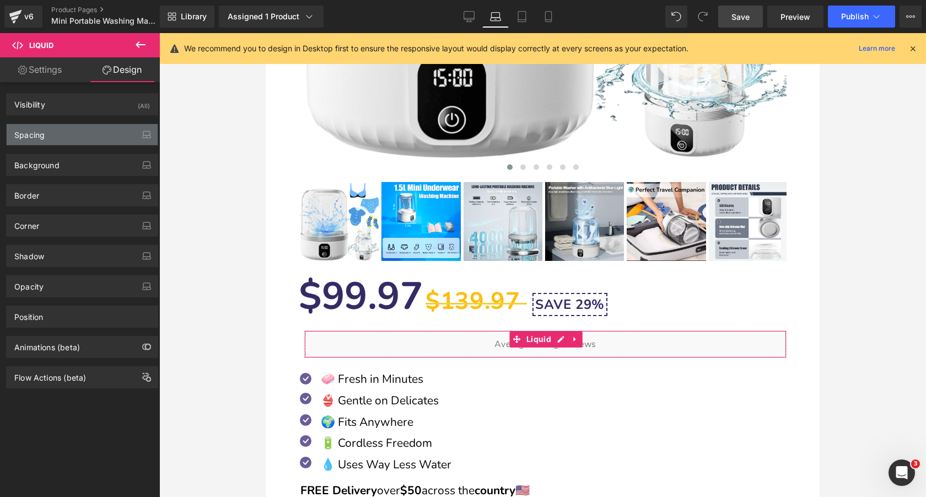
click at [87, 132] on div "Spacing" at bounding box center [82, 134] width 151 height 21
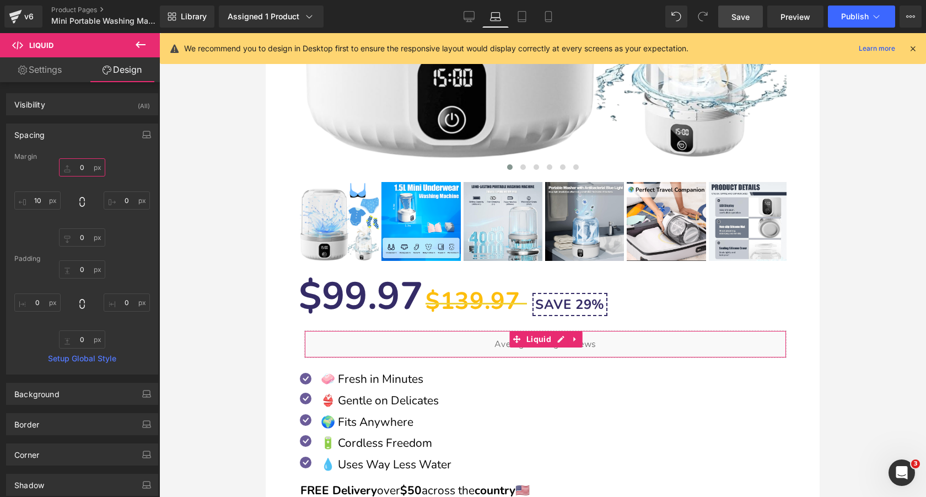
click at [85, 168] on input "text" at bounding box center [82, 167] width 46 height 18
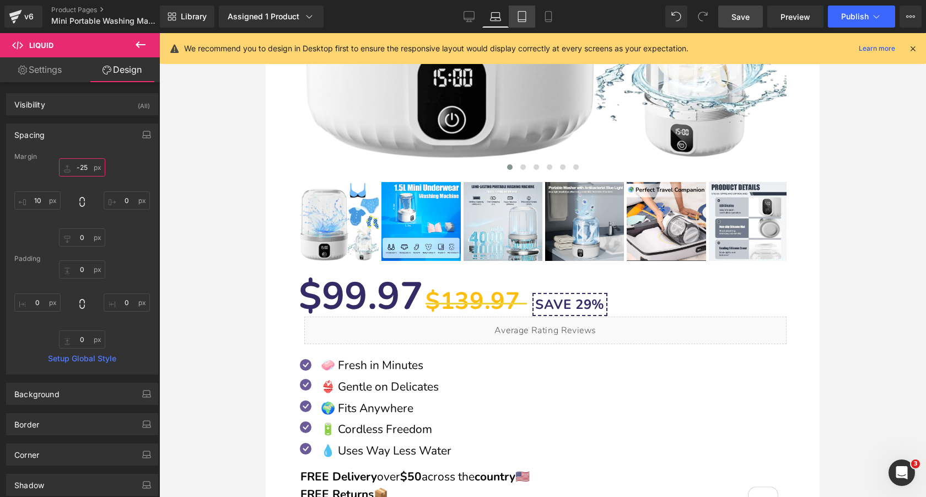
type input "-25"
click at [521, 22] on link "Tablet" at bounding box center [522, 17] width 26 height 22
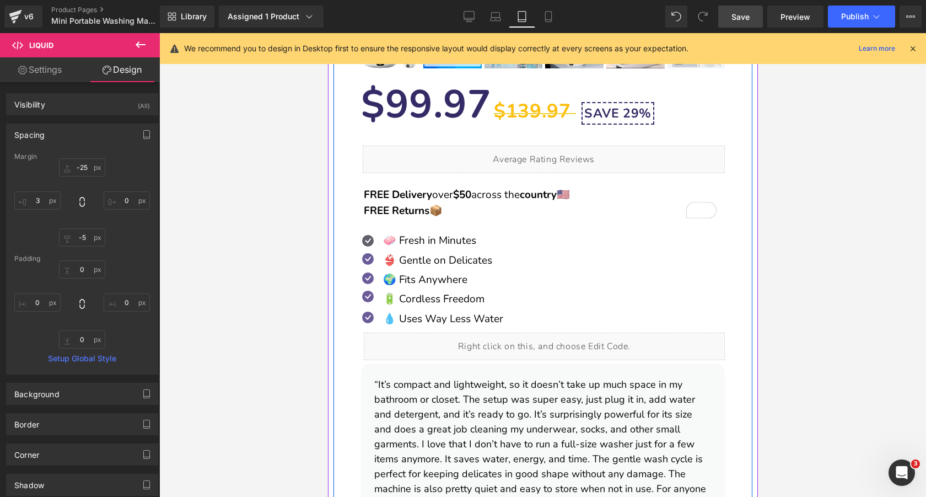
scroll to position [550, 0]
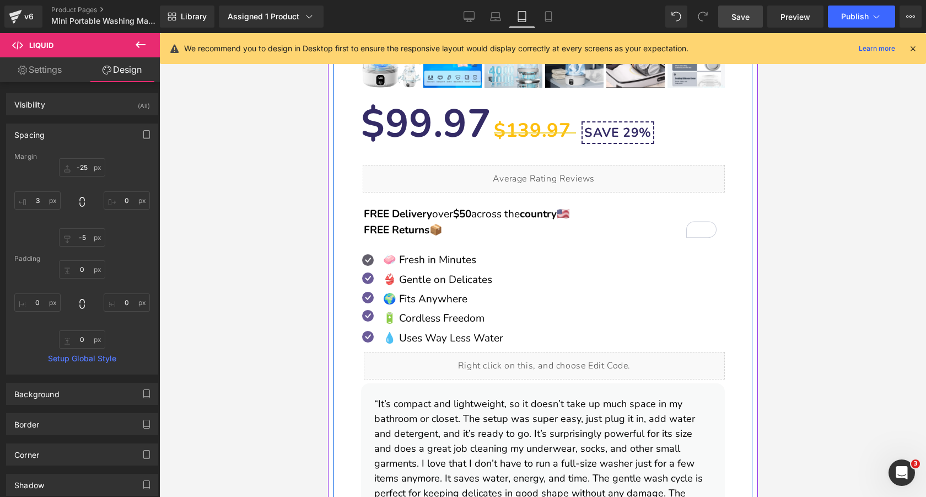
click at [533, 178] on div "Liquid" at bounding box center [543, 179] width 362 height 28
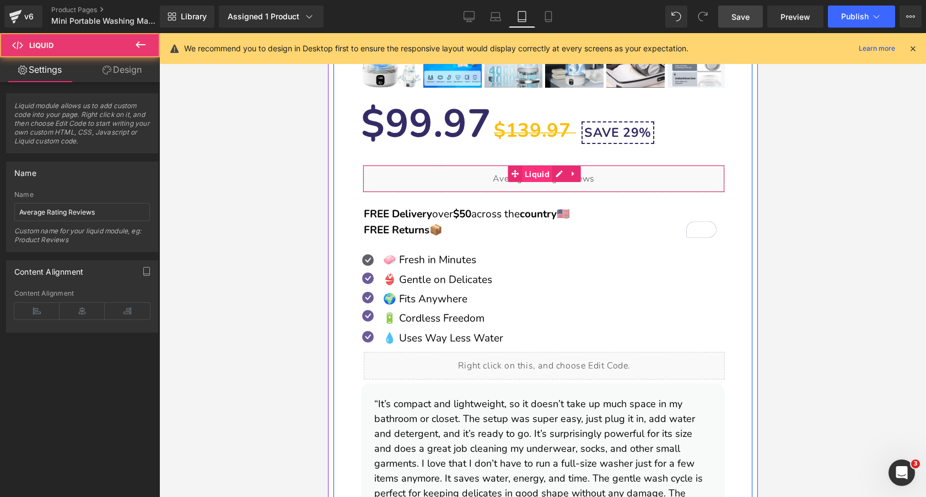
click at [521, 166] on span "Liquid" at bounding box center [536, 174] width 30 height 17
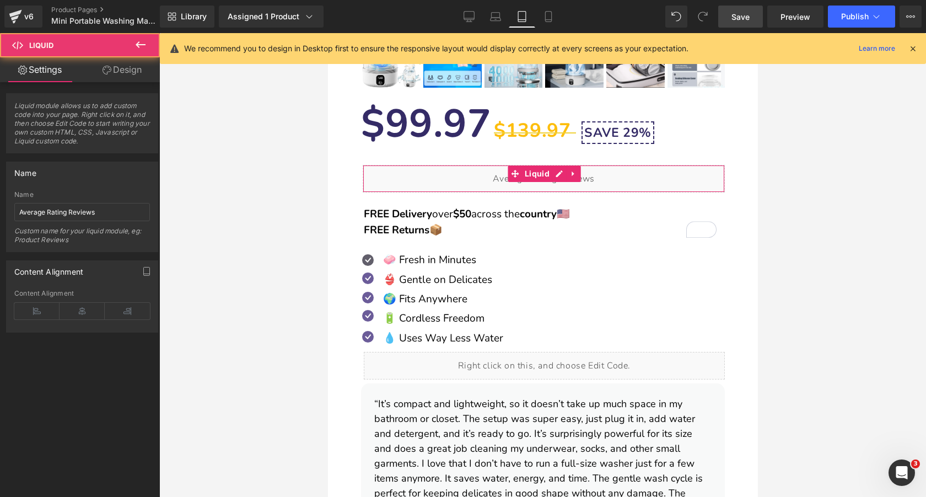
click at [135, 74] on link "Design" at bounding box center [122, 69] width 80 height 25
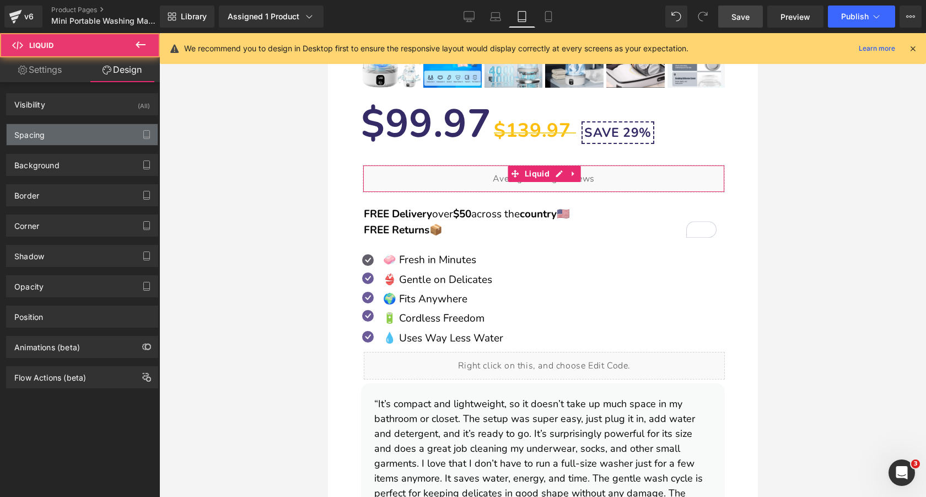
click at [89, 135] on div "Spacing" at bounding box center [82, 134] width 151 height 21
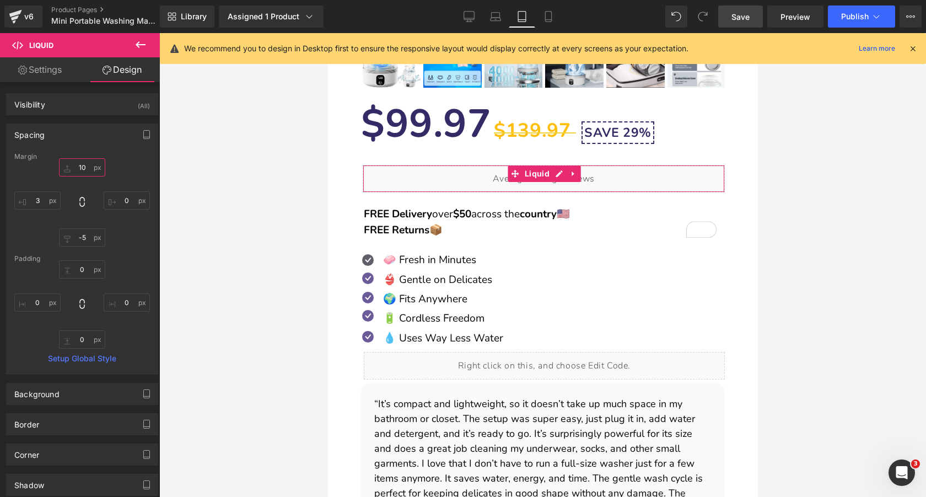
click at [87, 167] on input "text" at bounding box center [82, 167] width 46 height 18
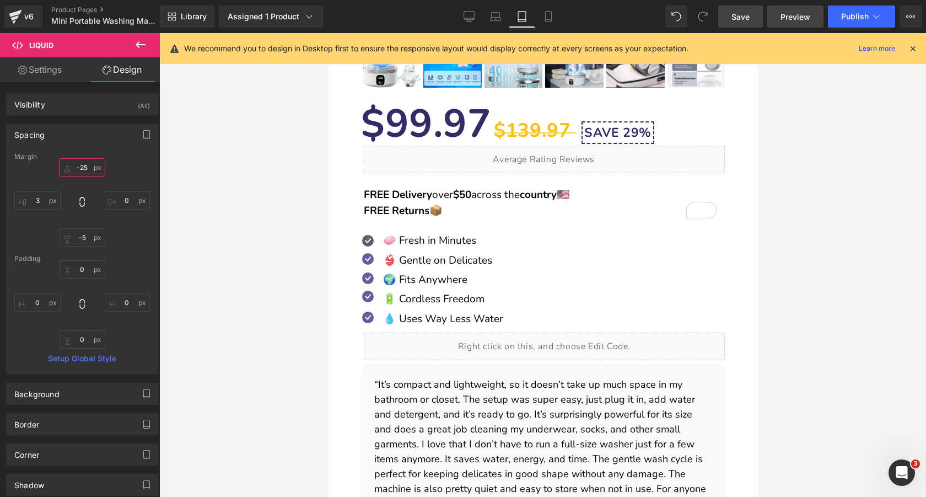
type input "-25"
click at [773, 13] on link "Preview" at bounding box center [795, 17] width 56 height 22
click at [745, 15] on span "Save" at bounding box center [740, 17] width 18 height 12
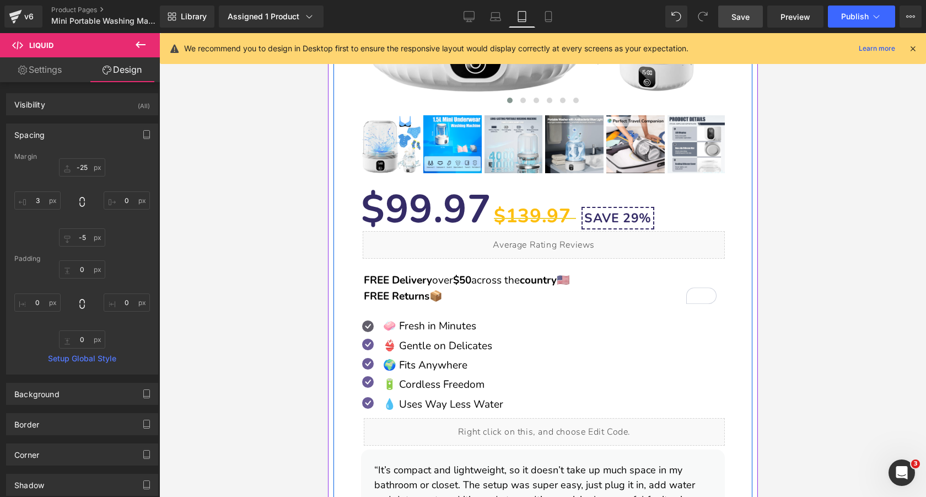
scroll to position [464, 0]
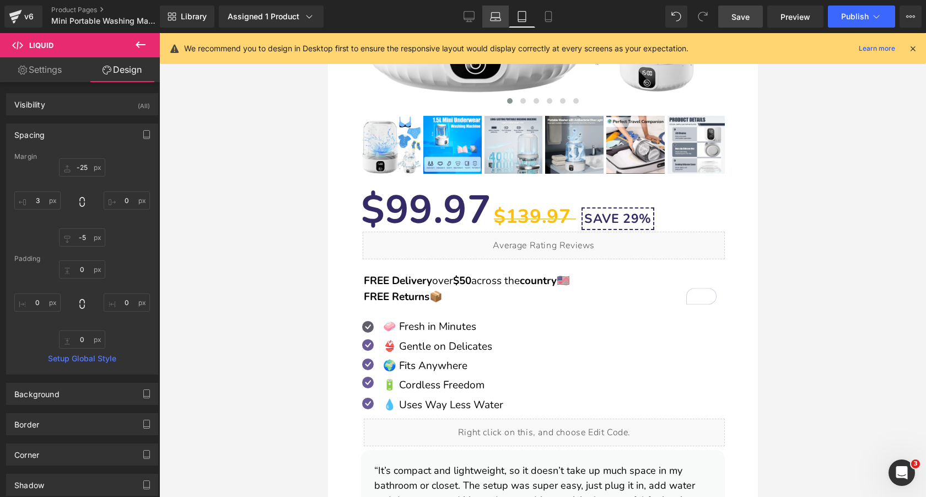
click at [490, 15] on icon at bounding box center [495, 16] width 11 height 11
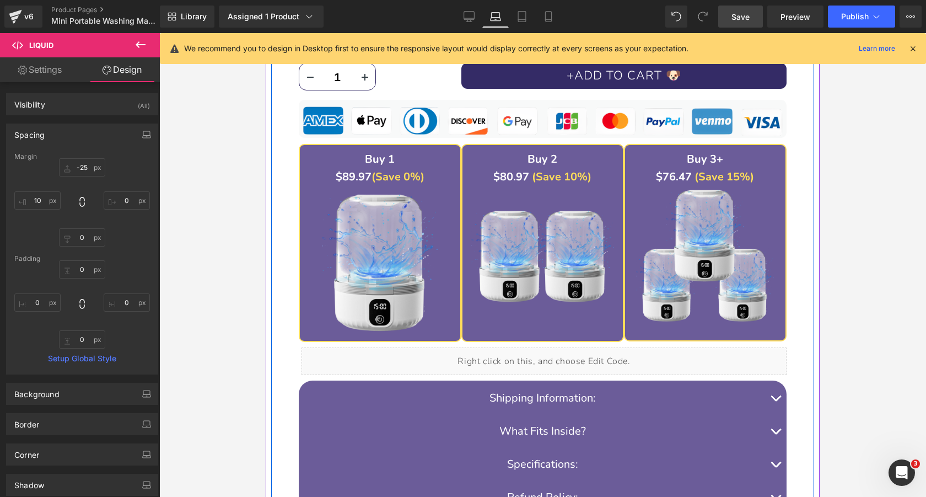
scroll to position [1256, 0]
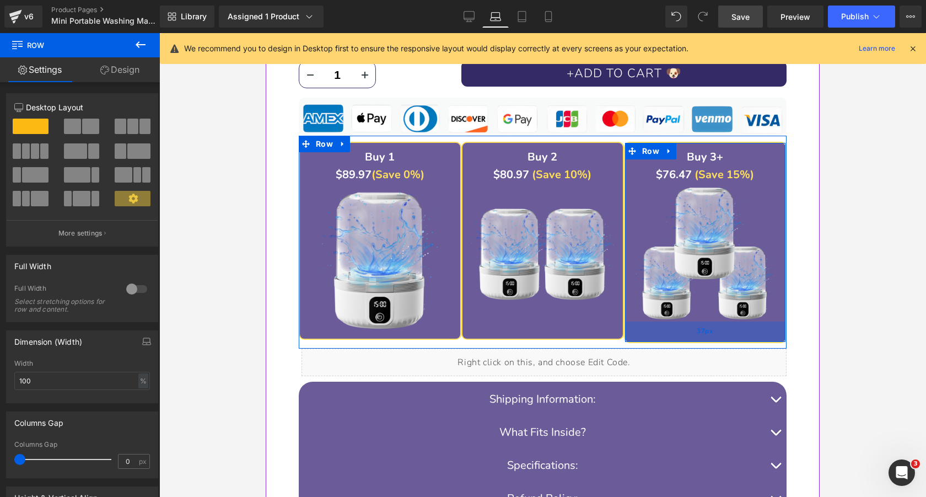
click at [667, 337] on div "37px" at bounding box center [705, 331] width 160 height 20
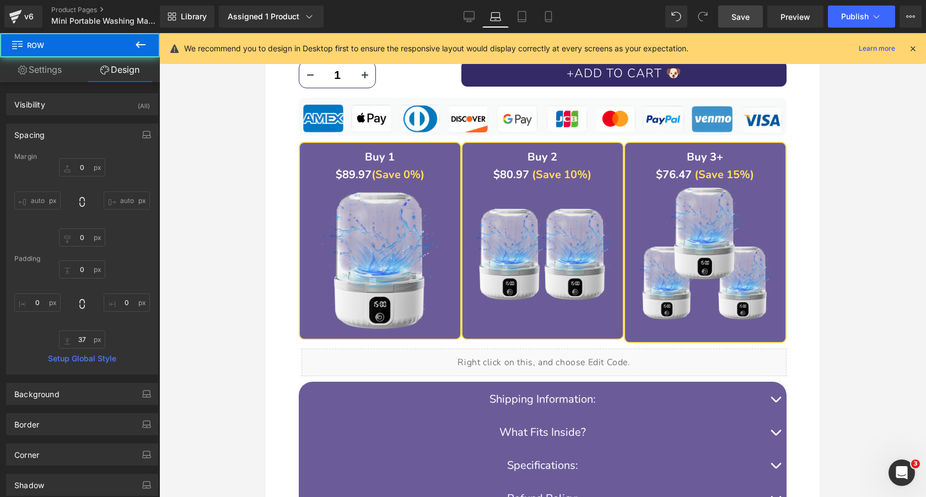
click at [736, 16] on span "Save" at bounding box center [740, 17] width 18 height 12
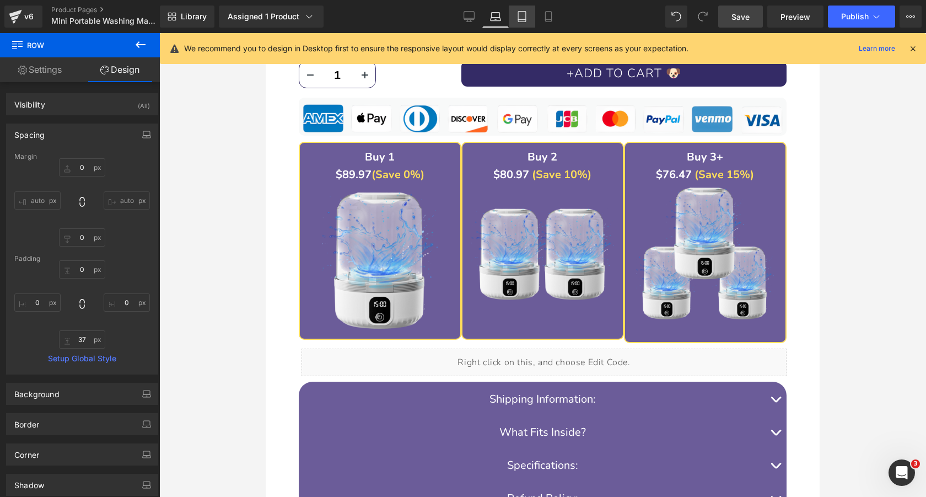
click at [524, 17] on icon at bounding box center [521, 16] width 11 height 11
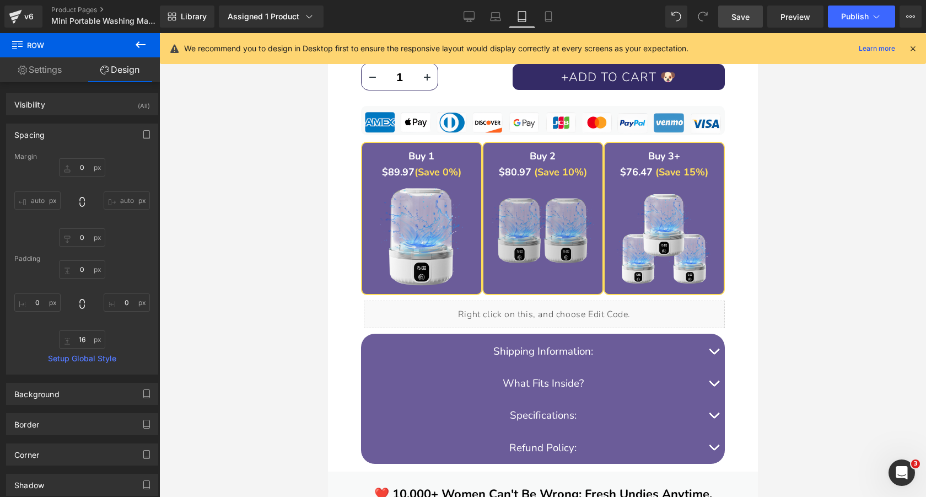
scroll to position [1106, 0]
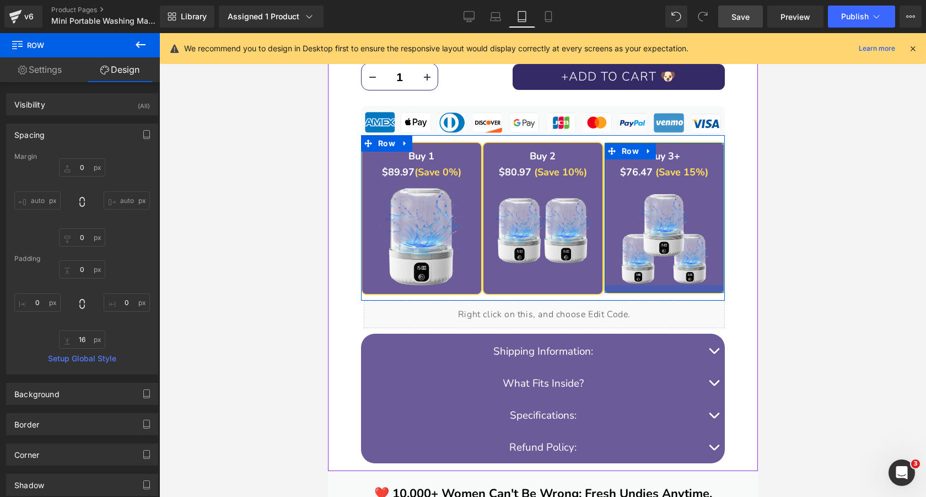
click at [623, 289] on div at bounding box center [663, 289] width 119 height 8
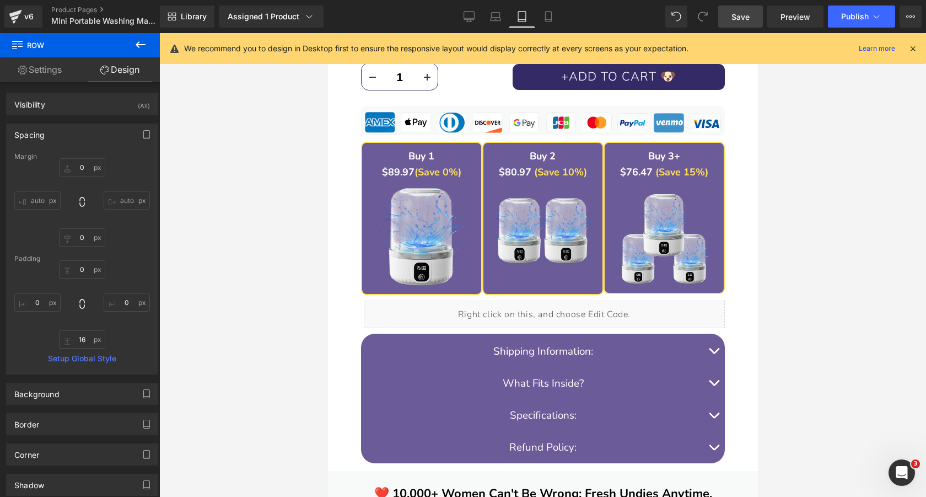
click at [737, 17] on span "Save" at bounding box center [740, 17] width 18 height 12
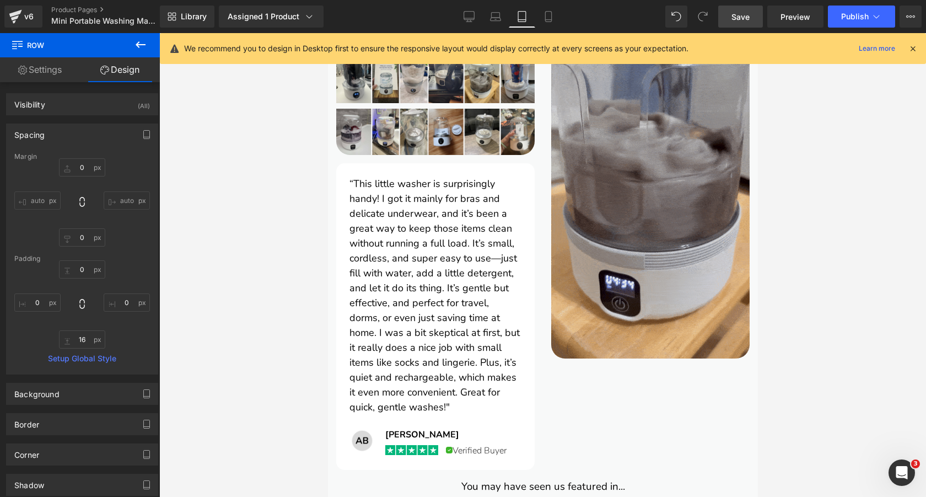
scroll to position [1649, 0]
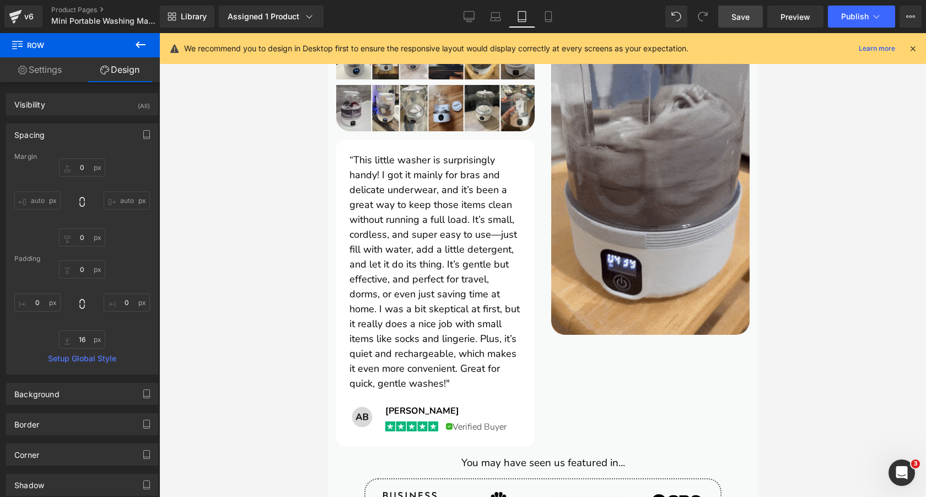
click at [420, 233] on font "“This little washer is surprisingly handy! I got it mainly for bras and delicat…" at bounding box center [434, 271] width 170 height 236
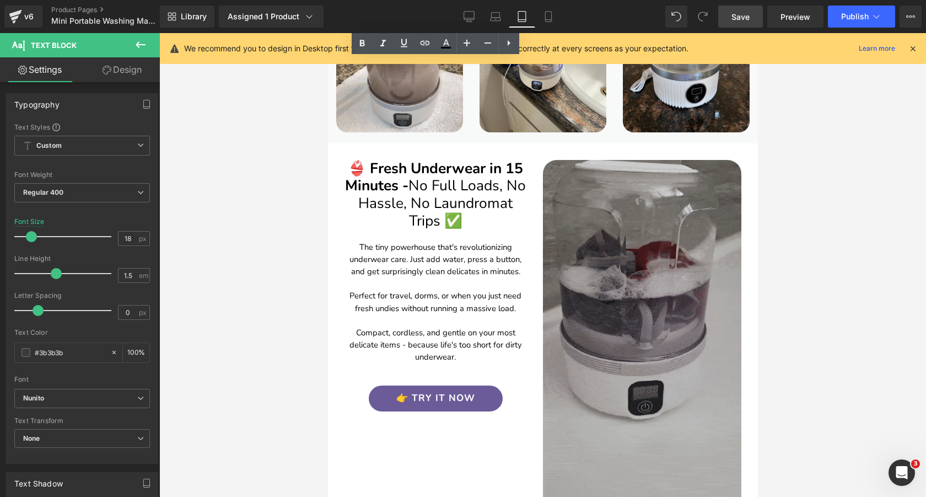
scroll to position [2229, 0]
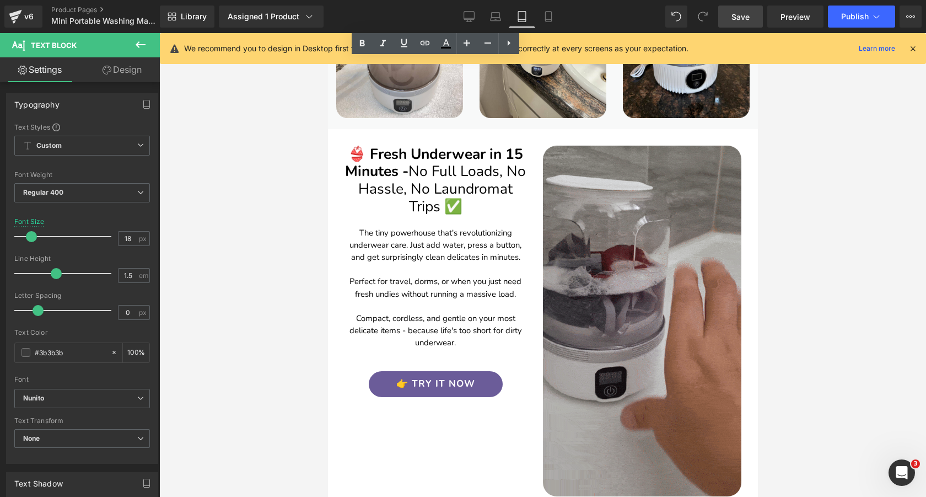
click at [440, 257] on p "The tiny powerhouse that's revolutionizing underwear care. Just add water, pres…" at bounding box center [435, 288] width 182 height 122
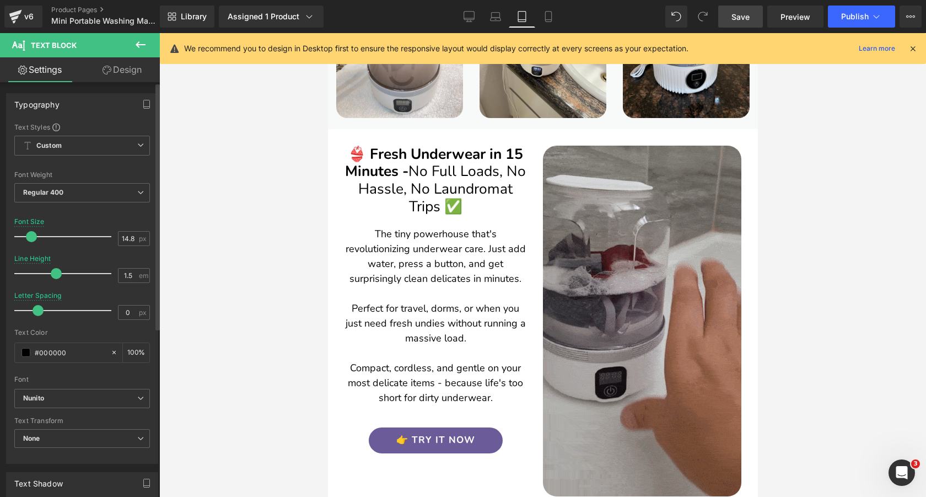
click at [31, 236] on span at bounding box center [31, 236] width 11 height 11
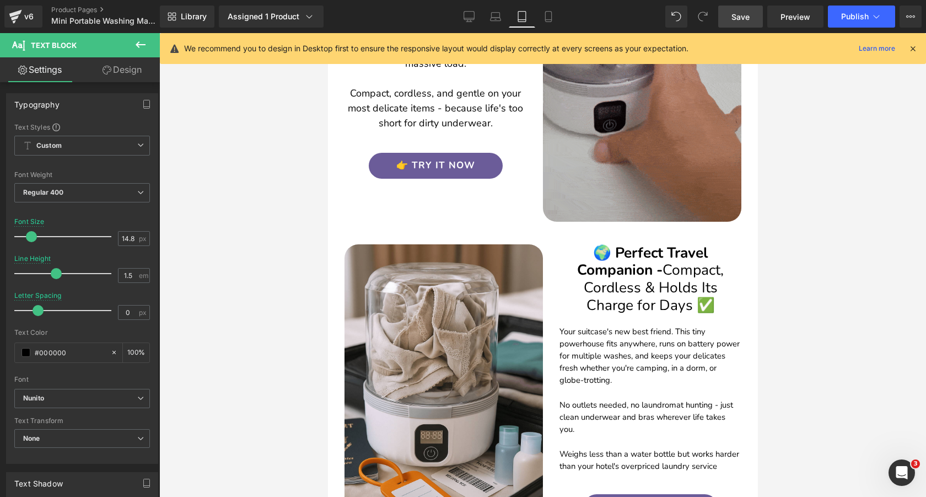
scroll to position [2520, 0]
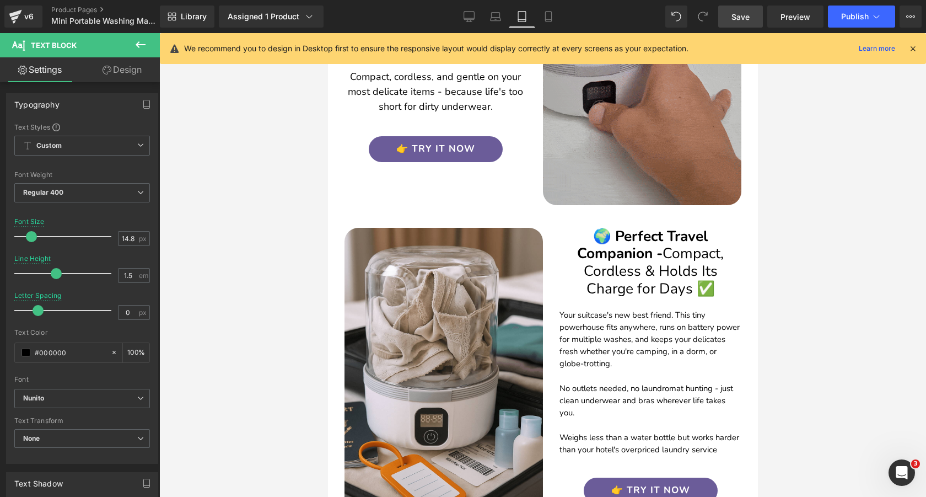
click at [633, 342] on p "Your suitcase's new best friend. This tiny powerhouse fits anywhere, runs on ba…" at bounding box center [650, 339] width 182 height 61
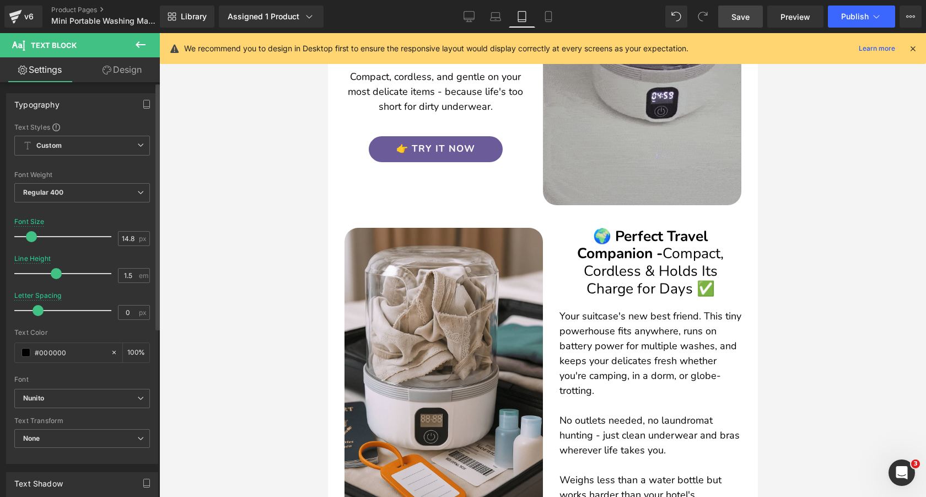
click at [33, 236] on span at bounding box center [31, 236] width 11 height 11
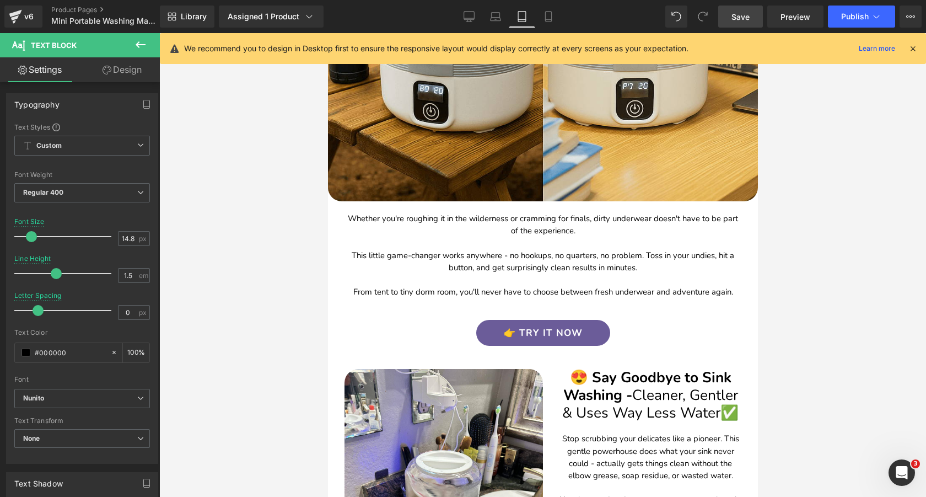
scroll to position [3411, 0]
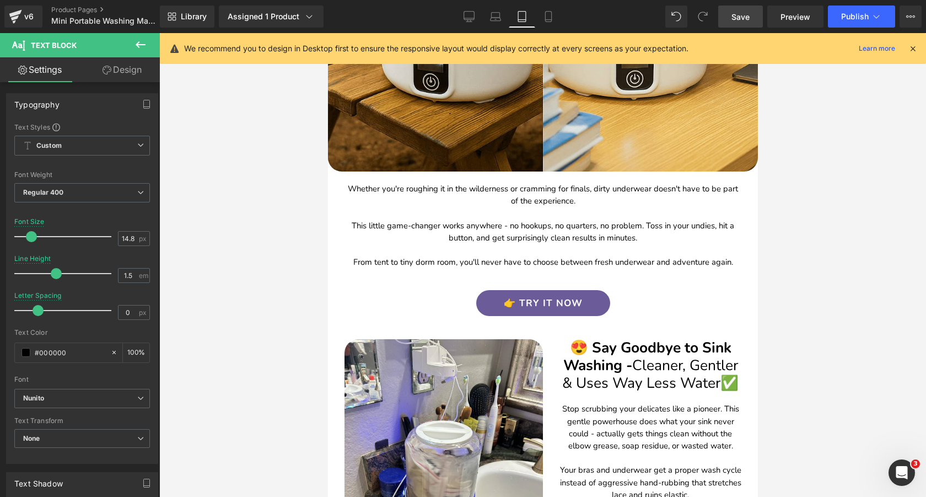
click at [464, 224] on p "Whether you're roughing it in the wilderness or cramming for finals, dirty unde…" at bounding box center [542, 224] width 397 height 85
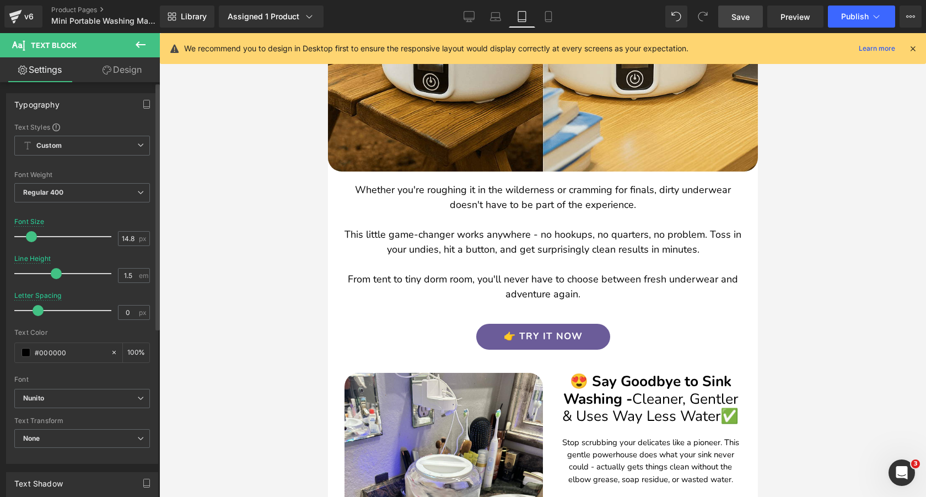
click at [34, 234] on span at bounding box center [31, 236] width 11 height 11
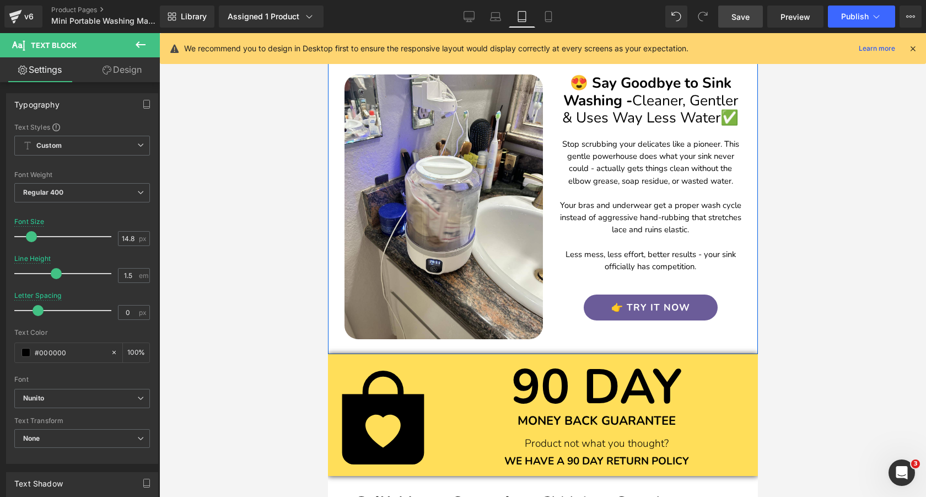
scroll to position [3715, 0]
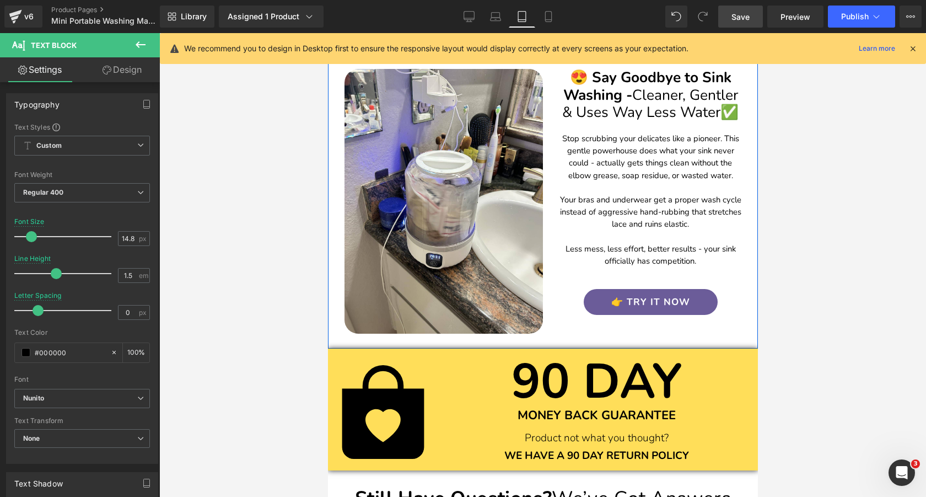
click at [628, 179] on p "Stop scrubbing your delicates like a pioneer. This gentle powerhouse does what …" at bounding box center [650, 199] width 182 height 134
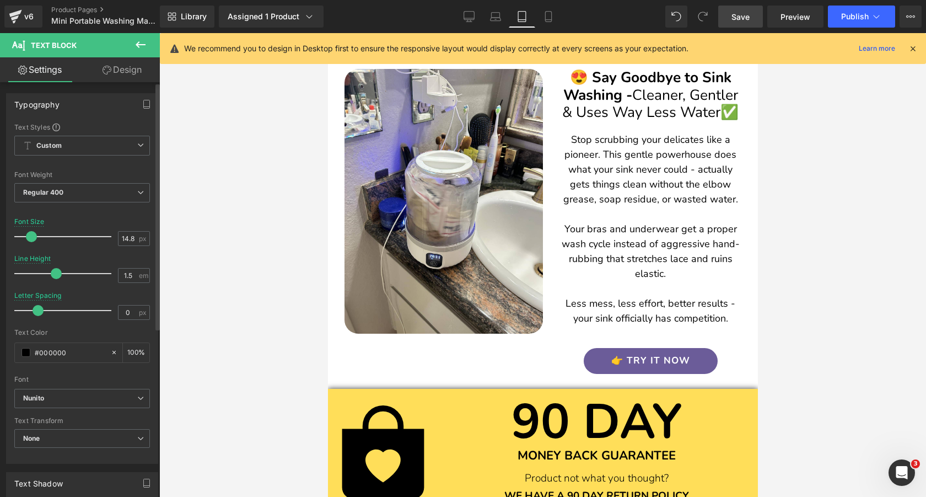
click at [32, 235] on span at bounding box center [31, 236] width 11 height 11
click at [734, 17] on span "Save" at bounding box center [740, 17] width 18 height 12
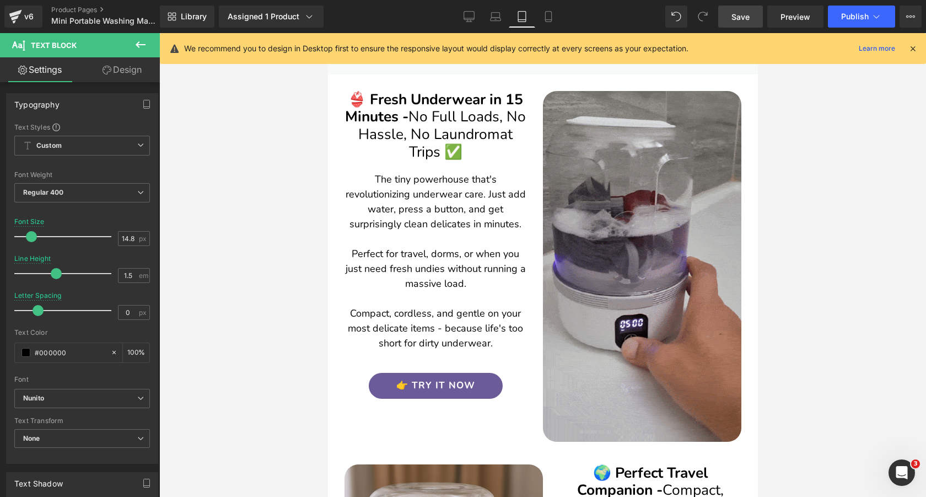
scroll to position [2282, 0]
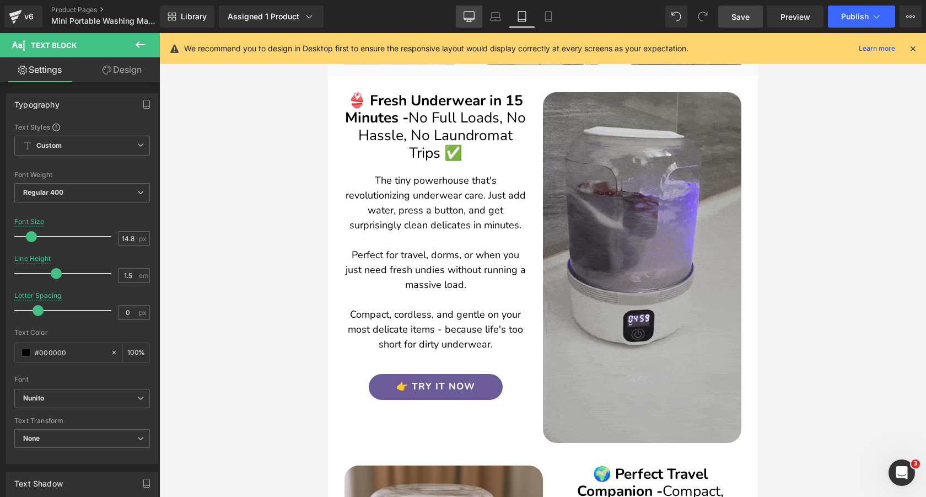
click at [472, 12] on icon at bounding box center [469, 16] width 10 height 8
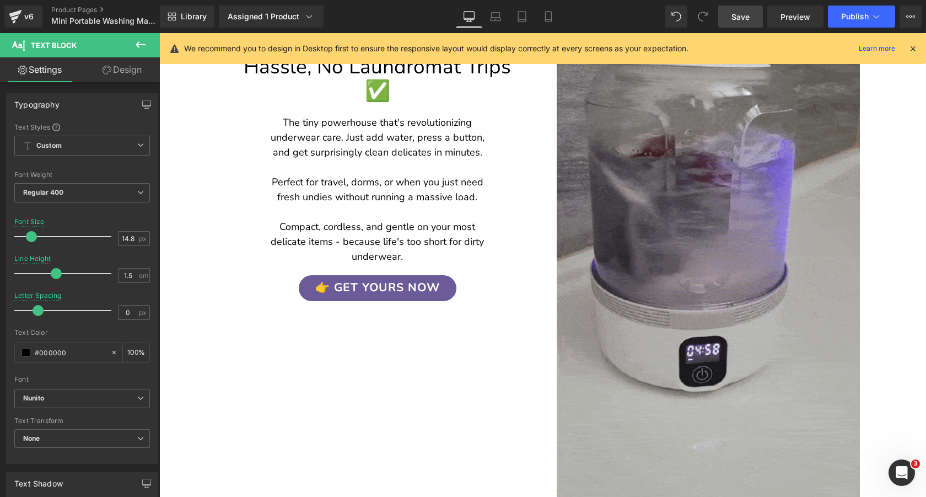
scroll to position [1843, 0]
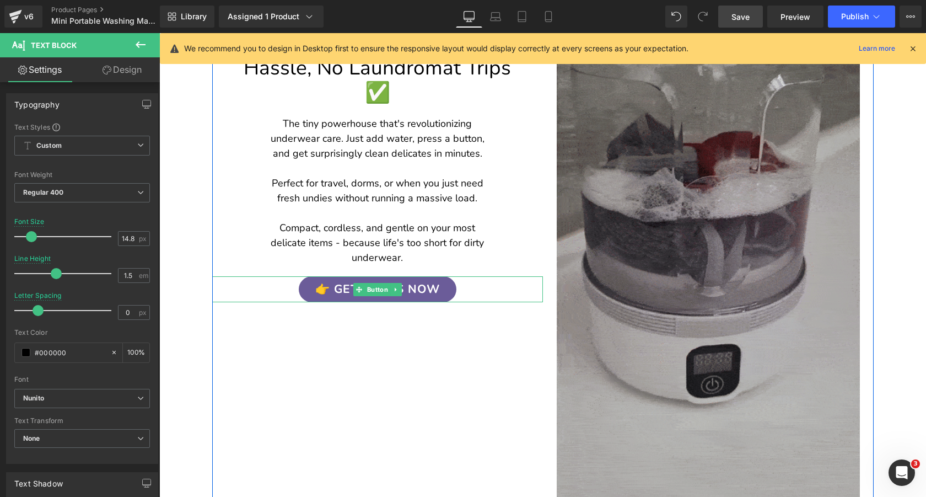
drag, startPoint x: 375, startPoint y: 263, endPoint x: 224, endPoint y: 238, distance: 152.6
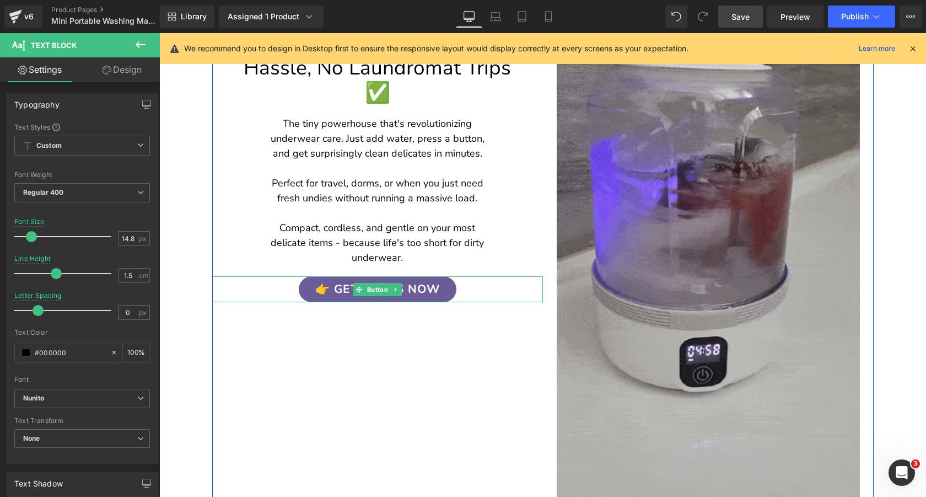
click at [375, 283] on span "Button" at bounding box center [376, 289] width 25 height 13
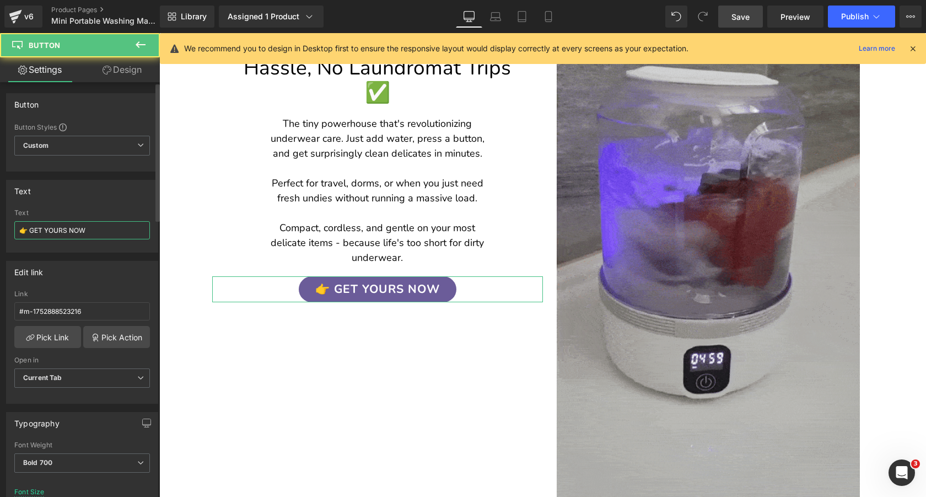
click at [90, 228] on input "👉 GET YOURS NOW" at bounding box center [82, 230] width 136 height 18
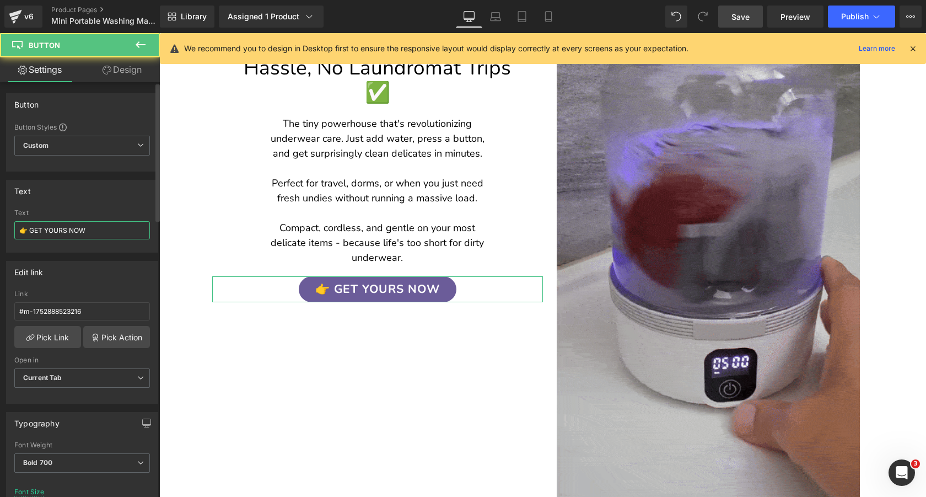
click at [90, 228] on input "👉 GET YOURS NOW" at bounding box center [82, 230] width 136 height 18
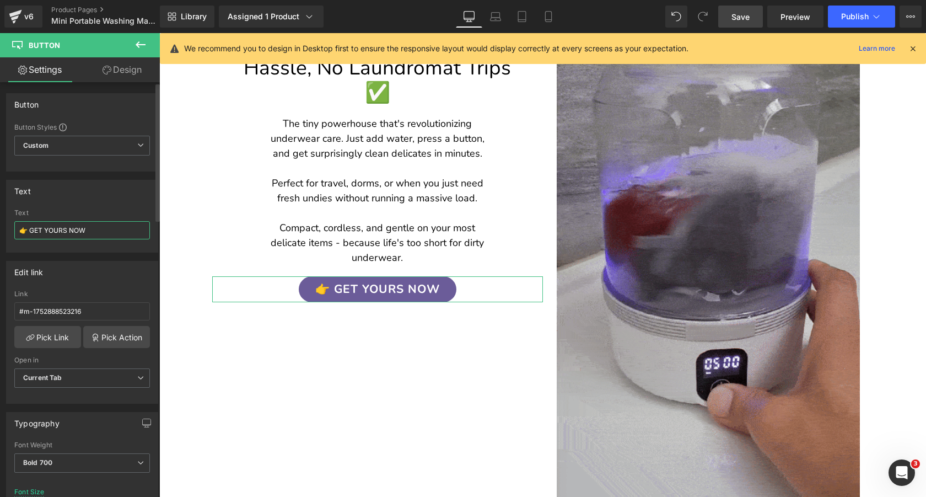
click at [90, 228] on input "👉 GET YOURS NOW" at bounding box center [82, 230] width 136 height 18
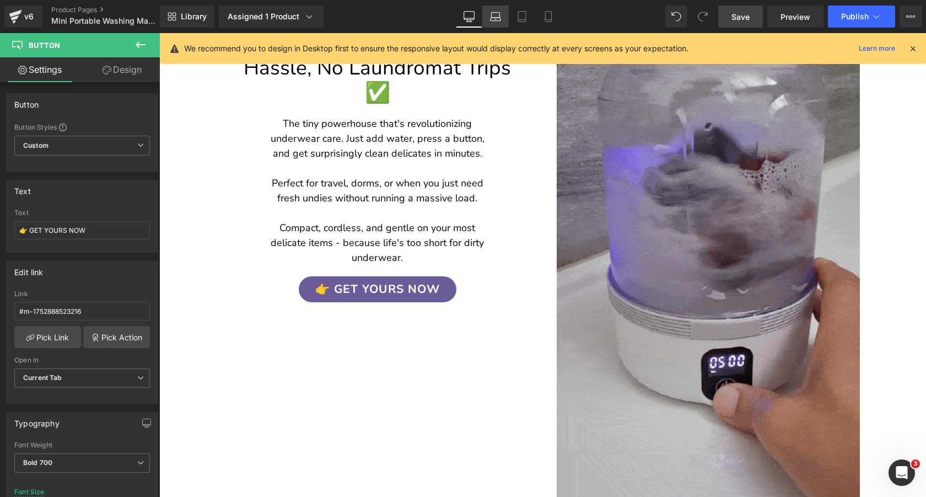
drag, startPoint x: 500, startPoint y: 20, endPoint x: 241, endPoint y: 42, distance: 260.5
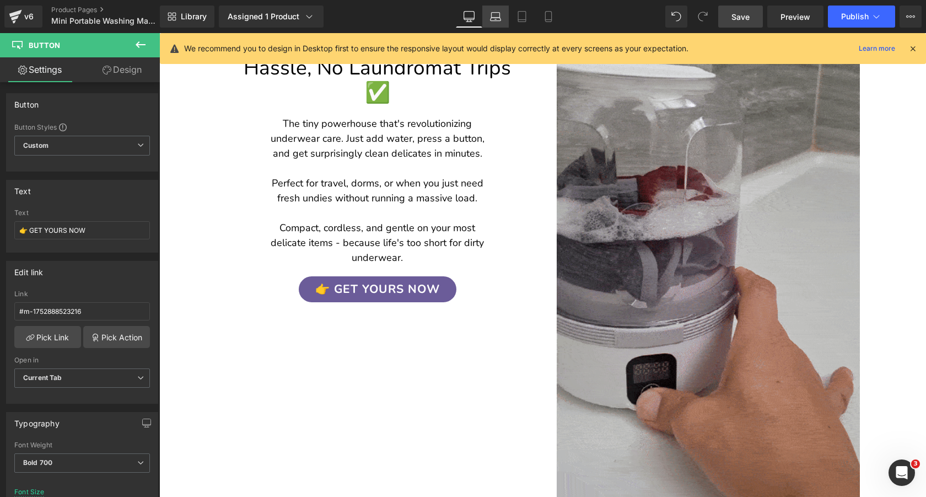
click at [500, 20] on icon at bounding box center [496, 19] width 10 height 3
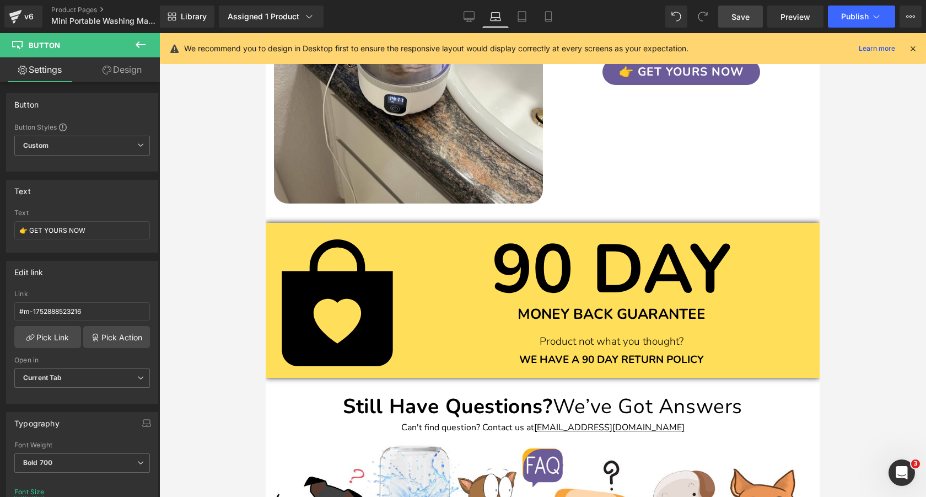
scroll to position [4074, 0]
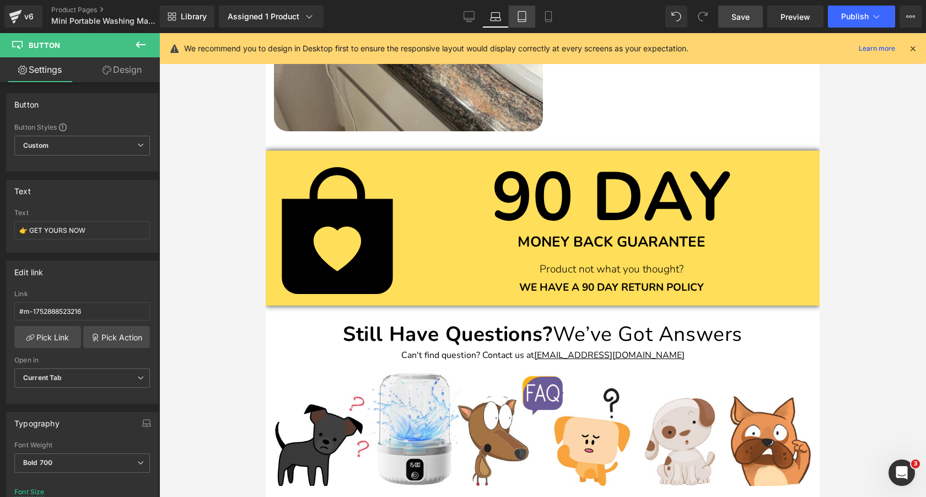
click at [526, 24] on link "Tablet" at bounding box center [522, 17] width 26 height 22
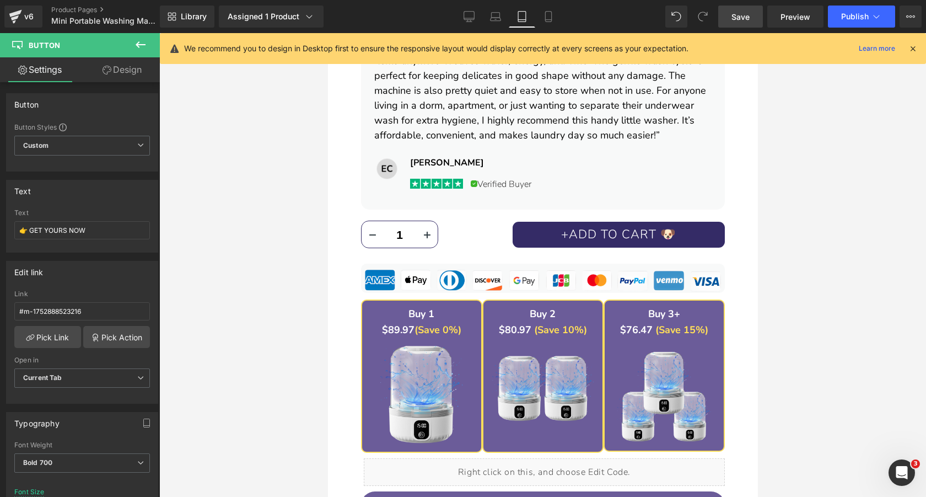
scroll to position [929, 0]
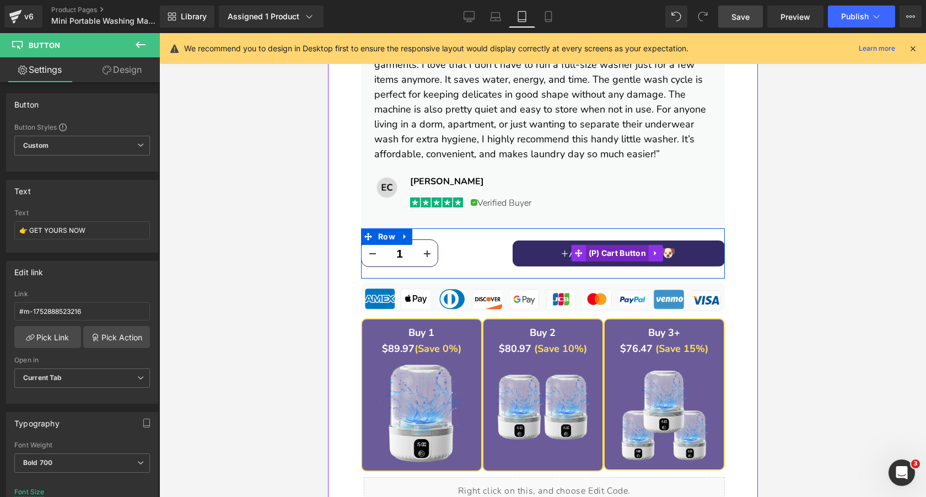
click at [622, 252] on span "(P) Cart Button" at bounding box center [616, 253] width 63 height 17
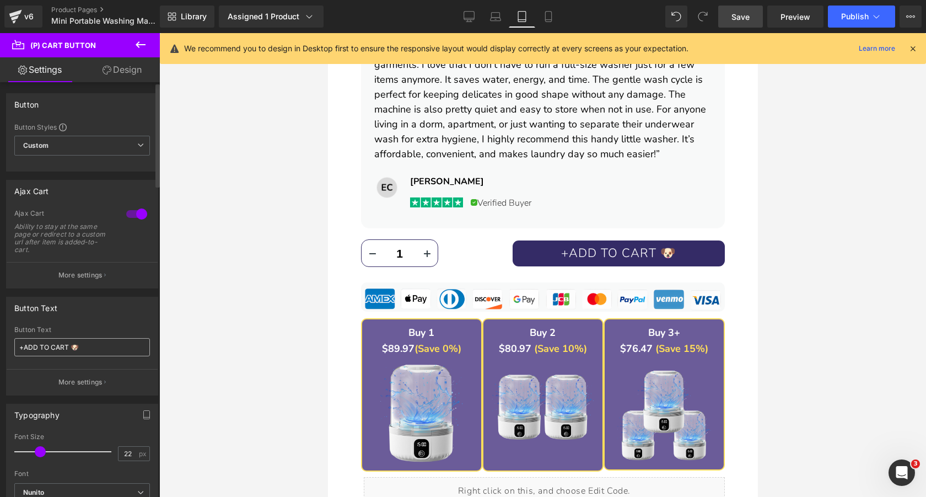
scroll to position [55, 0]
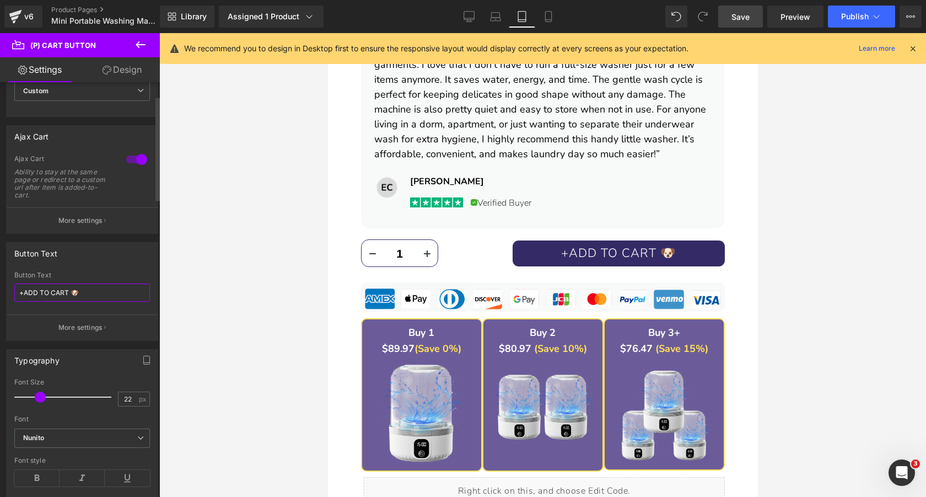
click at [107, 294] on input "+ADD TO CART 🐶" at bounding box center [82, 292] width 136 height 18
type input "+ADD TO CART"
click at [106, 270] on div "Button Text +ADD TO CART 🐶 Button Text +ADD TO CART More settings" at bounding box center [82, 291] width 152 height 99
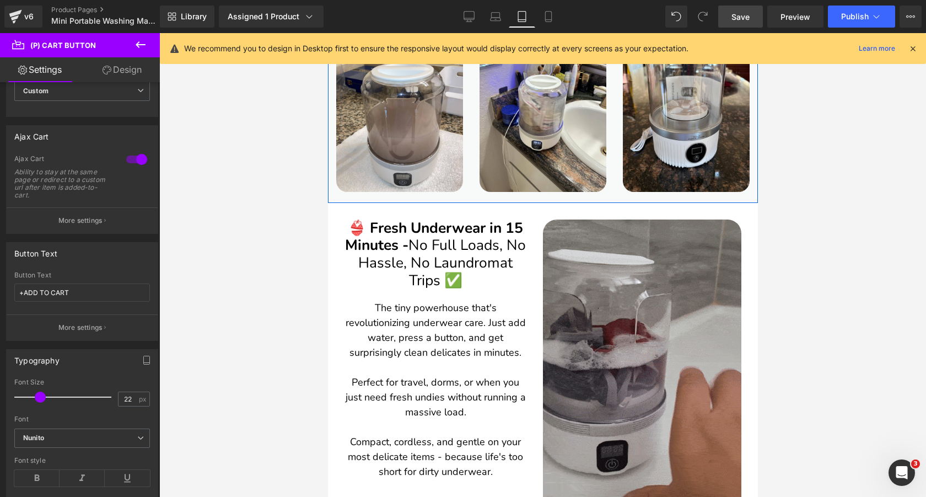
scroll to position [2403, 0]
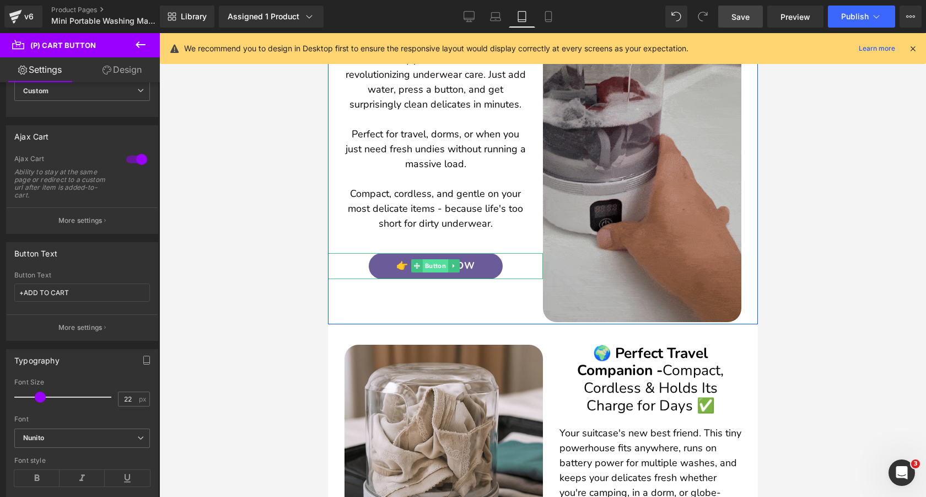
drag, startPoint x: 438, startPoint y: 264, endPoint x: 539, endPoint y: 264, distance: 100.9
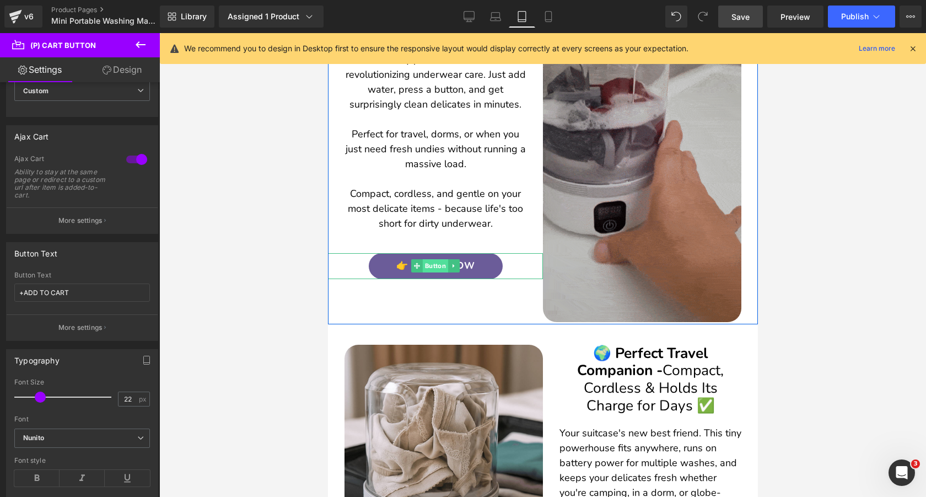
click at [438, 264] on span "Button" at bounding box center [434, 265] width 25 height 13
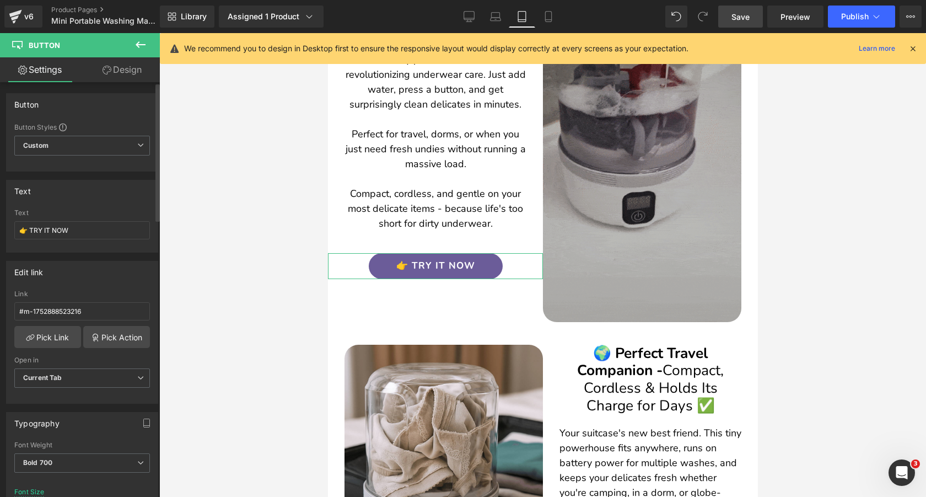
click at [101, 217] on div "Text 👉 TRY IT NOW" at bounding box center [82, 230] width 136 height 43
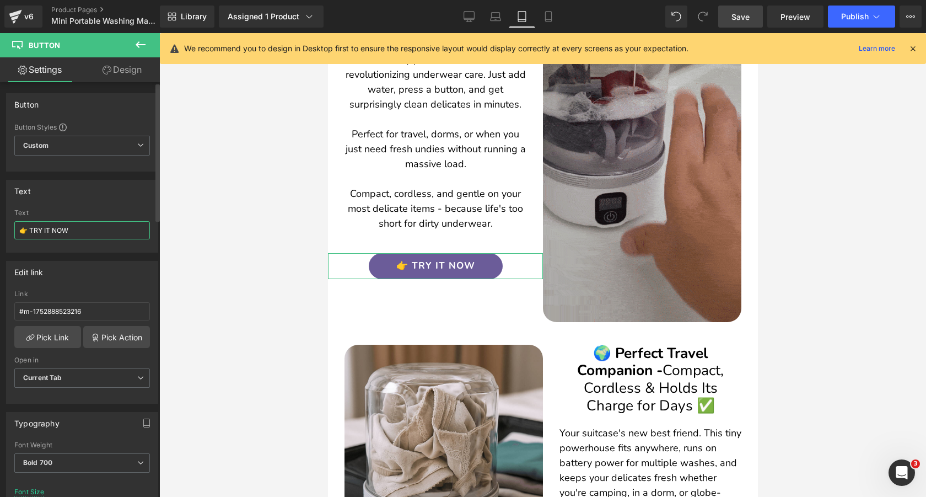
click at [103, 229] on input "👉 TRY IT NOW" at bounding box center [82, 230] width 136 height 18
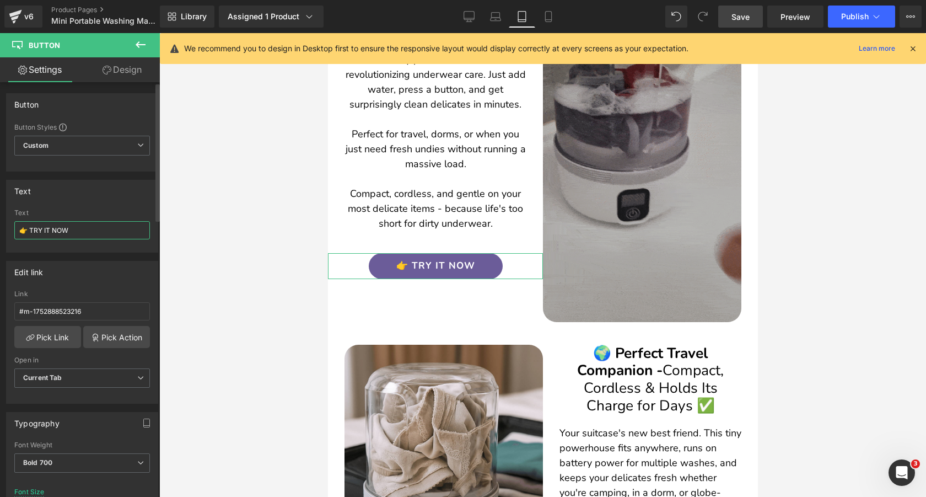
click at [103, 229] on input "👉 TRY IT NOW" at bounding box center [82, 230] width 136 height 18
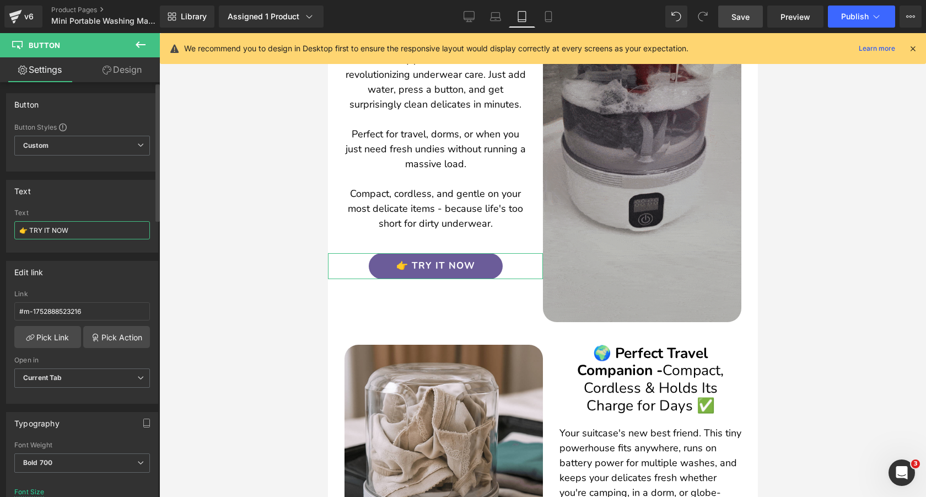
paste input "GET YOURS"
type input "👉 GET YOURS NOW"
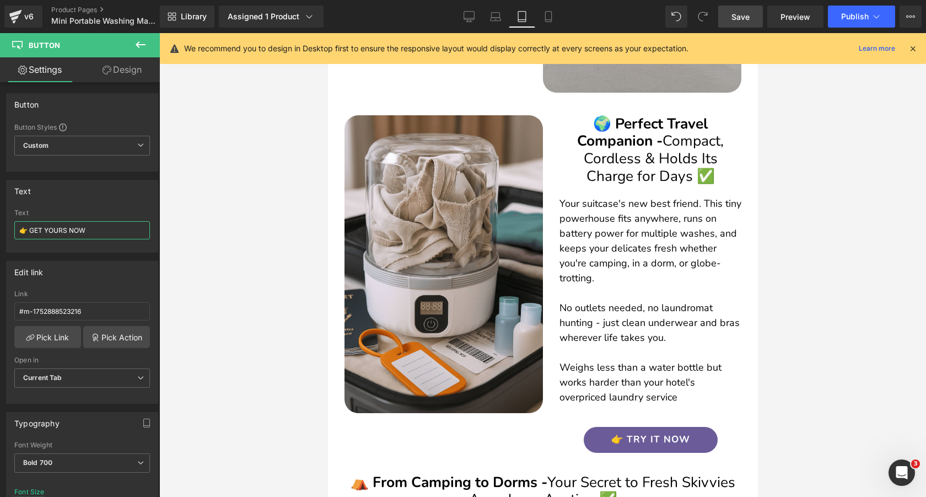
scroll to position [2685, 0]
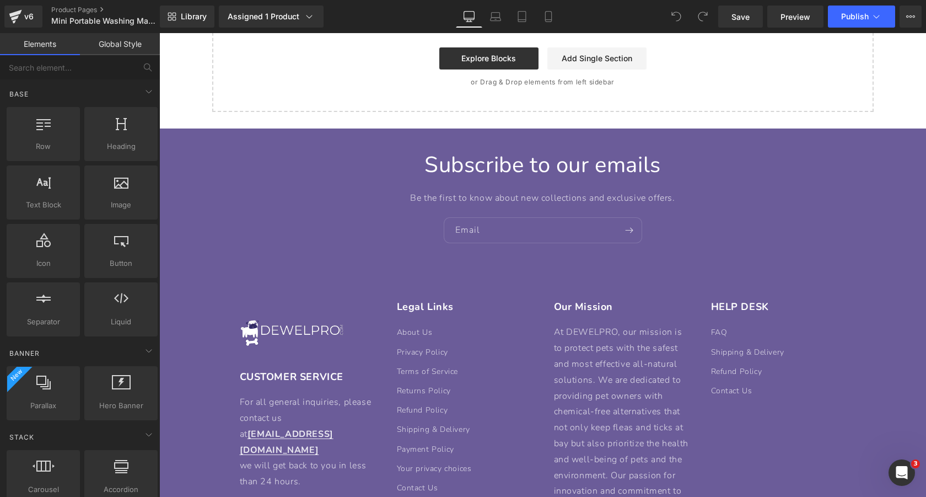
scroll to position [4522, 0]
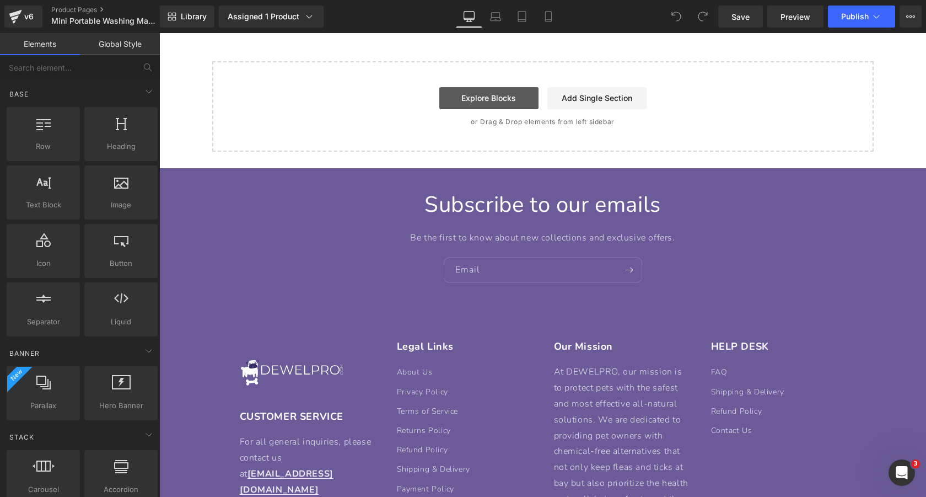
click at [503, 99] on link "Explore Blocks" at bounding box center [488, 98] width 99 height 22
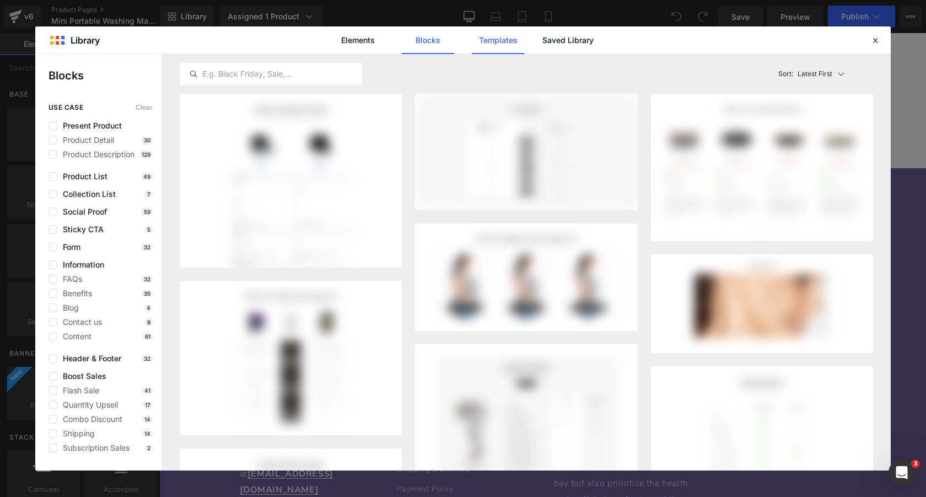
click at [0, 0] on link "Templates" at bounding box center [0, 0] width 0 height 0
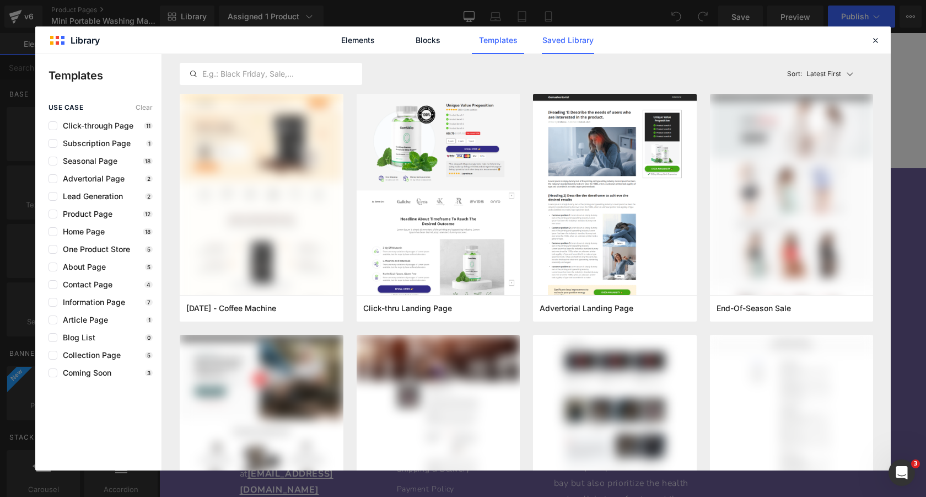
click at [0, 0] on link "Saved Library" at bounding box center [0, 0] width 0 height 0
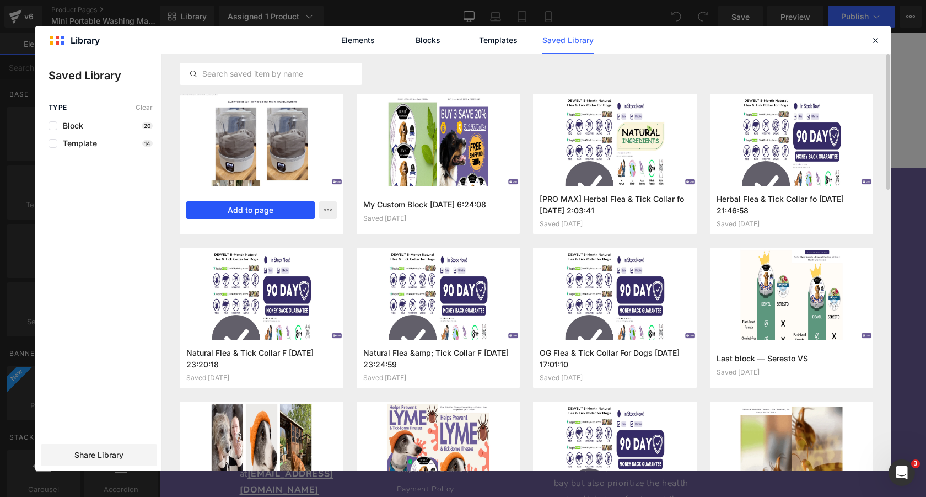
click at [270, 208] on button "Add to page" at bounding box center [250, 210] width 128 height 18
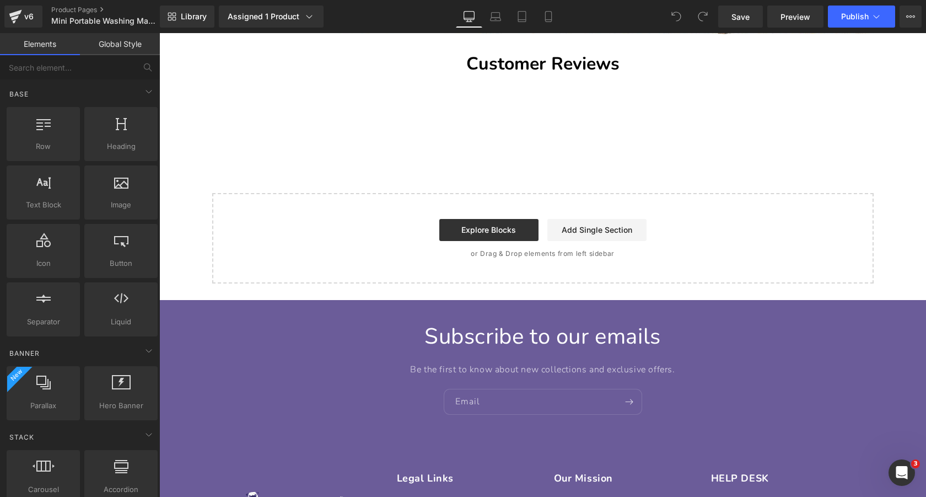
scroll to position [4440, 0]
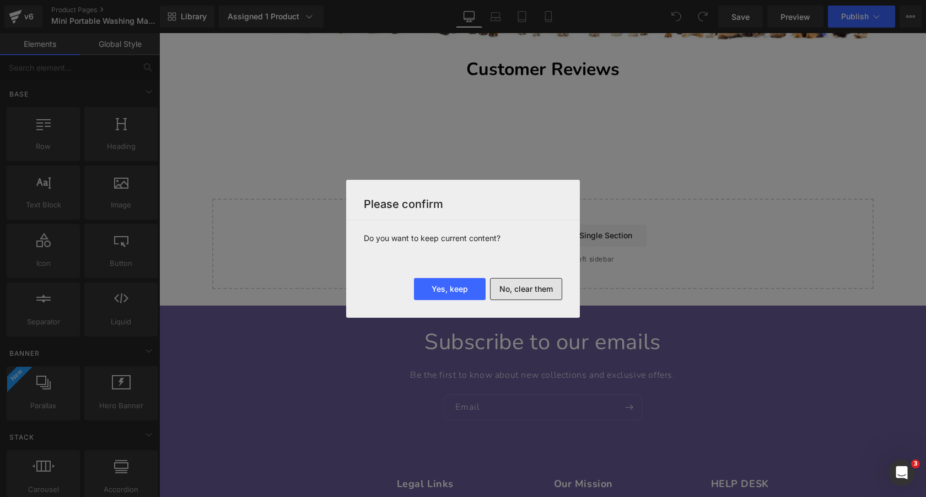
click at [521, 289] on button "No, clear them" at bounding box center [526, 289] width 72 height 22
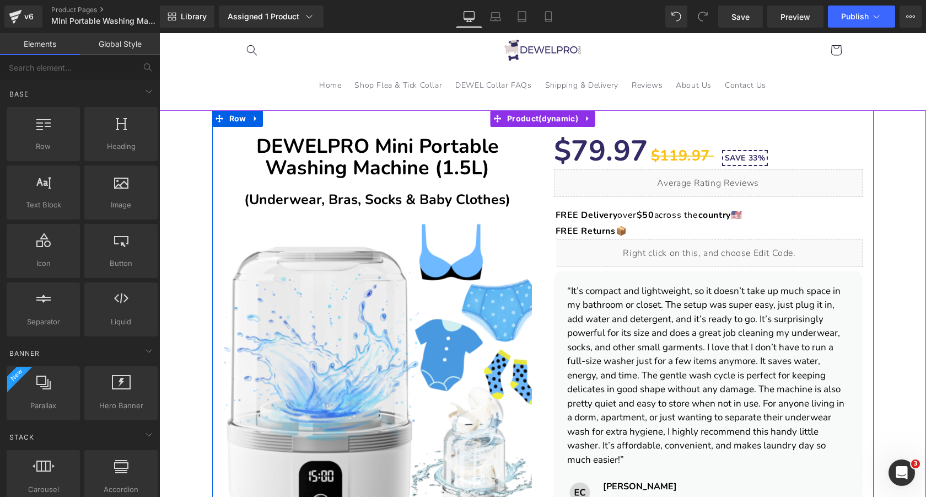
scroll to position [0, 0]
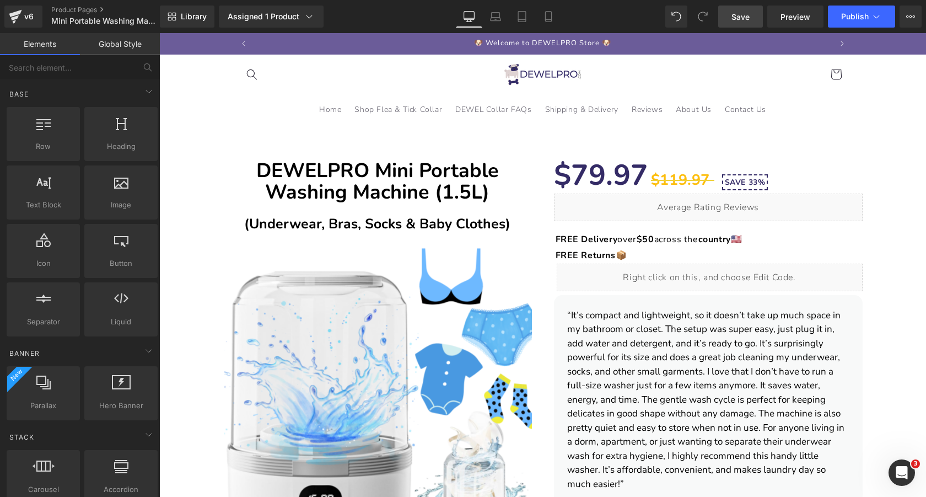
click at [742, 18] on span "Save" at bounding box center [740, 17] width 18 height 12
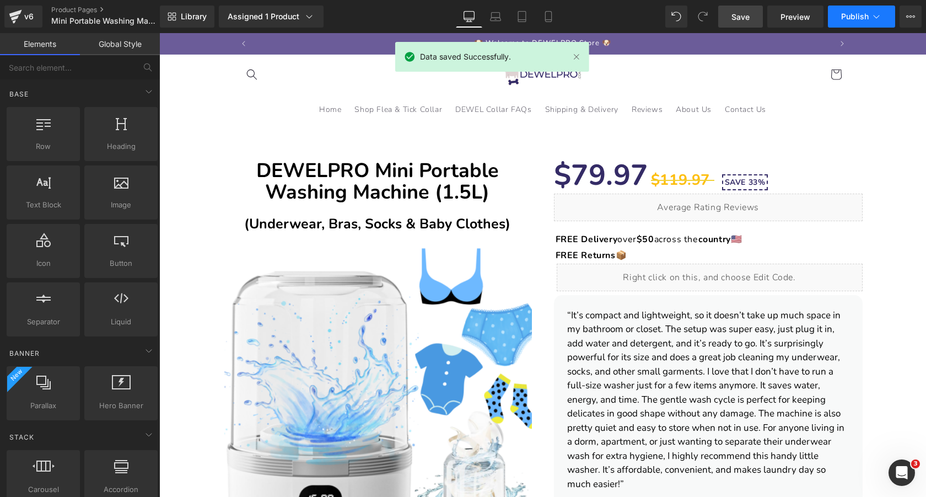
click at [849, 24] on button "Publish" at bounding box center [861, 17] width 67 height 22
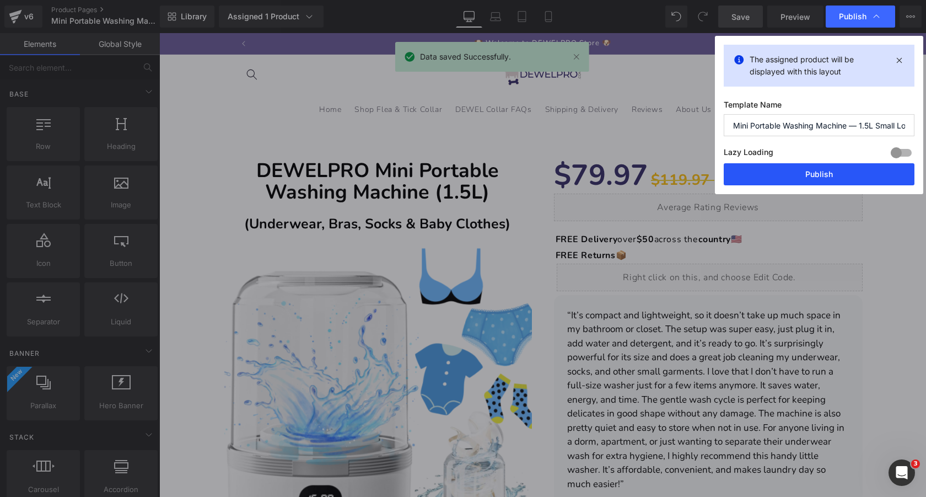
click at [756, 184] on button "Publish" at bounding box center [819, 174] width 191 height 22
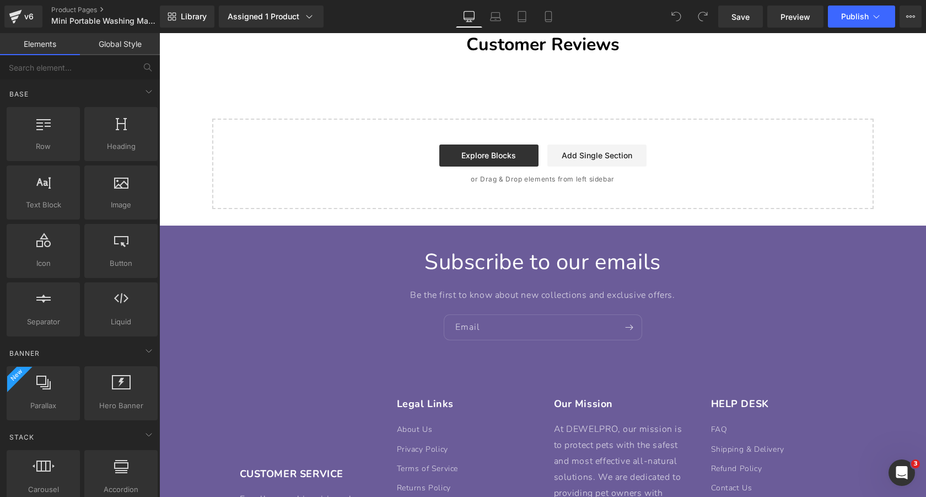
scroll to position [4328, 0]
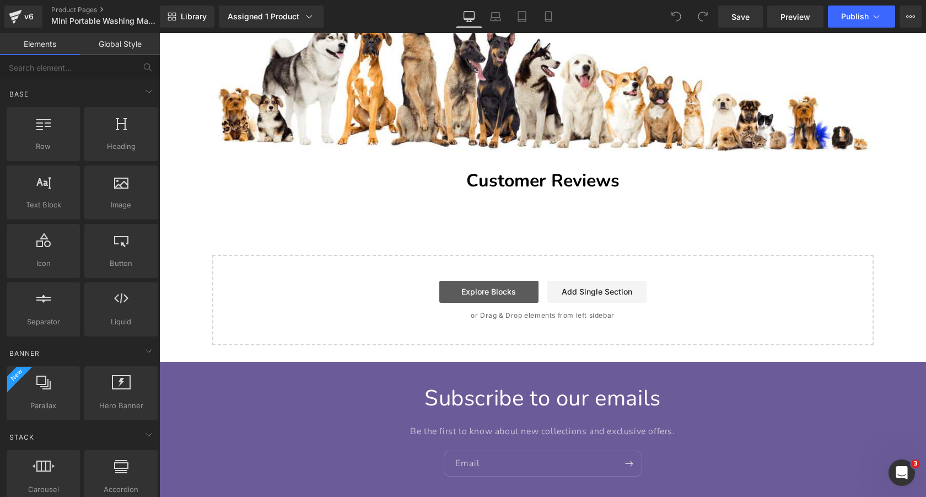
click at [509, 292] on link "Explore Blocks" at bounding box center [488, 292] width 99 height 22
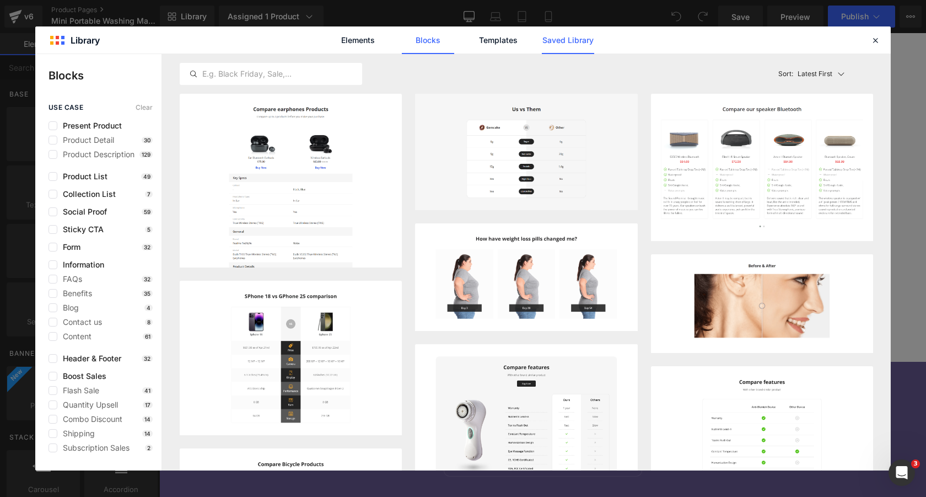
click at [557, 37] on link "Saved Library" at bounding box center [568, 40] width 52 height 28
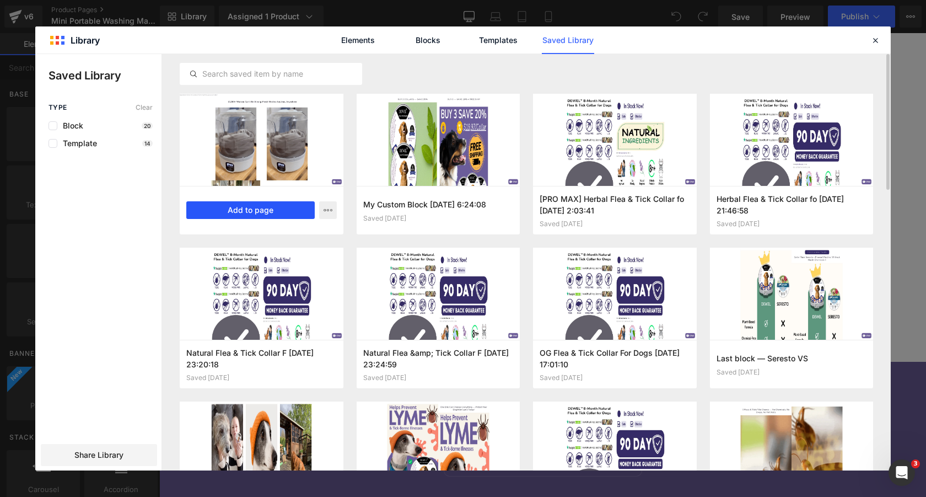
click at [276, 209] on button "Add to page" at bounding box center [250, 210] width 128 height 18
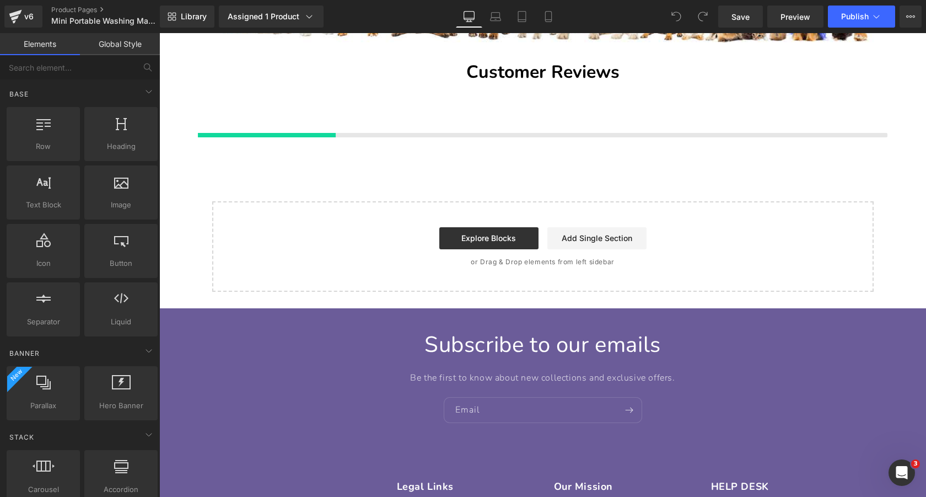
scroll to position [4440, 0]
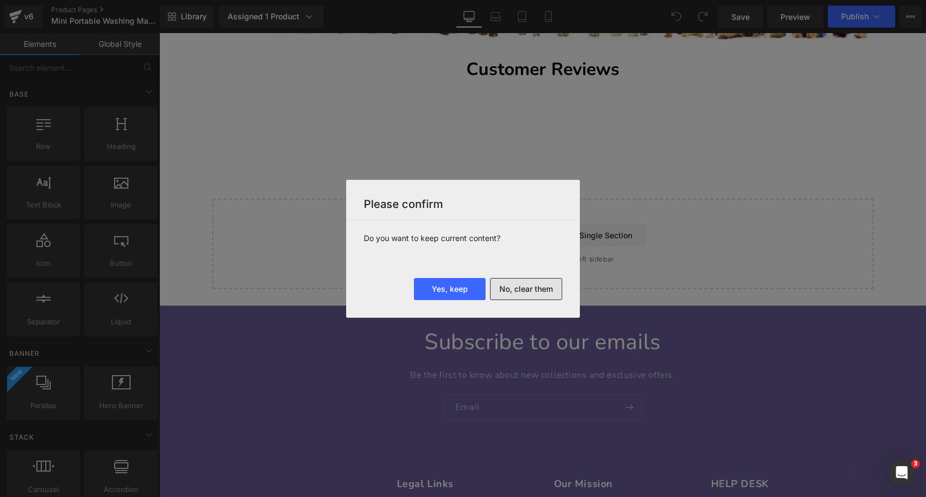
click at [546, 286] on button "No, clear them" at bounding box center [526, 289] width 72 height 22
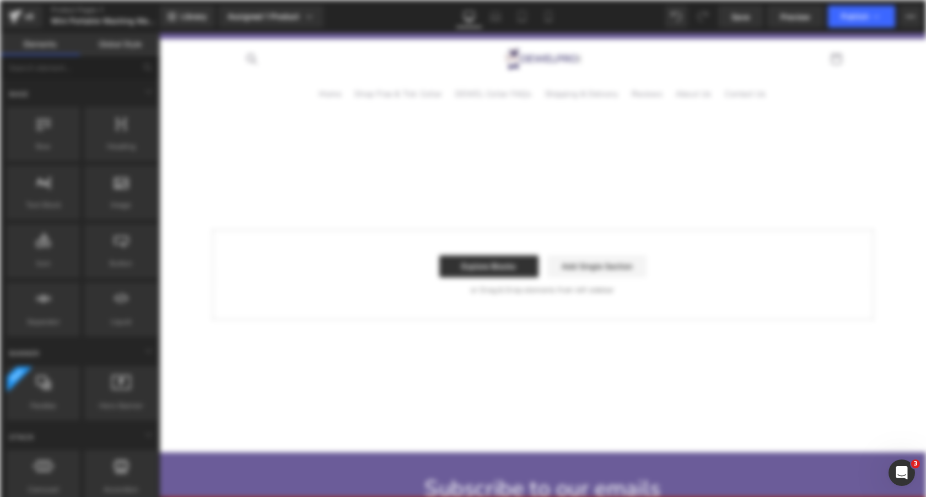
scroll to position [0, 0]
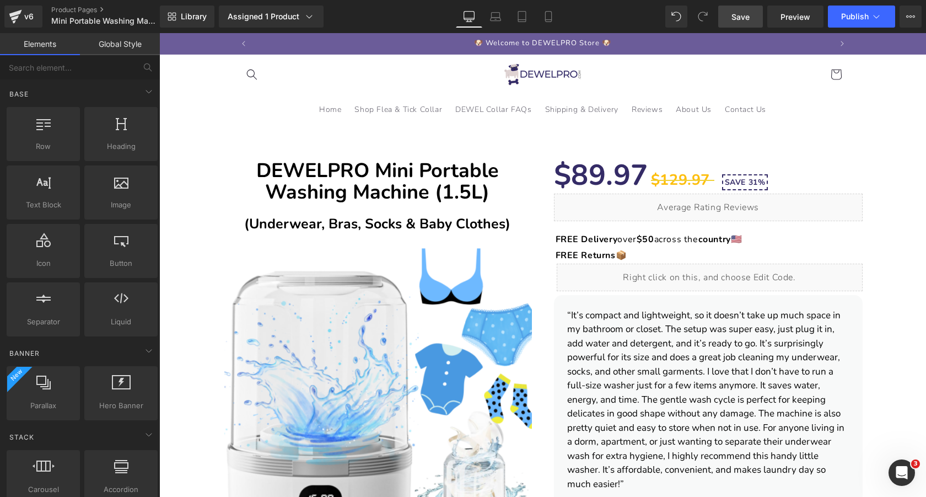
click at [741, 17] on span "Save" at bounding box center [740, 17] width 18 height 12
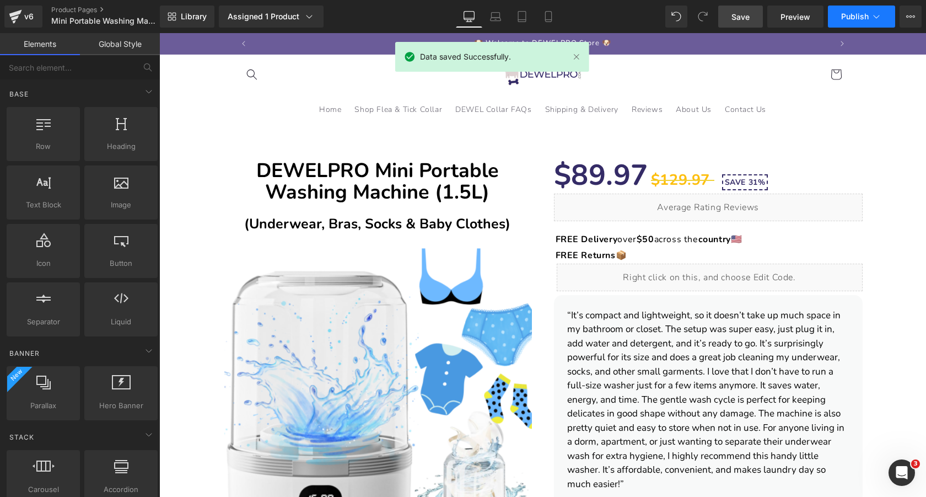
click at [858, 20] on span "Publish" at bounding box center [855, 16] width 28 height 9
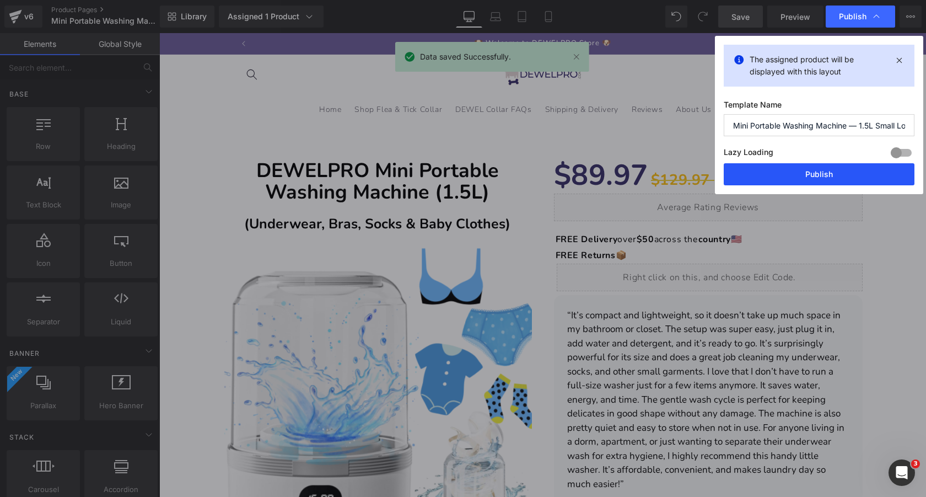
click at [809, 171] on button "Publish" at bounding box center [819, 174] width 191 height 22
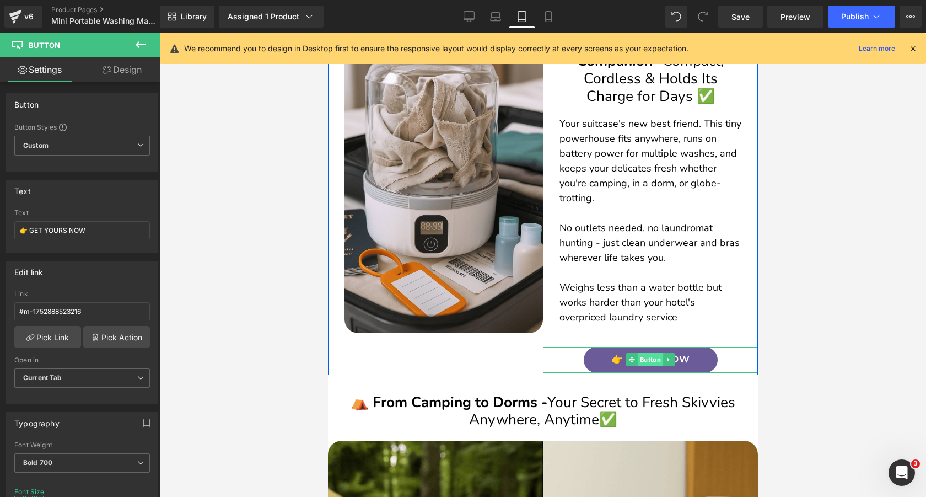
click at [649, 358] on span "Button" at bounding box center [649, 359] width 25 height 13
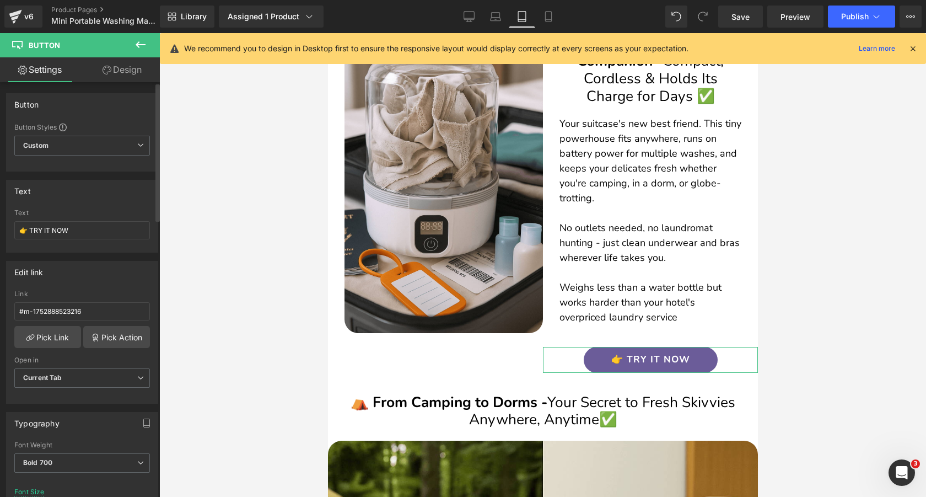
click at [125, 239] on div "Text 👉 TRY IT NOW" at bounding box center [82, 230] width 136 height 43
click at [119, 231] on input "👉 TRY IT NOW" at bounding box center [82, 230] width 136 height 18
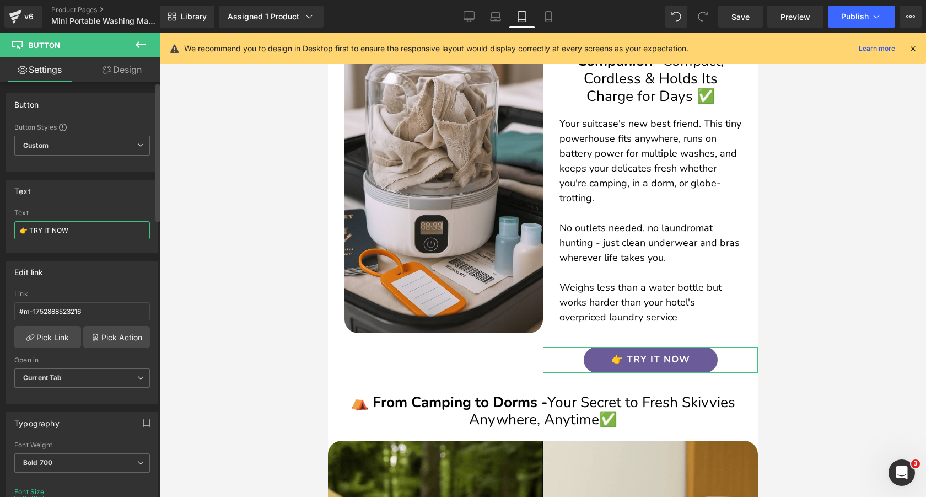
click at [119, 231] on input "👉 TRY IT NOW" at bounding box center [82, 230] width 136 height 18
paste input "GET YOURS"
type input "👉 GET YOURS NOW"
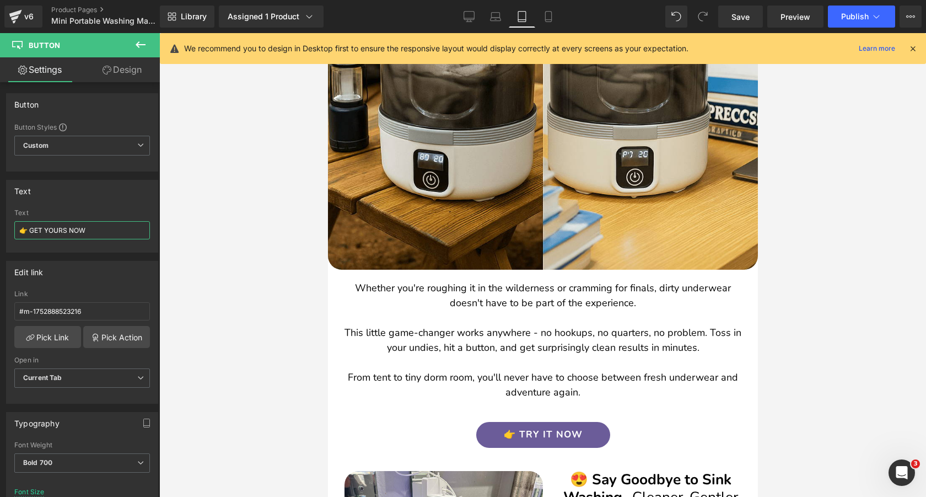
scroll to position [3328, 0]
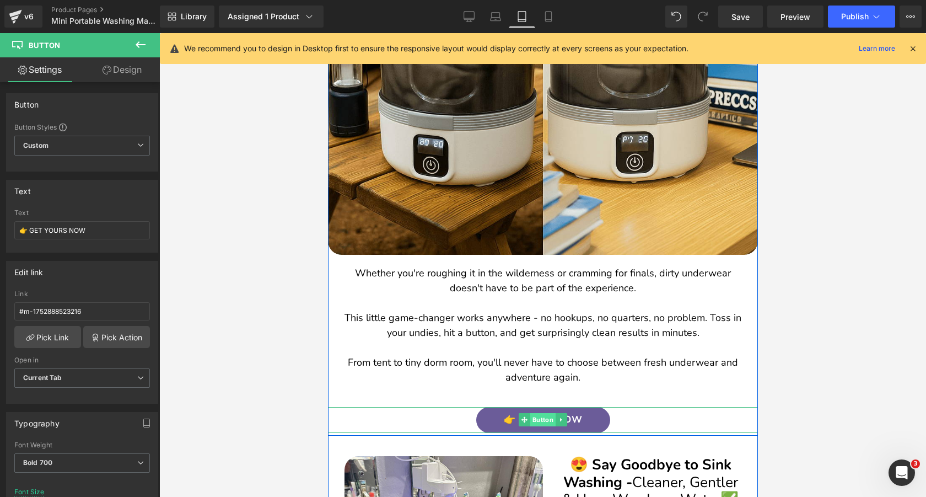
click at [545, 418] on span "Button" at bounding box center [542, 419] width 25 height 13
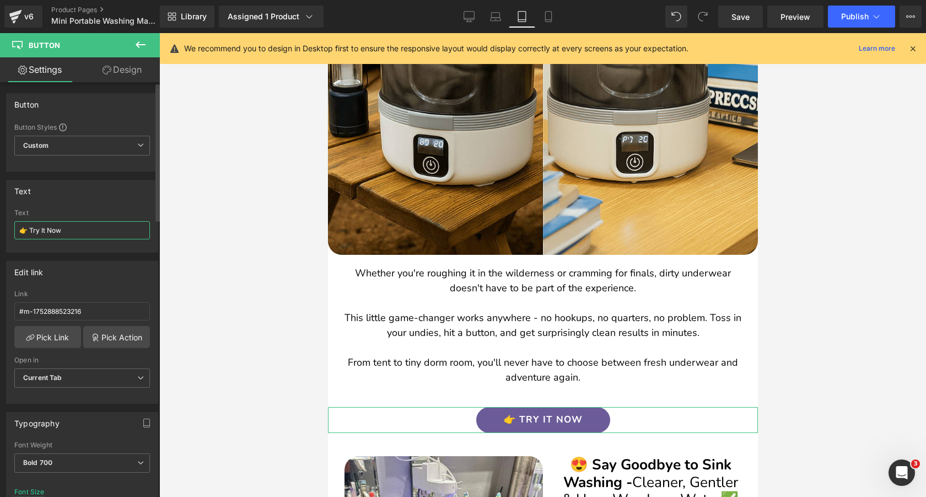
click at [117, 231] on input "👉 Try It Now" at bounding box center [82, 230] width 136 height 18
paste input "GET YOURS NOW"
type input "👉 GET YOURS NOW"
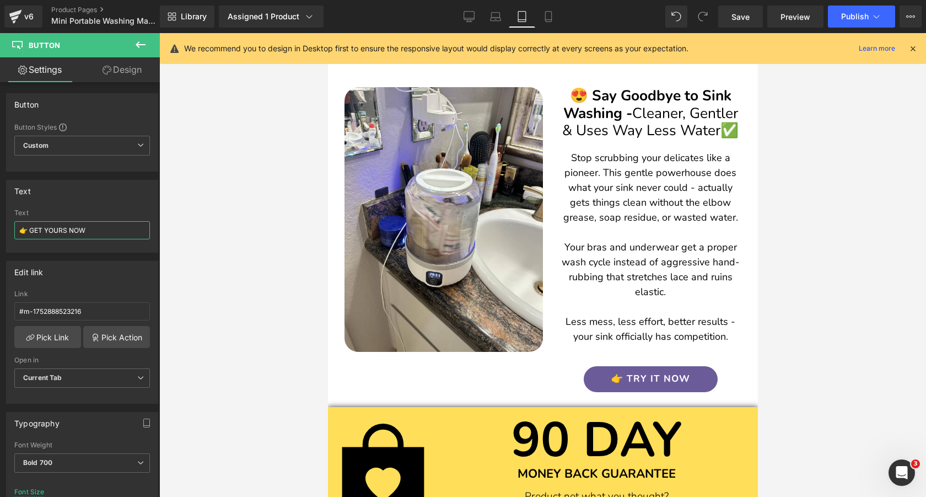
scroll to position [3719, 0]
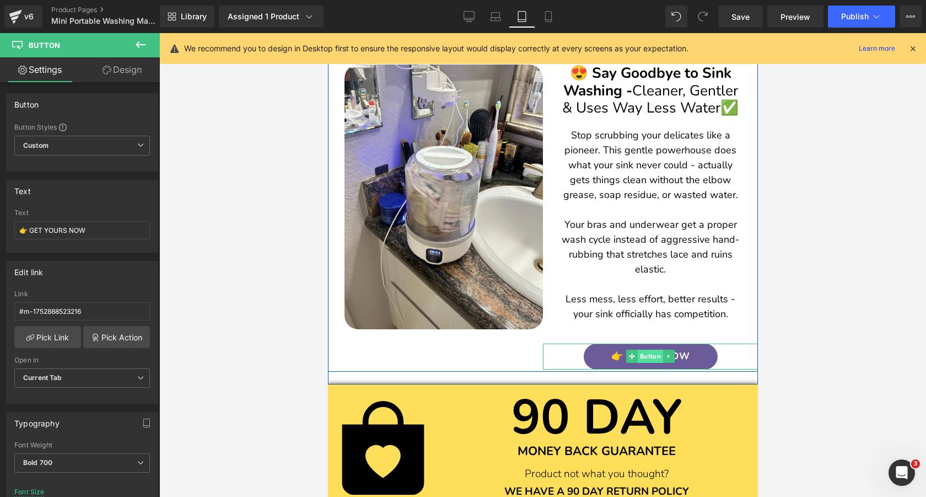
click at [652, 353] on span "Button" at bounding box center [649, 355] width 25 height 13
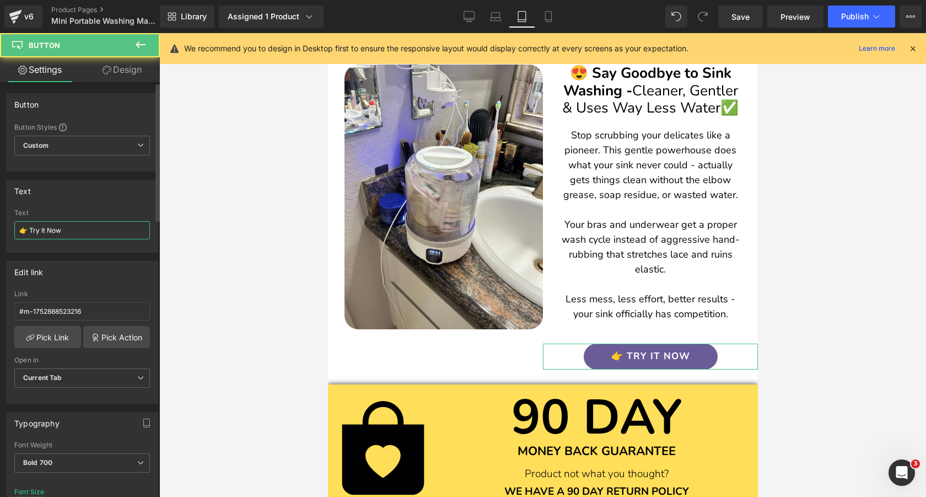
click at [101, 224] on input "👉 Try It Now" at bounding box center [82, 230] width 136 height 18
click at [101, 208] on div "Text 👉 Try It Now Text 👉 Try It Now" at bounding box center [82, 216] width 152 height 73
click at [100, 230] on input "👉 Try It Now" at bounding box center [82, 230] width 136 height 18
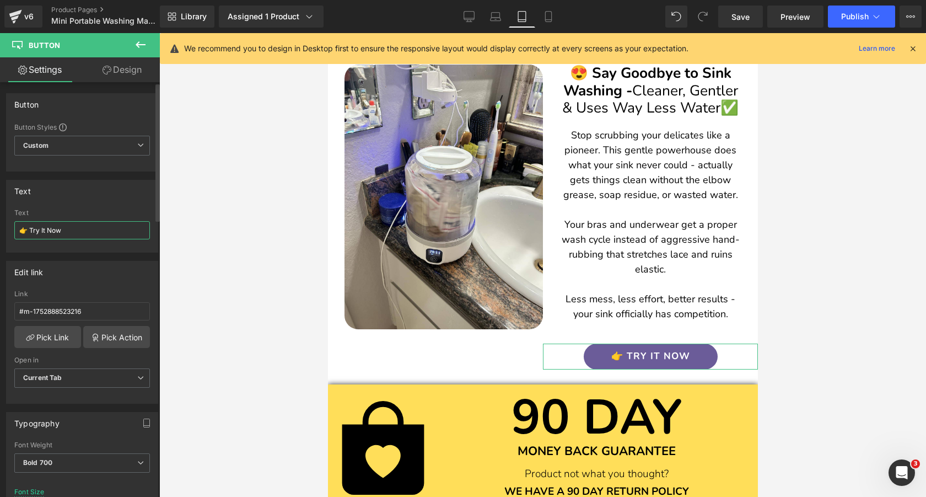
click at [100, 230] on input "👉 Try It Now" at bounding box center [82, 230] width 136 height 18
paste input "GET YOURS NOW"
type input "👉 GET YOURS NOW"
click at [98, 200] on div "Text" at bounding box center [82, 190] width 151 height 21
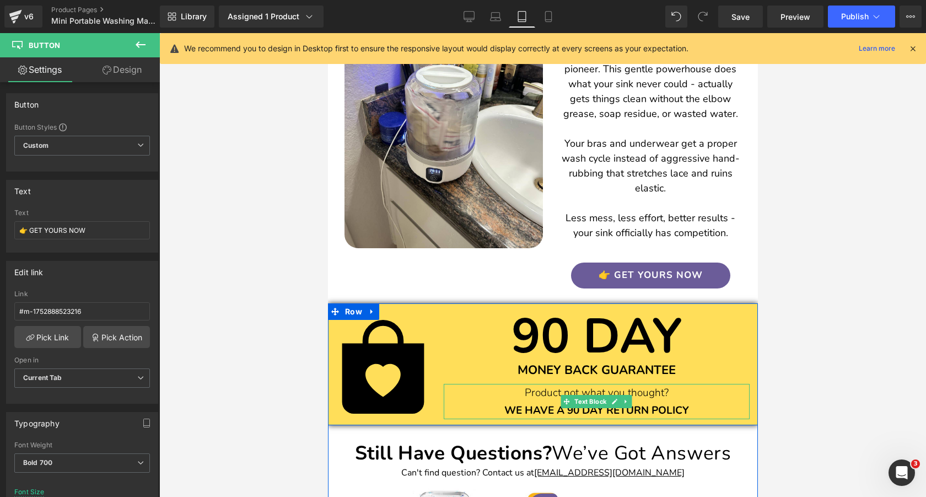
scroll to position [3686, 0]
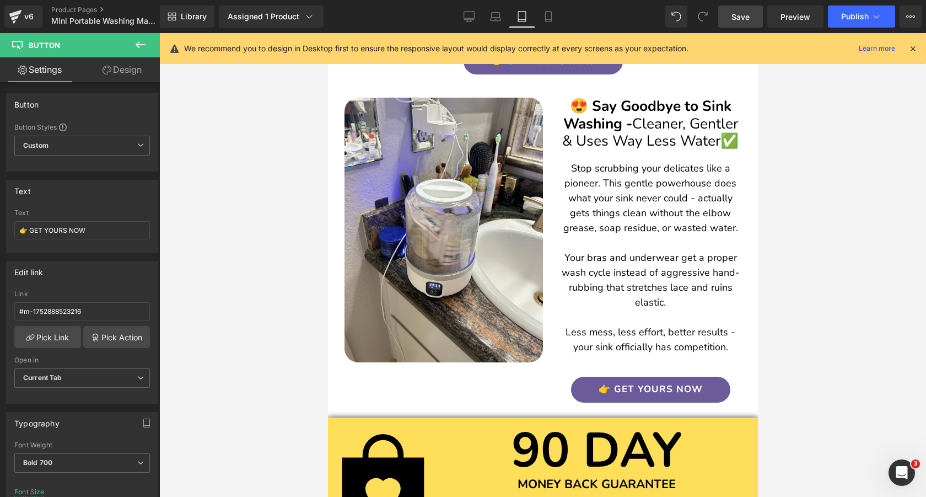
click at [750, 19] on span "Save" at bounding box center [740, 17] width 18 height 12
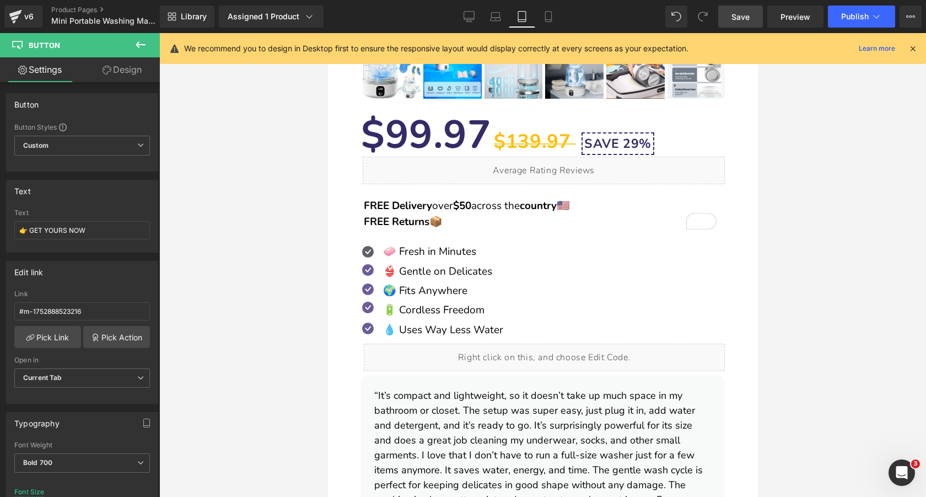
scroll to position [540, 0]
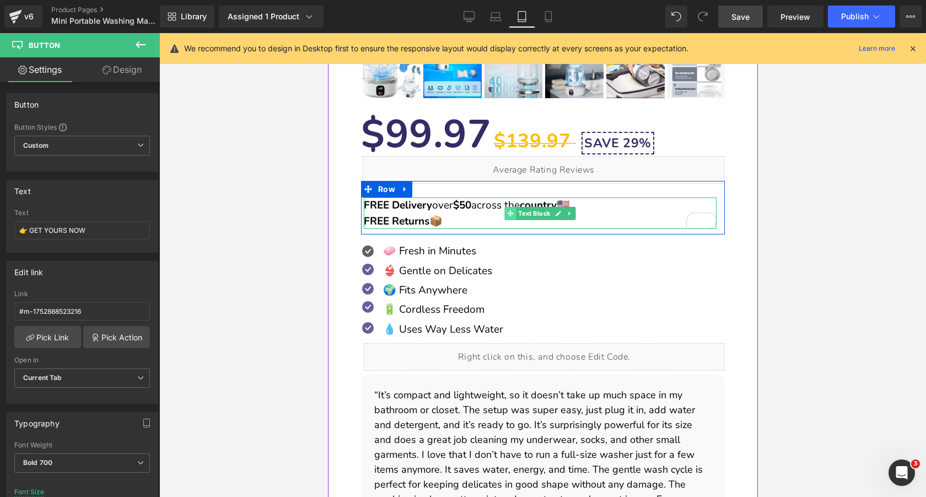
click at [514, 213] on span at bounding box center [510, 213] width 12 height 13
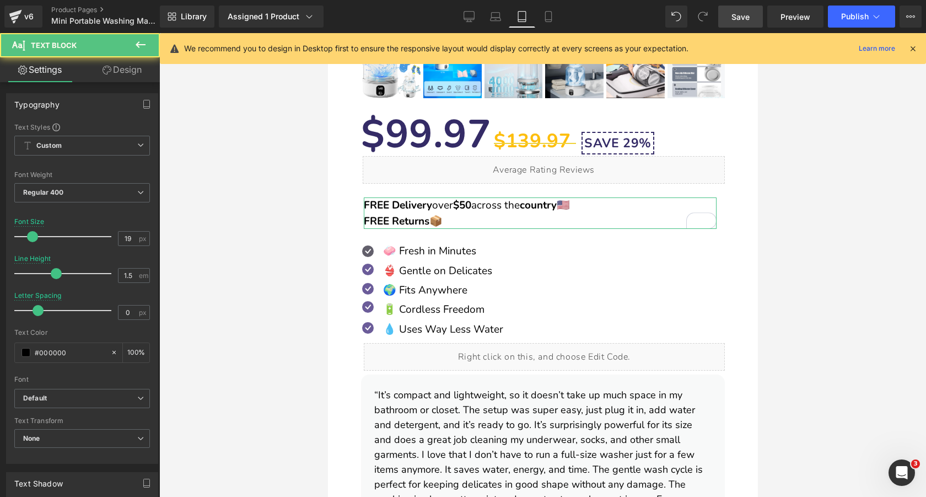
click at [127, 73] on link "Design" at bounding box center [122, 69] width 80 height 25
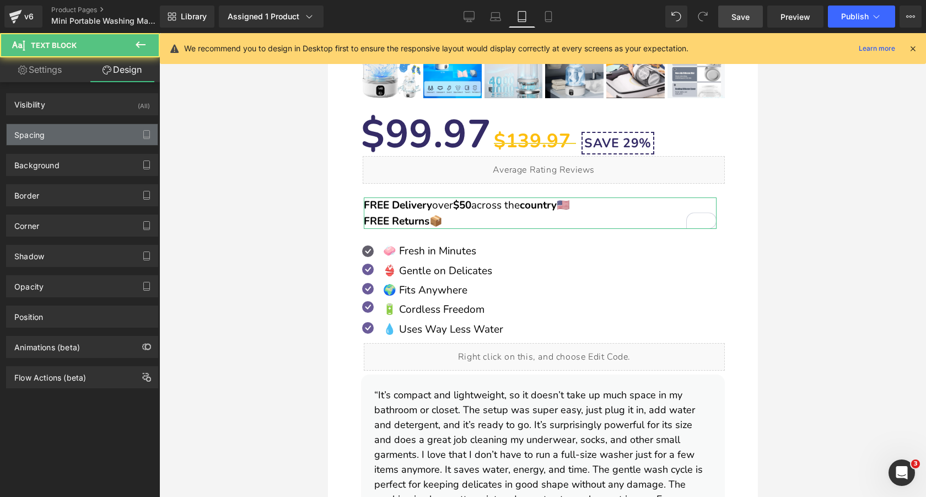
click at [87, 141] on div "Spacing" at bounding box center [82, 134] width 151 height 21
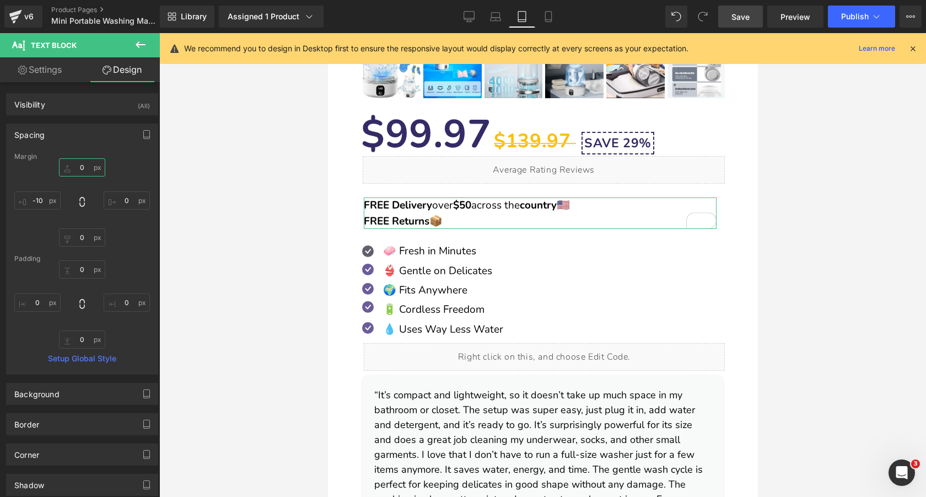
click at [82, 170] on input "0" at bounding box center [82, 167] width 46 height 18
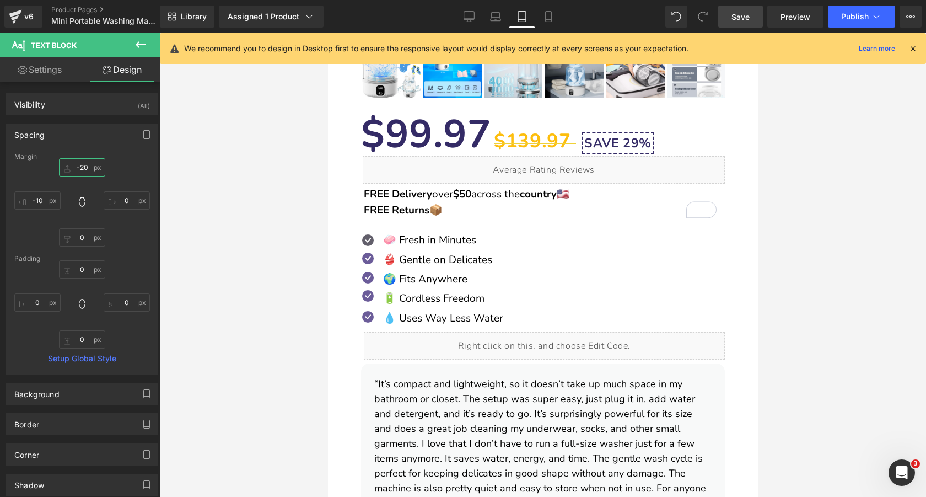
type input "-20"
click at [744, 17] on span "Save" at bounding box center [740, 17] width 18 height 12
click at [747, 17] on span "Save" at bounding box center [740, 17] width 18 height 12
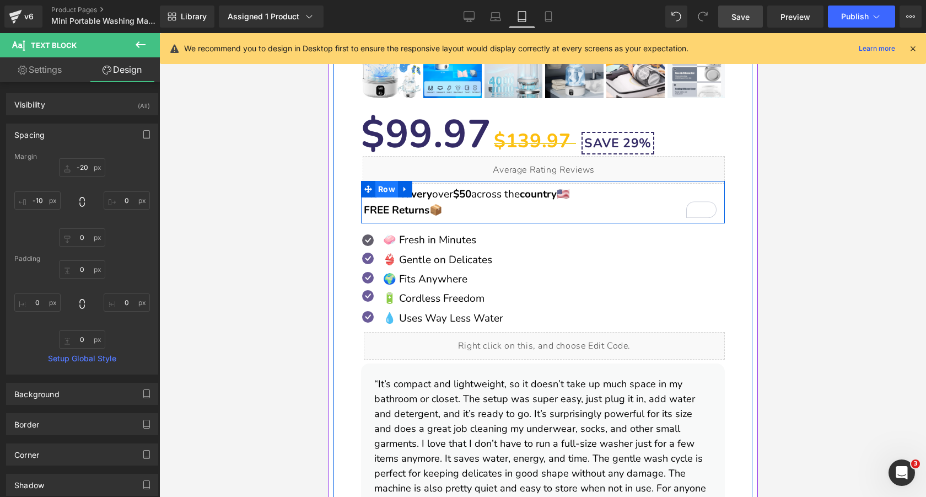
click at [379, 192] on span "Row" at bounding box center [386, 189] width 23 height 17
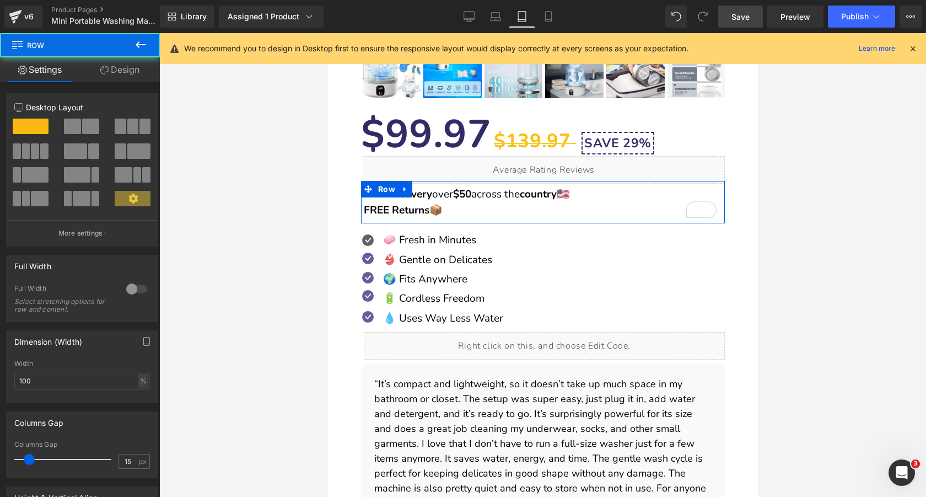
click at [119, 67] on link "Design" at bounding box center [120, 69] width 80 height 25
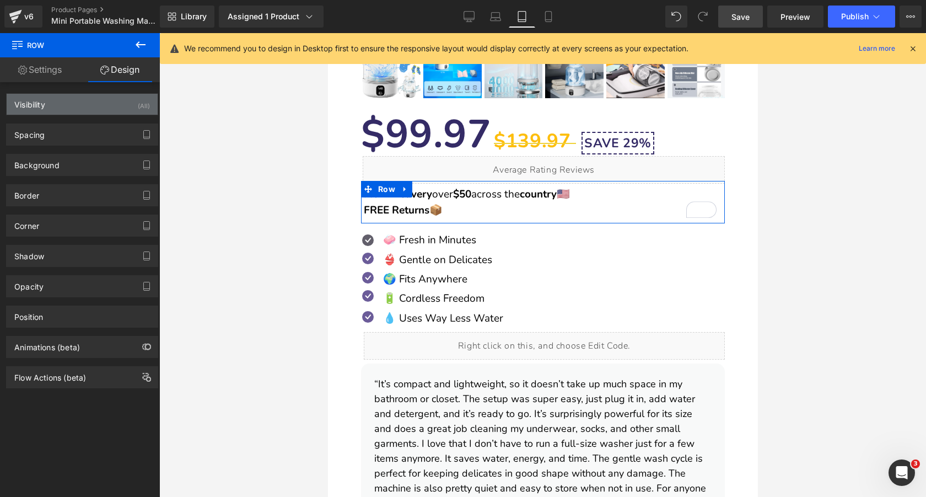
click at [93, 103] on div "Visibility (All)" at bounding box center [82, 104] width 151 height 21
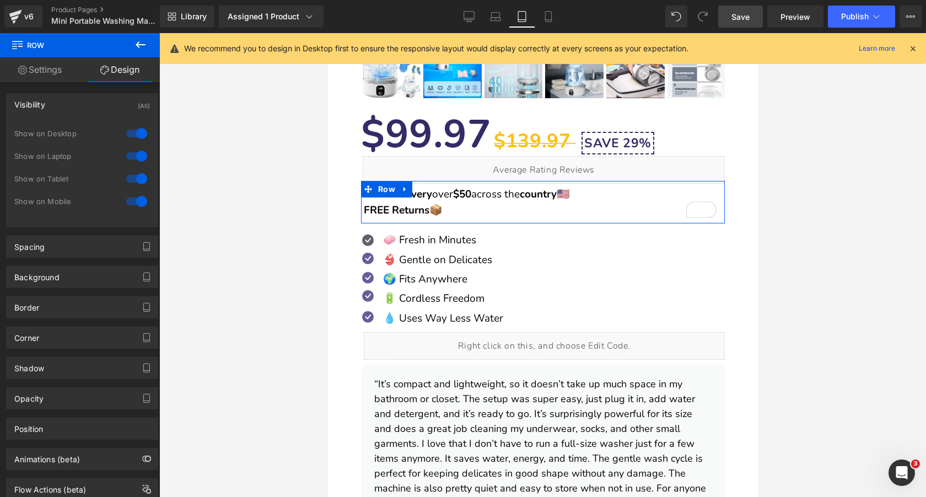
click at [93, 103] on div "Visibility (All)" at bounding box center [82, 104] width 151 height 21
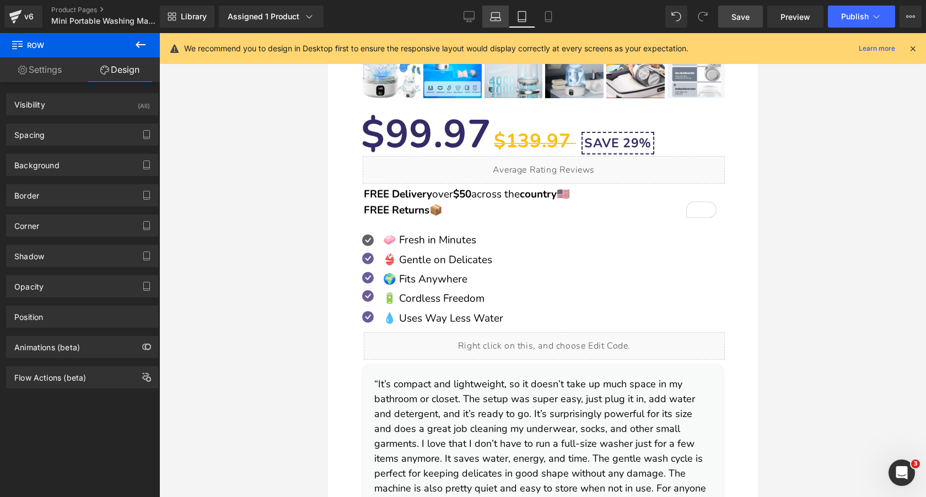
click at [495, 12] on icon at bounding box center [495, 16] width 11 height 11
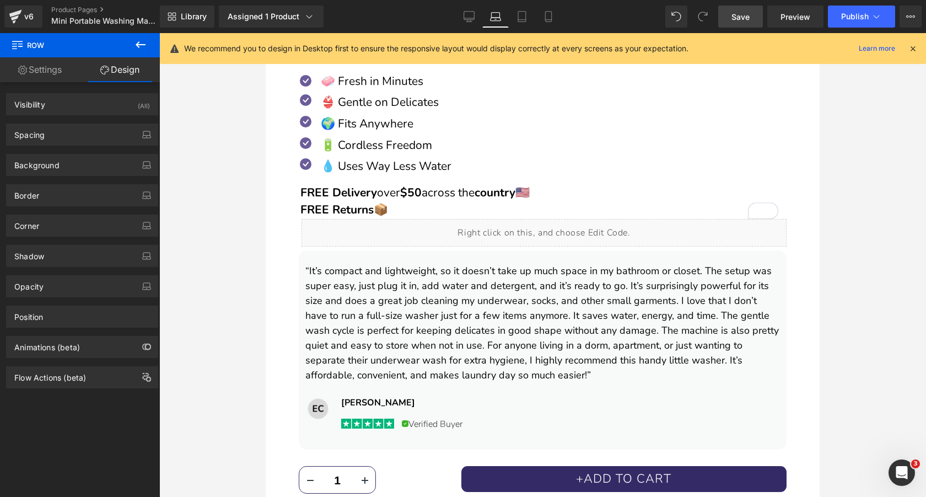
scroll to position [851, 0]
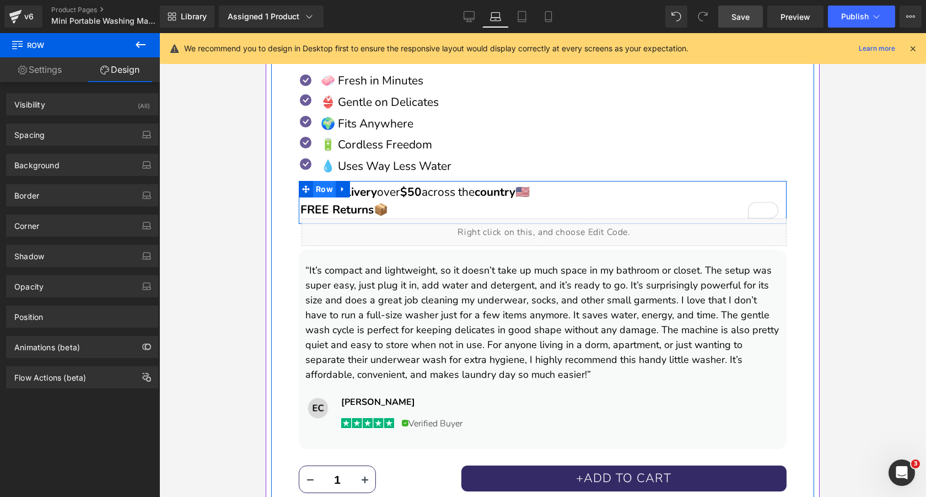
click at [320, 190] on span "Row" at bounding box center [324, 189] width 23 height 17
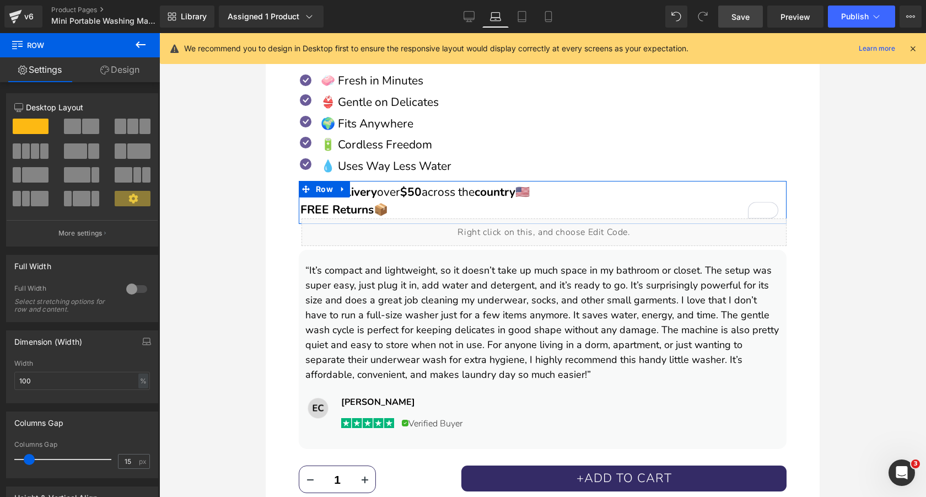
click at [121, 81] on link "Design" at bounding box center [120, 69] width 80 height 25
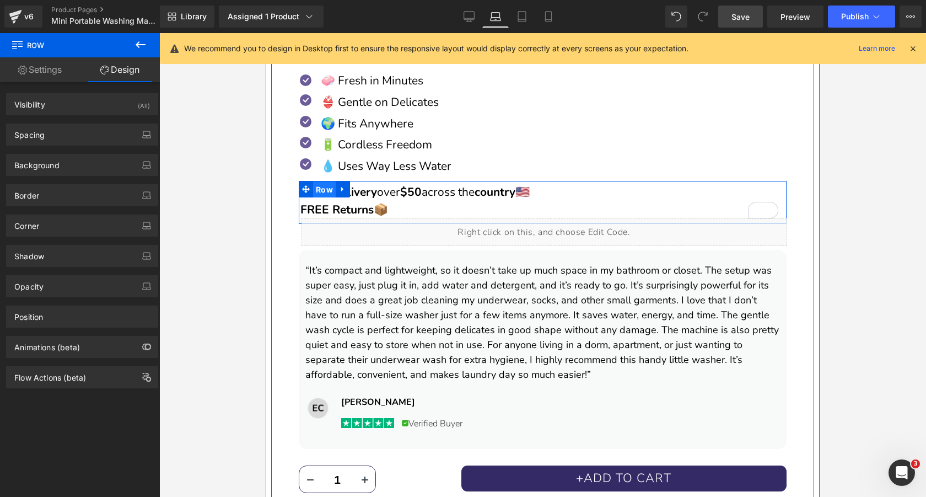
click at [318, 188] on span "Row" at bounding box center [324, 189] width 23 height 17
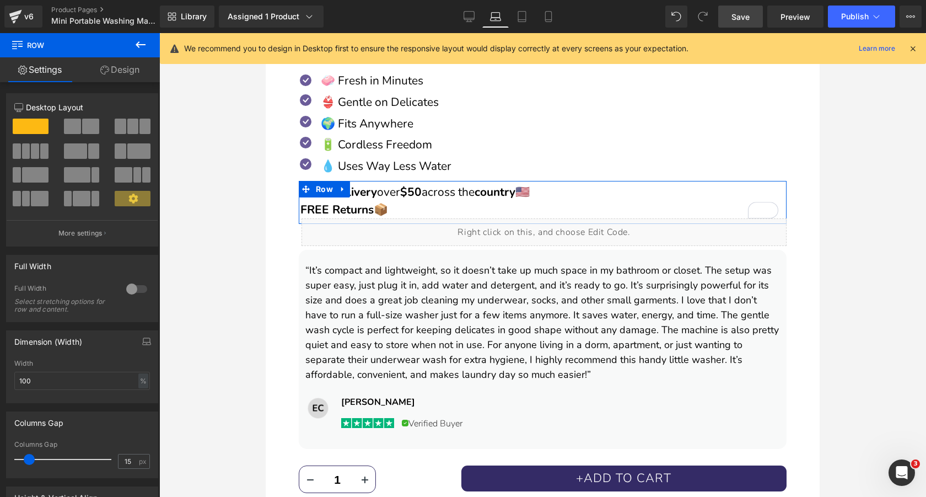
click at [134, 73] on link "Design" at bounding box center [120, 69] width 80 height 25
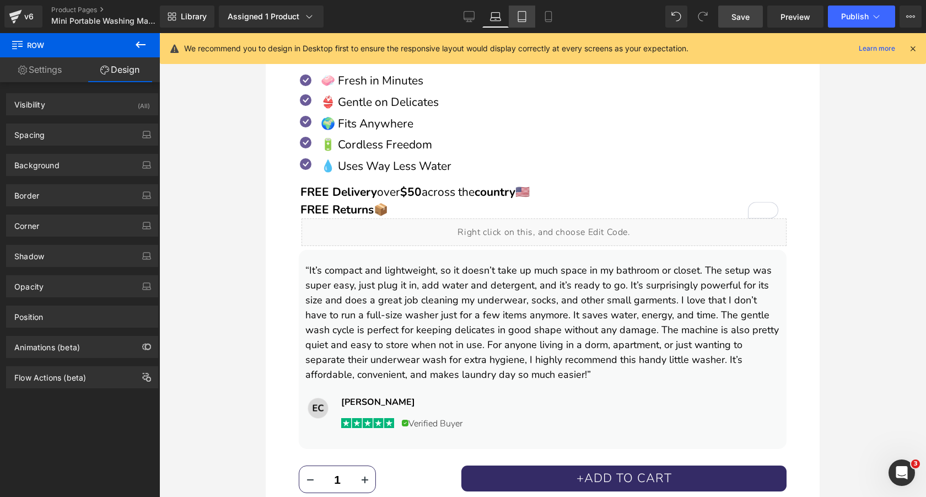
click at [524, 18] on icon at bounding box center [521, 16] width 11 height 11
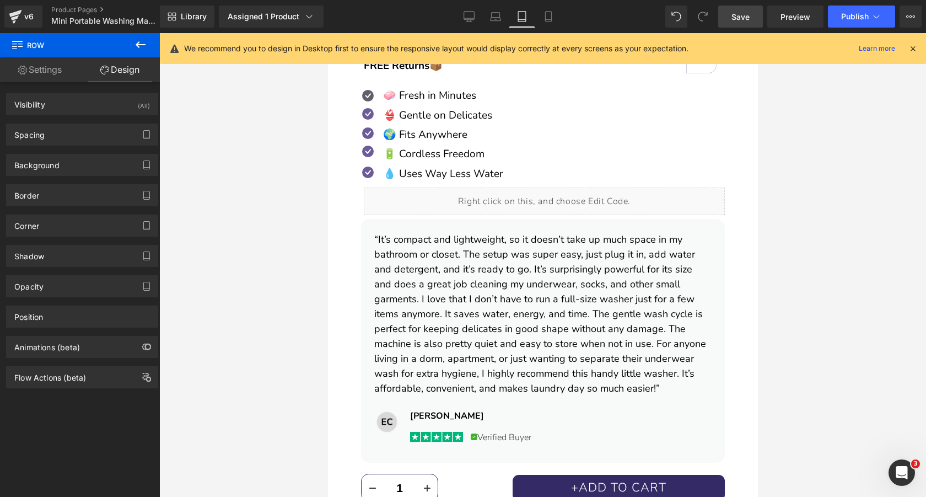
scroll to position [560, 0]
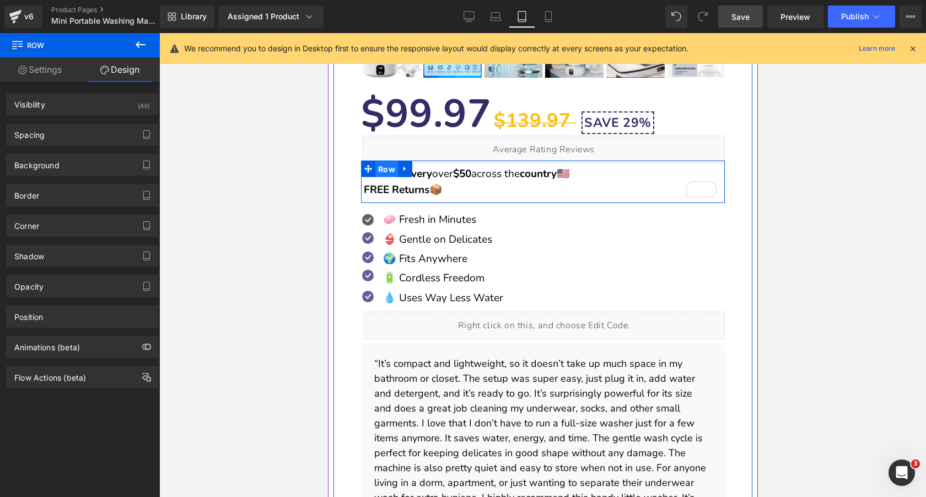
click at [388, 168] on span "Row" at bounding box center [386, 169] width 23 height 17
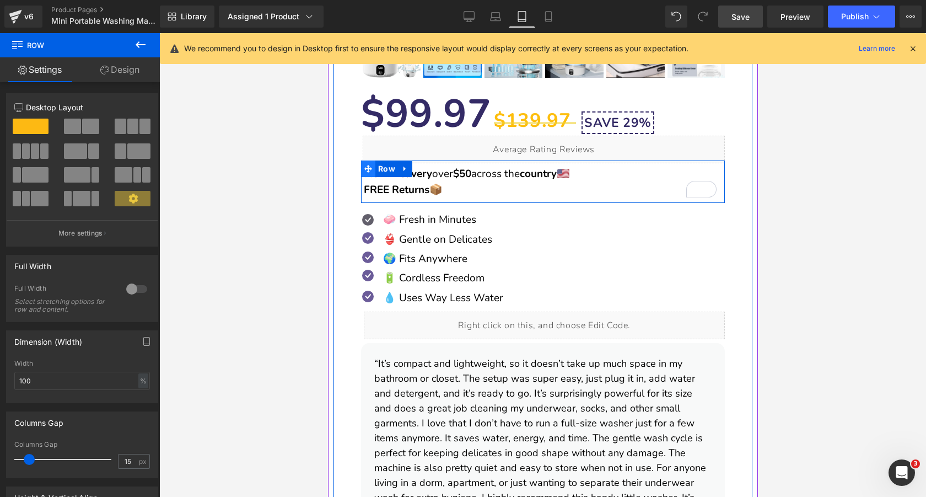
click at [368, 168] on icon at bounding box center [368, 169] width 8 height 8
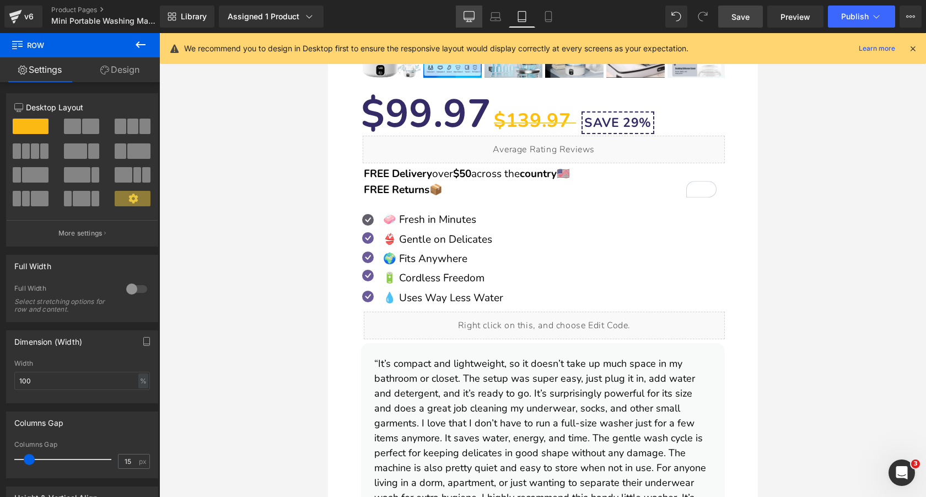
click at [465, 17] on icon at bounding box center [469, 16] width 11 height 11
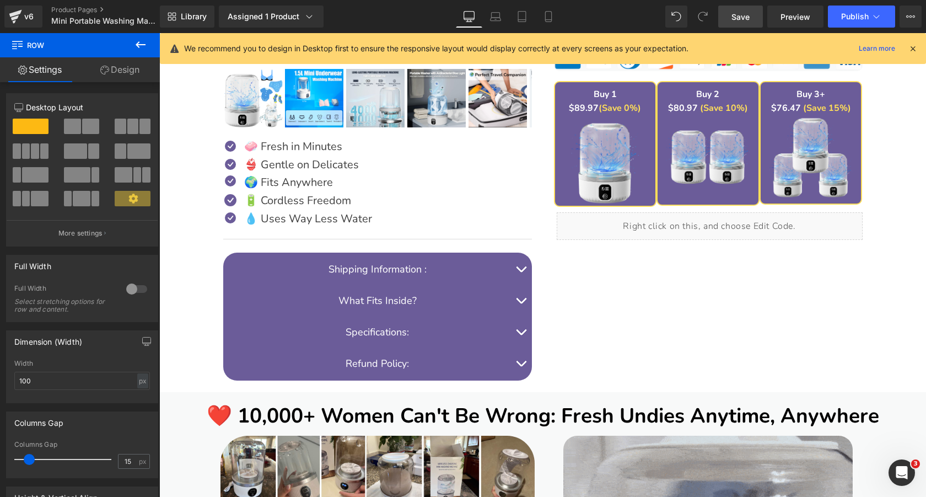
type input "1200"
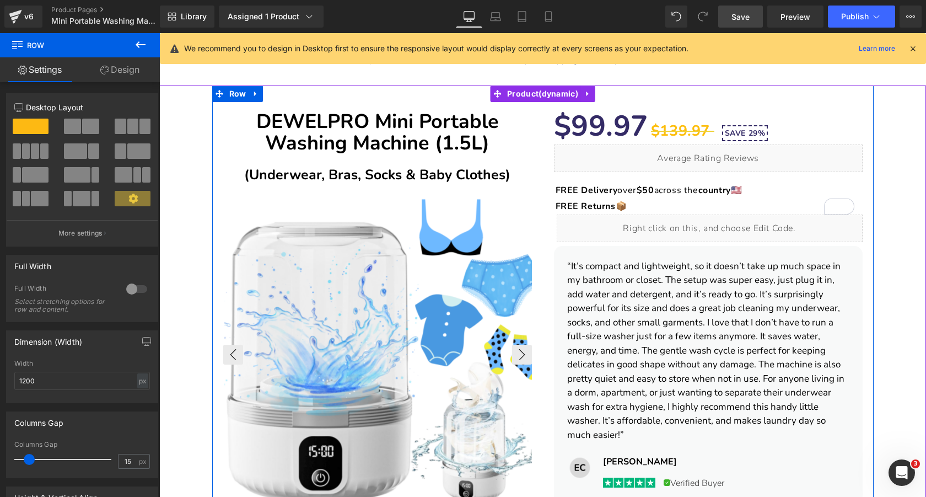
scroll to position [45, 0]
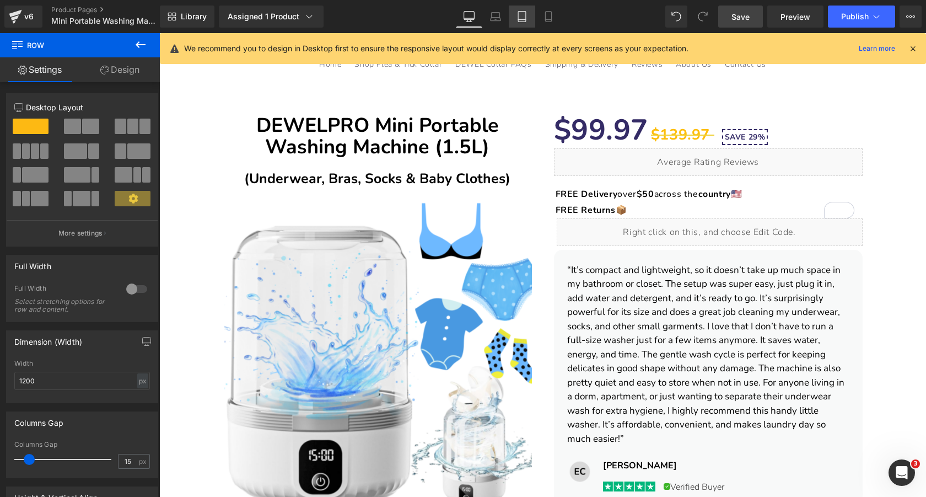
click at [523, 23] on link "Tablet" at bounding box center [522, 17] width 26 height 22
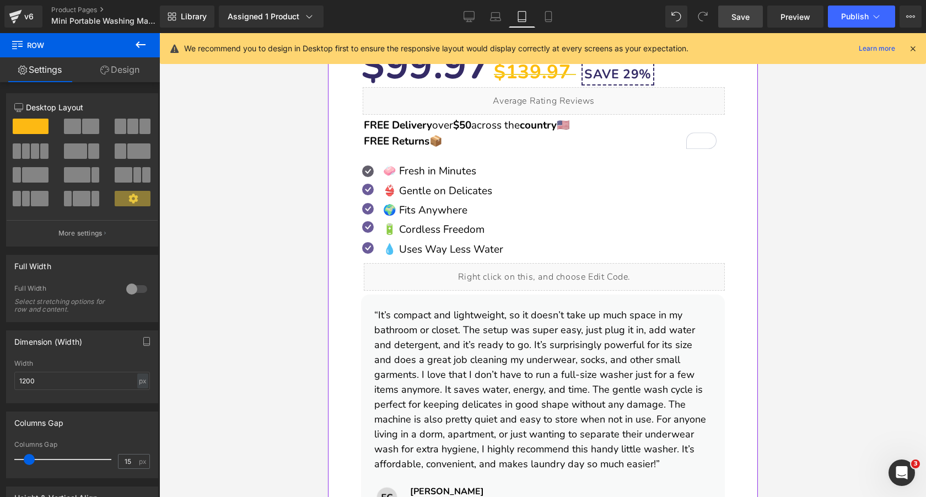
scroll to position [586, 0]
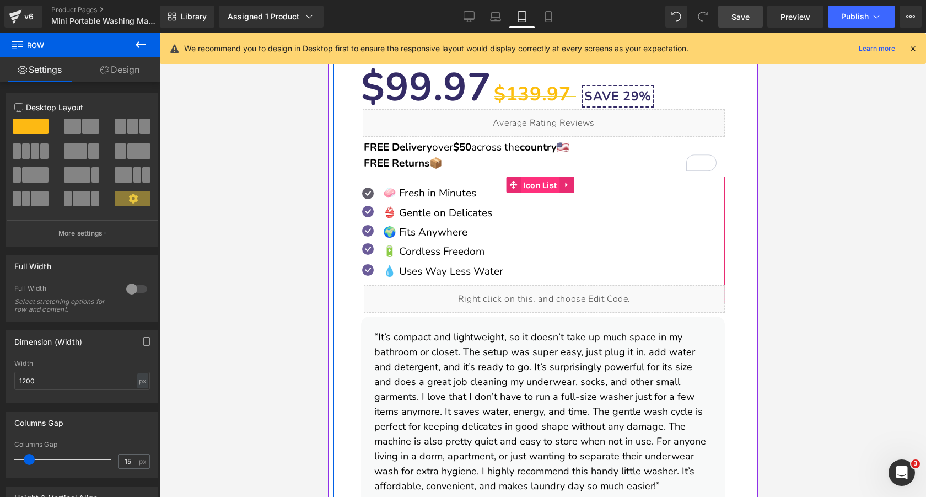
click at [543, 186] on span "Icon List" at bounding box center [539, 185] width 39 height 17
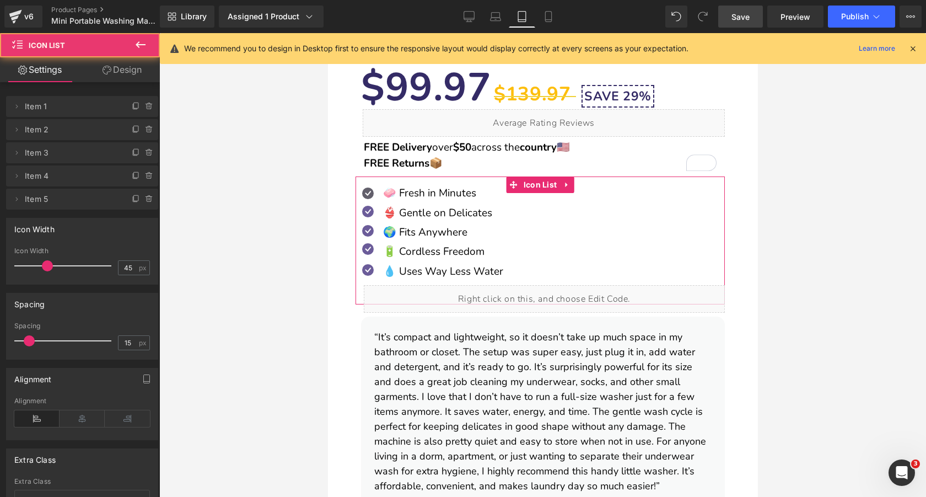
click at [105, 68] on icon at bounding box center [107, 70] width 9 height 9
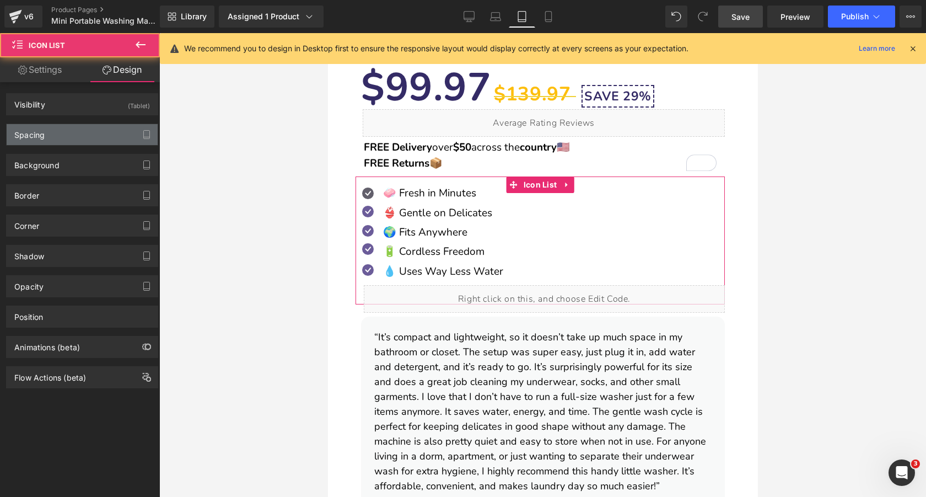
type input "0"
type input "-25"
type input "-10"
type input "15"
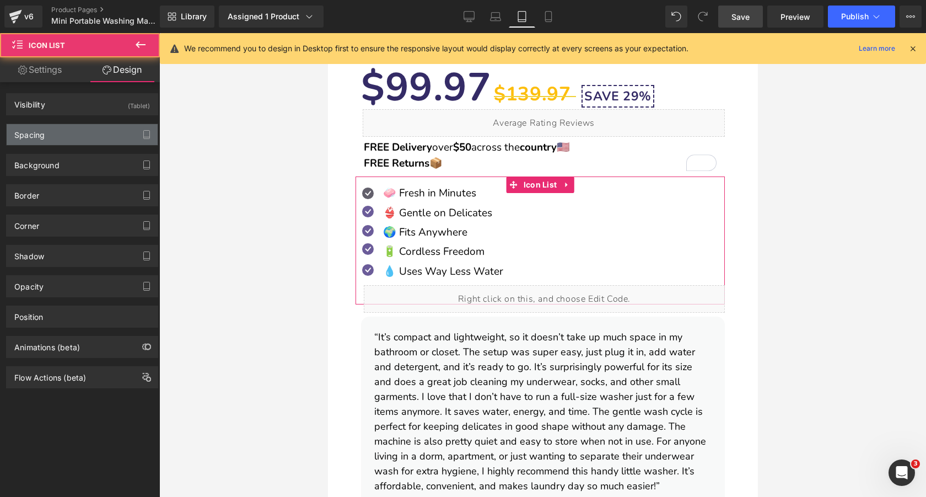
type input "0"
type input "30"
type input "0"
click at [88, 138] on div "Spacing" at bounding box center [82, 134] width 151 height 21
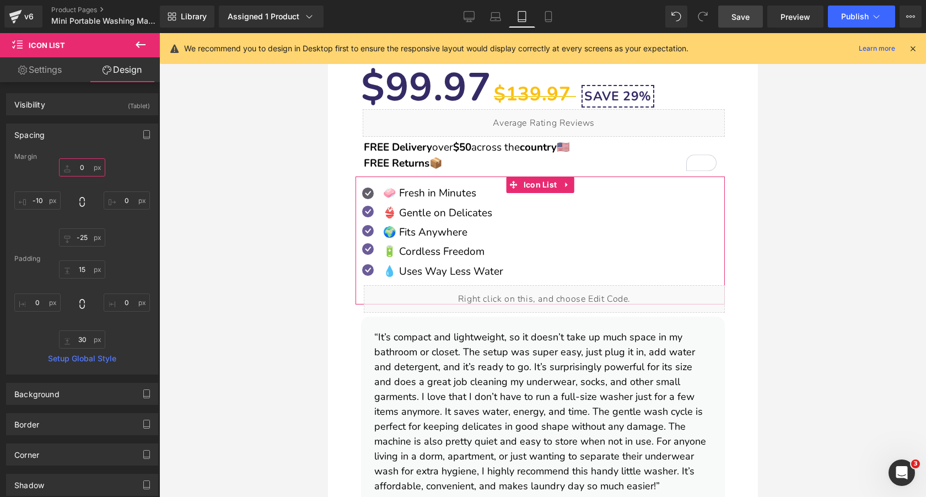
click at [85, 166] on input "0" at bounding box center [82, 167] width 46 height 18
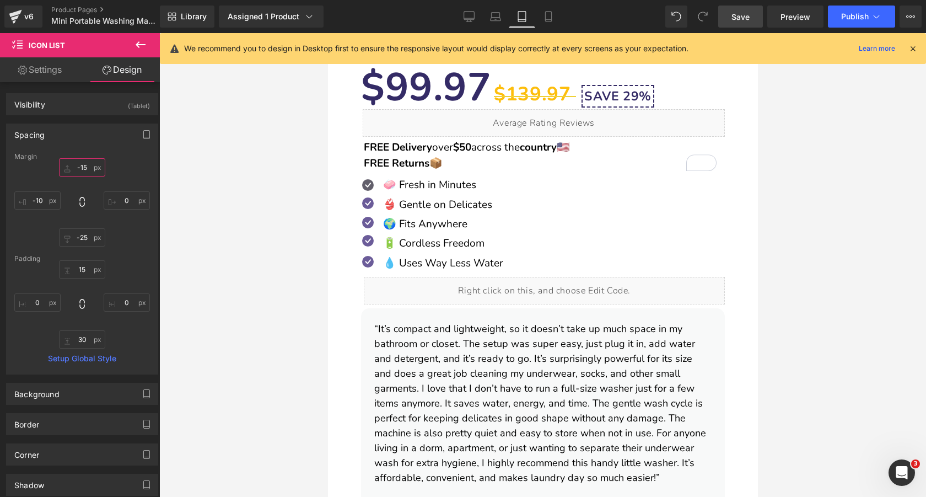
type input "-15"
click at [736, 24] on link "Save" at bounding box center [740, 17] width 45 height 22
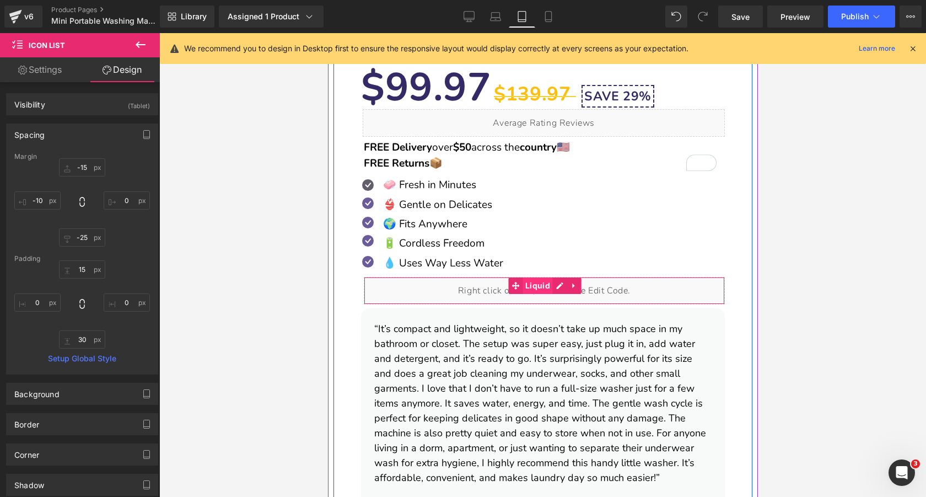
click at [534, 283] on span "Liquid" at bounding box center [537, 285] width 30 height 17
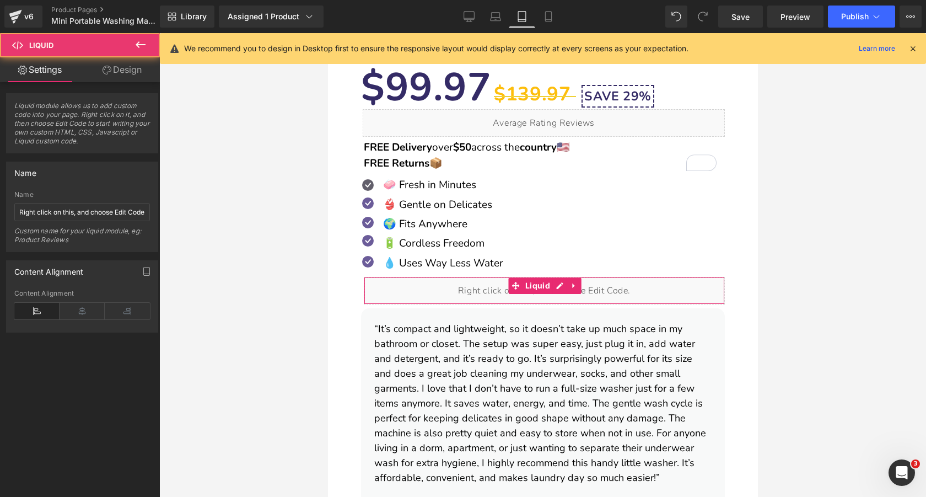
click at [131, 74] on link "Design" at bounding box center [122, 69] width 80 height 25
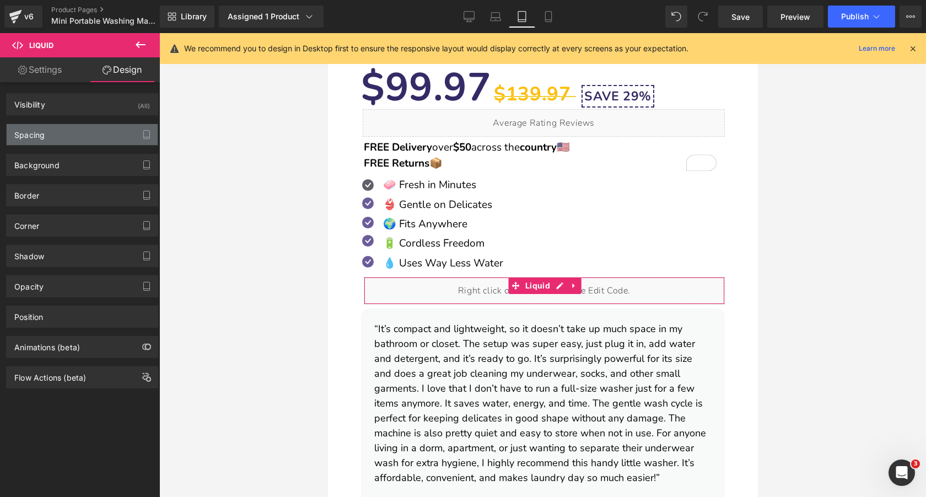
type input "-10"
type input "0"
type input "5"
type input "0"
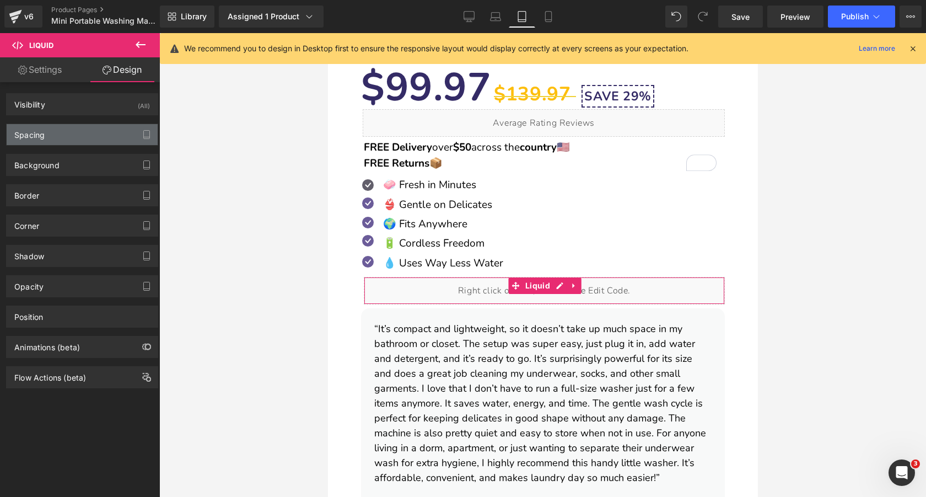
type input "0"
click at [84, 136] on div "Spacing" at bounding box center [82, 134] width 151 height 21
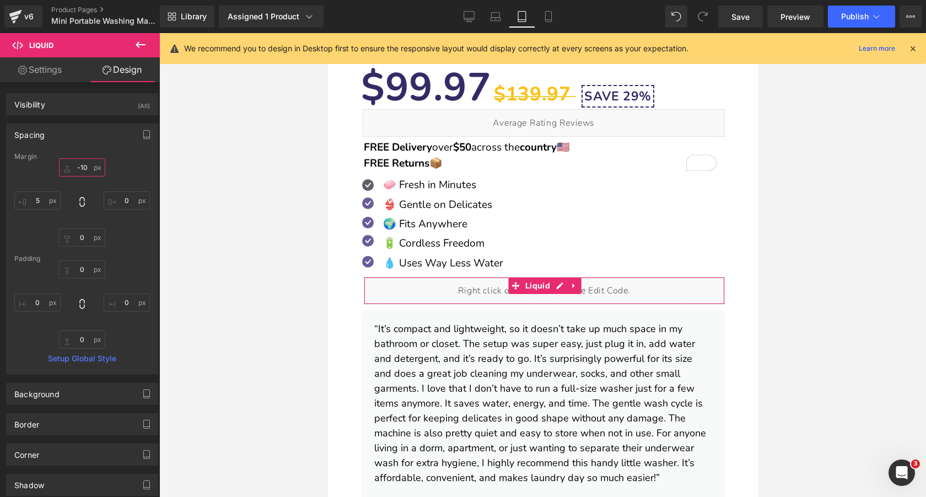
click at [84, 168] on input "-10" at bounding box center [82, 167] width 46 height 18
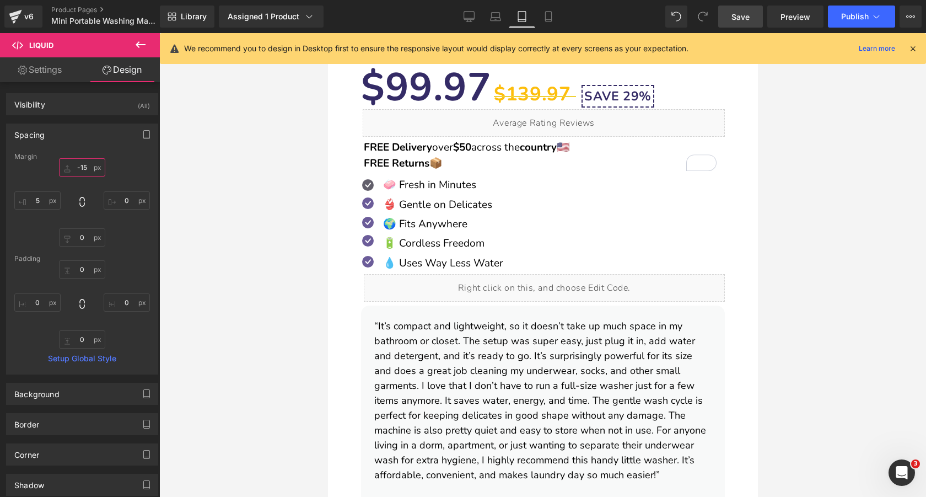
type input "-15"
click at [739, 21] on span "Save" at bounding box center [740, 17] width 18 height 12
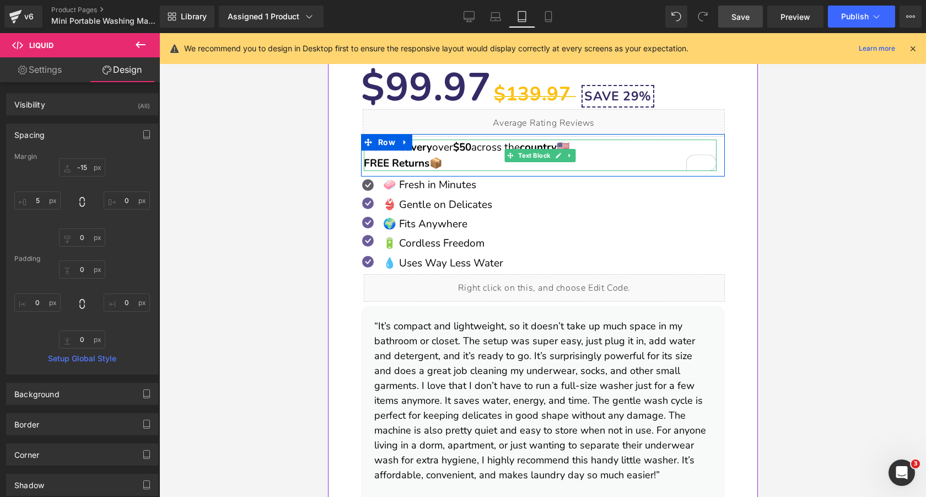
click at [484, 155] on p "FREE Delivery over $50 across the country 🇺🇸 FREE Returns 📦" at bounding box center [539, 154] width 353 height 31
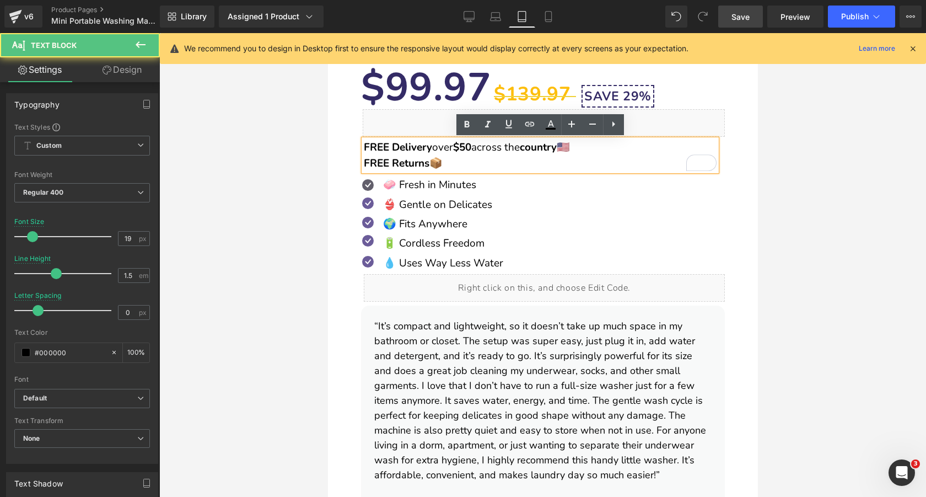
click at [132, 69] on link "Design" at bounding box center [122, 69] width 80 height 25
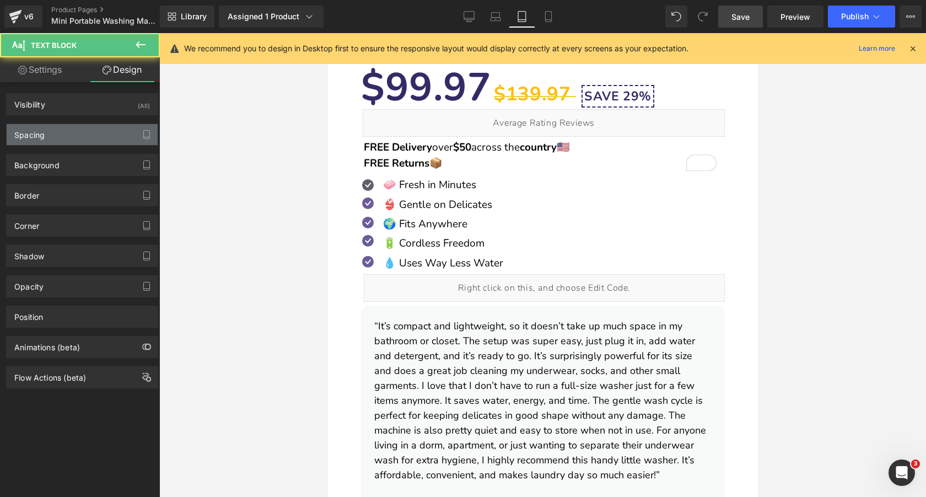
type input "-20"
type input "0"
type input "-10"
type input "0"
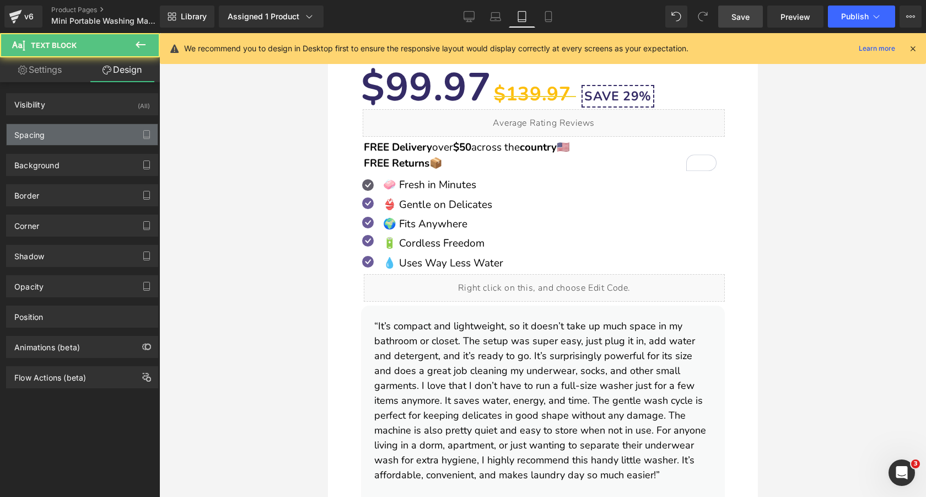
type input "0"
click at [87, 135] on div "Spacing" at bounding box center [82, 134] width 151 height 21
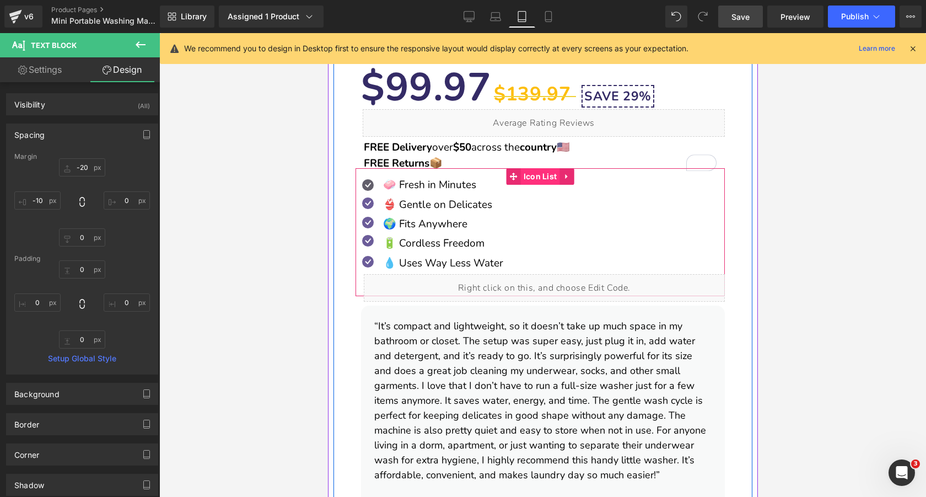
click at [534, 180] on span "Icon List" at bounding box center [539, 176] width 39 height 17
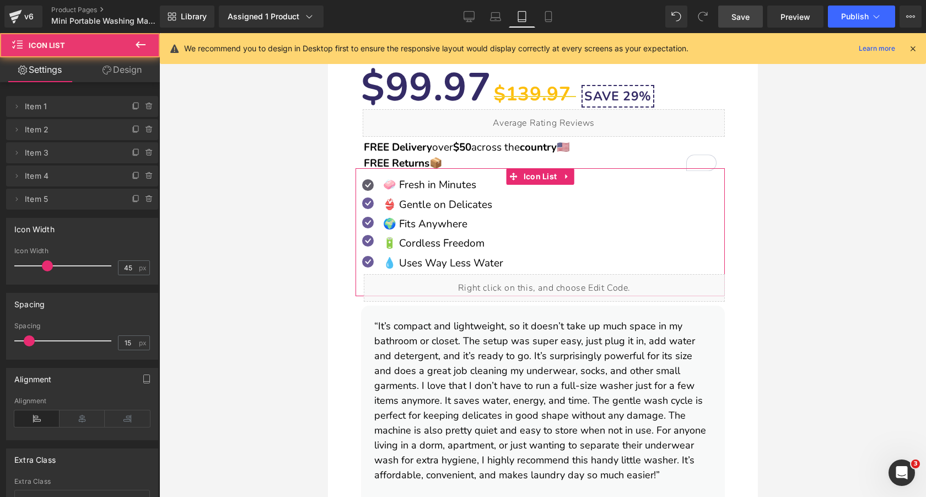
click at [106, 68] on icon at bounding box center [107, 70] width 9 height 9
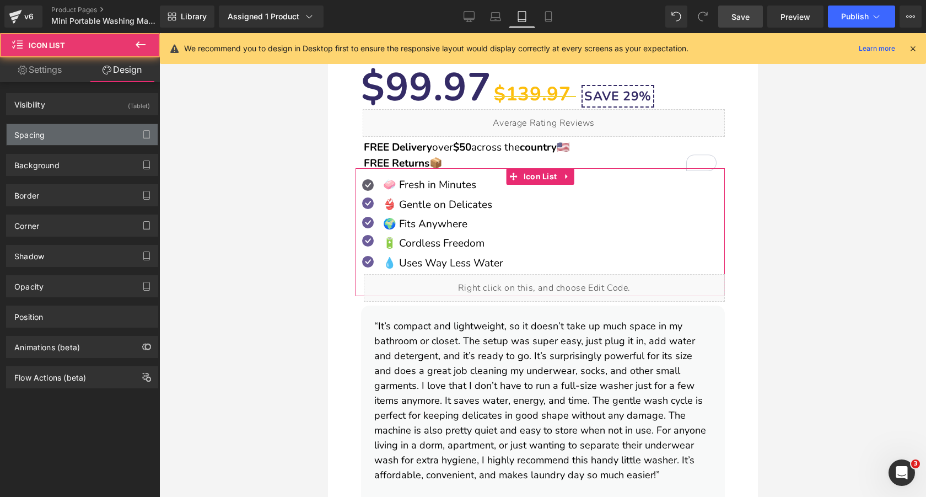
type input "-15"
type input "0"
type input "-25"
type input "-10"
type input "15"
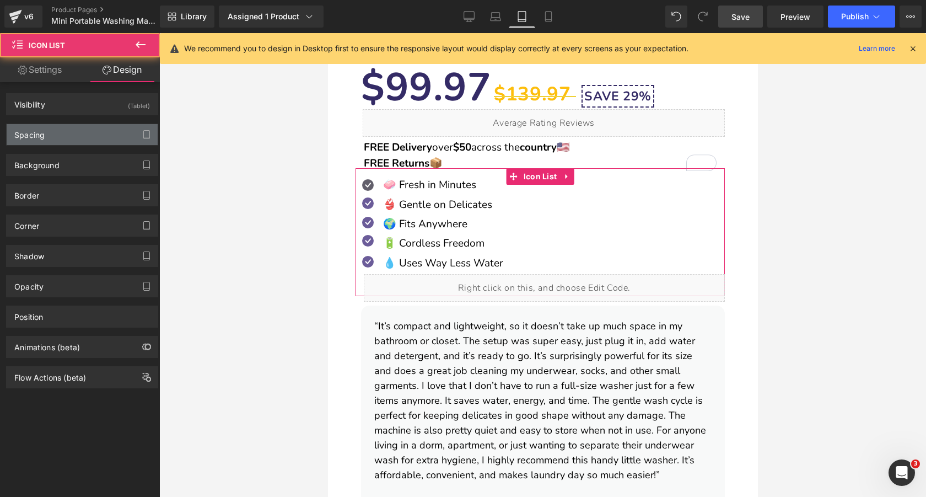
type input "0"
type input "30"
type input "0"
click at [88, 132] on div "Spacing" at bounding box center [82, 134] width 151 height 21
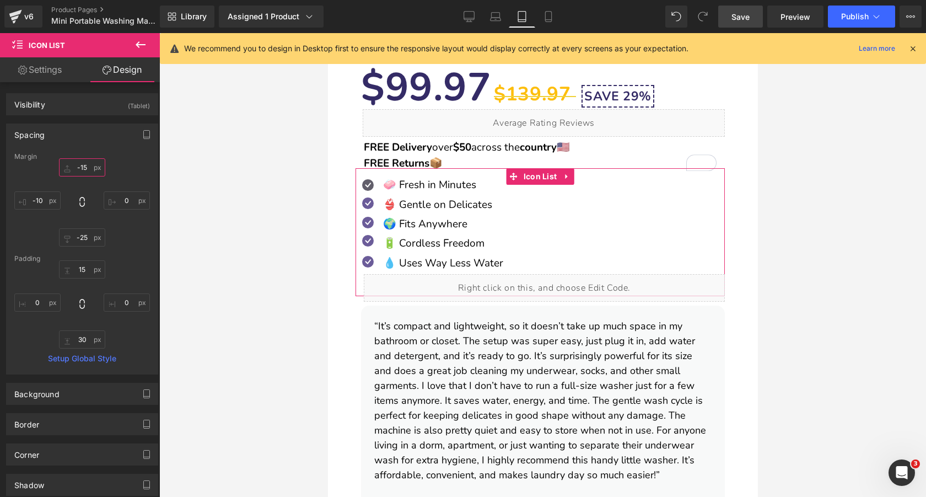
click at [85, 165] on input "-15" at bounding box center [82, 167] width 46 height 18
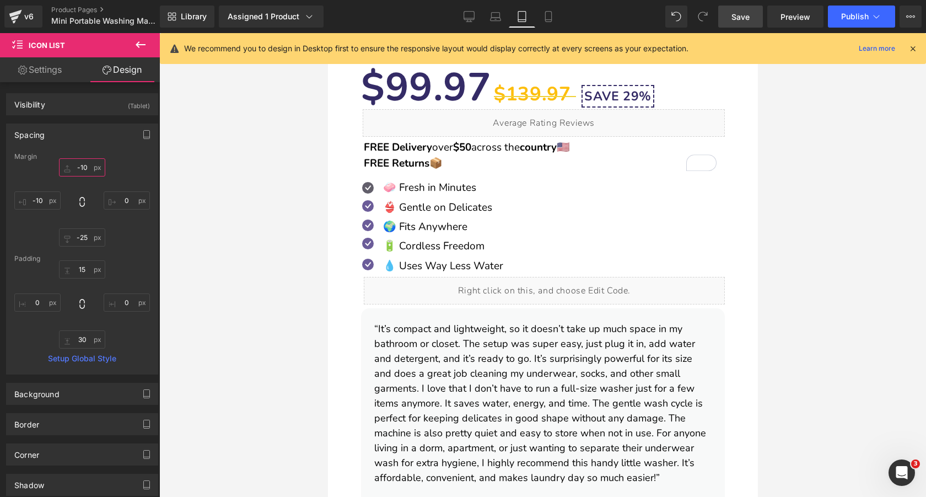
type input "-10"
click at [749, 23] on link "Save" at bounding box center [740, 17] width 45 height 22
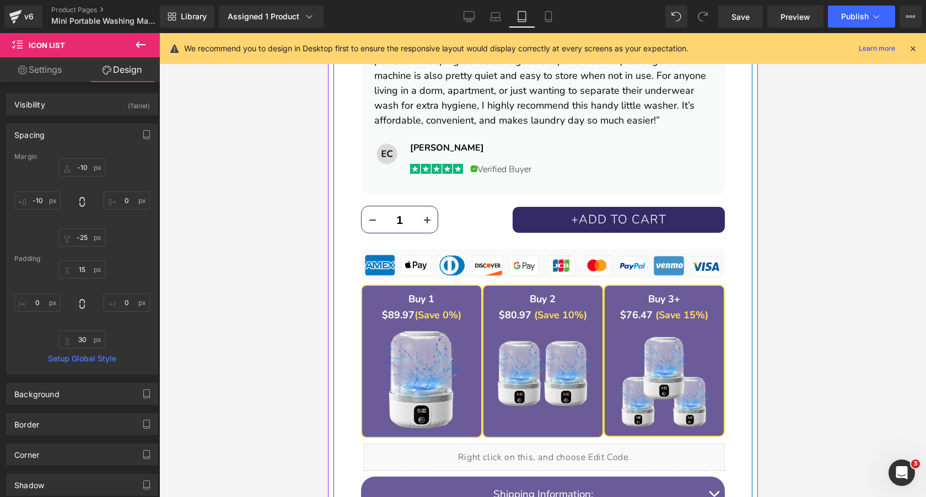
scroll to position [1021, 0]
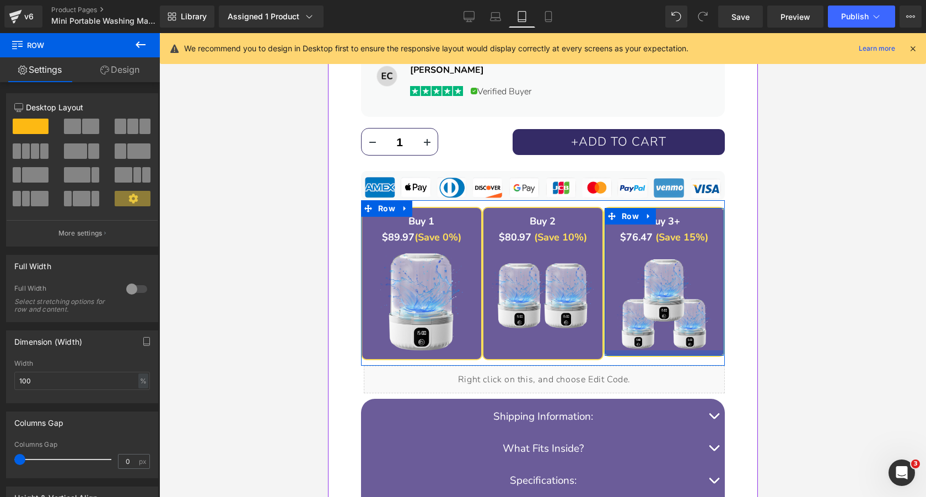
click at [643, 350] on div at bounding box center [663, 353] width 119 height 6
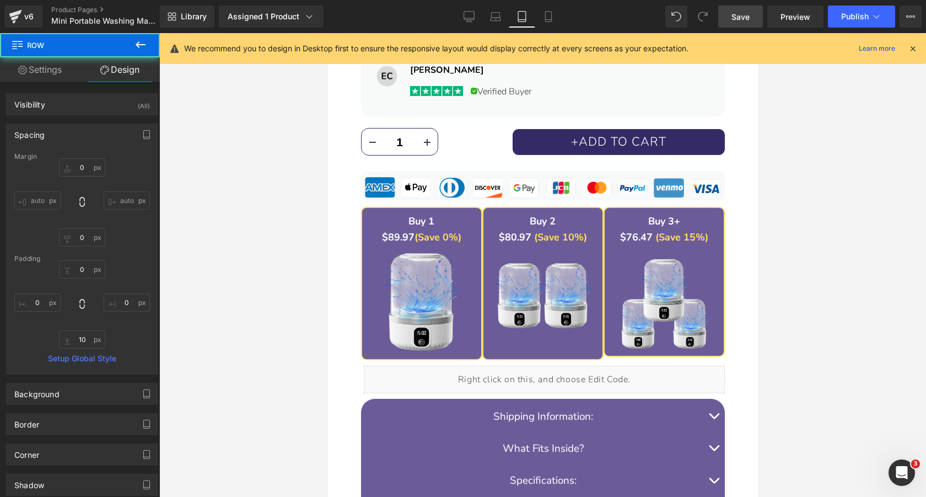
click at [740, 17] on span "Save" at bounding box center [740, 17] width 18 height 12
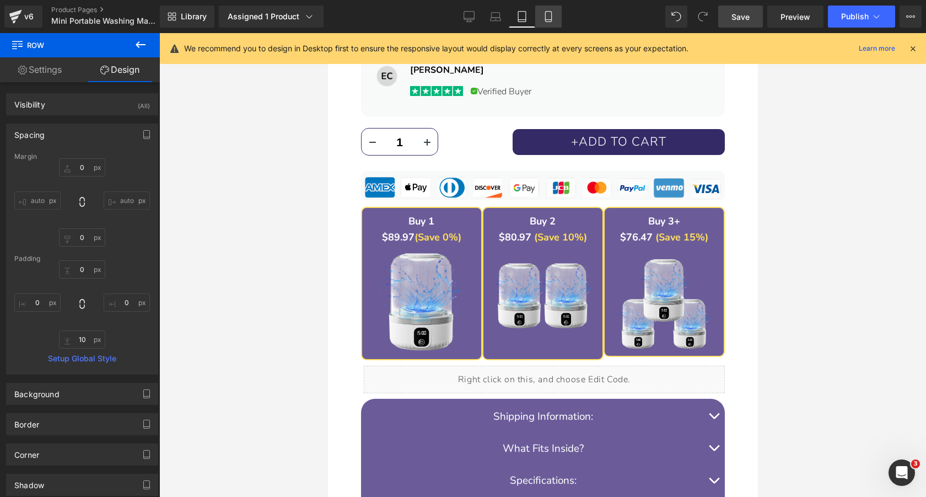
click at [550, 20] on icon at bounding box center [548, 20] width 6 height 0
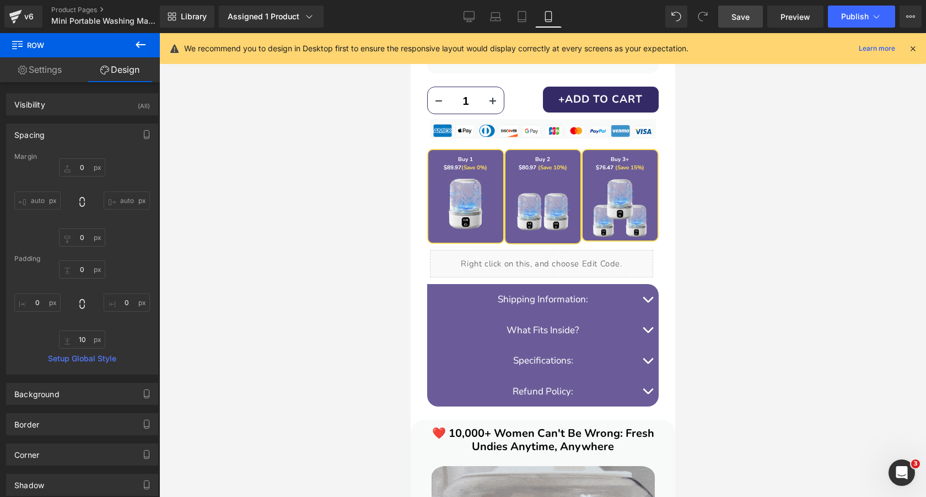
type input "0"
type input "5"
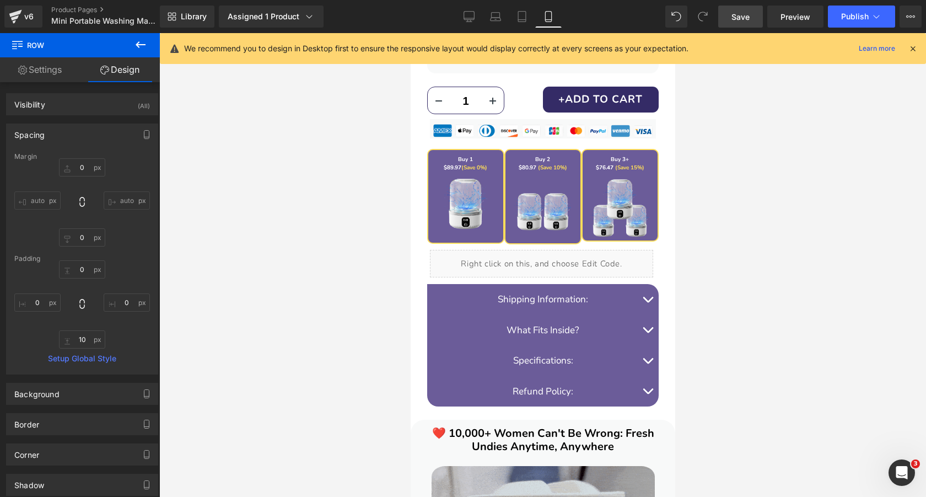
type input "0"
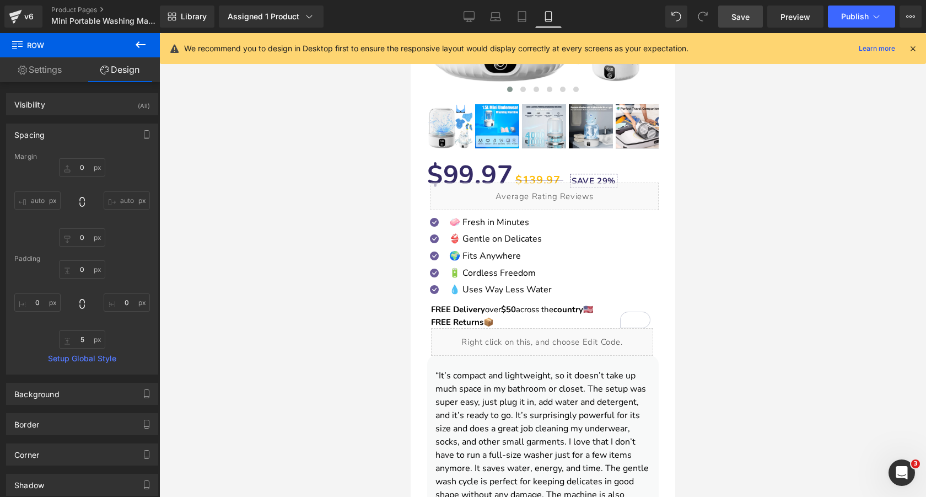
scroll to position [307, 0]
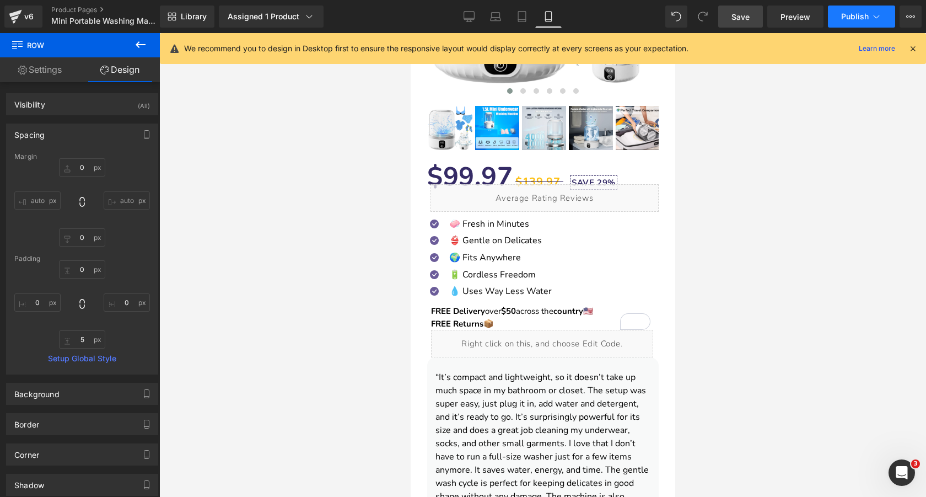
click at [869, 20] on button "Publish" at bounding box center [861, 17] width 67 height 22
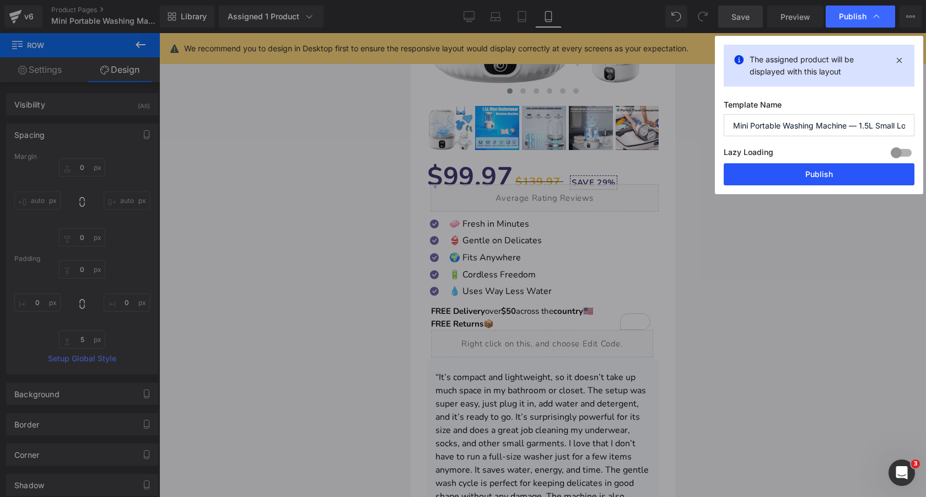
click at [789, 178] on button "Publish" at bounding box center [819, 174] width 191 height 22
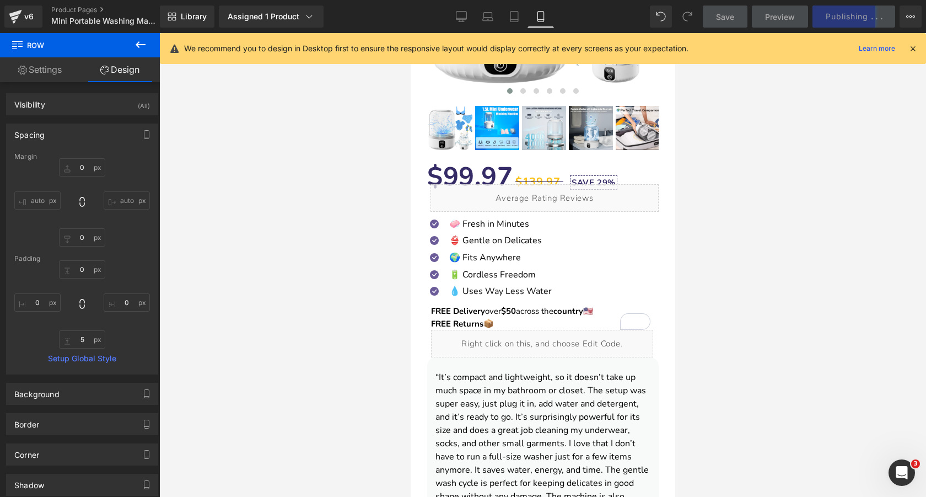
click at [913, 47] on icon at bounding box center [913, 49] width 10 height 10
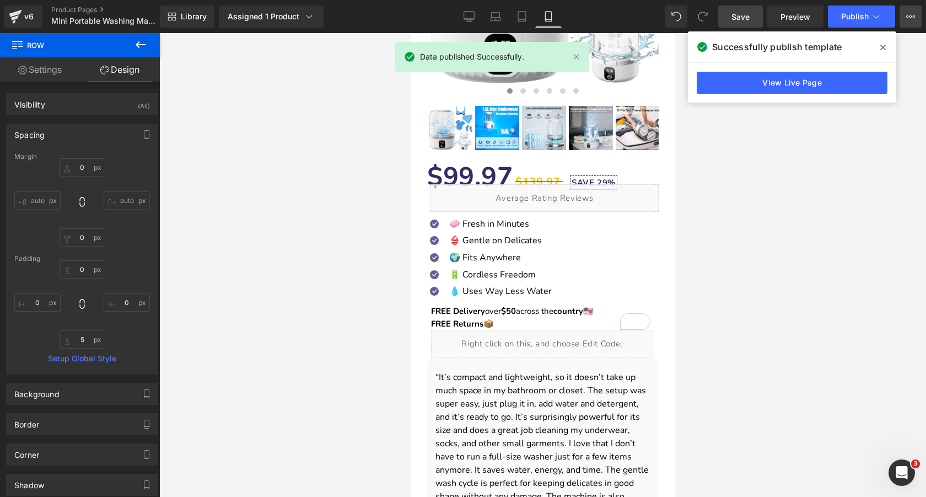
click at [915, 18] on button "View Live Page View with current Template Save Template to Library Schedule Pub…" at bounding box center [911, 17] width 22 height 22
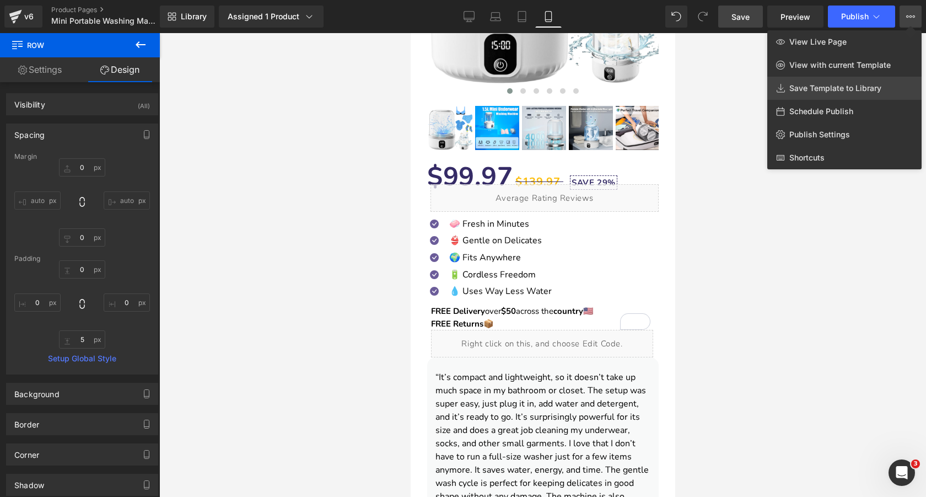
click at [842, 90] on span "Save Template to Library" at bounding box center [835, 88] width 92 height 10
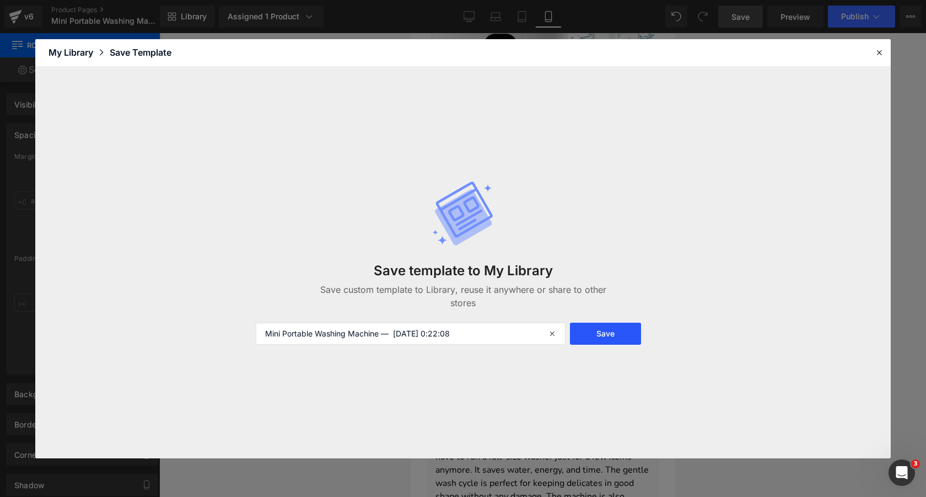
click at [583, 338] on button "Save" at bounding box center [605, 333] width 71 height 22
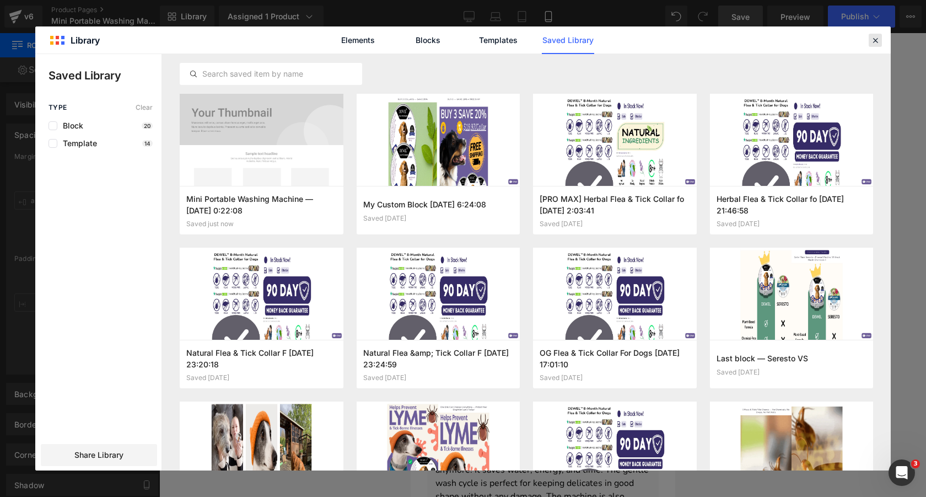
click at [878, 42] on icon at bounding box center [875, 40] width 10 height 10
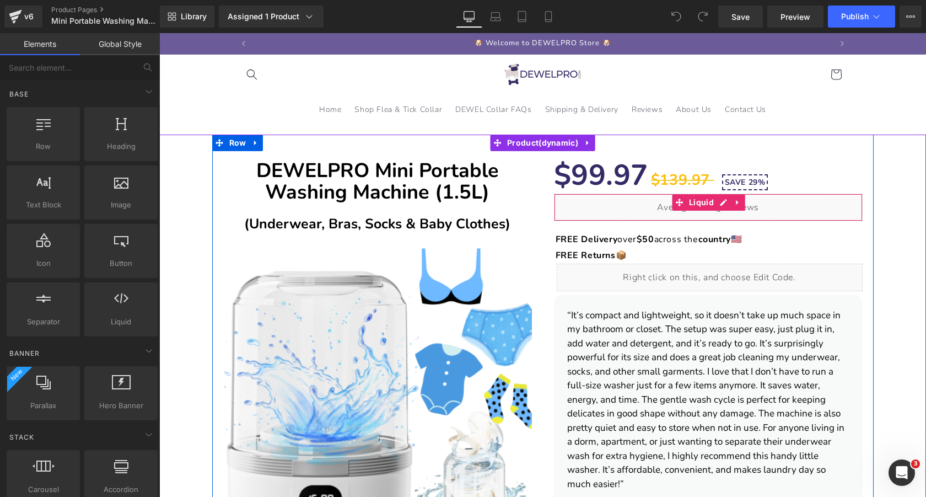
click at [723, 202] on div "Liquid" at bounding box center [708, 207] width 309 height 28
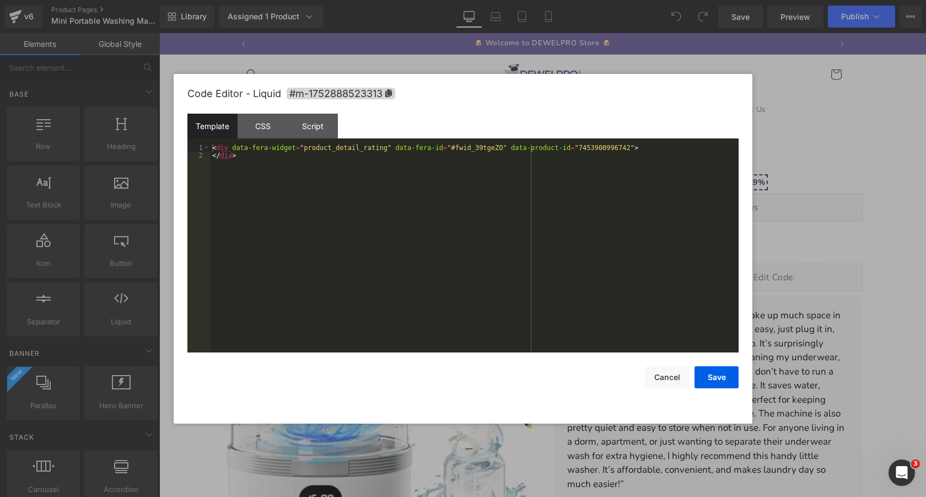
click at [628, 200] on div "< div data-fera-widget = "product_detail_rating" data-fera-id = "#fwid_39tgeZO"…" at bounding box center [474, 256] width 529 height 224
click at [730, 378] on button "Save" at bounding box center [716, 377] width 44 height 22
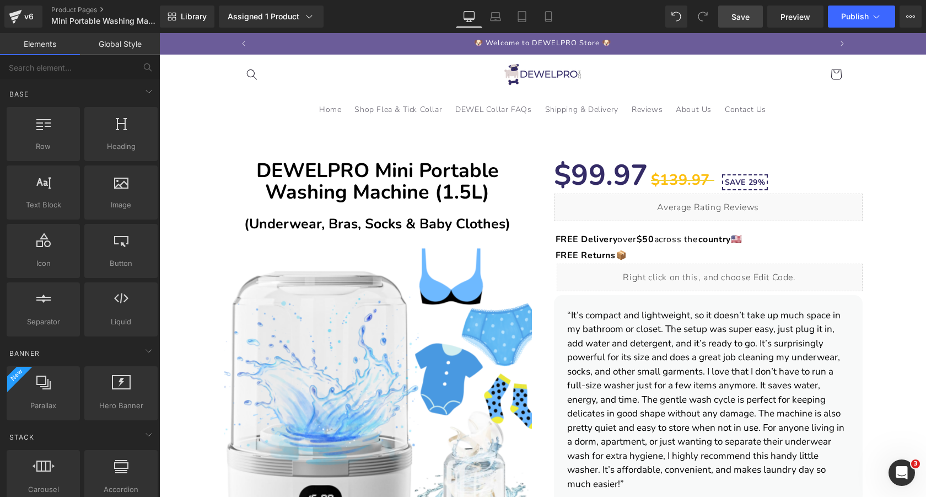
click at [746, 24] on link "Save" at bounding box center [740, 17] width 45 height 22
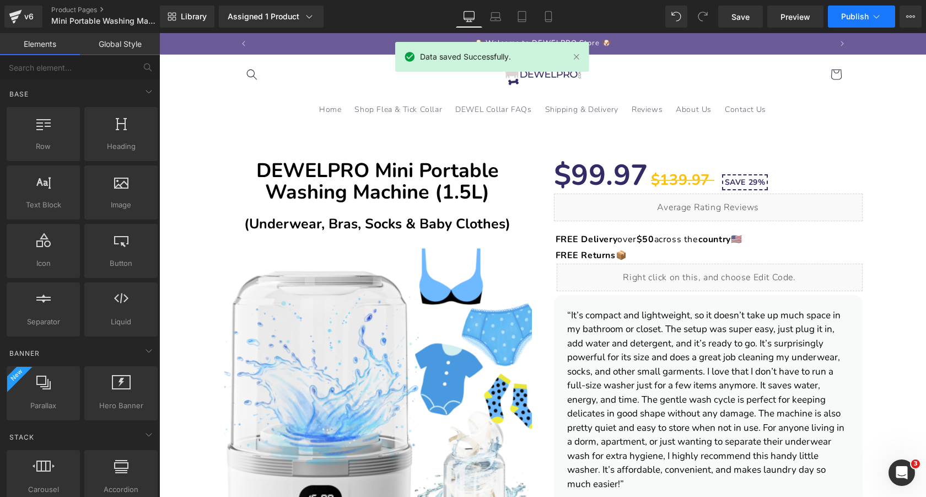
click at [858, 15] on span "Publish" at bounding box center [855, 16] width 28 height 9
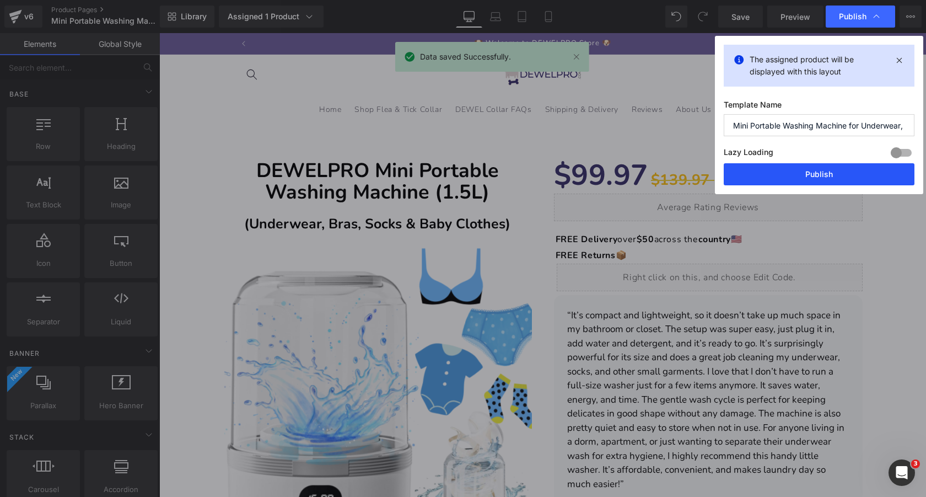
click at [794, 175] on button "Publish" at bounding box center [819, 174] width 191 height 22
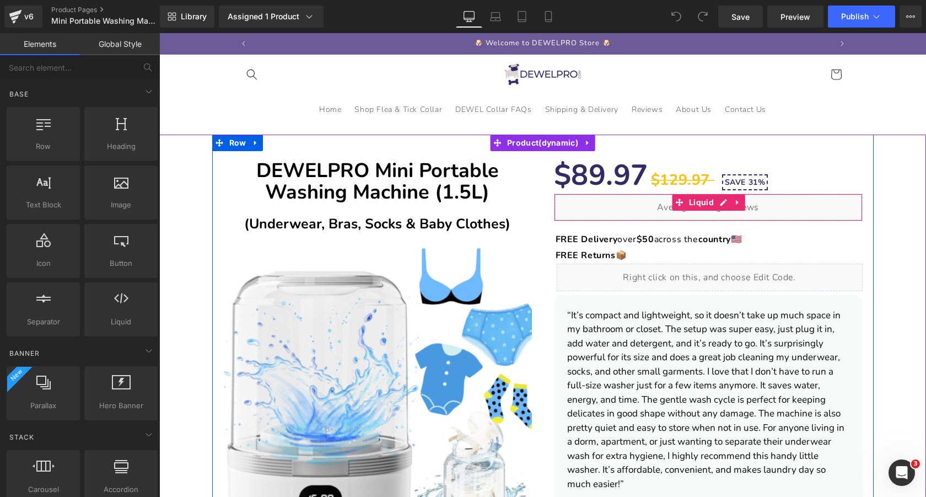
click at [721, 204] on div "Liquid" at bounding box center [708, 207] width 309 height 28
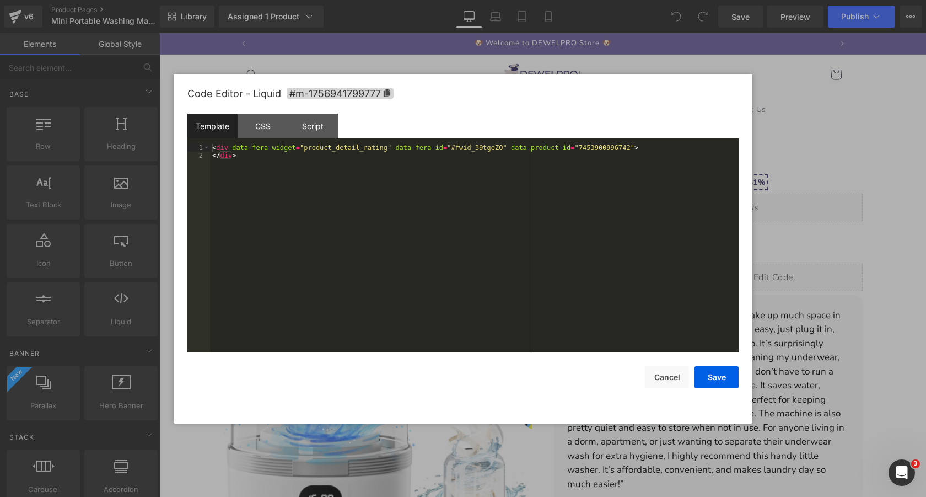
click at [591, 181] on div "< div data-fera-widget = "product_detail_rating" data-fera-id = "#fwid_39tgeZO"…" at bounding box center [474, 256] width 529 height 224
click at [726, 380] on button "Save" at bounding box center [716, 377] width 44 height 22
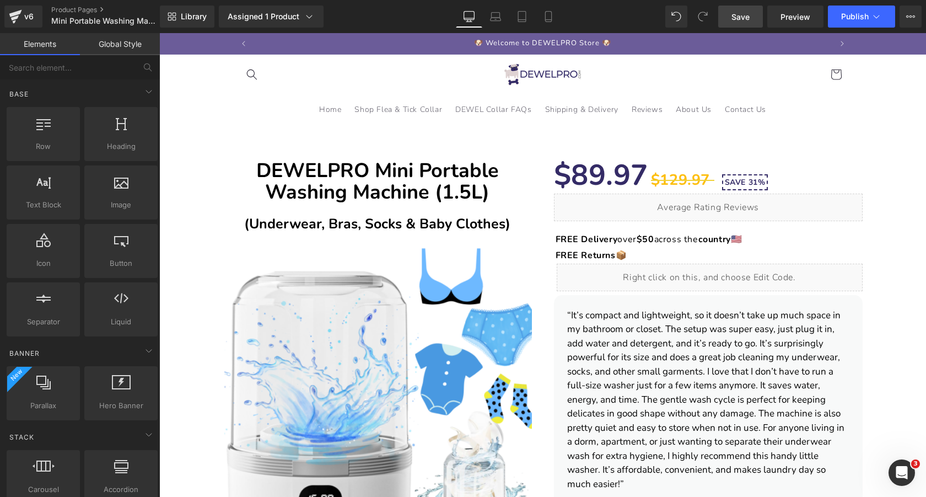
click at [750, 19] on span "Save" at bounding box center [740, 17] width 18 height 12
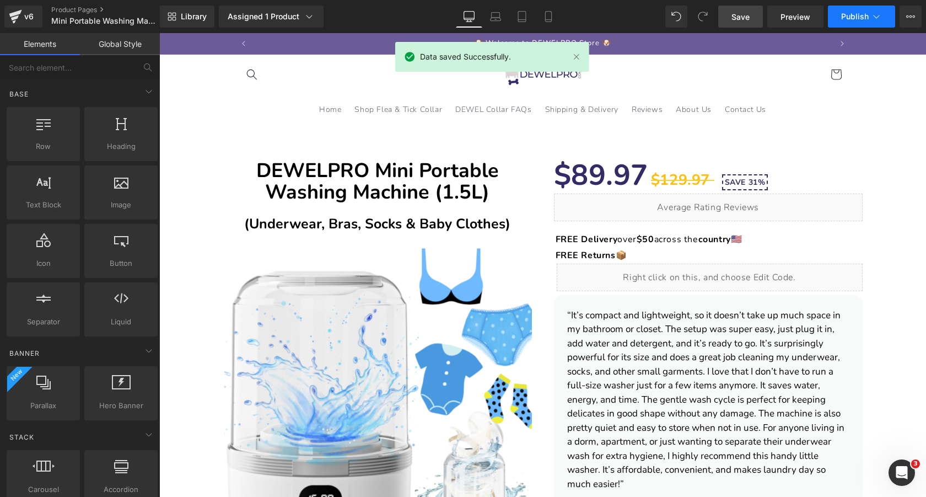
click at [865, 19] on span "Publish" at bounding box center [855, 16] width 28 height 9
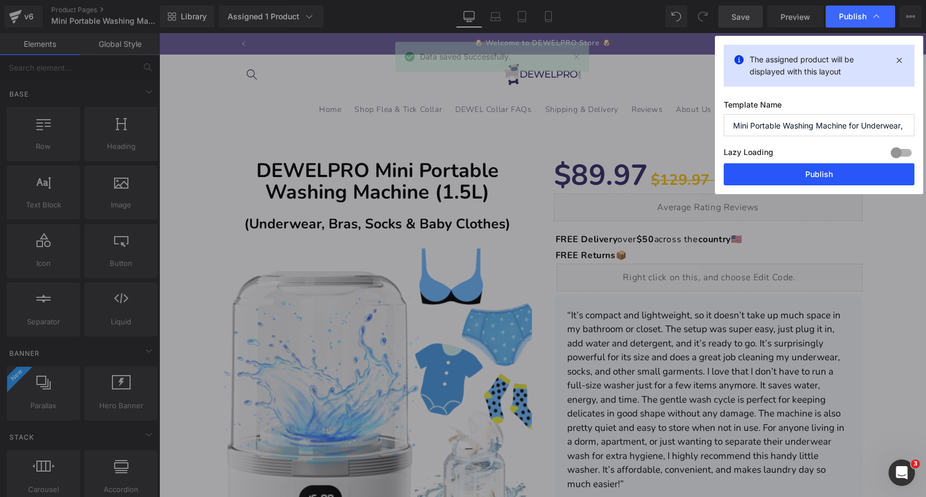
click at [798, 175] on button "Publish" at bounding box center [819, 174] width 191 height 22
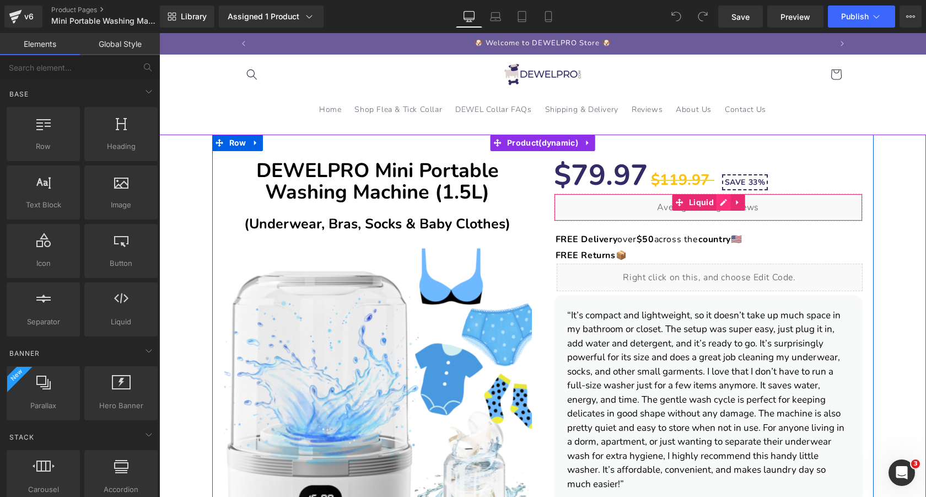
click at [726, 203] on div "Liquid" at bounding box center [708, 207] width 309 height 28
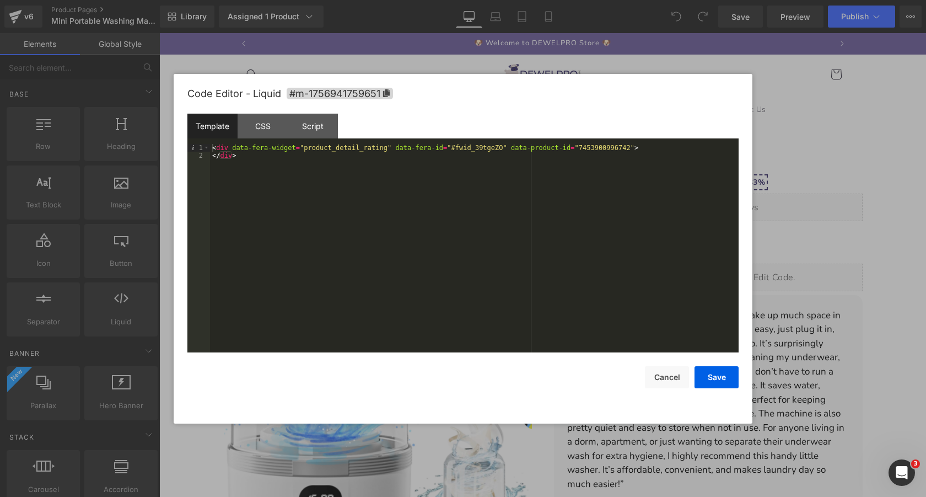
click at [665, 150] on div "< div data-fera-widget = "product_detail_rating" data-fera-id = "#fwid_39tgeZO"…" at bounding box center [474, 256] width 529 height 224
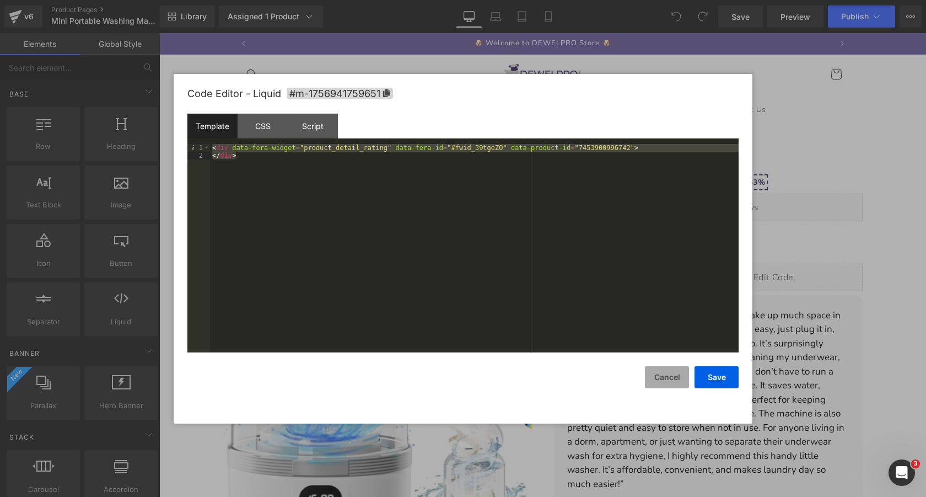
click at [665, 386] on button "Cancel" at bounding box center [667, 377] width 44 height 22
